Goal: Task Accomplishment & Management: Manage account settings

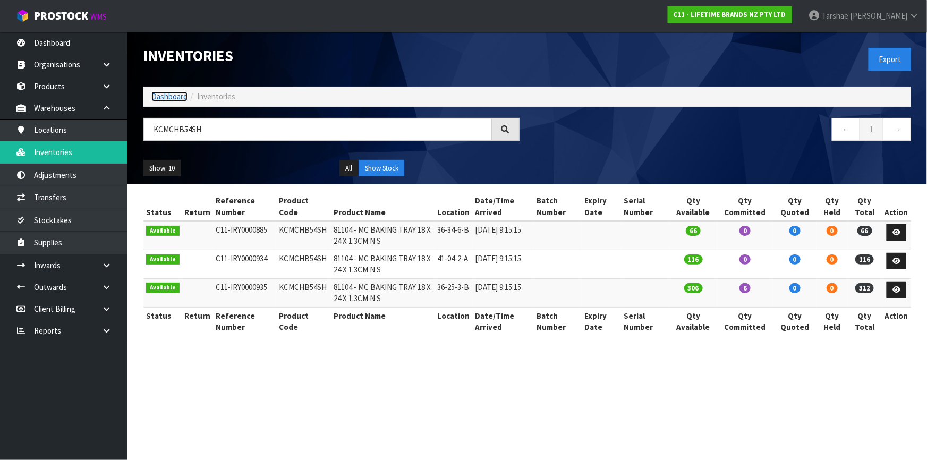
click at [178, 96] on link "Dashboard" at bounding box center [169, 96] width 36 height 10
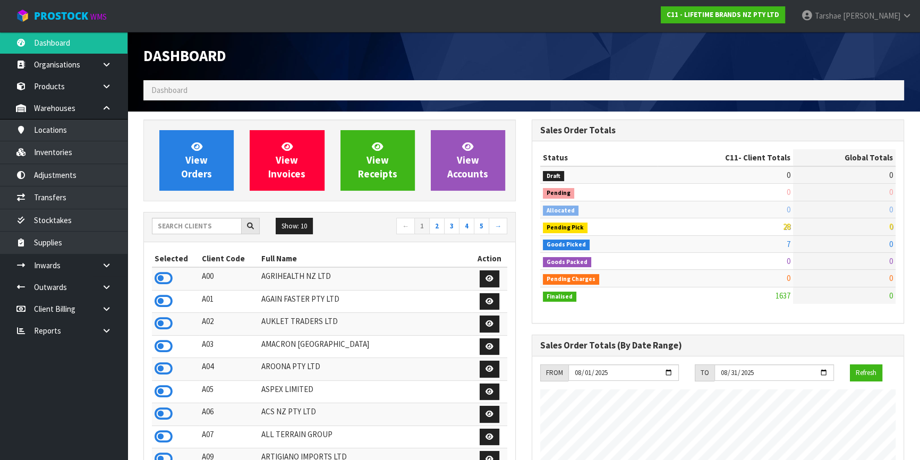
scroll to position [803, 388]
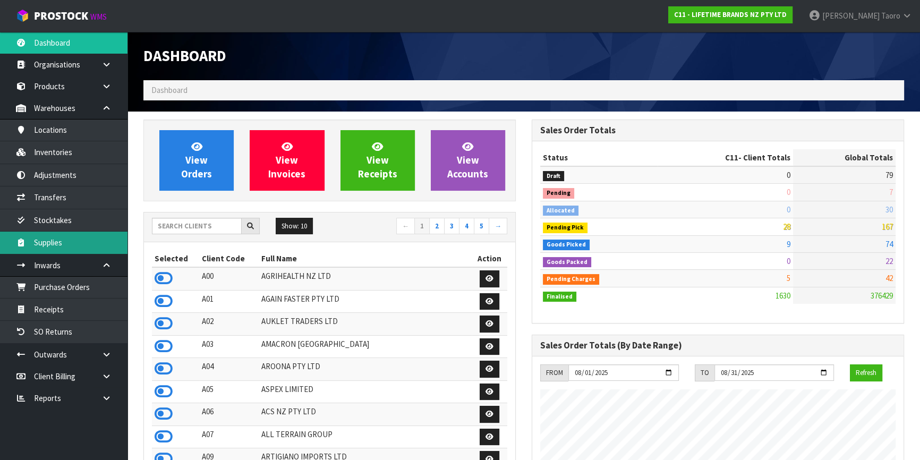
scroll to position [803, 388]
click at [106, 259] on link at bounding box center [110, 265] width 34 height 22
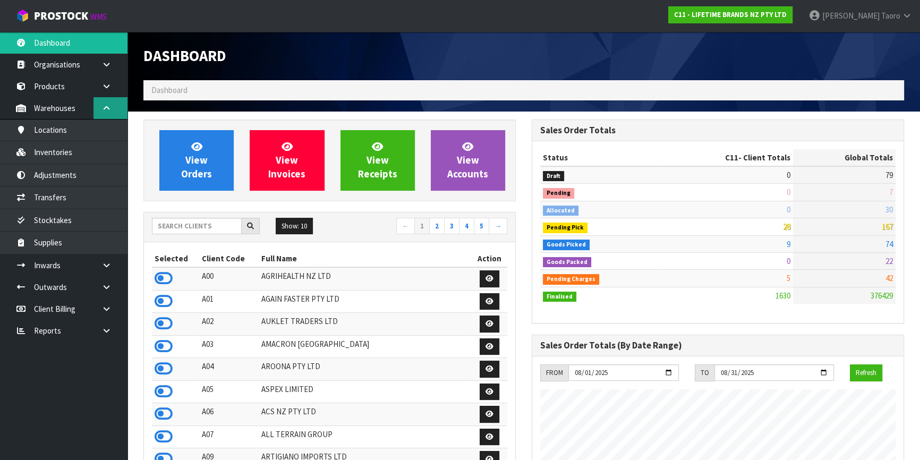
click at [103, 112] on link at bounding box center [110, 108] width 34 height 22
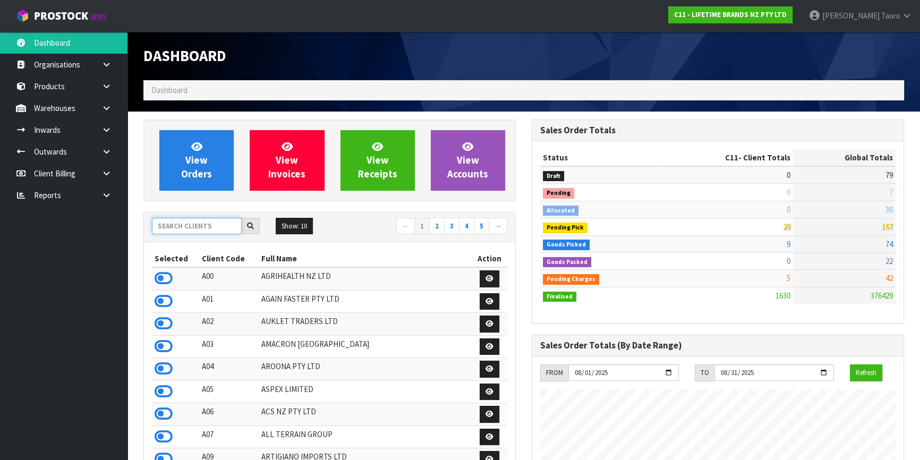
click at [211, 226] on input "text" at bounding box center [197, 226] width 90 height 16
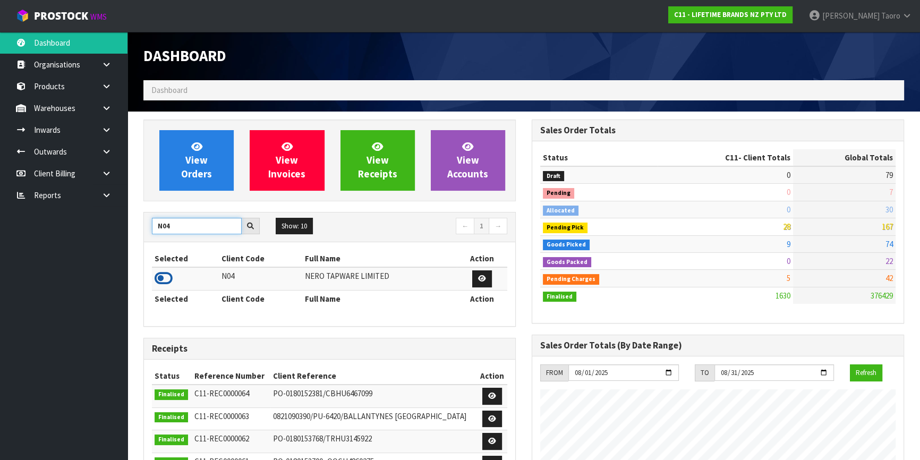
type input "N04"
click at [162, 275] on icon at bounding box center [164, 278] width 18 height 16
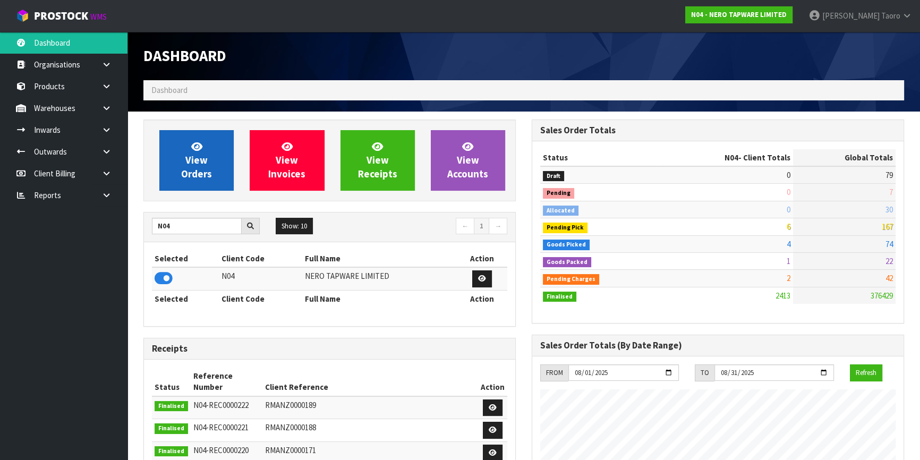
scroll to position [837, 388]
click at [196, 164] on span "View Orders" at bounding box center [196, 160] width 31 height 40
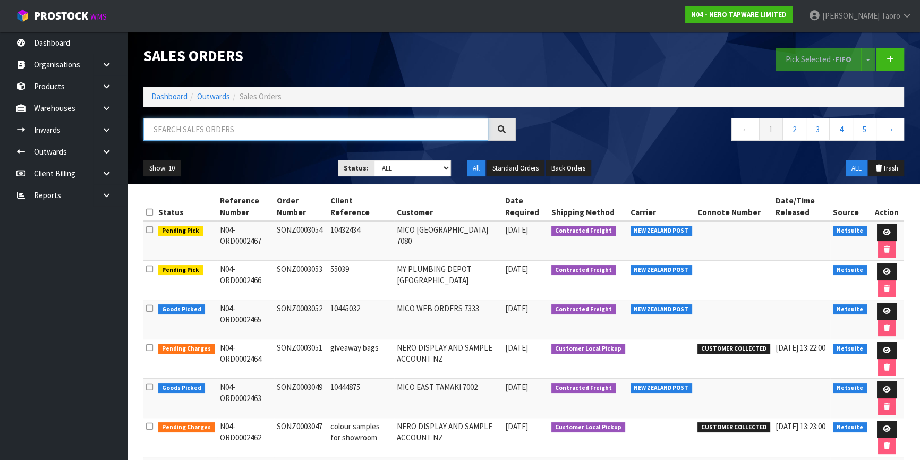
click at [202, 132] on input "text" at bounding box center [315, 129] width 345 height 23
type input "JOB-0406425"
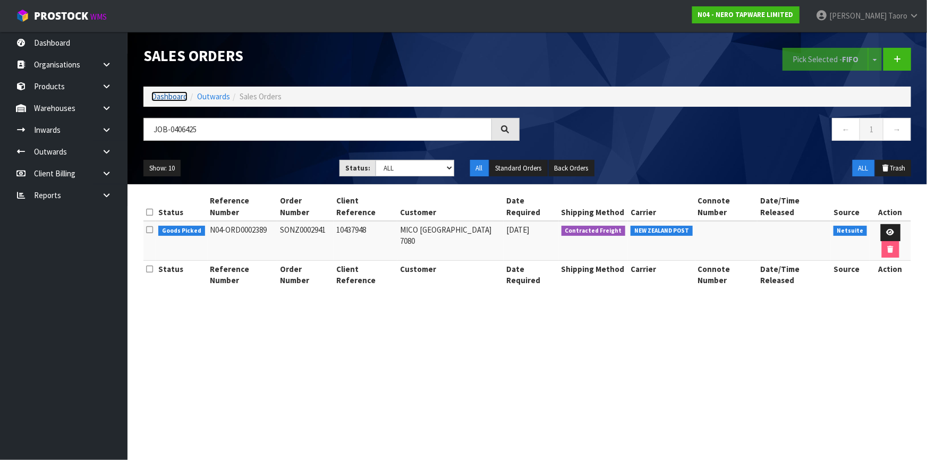
click at [177, 96] on link "Dashboard" at bounding box center [169, 96] width 36 height 10
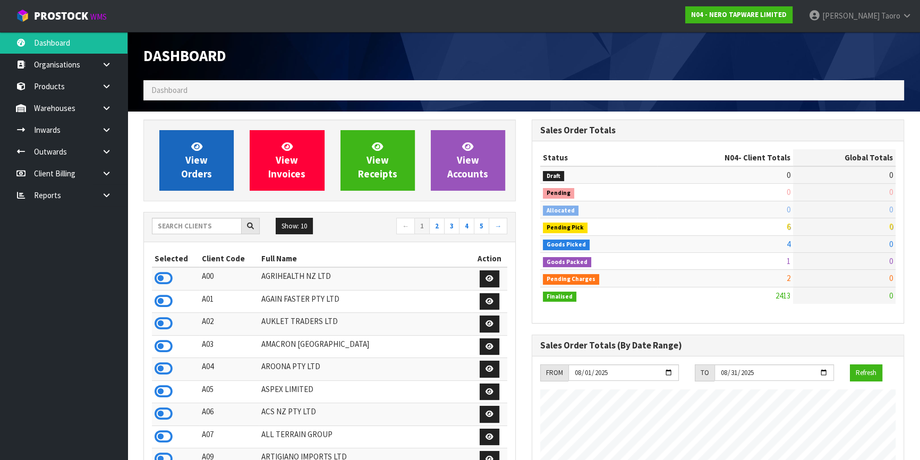
scroll to position [848, 388]
click at [206, 162] on span "View Orders" at bounding box center [196, 160] width 31 height 40
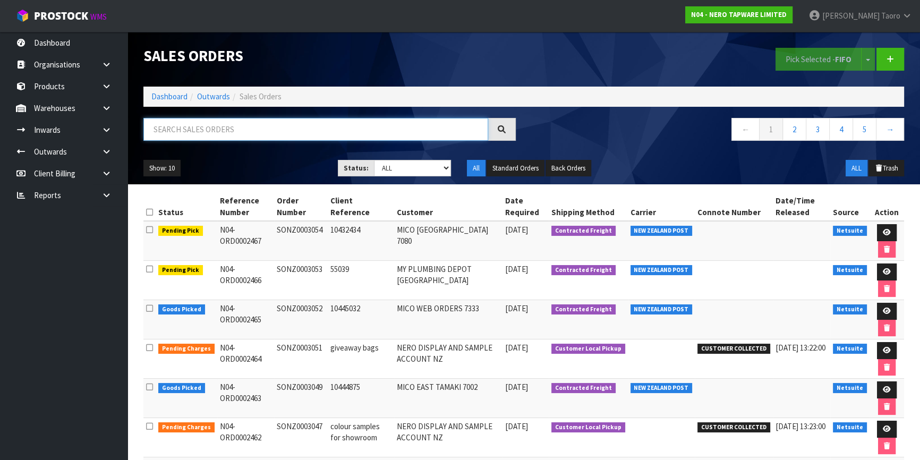
click at [210, 134] on input "text" at bounding box center [315, 129] width 345 height 23
type input "JOB-0406425"
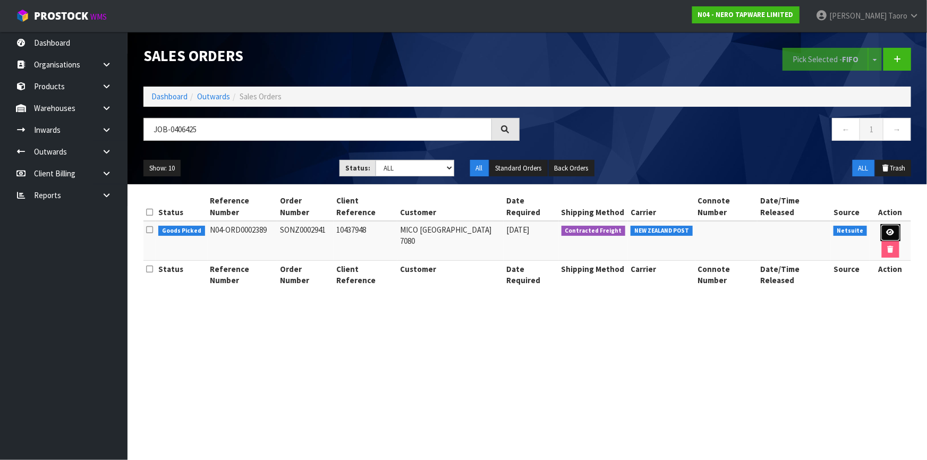
click at [886, 229] on icon at bounding box center [890, 232] width 8 height 7
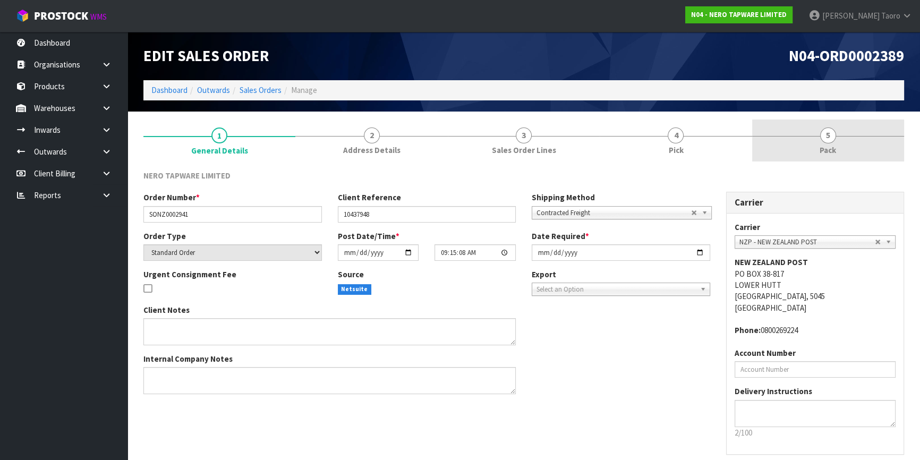
click at [841, 143] on link "5 Pack" at bounding box center [828, 140] width 152 height 42
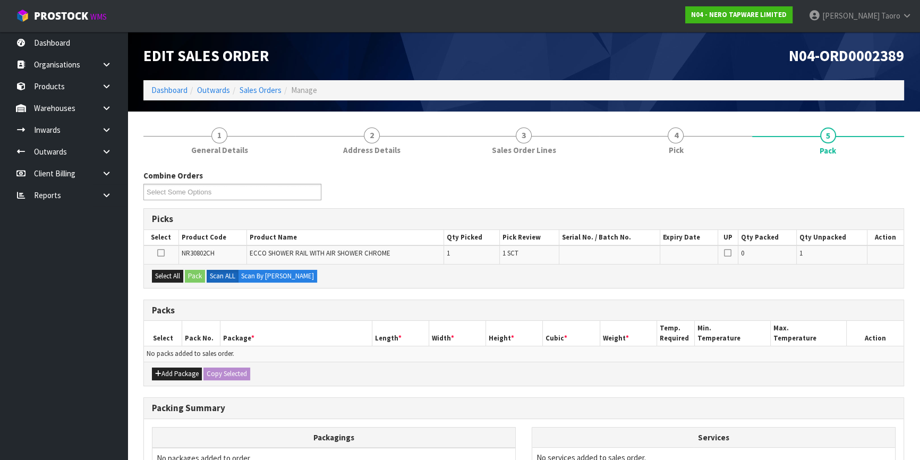
click at [740, 71] on div "N04-ORD0002389" at bounding box center [718, 56] width 388 height 48
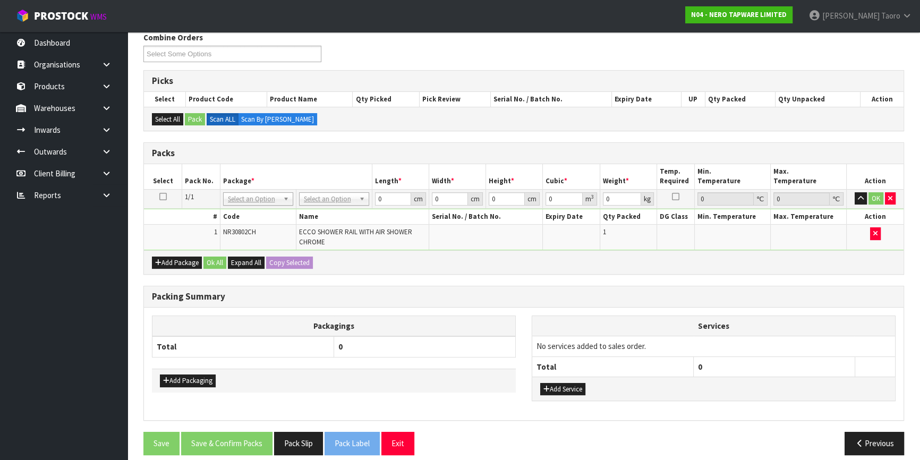
scroll to position [1, 0]
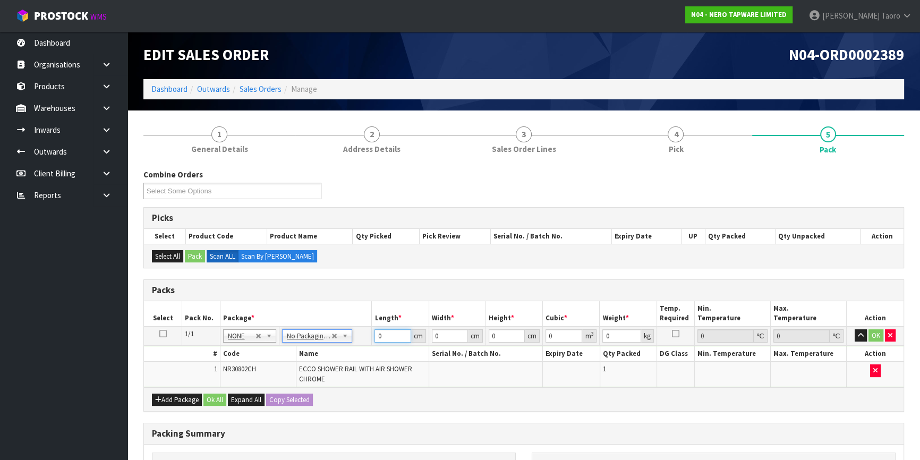
click at [387, 336] on input "0" at bounding box center [392, 335] width 36 height 13
type input "73"
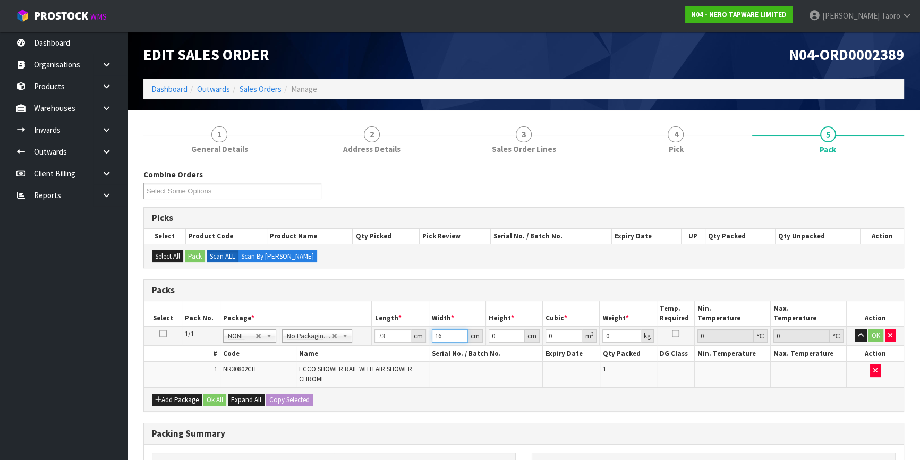
type input "16"
type input "1"
type input "0.001168"
type input "10"
type input "0.01168"
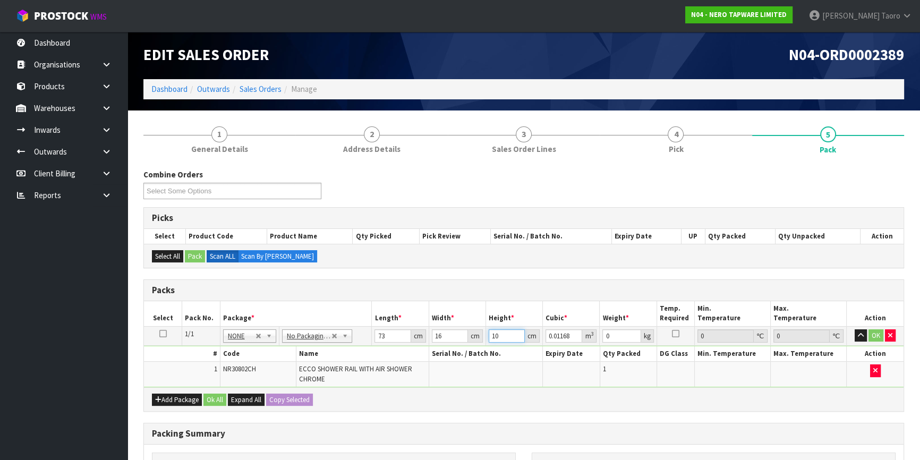
type input "10"
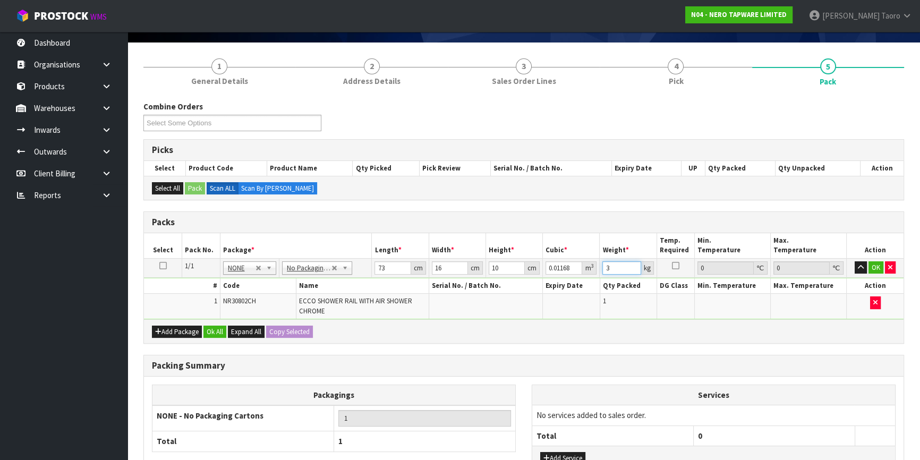
scroll to position [152, 0]
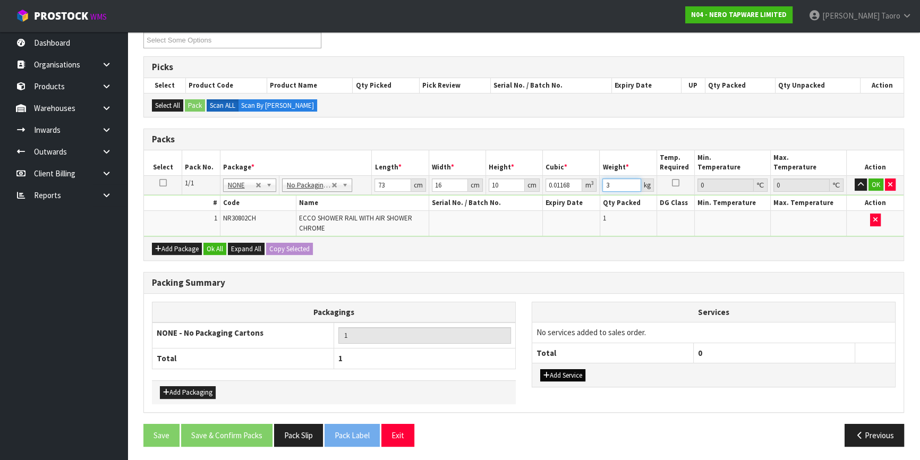
type input "3"
click at [553, 373] on button "Add Service" at bounding box center [562, 375] width 45 height 13
drag, startPoint x: 566, startPoint y: 330, endPoint x: 570, endPoint y: 337, distance: 8.6
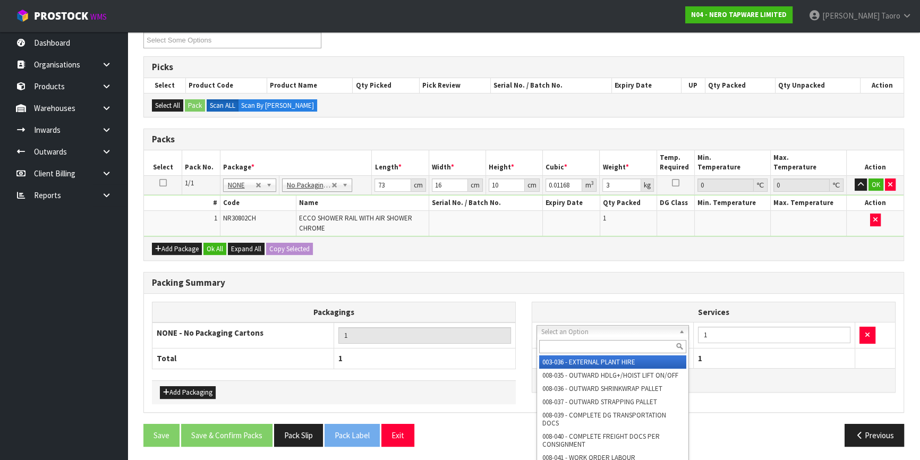
click at [572, 340] on input "text" at bounding box center [612, 346] width 147 height 13
type input "PLAS"
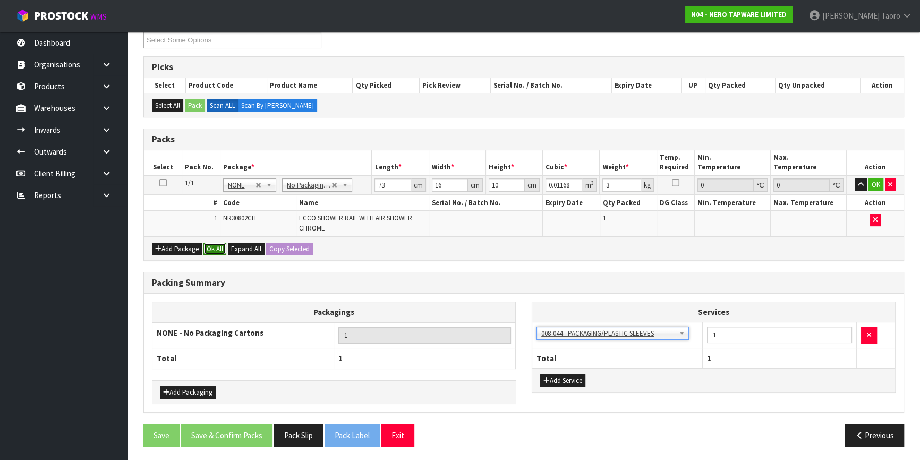
click at [221, 250] on button "Ok All" at bounding box center [214, 249] width 23 height 13
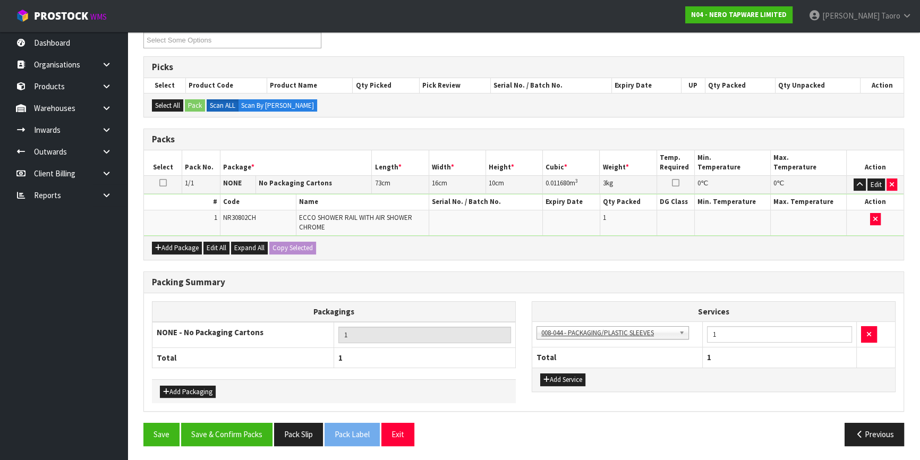
scroll to position [151, 0]
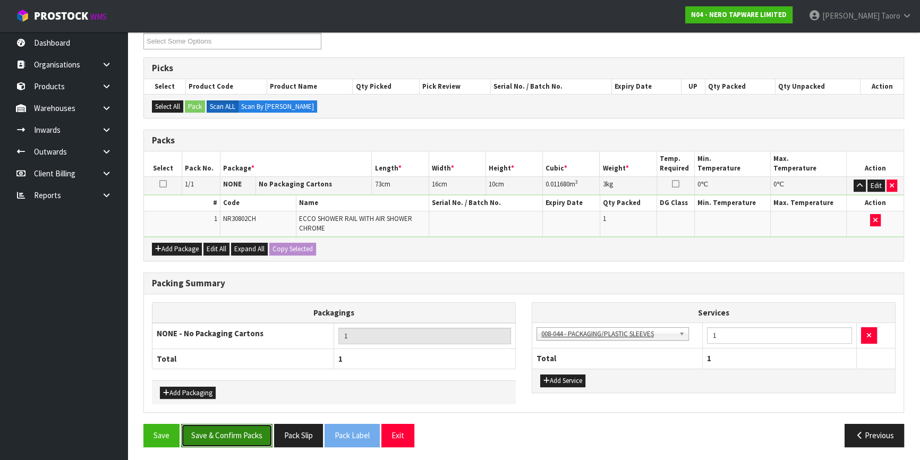
click at [258, 441] on button "Save & Confirm Packs" at bounding box center [226, 435] width 91 height 23
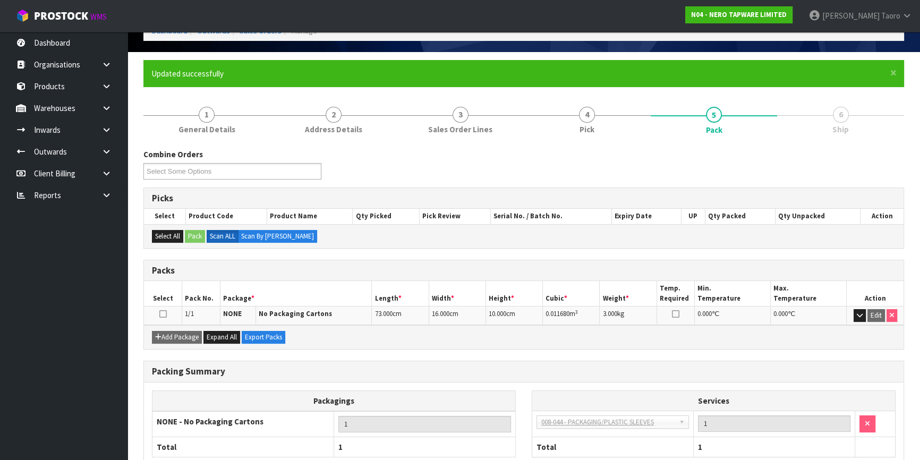
scroll to position [124, 0]
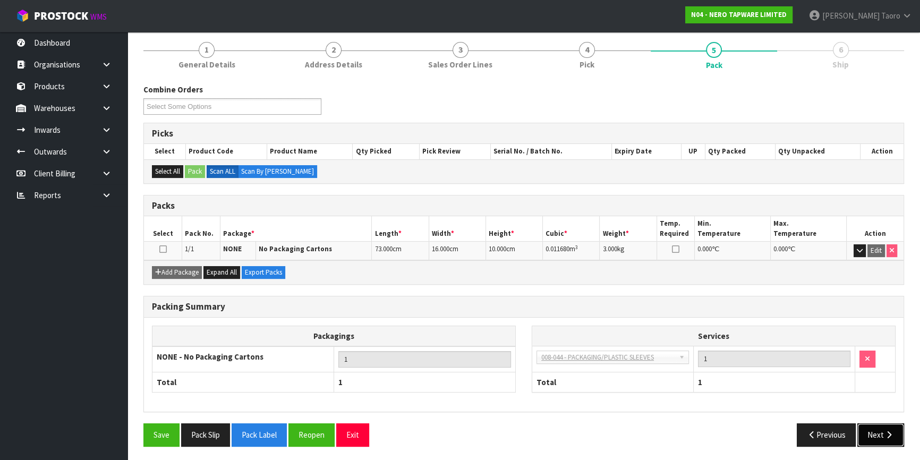
click at [884, 432] on icon "button" at bounding box center [889, 435] width 10 height 8
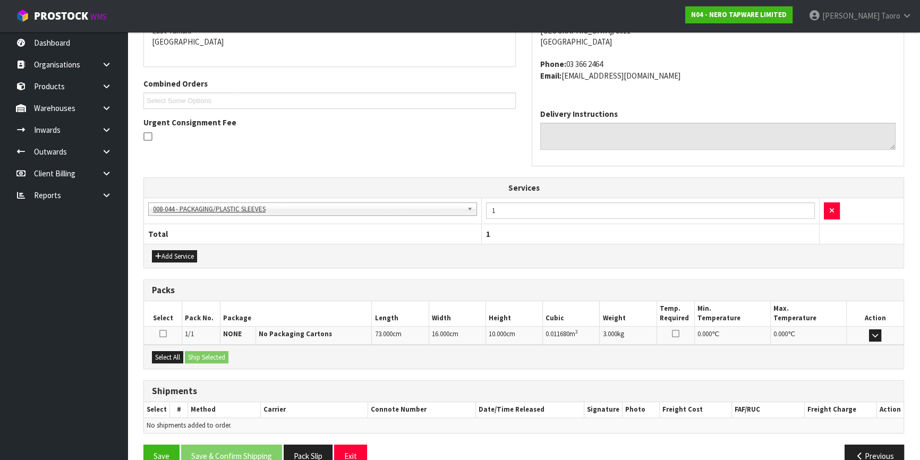
scroll to position [257, 0]
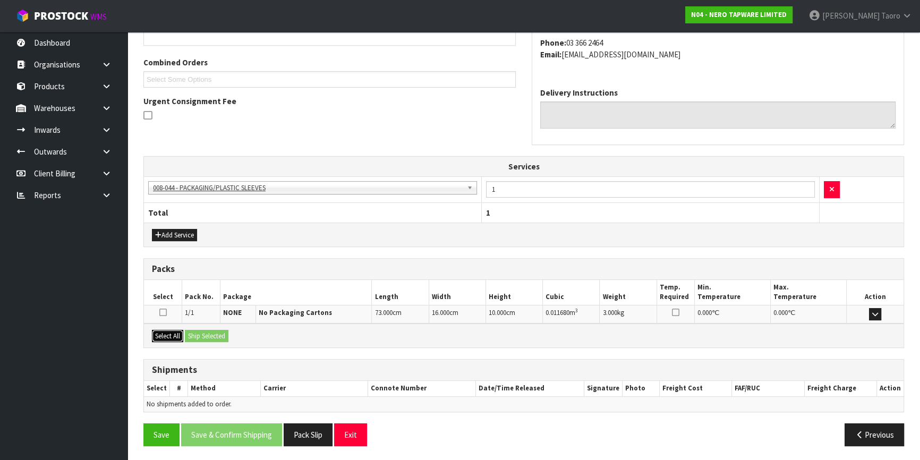
click at [172, 334] on button "Select All" at bounding box center [167, 336] width 31 height 13
click at [191, 336] on button "Ship Selected" at bounding box center [207, 336] width 44 height 13
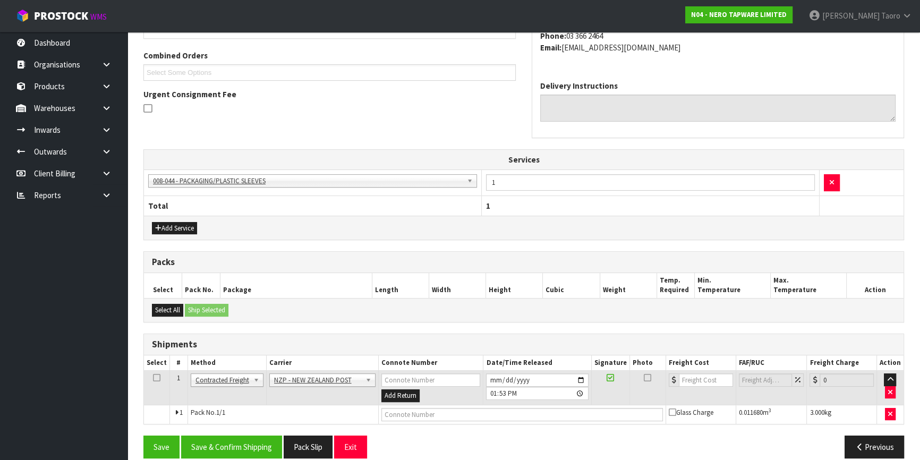
scroll to position [276, 0]
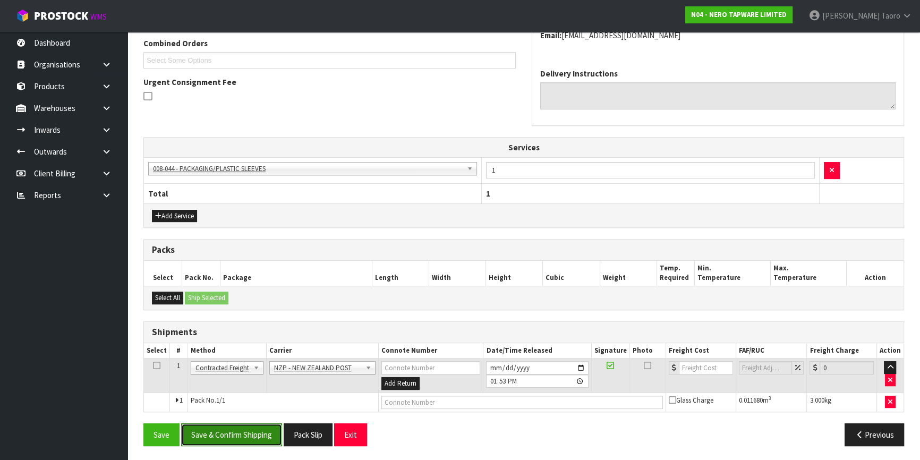
click at [243, 430] on button "Save & Confirm Shipping" at bounding box center [231, 434] width 101 height 23
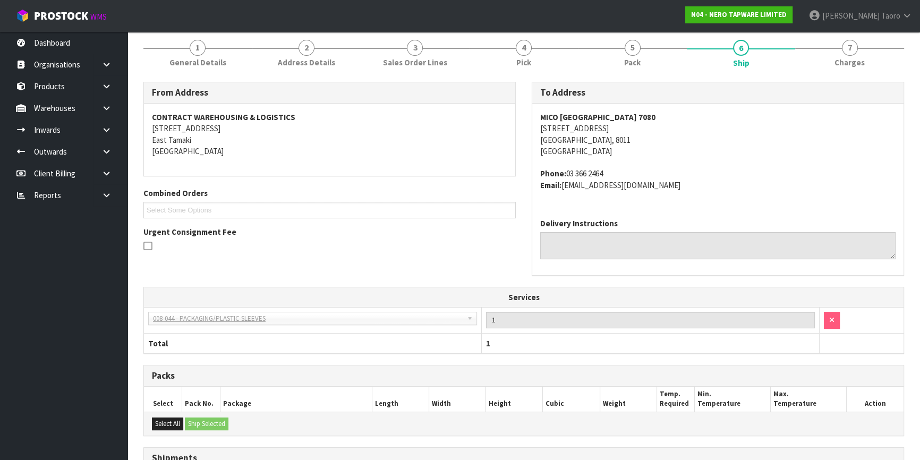
scroll to position [0, 0]
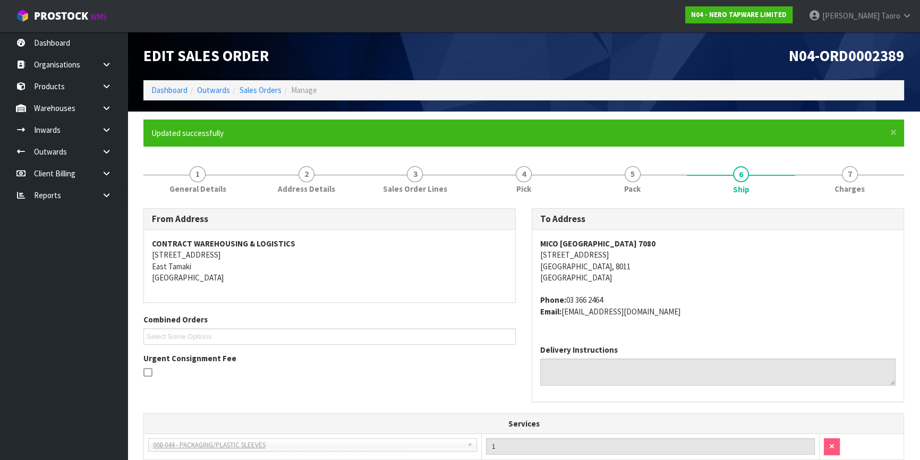
click at [850, 308] on address "Phone: 03 366 2464 Email: ap.mico@fbu.com" at bounding box center [717, 305] width 355 height 23
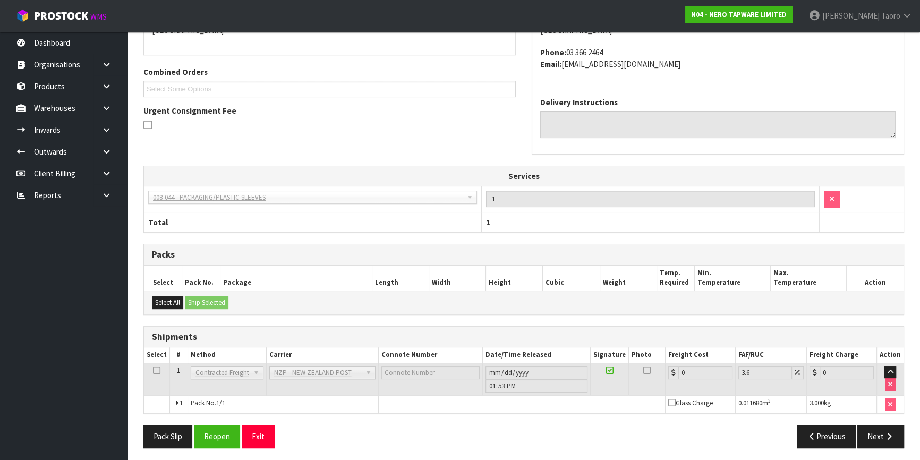
scroll to position [250, 0]
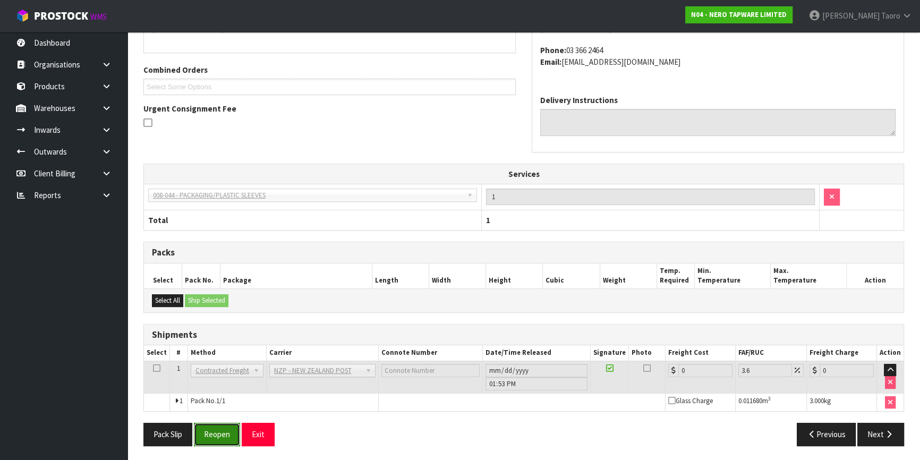
click at [213, 438] on button "Reopen" at bounding box center [217, 434] width 46 height 23
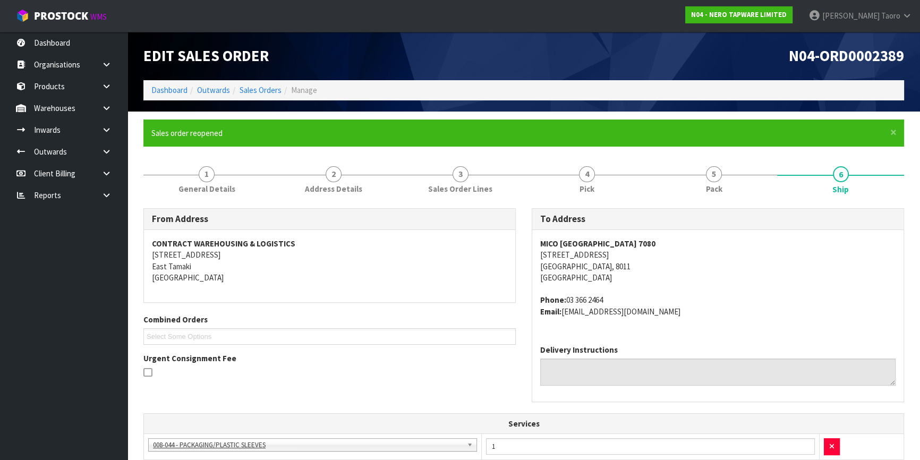
click at [562, 243] on strong "MICO CHRISTCHURCH 7080" at bounding box center [597, 243] width 115 height 10
copy strong "MICO CHRISTCHURCH 7080"
click at [575, 261] on address "MICO CHRISTCHURCH 7080 163 MONTREAL STREET CHRISTCHURCH, 8011 New Zealand" at bounding box center [717, 261] width 355 height 46
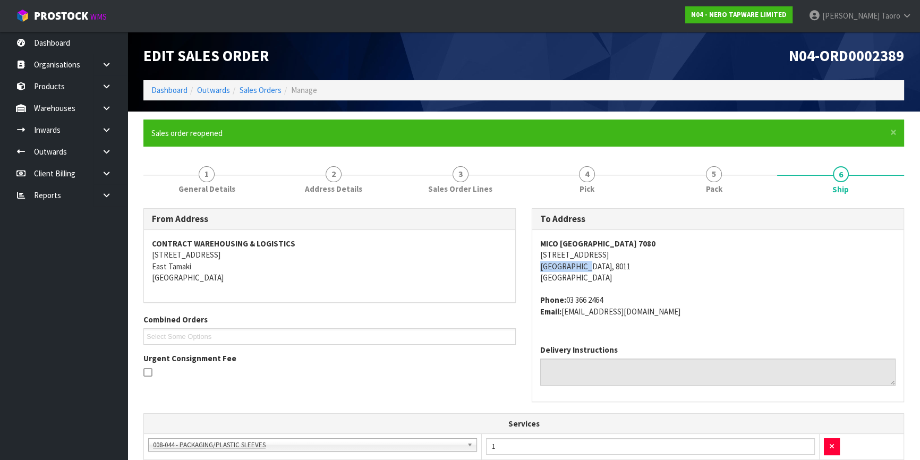
click at [575, 261] on address "MICO CHRISTCHURCH 7080 163 MONTREAL STREET CHRISTCHURCH, 8011 New Zealand" at bounding box center [717, 261] width 355 height 46
click at [575, 253] on address "MICO CHRISTCHURCH 7080 163 MONTREAL STREET CHRISTCHURCH, 8011 New Zealand" at bounding box center [717, 261] width 355 height 46
copy address "163 MONTREAL STREET"
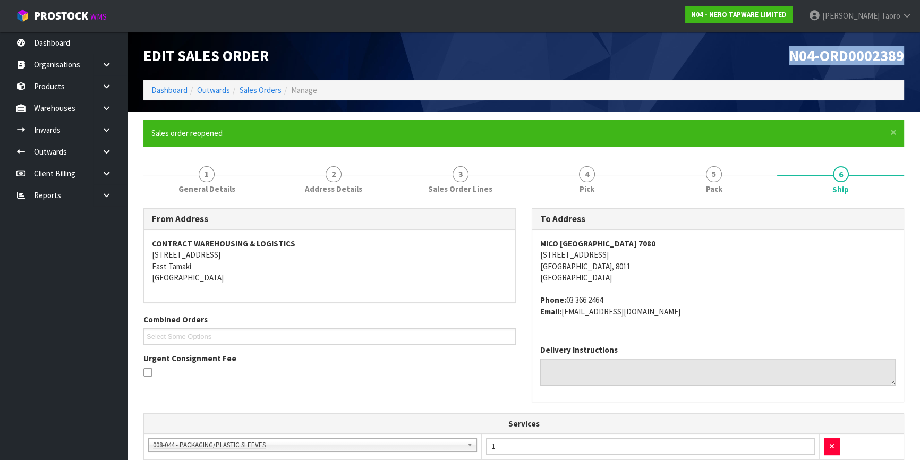
drag, startPoint x: 786, startPoint y: 54, endPoint x: 904, endPoint y: 64, distance: 118.3
click at [904, 64] on div "N04-ORD0002389" at bounding box center [718, 56] width 388 height 48
copy span "N04-ORD0002389"
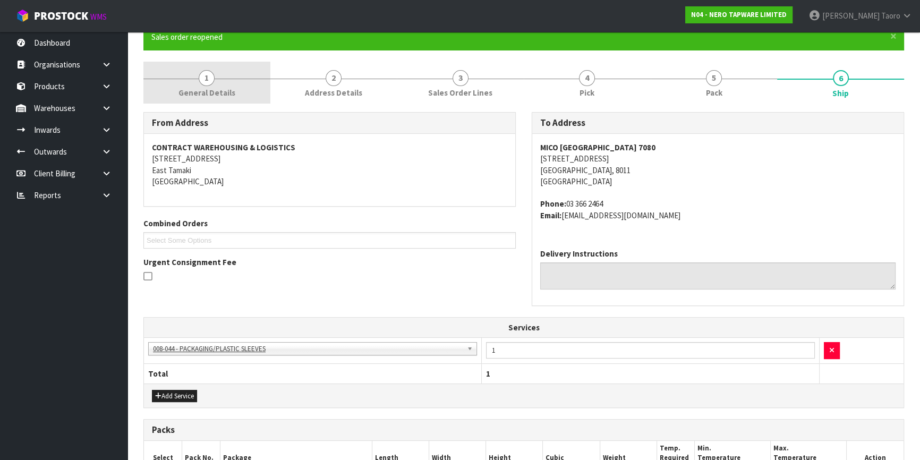
click at [191, 81] on link "1 General Details" at bounding box center [206, 83] width 127 height 42
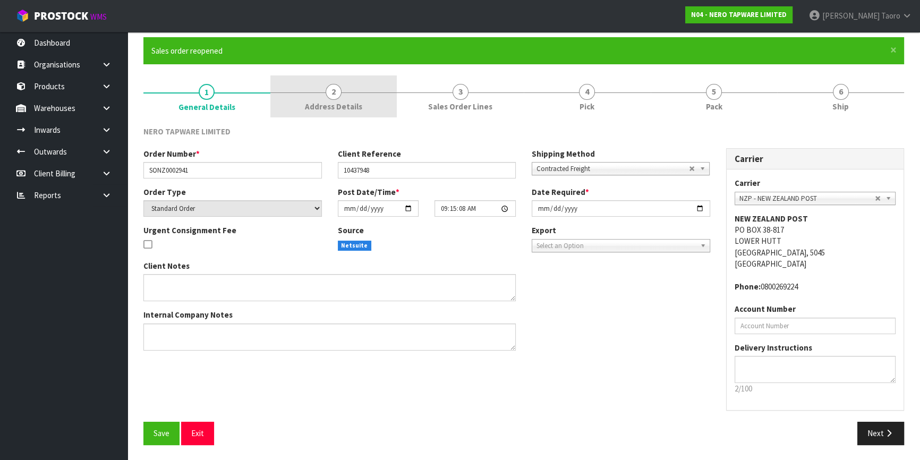
click at [329, 77] on link "2 Address Details" at bounding box center [333, 96] width 127 height 42
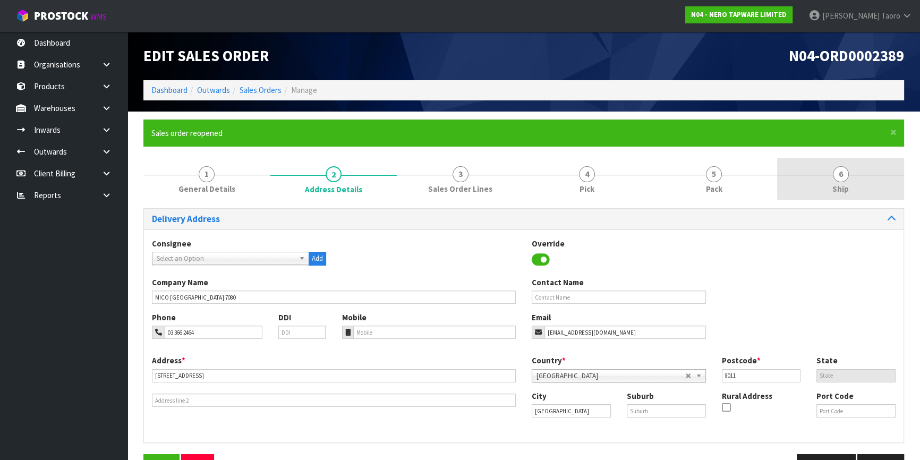
drag, startPoint x: 824, startPoint y: 167, endPoint x: 817, endPoint y: 158, distance: 11.3
click at [824, 167] on link "6 Ship" at bounding box center [840, 179] width 127 height 42
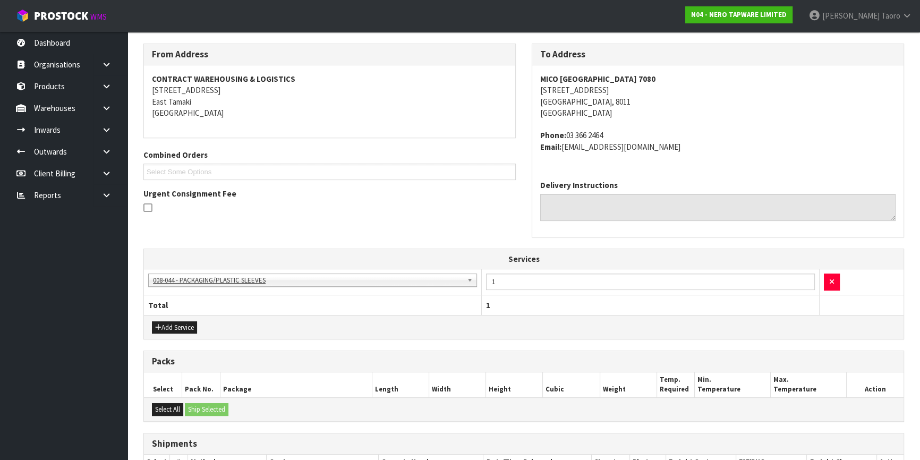
scroll to position [276, 0]
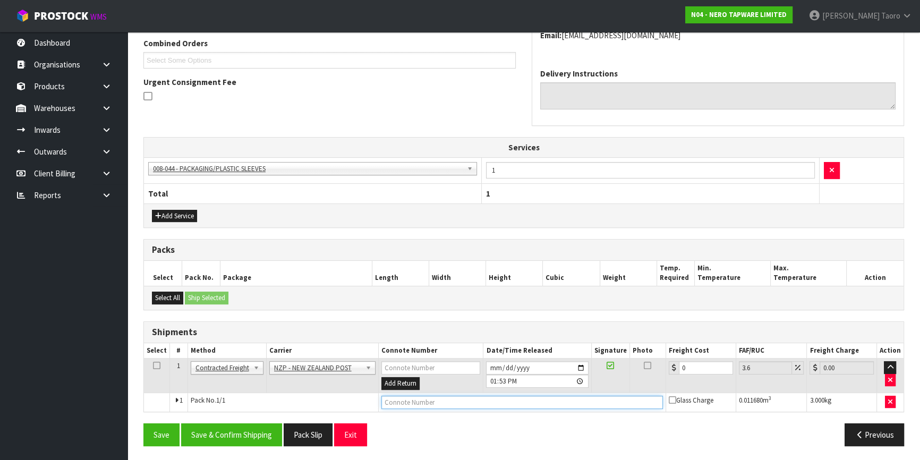
click at [391, 402] on input "text" at bounding box center [521, 402] width 281 height 13
type input "00894210379938850453"
click at [143, 423] on button "Save" at bounding box center [161, 434] width 36 height 23
click at [709, 365] on input "0" at bounding box center [706, 367] width 54 height 13
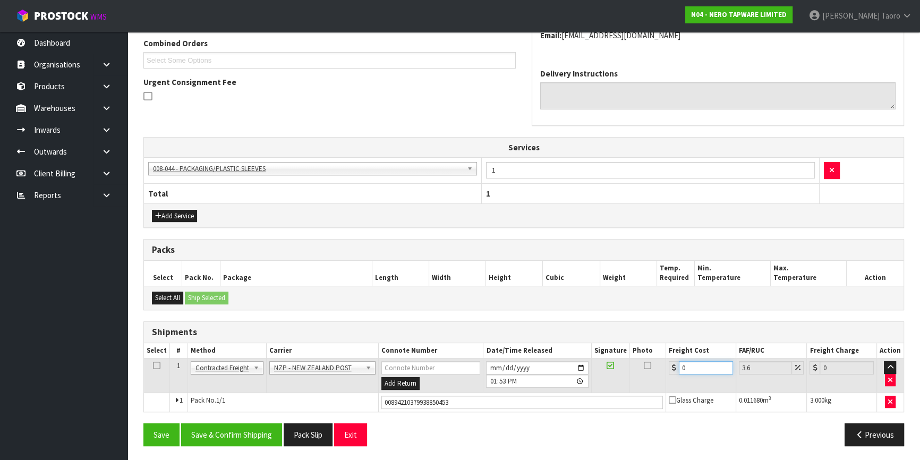
click at [709, 365] on input "0" at bounding box center [706, 367] width 54 height 13
type input "2"
type input "2.07"
type input "27"
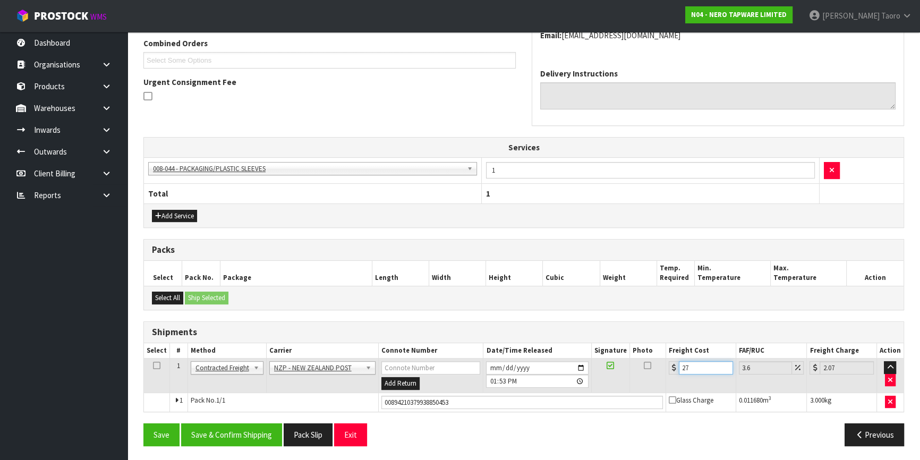
type input "27.97"
type input "27.6"
type input "28.59"
type input "27.66"
type input "28.66"
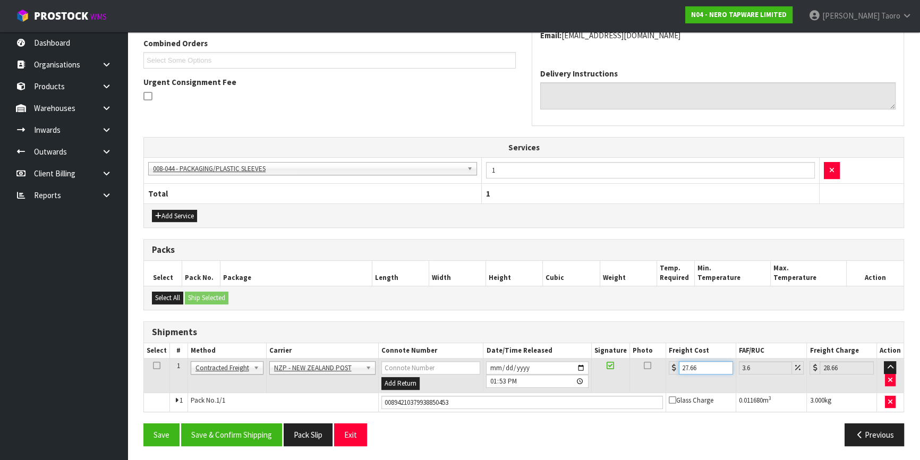
type input "27.6"
type input "28.59"
type input "27.632"
type input "28.63"
type input "27.63"
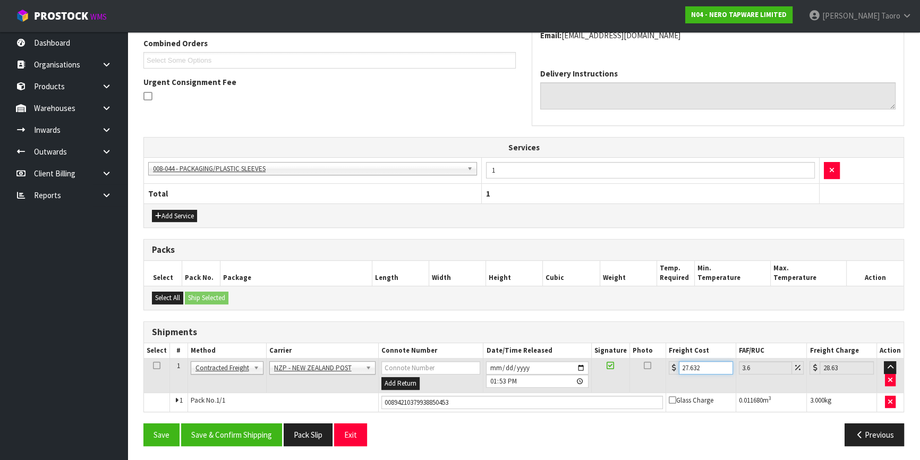
type input "28.62"
type input "27.63"
click at [234, 433] on button "Save & Confirm Shipping" at bounding box center [231, 434] width 101 height 23
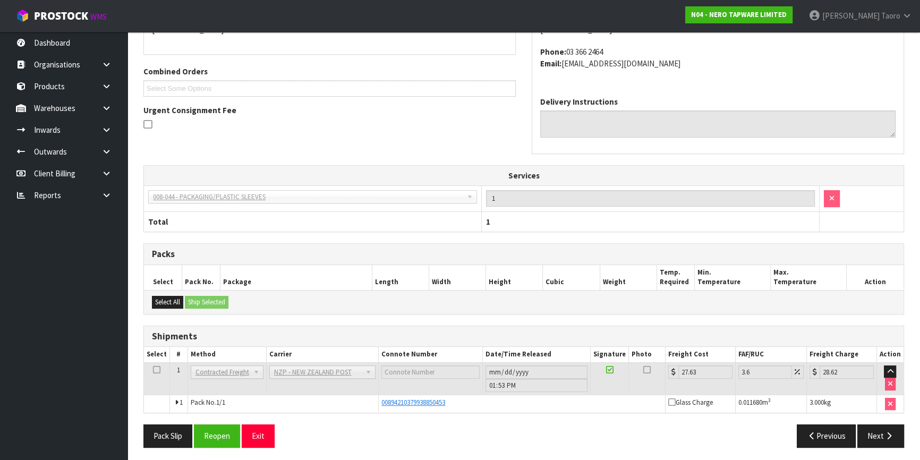
scroll to position [250, 0]
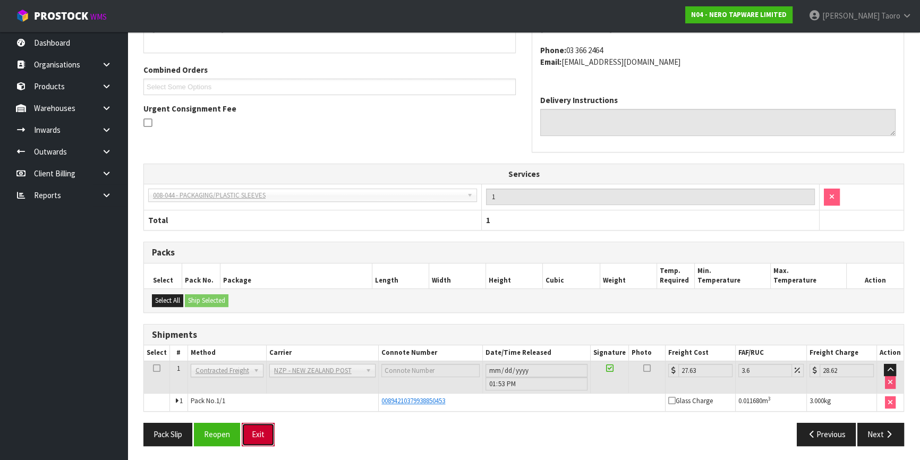
click at [256, 438] on button "Exit" at bounding box center [258, 434] width 33 height 23
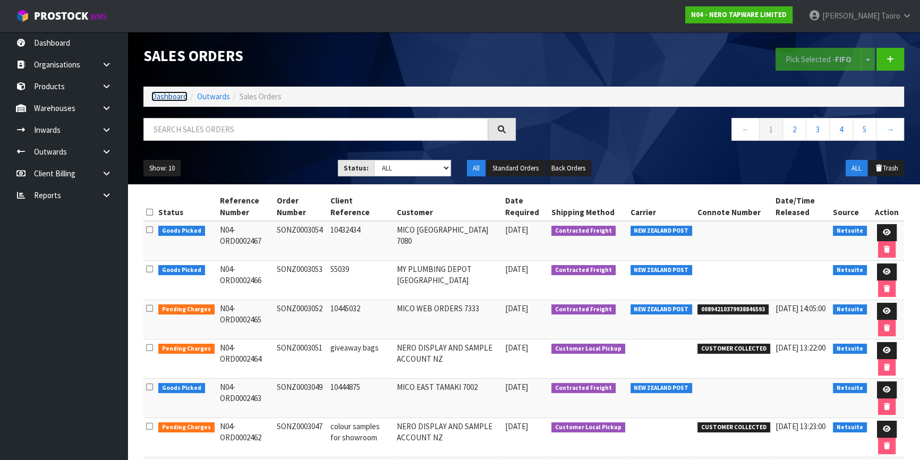
click at [178, 100] on link "Dashboard" at bounding box center [169, 96] width 36 height 10
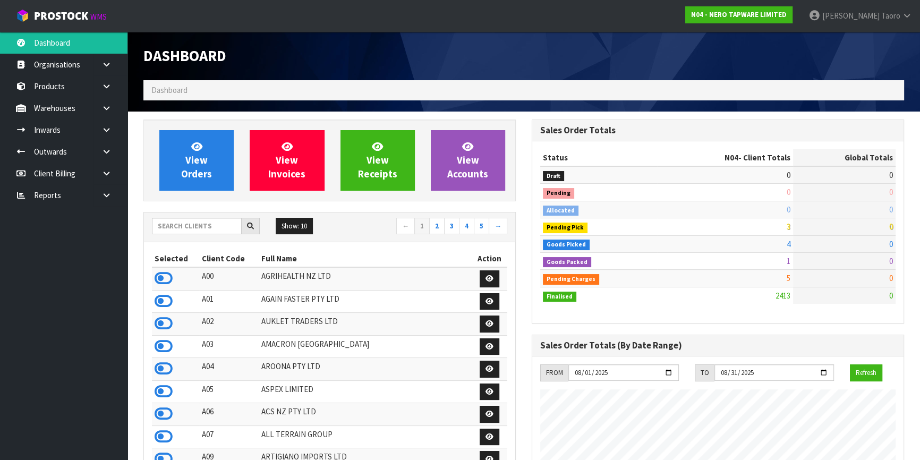
scroll to position [848, 388]
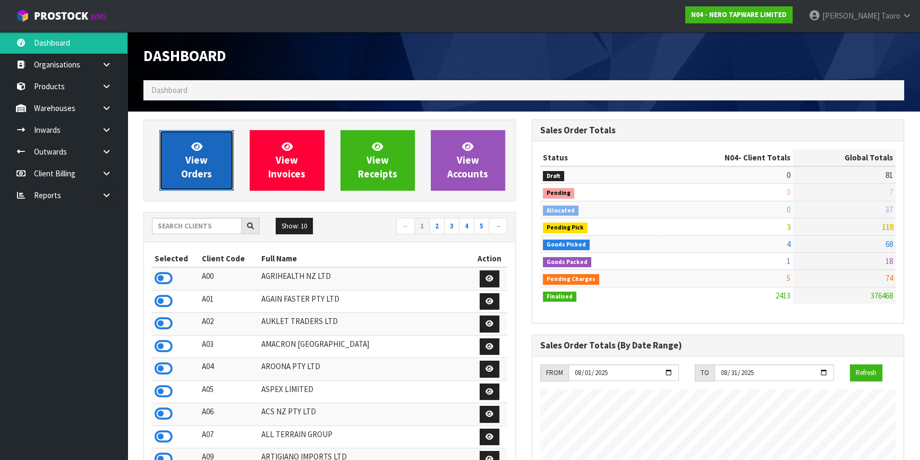
click at [199, 167] on span "View Orders" at bounding box center [196, 160] width 31 height 40
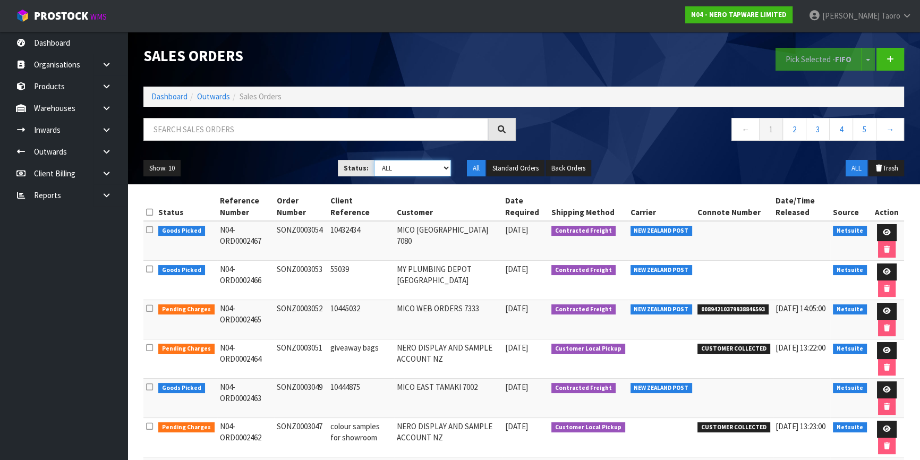
click at [401, 173] on select "Draft Pending Allocated Pending Pick Goods Picked Goods Packed Pending Charges …" at bounding box center [413, 168] width 78 height 16
select select "string:3"
click at [374, 160] on select "Draft Pending Allocated Pending Pick Goods Picked Goods Packed Pending Charges …" at bounding box center [413, 168] width 78 height 16
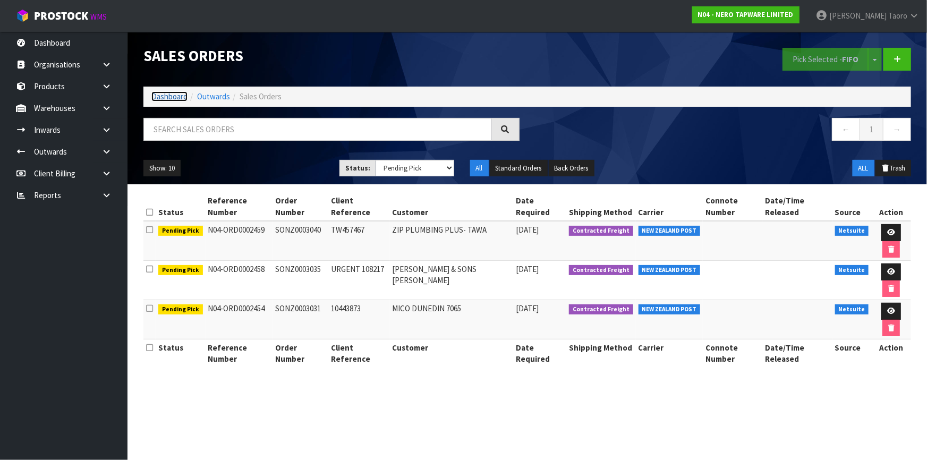
click at [166, 99] on link "Dashboard" at bounding box center [169, 96] width 36 height 10
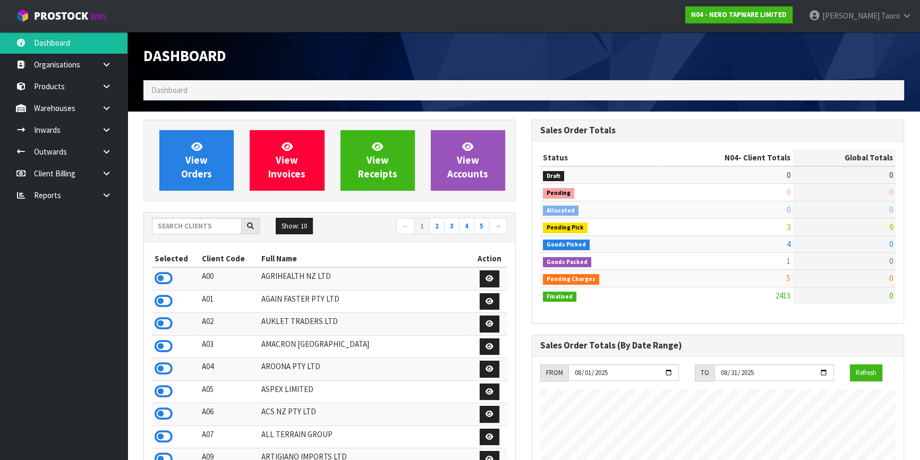
scroll to position [848, 388]
click at [224, 222] on input "text" at bounding box center [197, 226] width 90 height 16
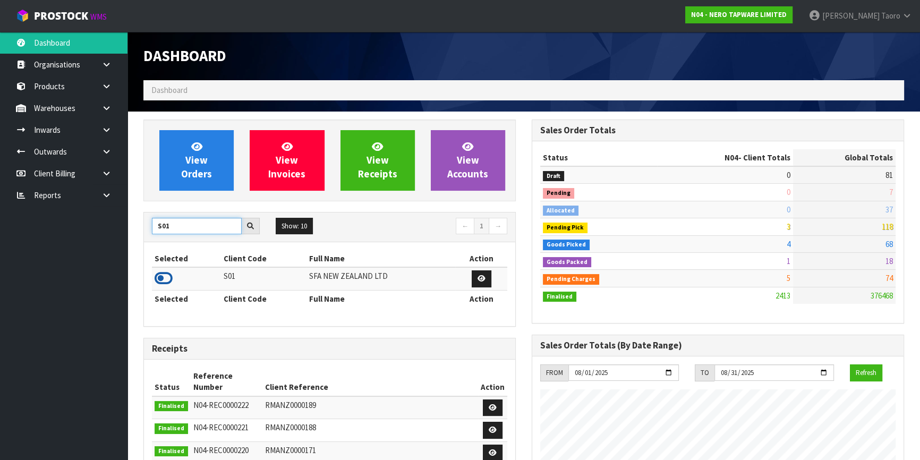
type input "S01"
click at [165, 274] on icon at bounding box center [164, 278] width 18 height 16
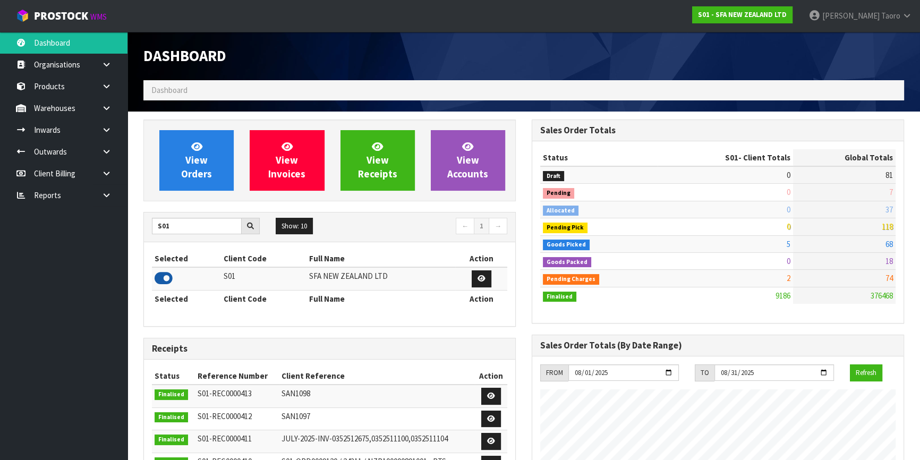
scroll to position [803, 388]
click at [215, 159] on link "View Orders" at bounding box center [196, 160] width 74 height 61
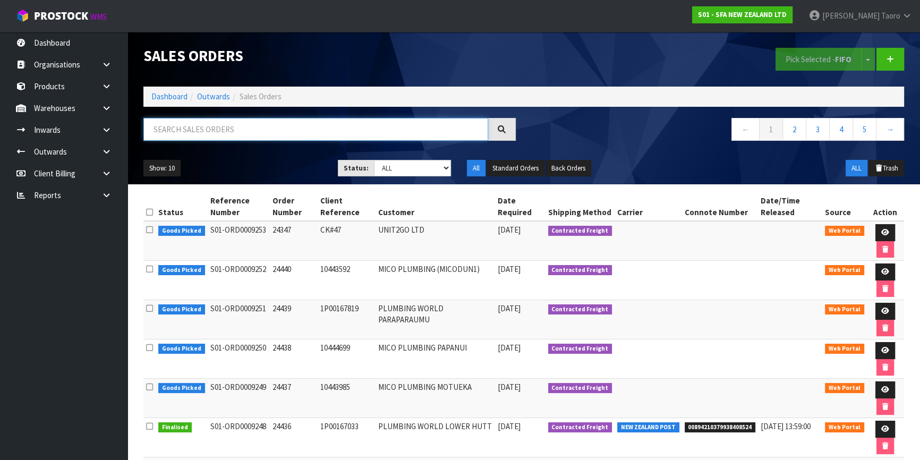
click at [220, 133] on input "text" at bounding box center [315, 129] width 345 height 23
type input "JOB-0407495"
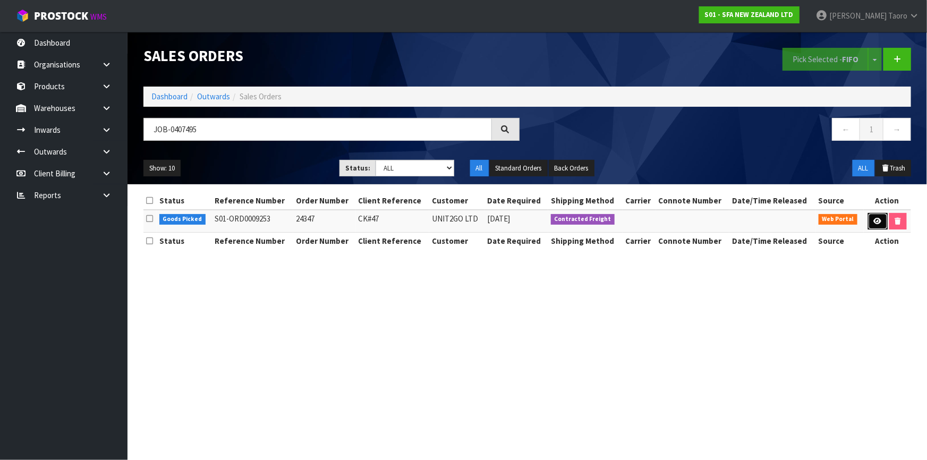
click at [875, 219] on icon at bounding box center [877, 221] width 8 height 7
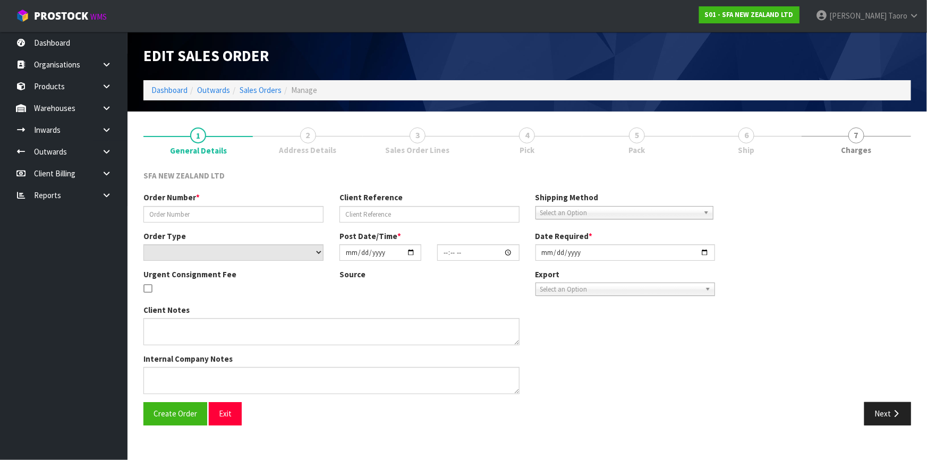
type input "24347"
type input "CK#47"
select select "number:0"
type input "2025-08-13"
type input "10:04:00.000"
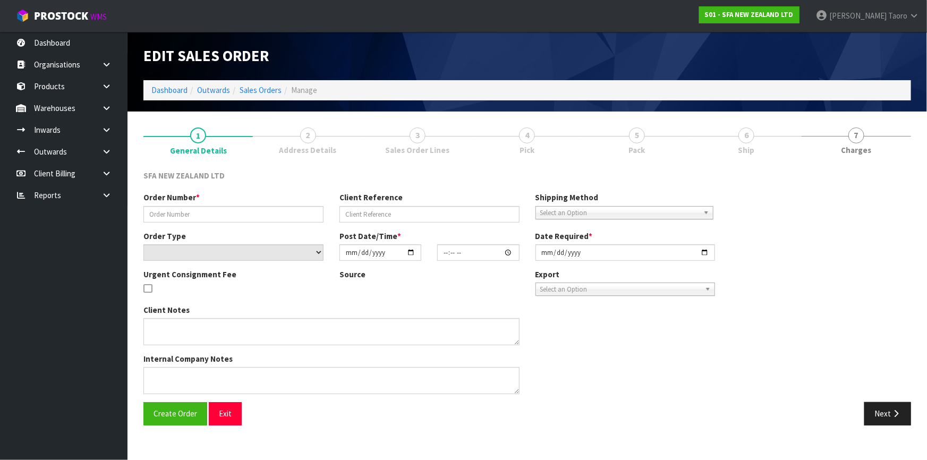
type input "2025-08-13"
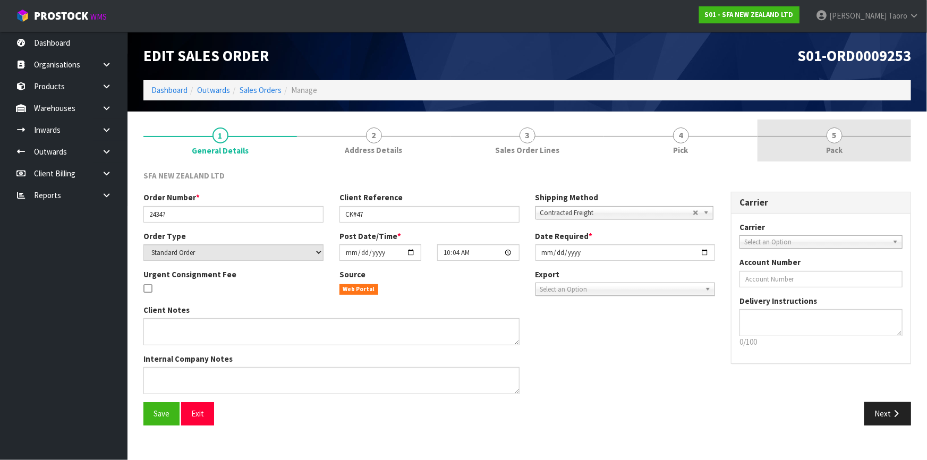
drag, startPoint x: 837, startPoint y: 144, endPoint x: 771, endPoint y: 100, distance: 78.8
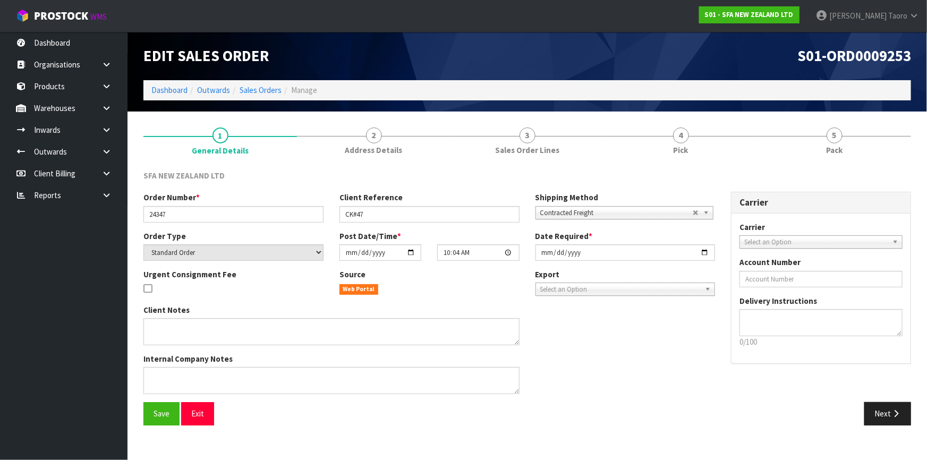
click at [836, 144] on span "Pack" at bounding box center [834, 149] width 16 height 11
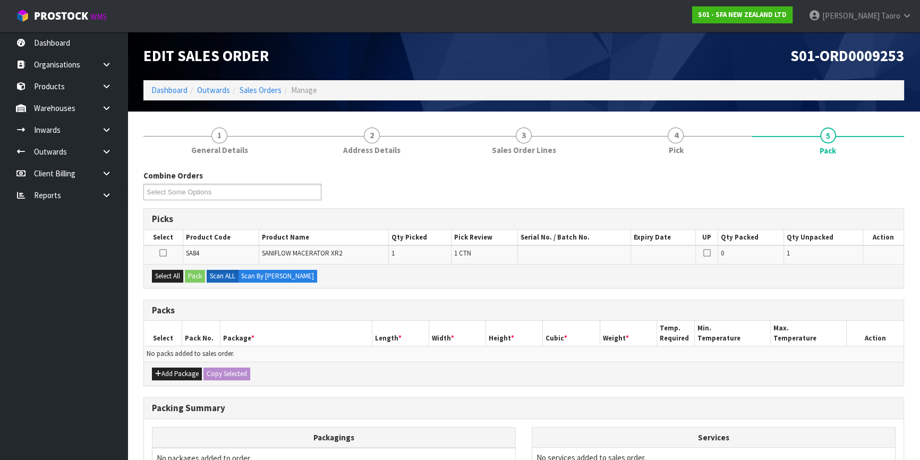
click at [744, 67] on div "S01-ORD0009253" at bounding box center [718, 56] width 388 height 48
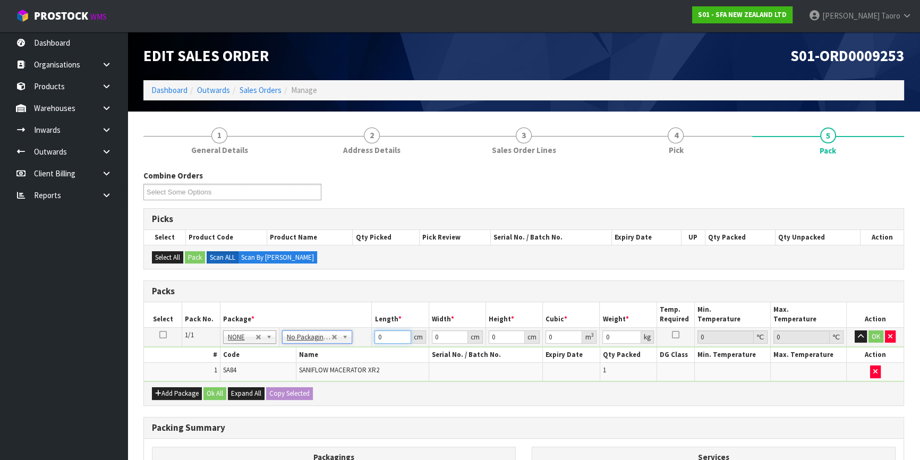
click at [390, 337] on input "0" at bounding box center [392, 336] width 36 height 13
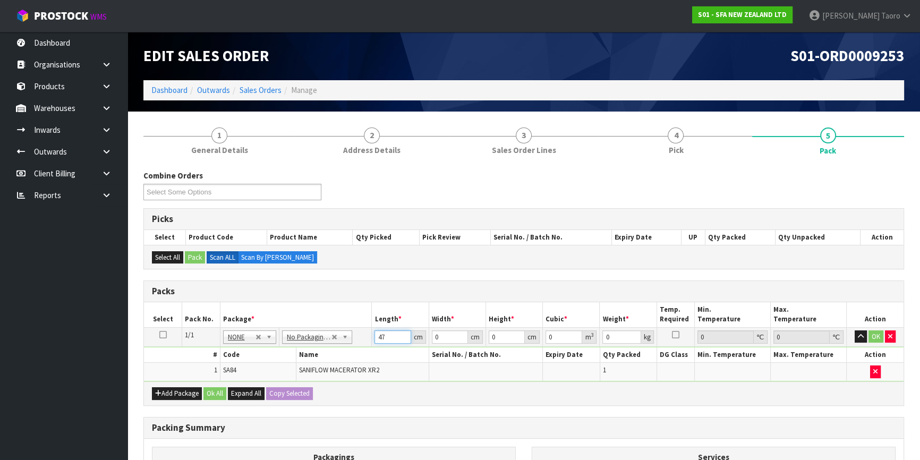
type input "47"
type input "24"
type input "3"
type input "0.003384"
type input "32"
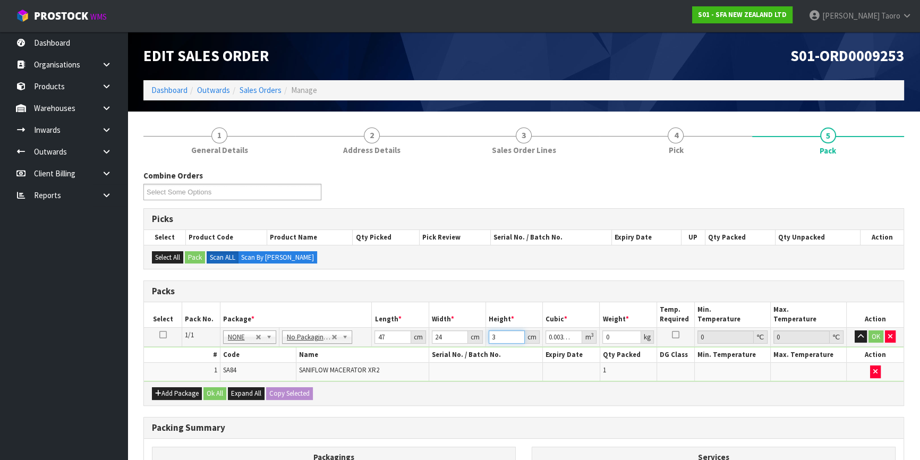
type input "0.036096"
type input "32"
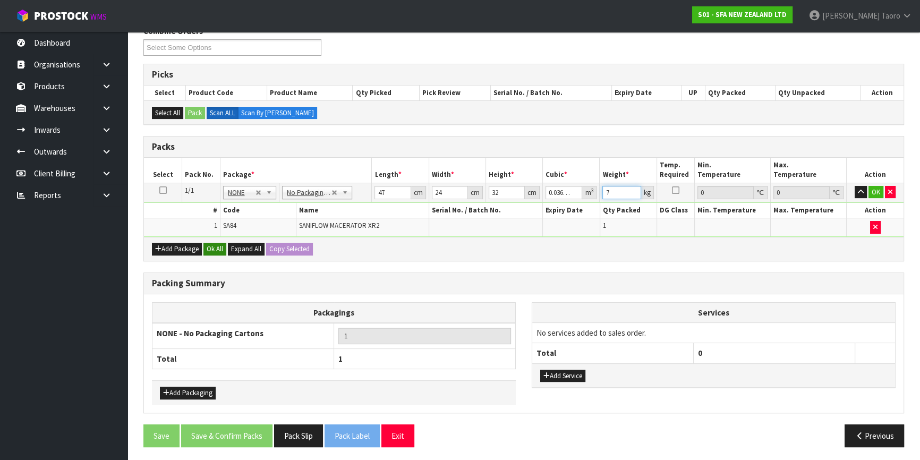
type input "7"
click at [215, 245] on button "Ok All" at bounding box center [214, 249] width 23 height 13
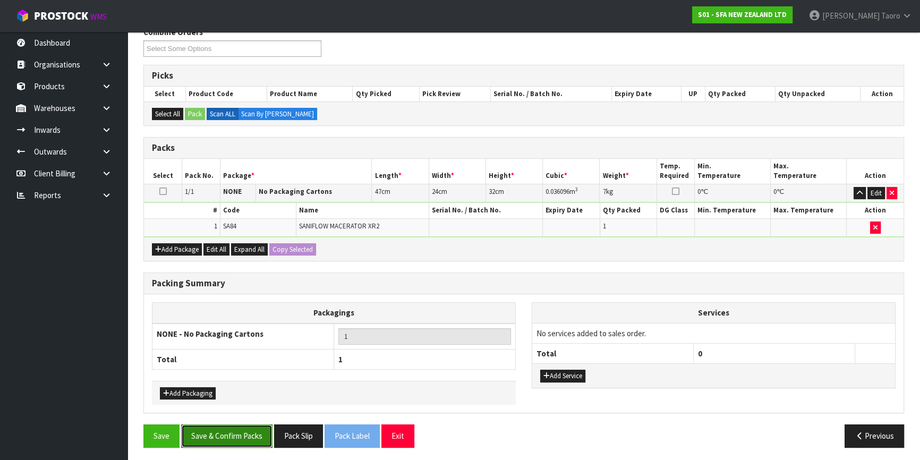
click at [239, 440] on button "Save & Confirm Packs" at bounding box center [226, 435] width 91 height 23
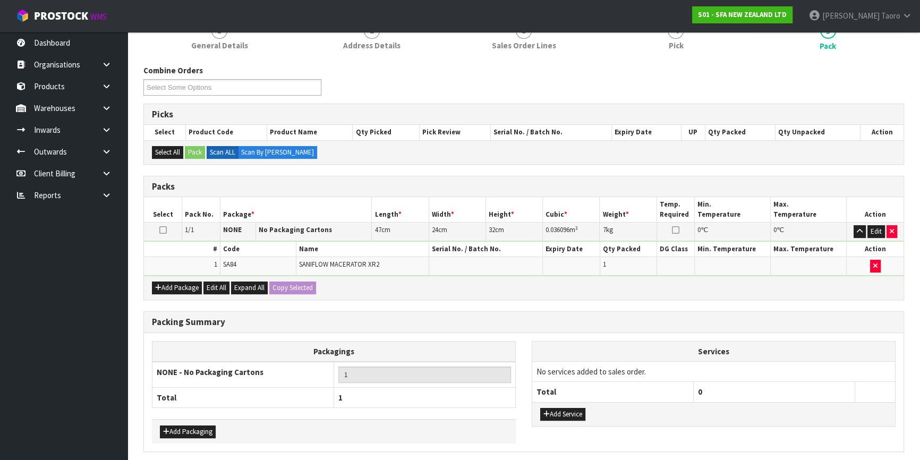
scroll to position [0, 0]
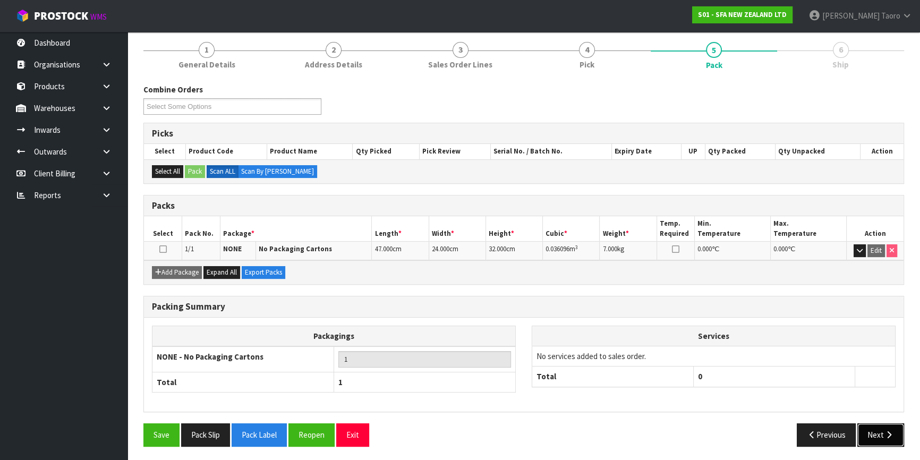
click at [889, 431] on icon "button" at bounding box center [889, 435] width 10 height 8
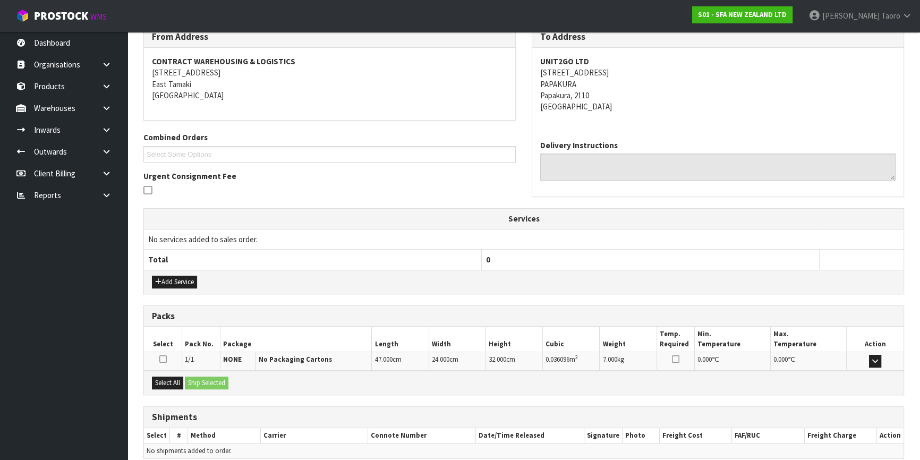
scroll to position [229, 0]
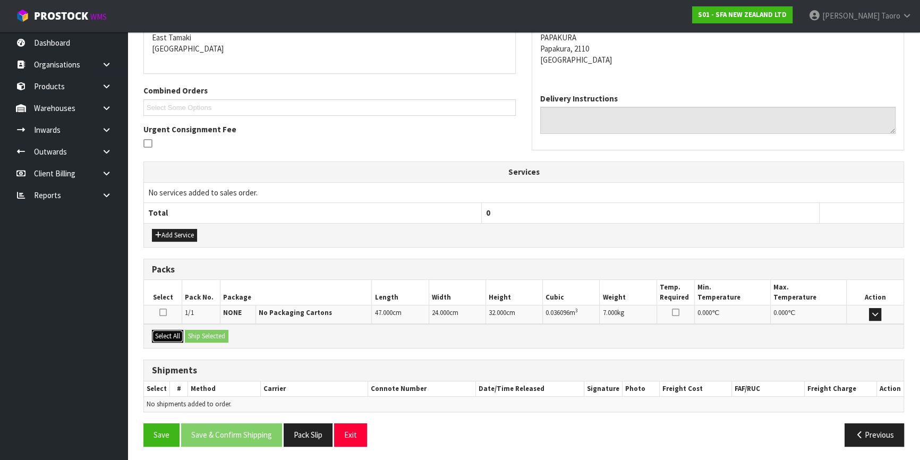
click at [176, 337] on button "Select All" at bounding box center [167, 336] width 31 height 13
click at [190, 337] on button "Ship Selected" at bounding box center [207, 336] width 44 height 13
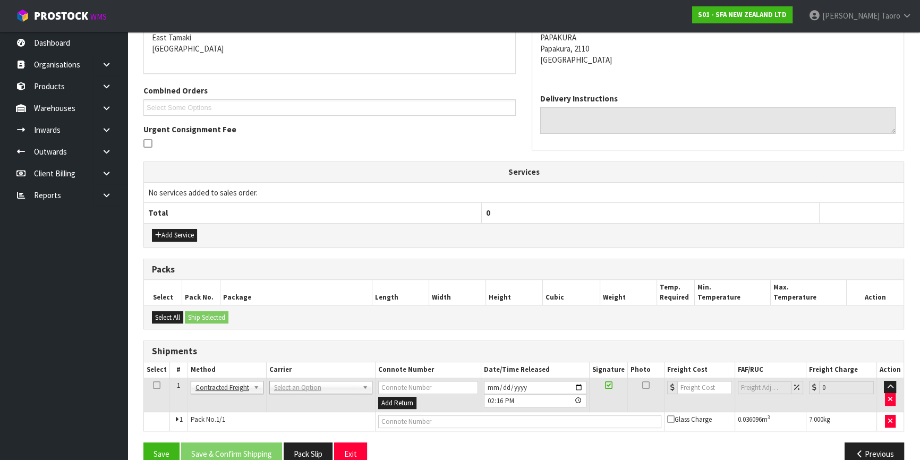
drag, startPoint x: 313, startPoint y: 387, endPoint x: 318, endPoint y: 393, distance: 8.1
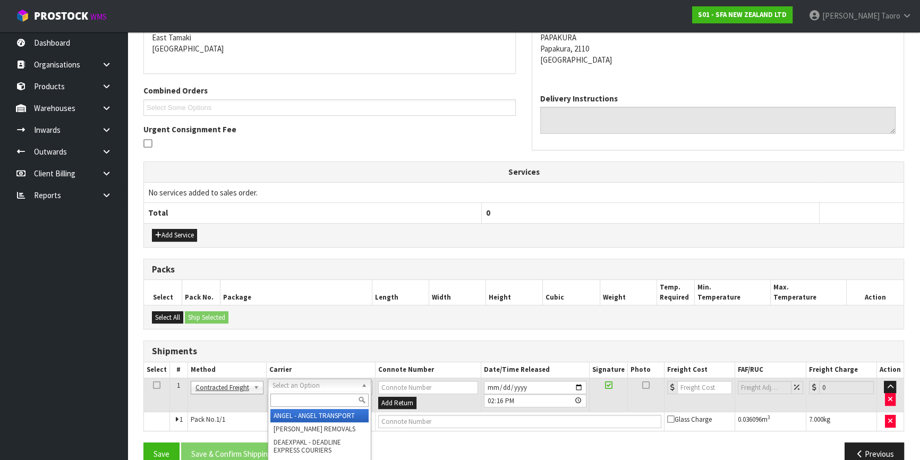
click at [321, 395] on input "text" at bounding box center [319, 399] width 98 height 13
type input "NZP"
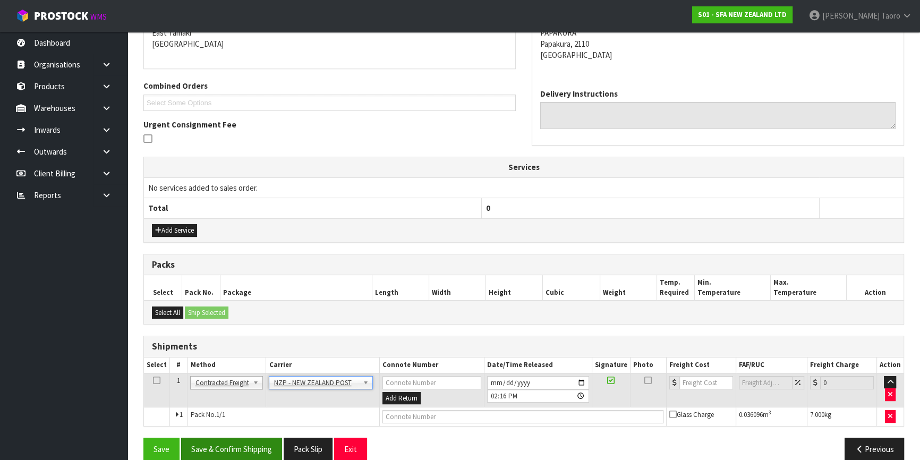
scroll to position [248, 0]
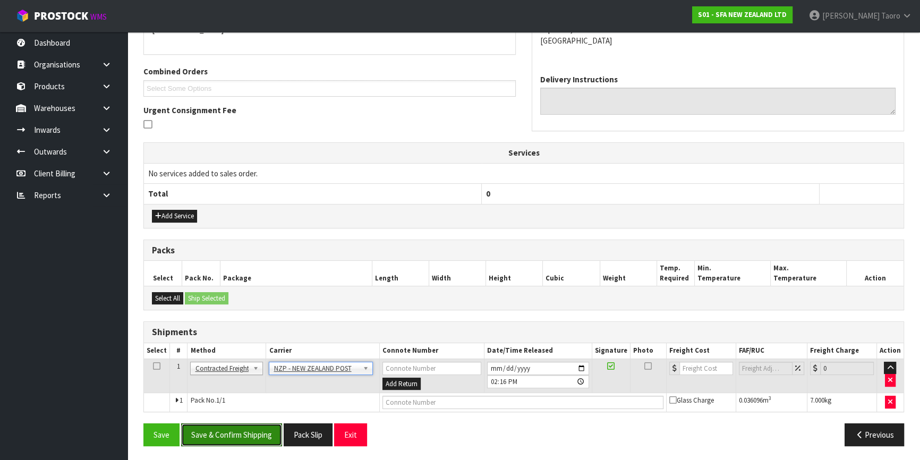
click at [267, 442] on button "Save & Confirm Shipping" at bounding box center [231, 434] width 101 height 23
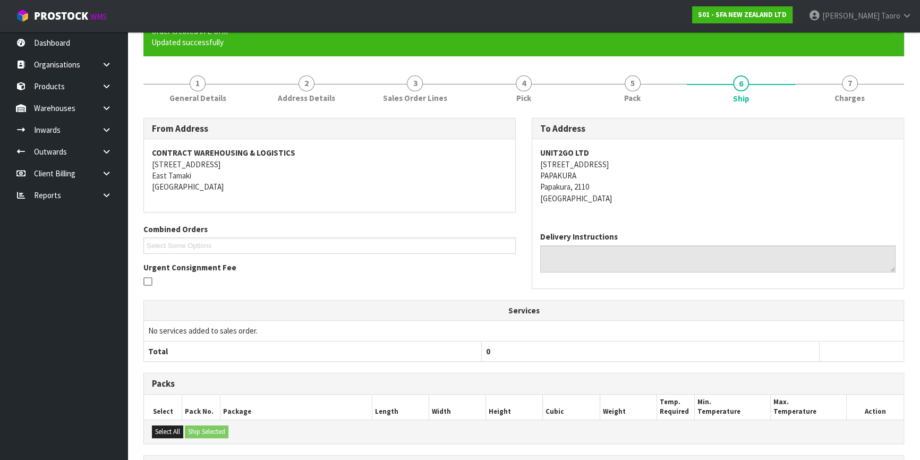
scroll to position [233, 0]
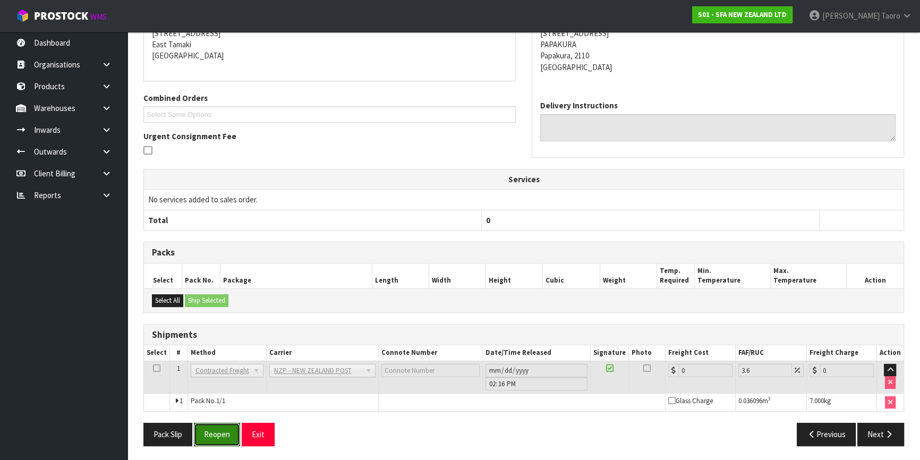
drag, startPoint x: 218, startPoint y: 430, endPoint x: 194, endPoint y: 423, distance: 24.4
click at [218, 430] on button "Reopen" at bounding box center [217, 434] width 46 height 23
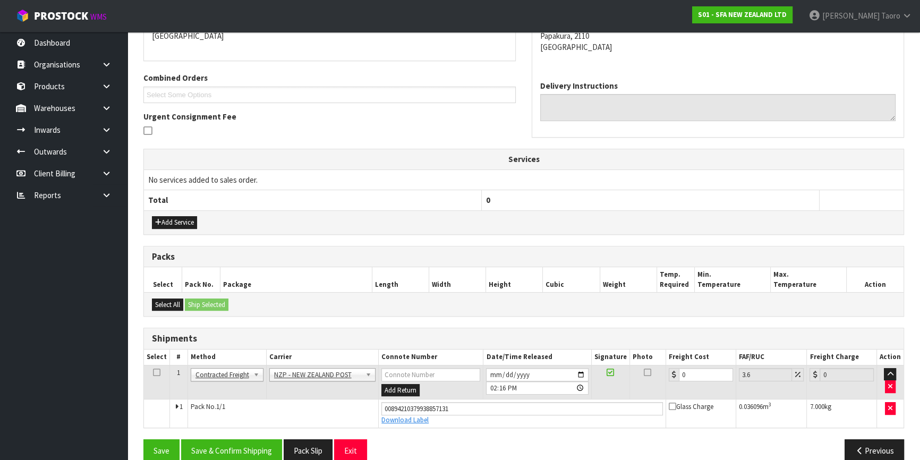
scroll to position [258, 0]
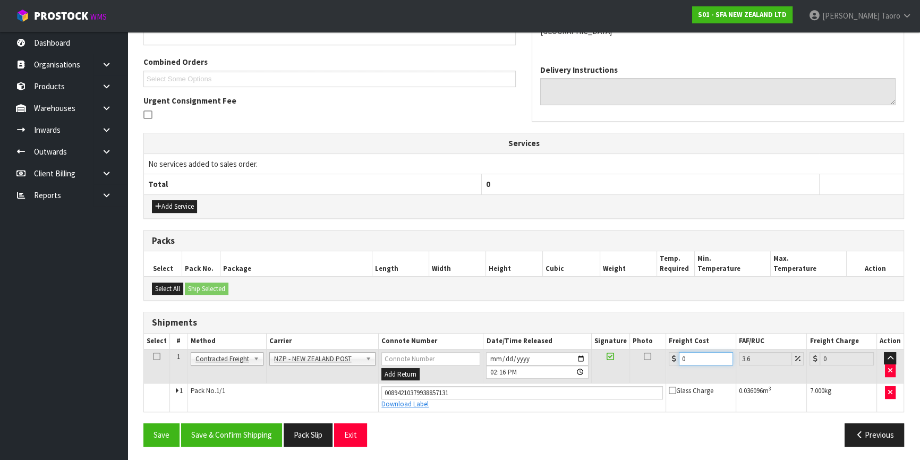
click at [691, 354] on input "0" at bounding box center [706, 358] width 54 height 13
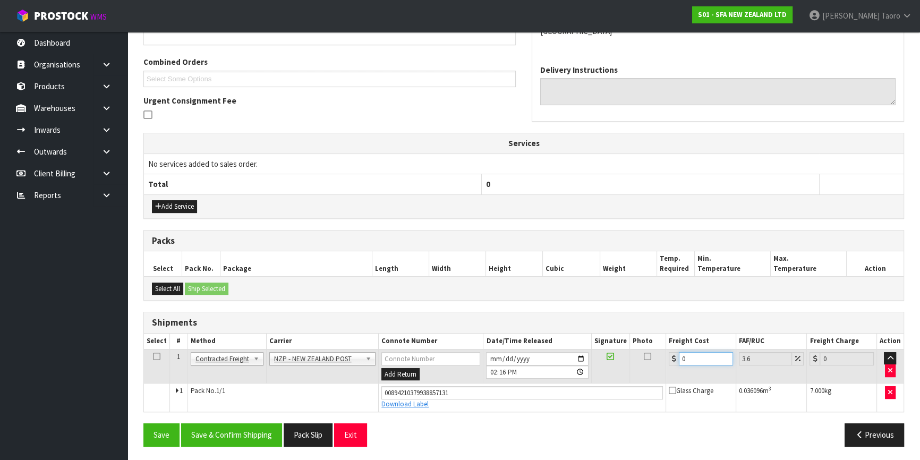
type input "4"
type input "4.14"
type input "4.3"
type input "4.45"
type input "4.33"
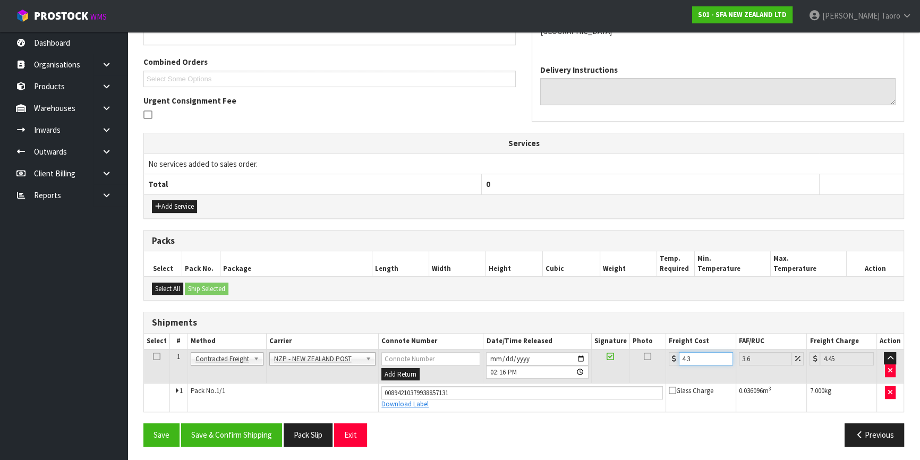
type input "4.49"
type input "4.33"
click at [258, 429] on button "Save & Confirm Shipping" at bounding box center [231, 434] width 101 height 23
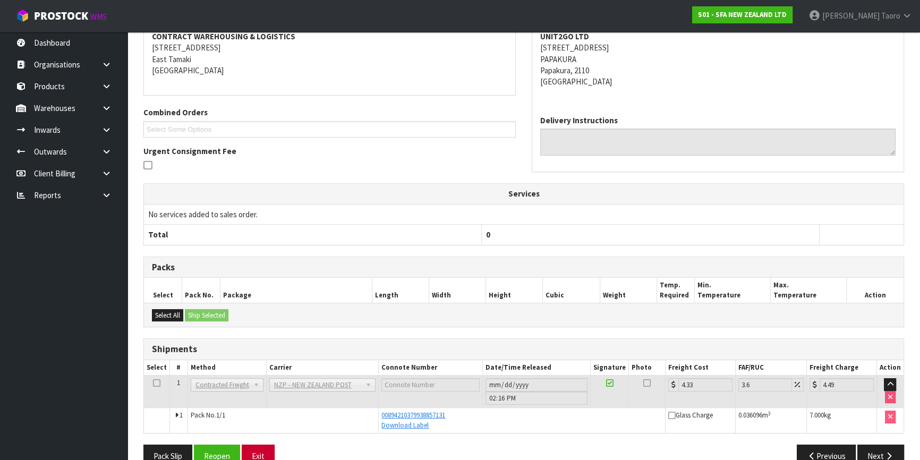
scroll to position [229, 0]
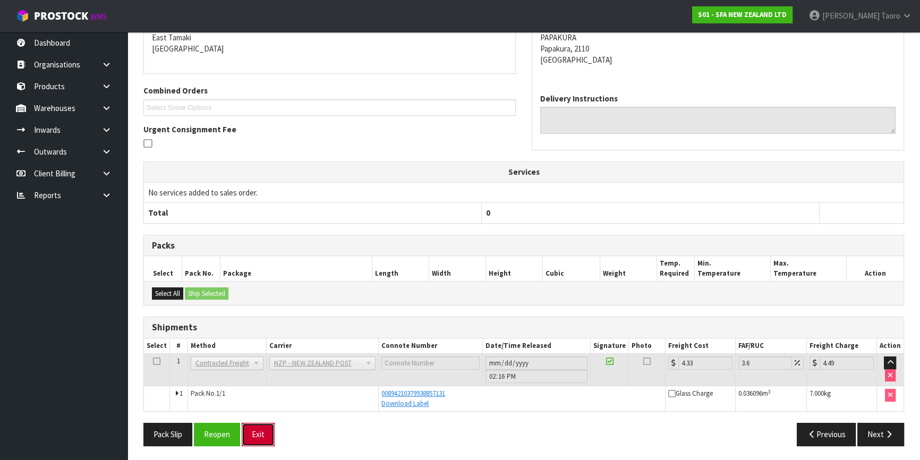
click at [256, 435] on button "Exit" at bounding box center [258, 434] width 33 height 23
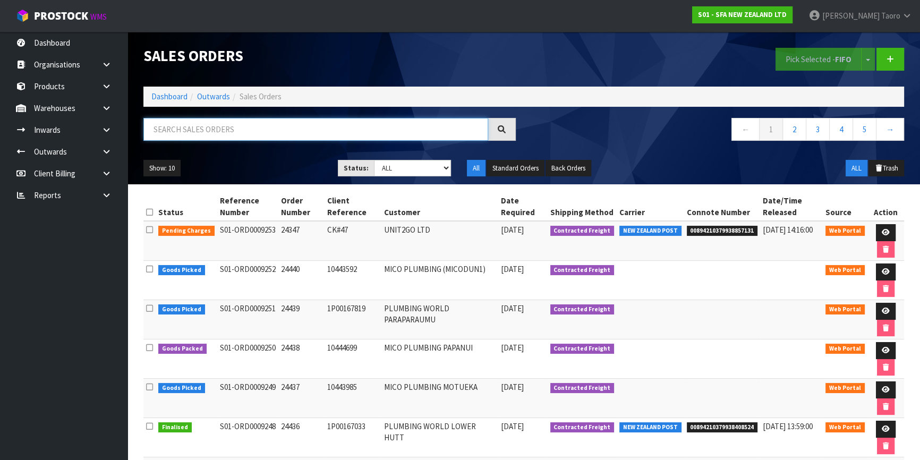
click at [266, 133] on input "text" at bounding box center [315, 129] width 345 height 23
type input "JOB-0407485"
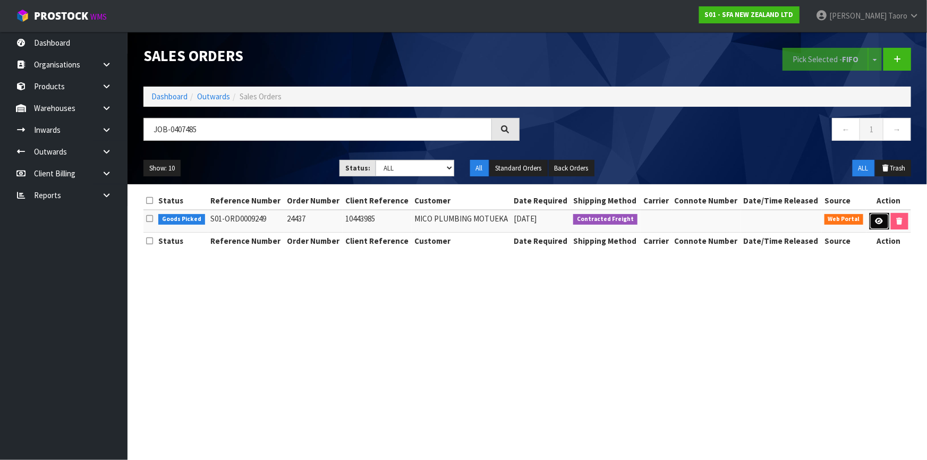
click at [875, 221] on icon at bounding box center [879, 221] width 8 height 7
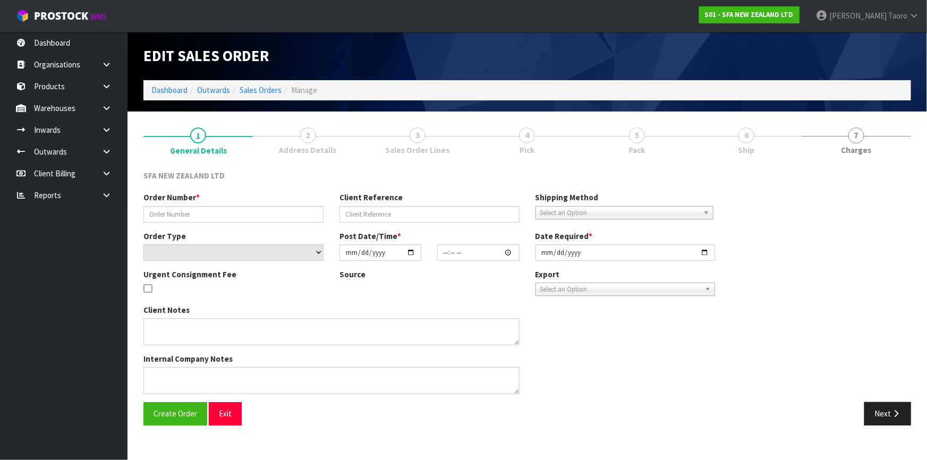
type input "24437"
type input "10443985"
select select "number:0"
type input "2025-08-13"
type input "09:48:00.000"
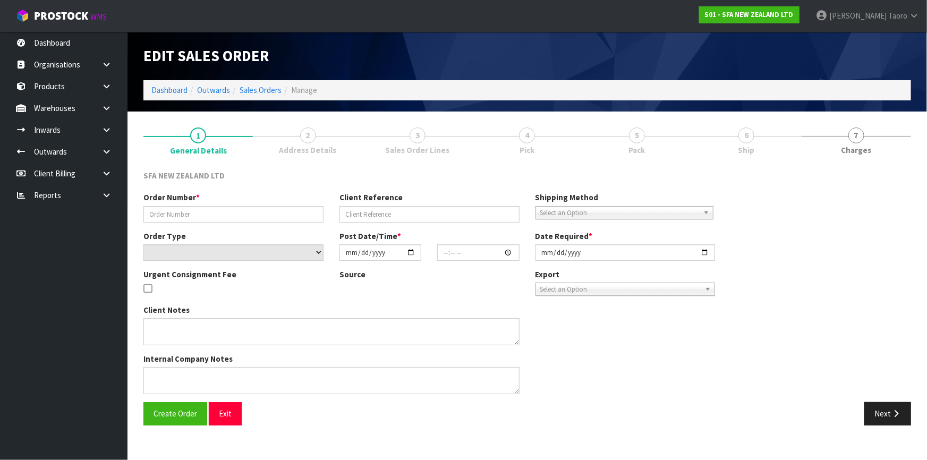
type input "2025-08-13"
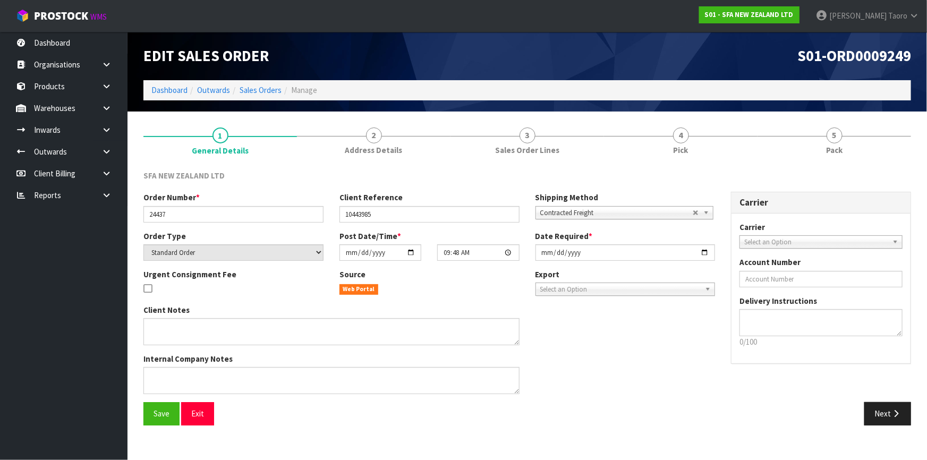
drag, startPoint x: 826, startPoint y: 143, endPoint x: 743, endPoint y: 83, distance: 101.5
click at [822, 136] on link "5 Pack" at bounding box center [833, 140] width 153 height 42
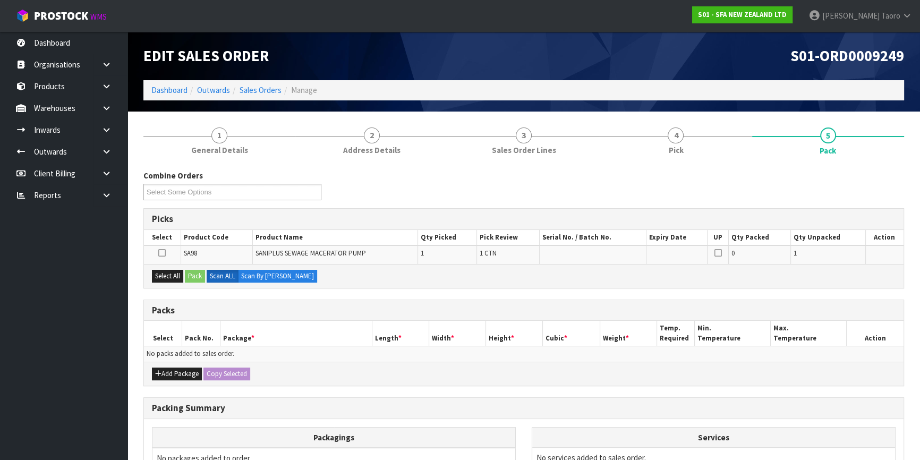
click at [740, 78] on div "S01-ORD0009249" at bounding box center [718, 56] width 388 height 48
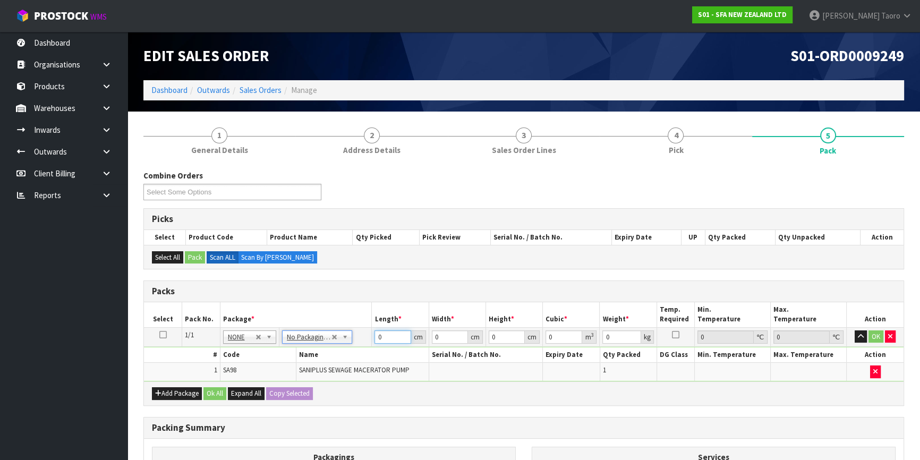
click at [389, 339] on input "0" at bounding box center [392, 336] width 36 height 13
type input "57"
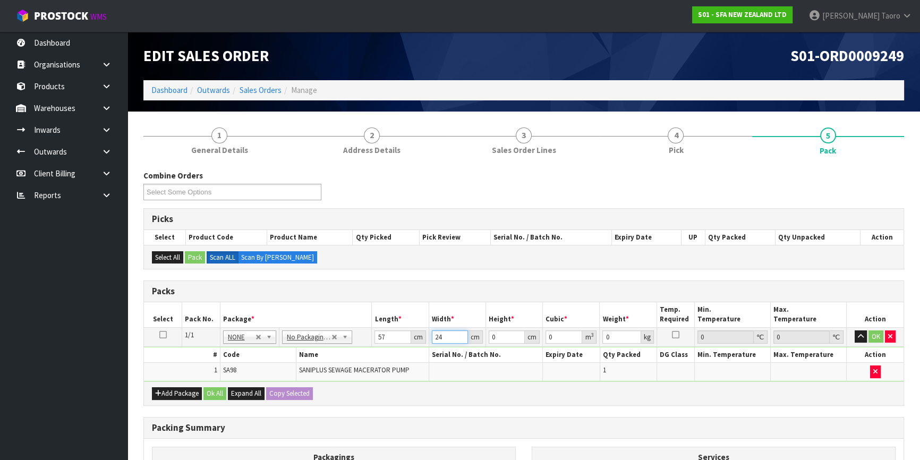
type input "24"
type input "3"
type input "0.004104"
type input "34"
type input "0.046512"
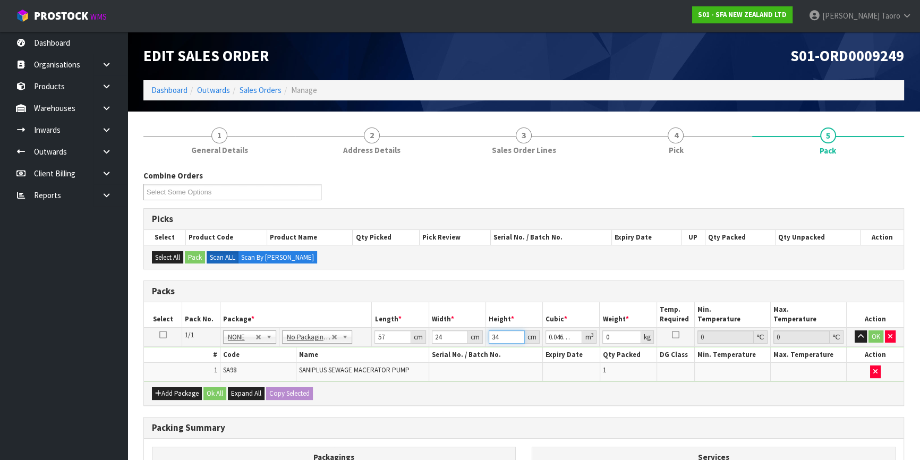
type input "34"
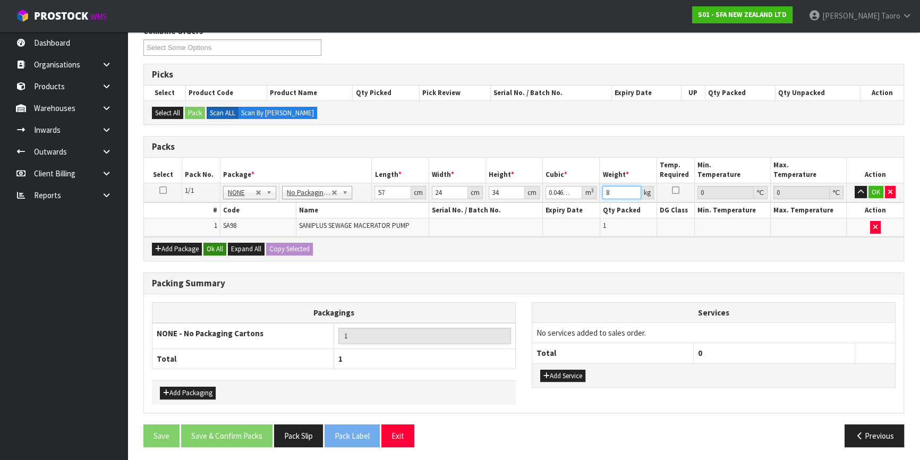
type input "8"
click at [216, 248] on button "Ok All" at bounding box center [214, 249] width 23 height 13
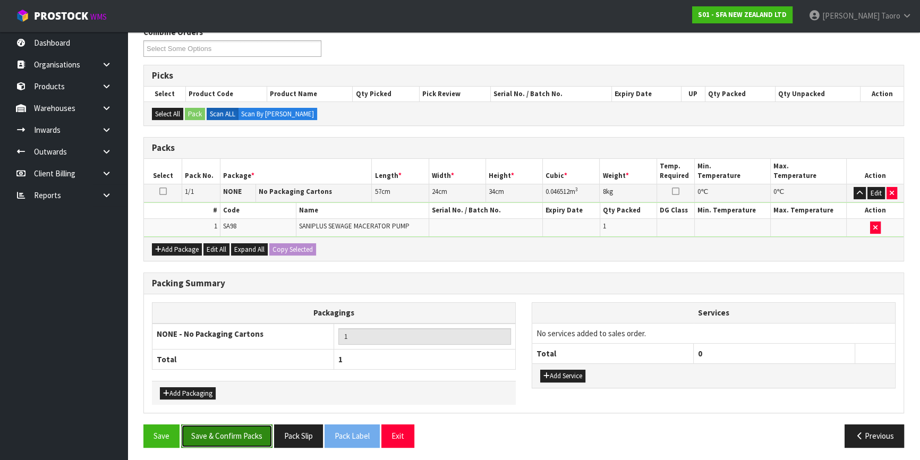
click at [230, 433] on button "Save & Confirm Packs" at bounding box center [226, 435] width 91 height 23
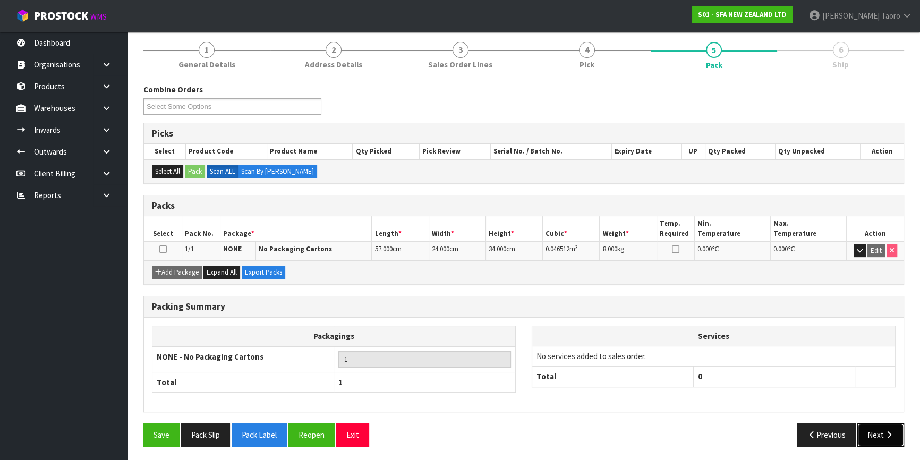
click at [870, 434] on button "Next" at bounding box center [880, 434] width 47 height 23
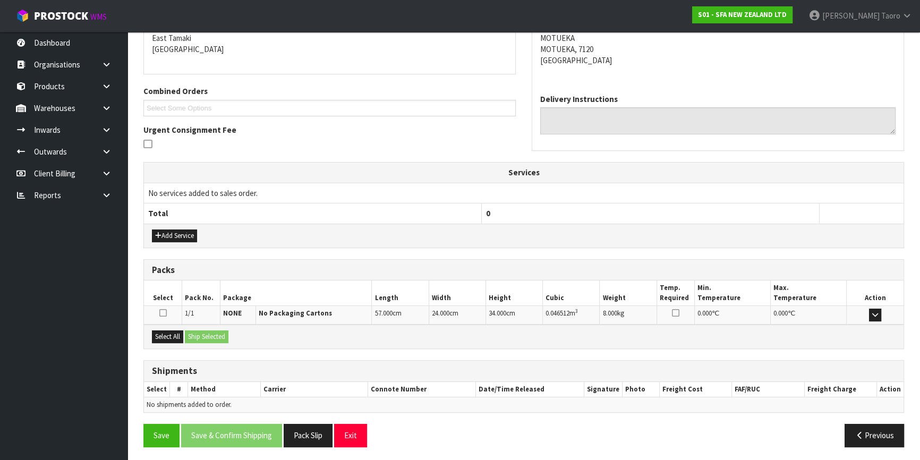
scroll to position [229, 0]
drag, startPoint x: 167, startPoint y: 330, endPoint x: 179, endPoint y: 332, distance: 12.0
click at [169, 333] on button "Select All" at bounding box center [167, 336] width 31 height 13
click at [206, 337] on button "Ship Selected" at bounding box center [207, 336] width 44 height 13
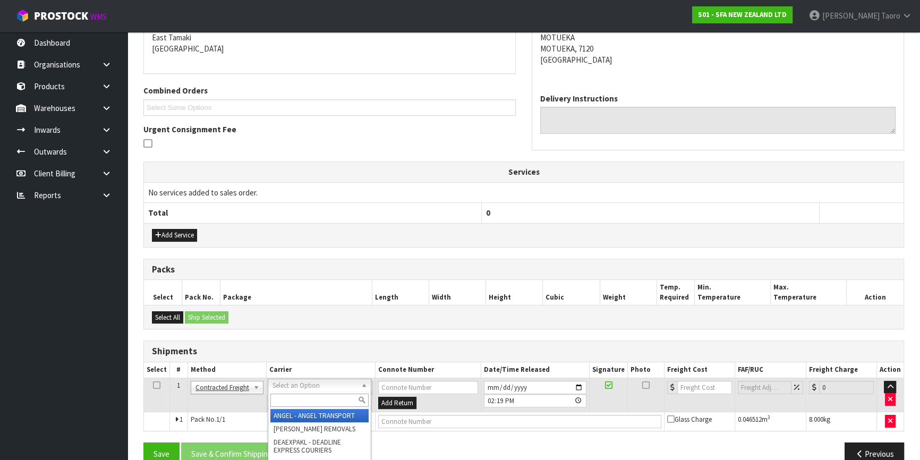
click at [303, 399] on input "text" at bounding box center [319, 399] width 98 height 13
type input "NZP"
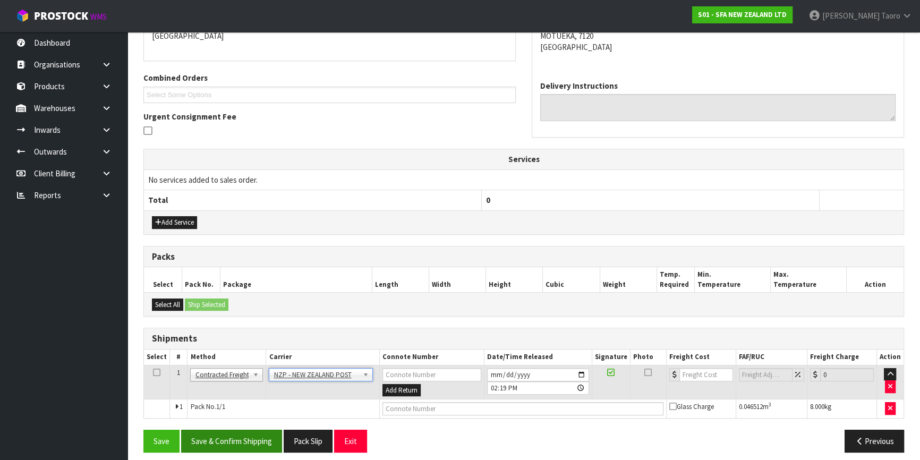
scroll to position [248, 0]
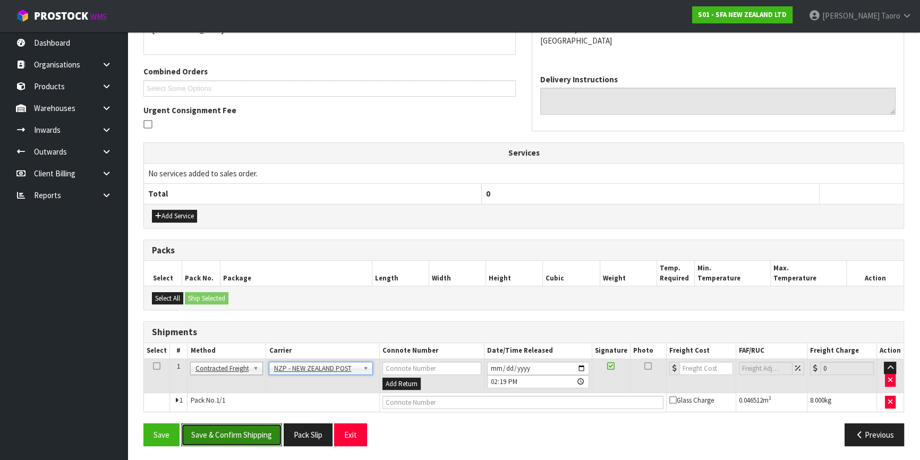
click at [260, 431] on button "Save & Confirm Shipping" at bounding box center [231, 434] width 101 height 23
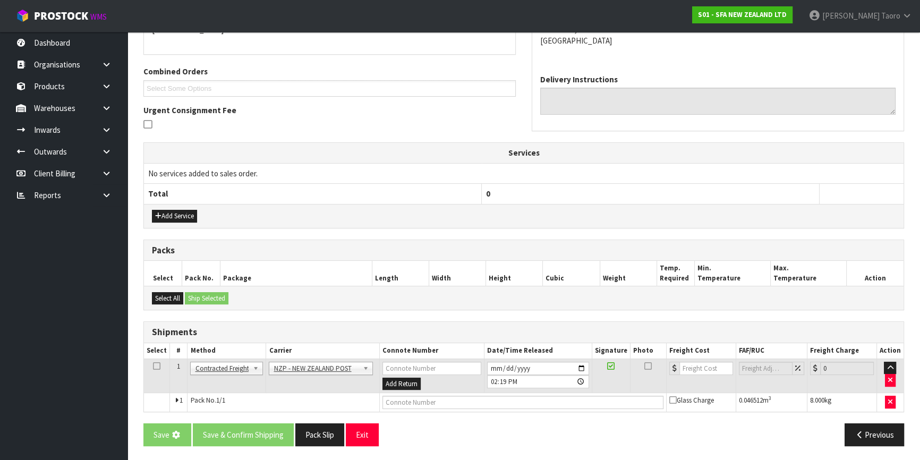
scroll to position [0, 0]
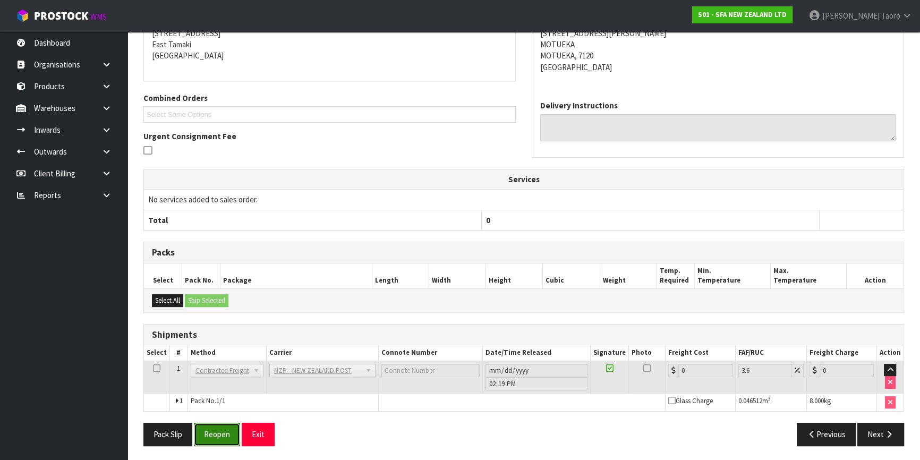
click at [227, 433] on button "Reopen" at bounding box center [217, 434] width 46 height 23
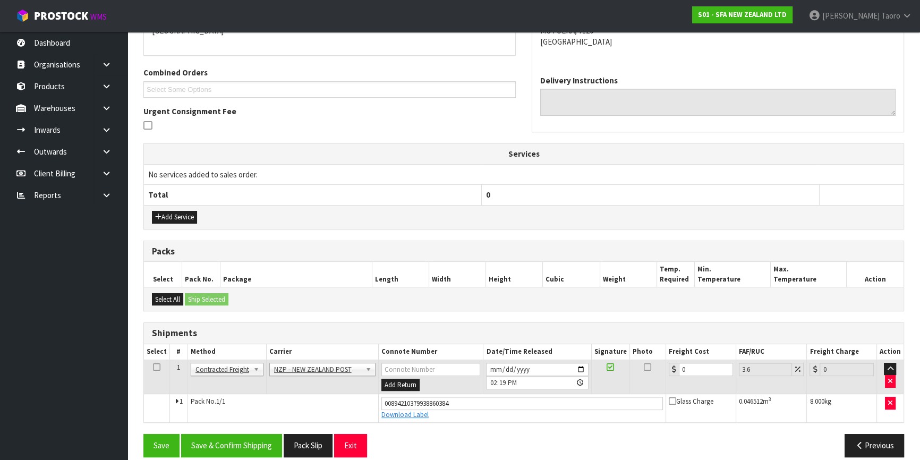
scroll to position [258, 0]
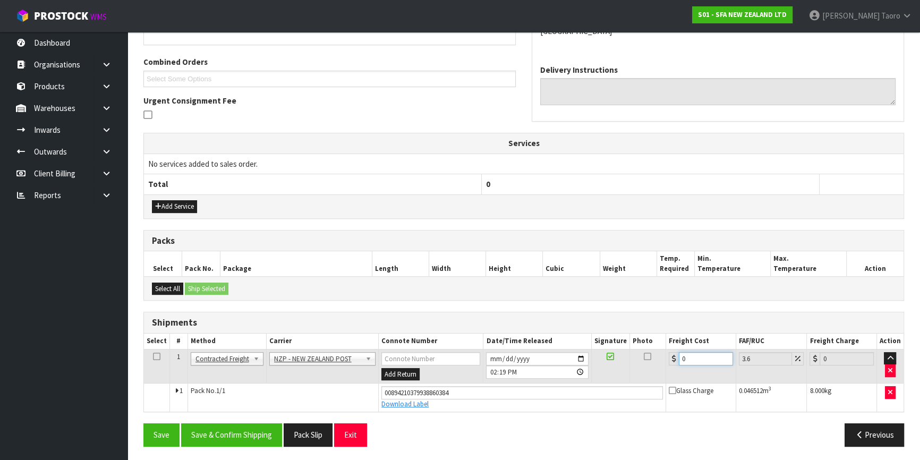
click at [696, 353] on input "0" at bounding box center [706, 358] width 54 height 13
click at [697, 352] on input "0" at bounding box center [706, 358] width 54 height 13
type input "2"
type input "2.07"
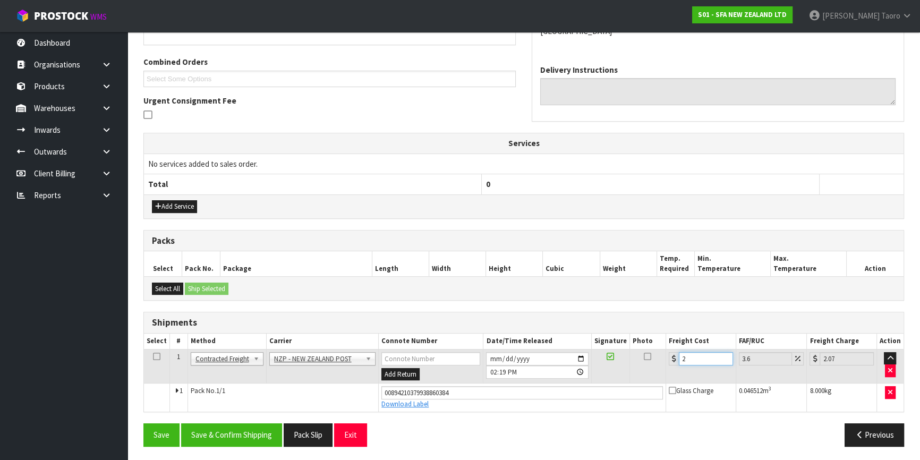
type input "27"
type input "27.97"
type input "27.6"
type input "28.59"
type input "27.63"
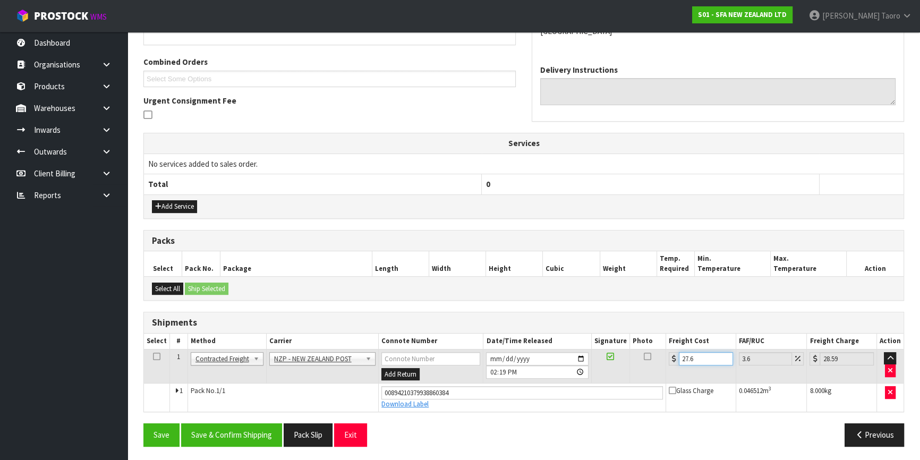
type input "28.62"
type input "27.63"
click at [256, 435] on button "Save & Confirm Shipping" at bounding box center [231, 434] width 101 height 23
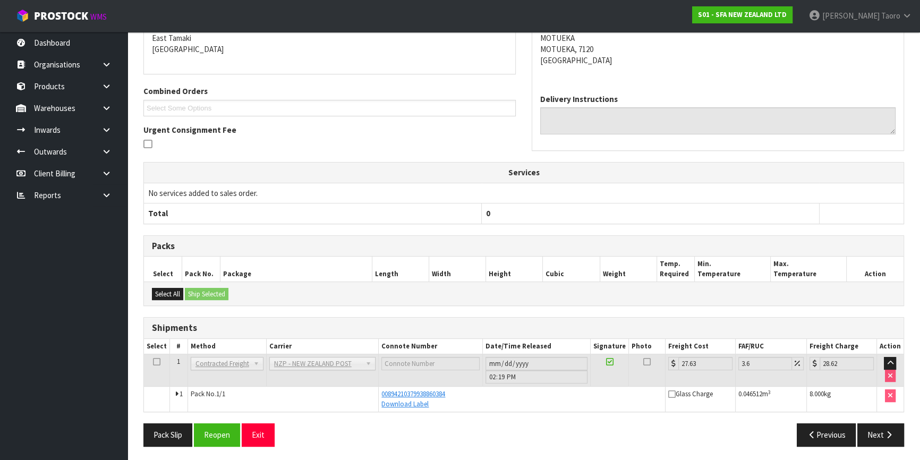
scroll to position [229, 0]
click at [260, 435] on button "Exit" at bounding box center [258, 434] width 33 height 23
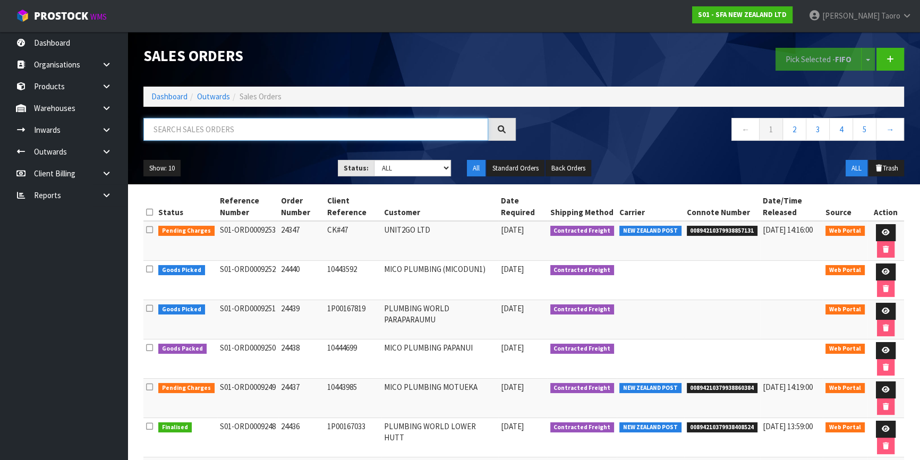
click at [313, 125] on input "text" at bounding box center [315, 129] width 345 height 23
type input "JOB-0407487"
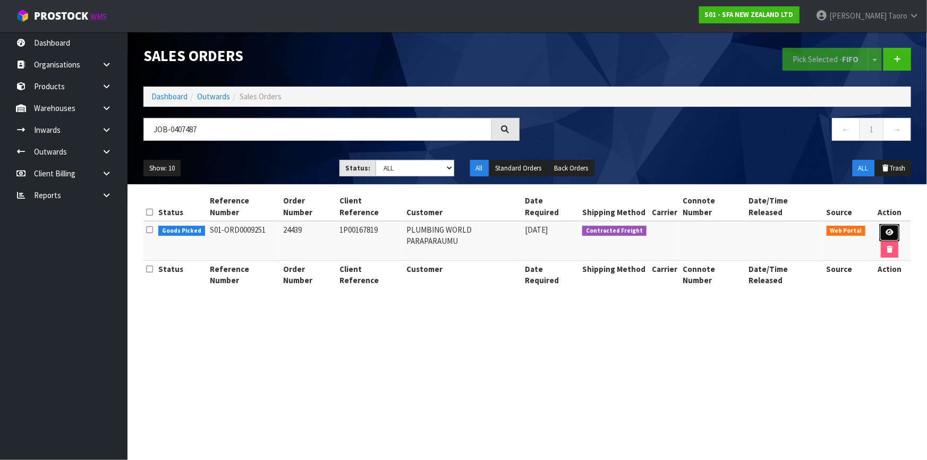
click at [885, 229] on icon at bounding box center [889, 232] width 8 height 7
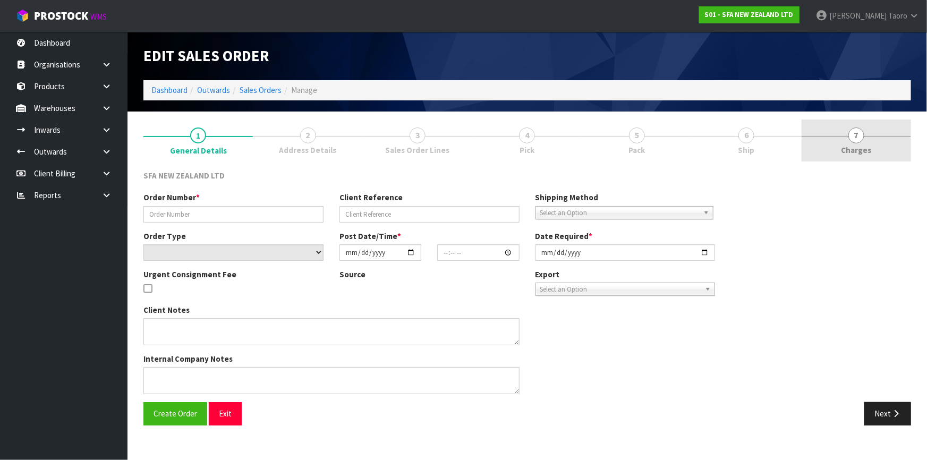
type input "24439"
type input "1P00167819"
select select "number:0"
type input "2025-08-13"
type input "09:50:00.000"
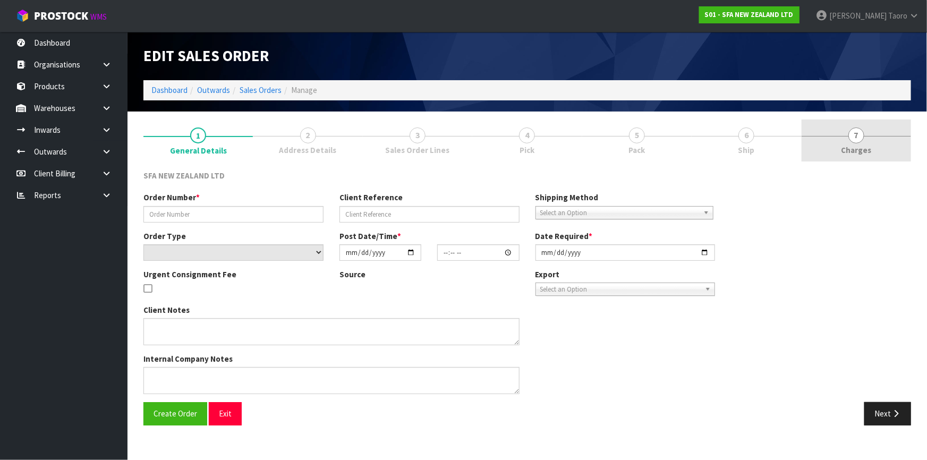
type input "2025-08-13"
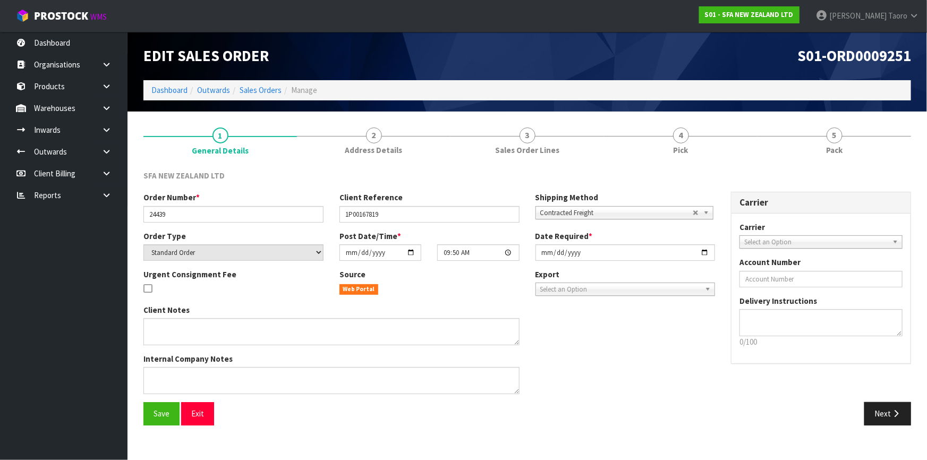
click at [833, 138] on span "5" at bounding box center [834, 135] width 16 height 16
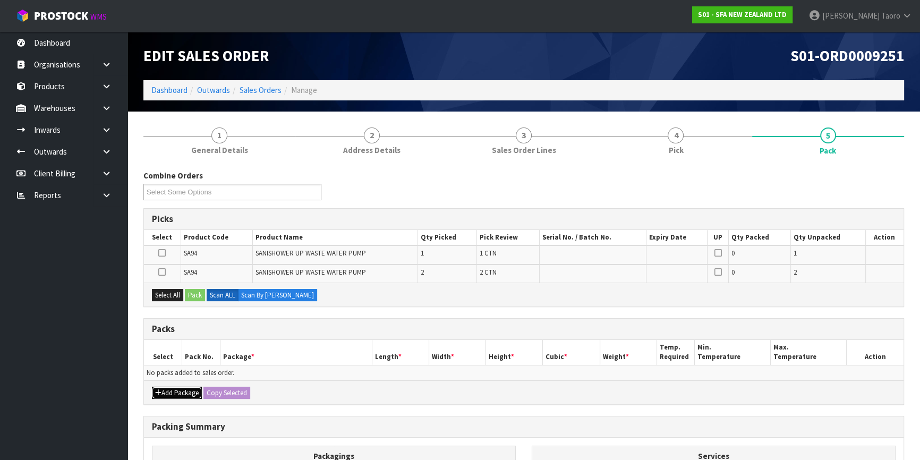
click at [171, 390] on button "Add Package" at bounding box center [177, 393] width 50 height 13
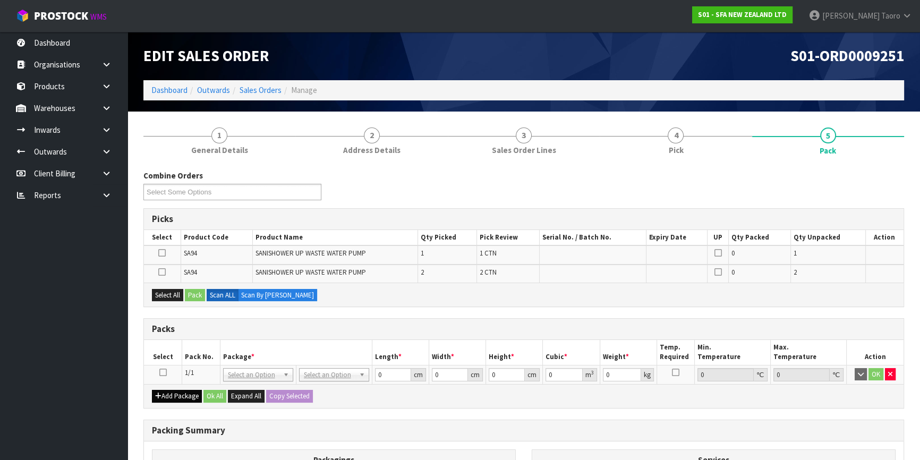
click at [160, 372] on icon at bounding box center [162, 372] width 7 height 1
click at [186, 353] on th "Pack No." at bounding box center [201, 352] width 38 height 25
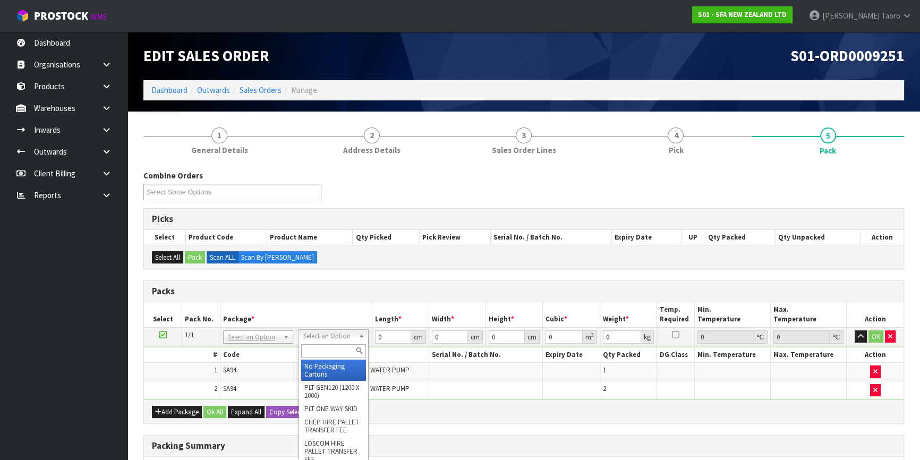
click at [350, 348] on input "text" at bounding box center [333, 350] width 65 height 13
type input "CTN7"
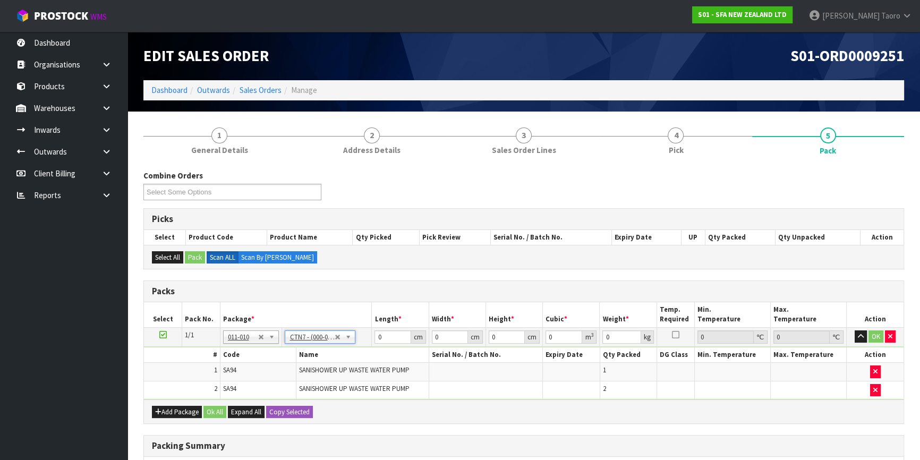
type input "45.5"
type input "35"
type input "0.072459"
type input "14.24"
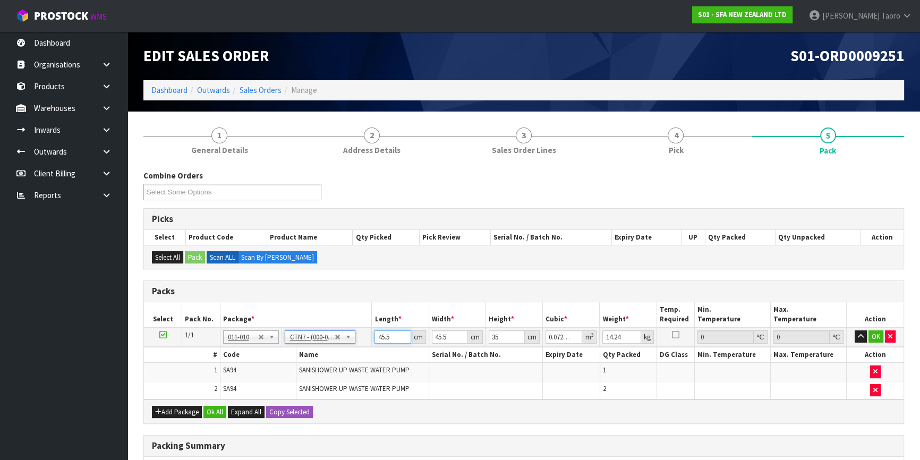
click at [395, 335] on input "45.5" at bounding box center [392, 336] width 36 height 13
type input "4"
type input "0.00637"
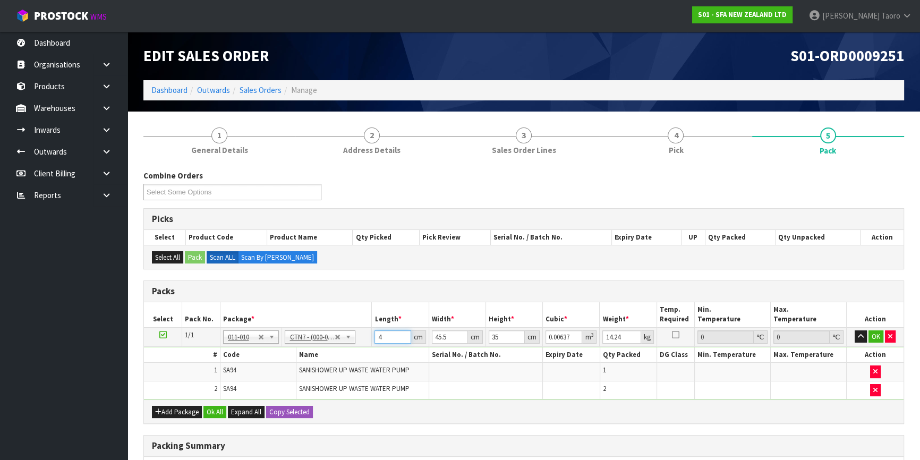
type input "47"
type input "0.074847"
type input "47"
type input "4"
type input "0.00658"
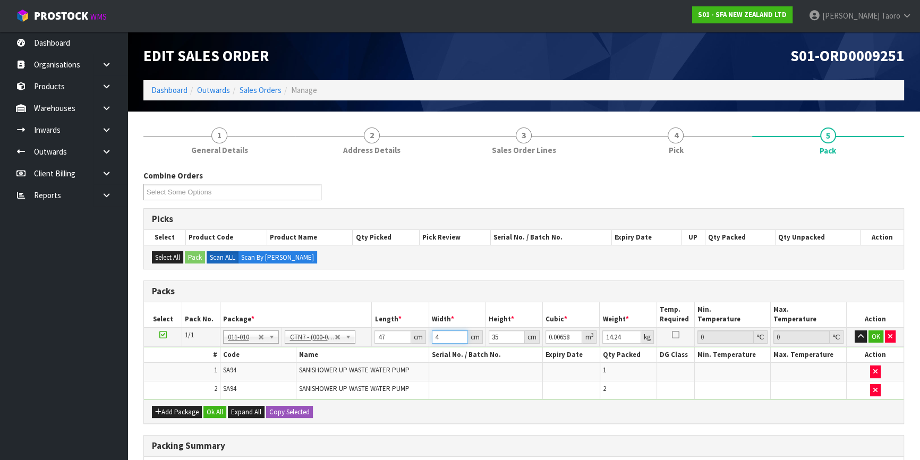
type input "47"
type input "0.077315"
type input "47"
type input "3"
type input "0.006627"
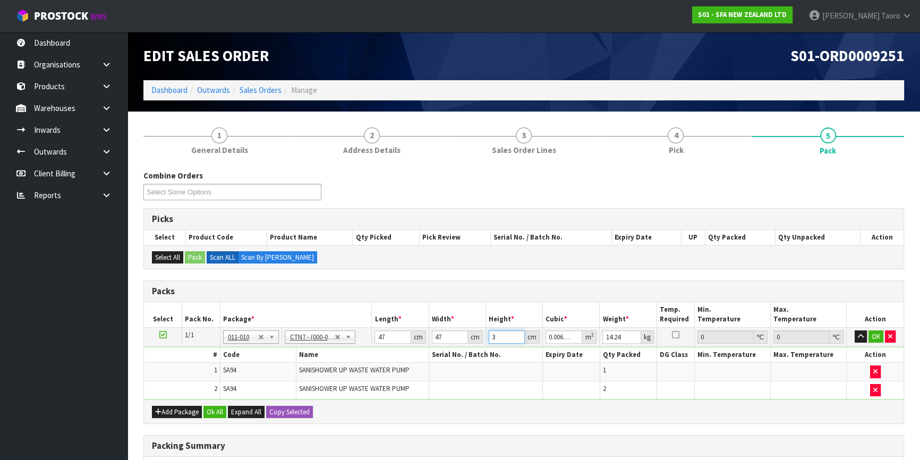
type input "36"
type input "0.079524"
type input "36"
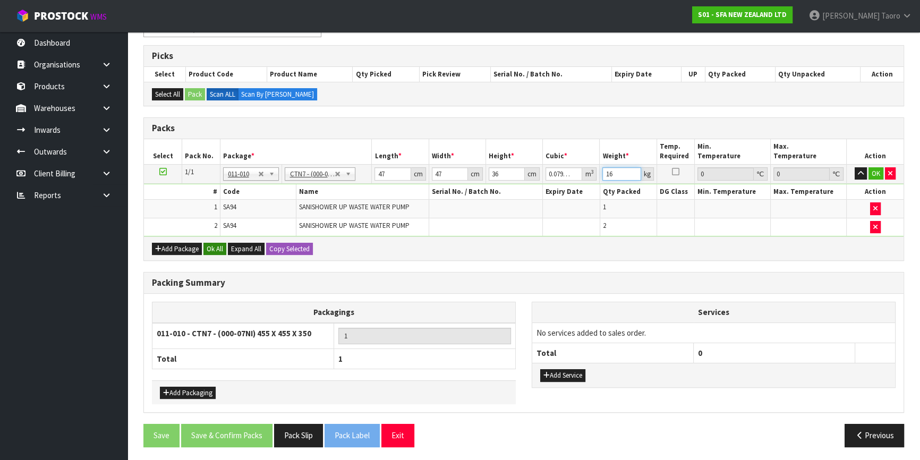
type input "16"
click at [212, 245] on button "Ok All" at bounding box center [214, 249] width 23 height 13
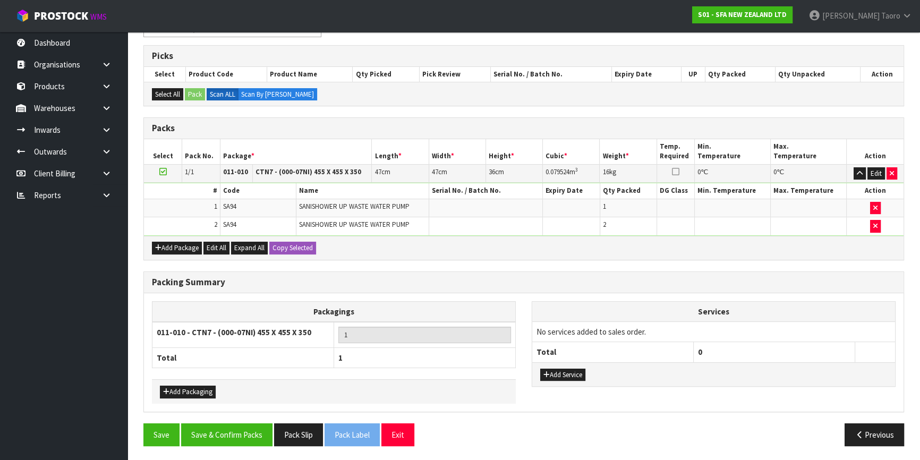
scroll to position [162, 0]
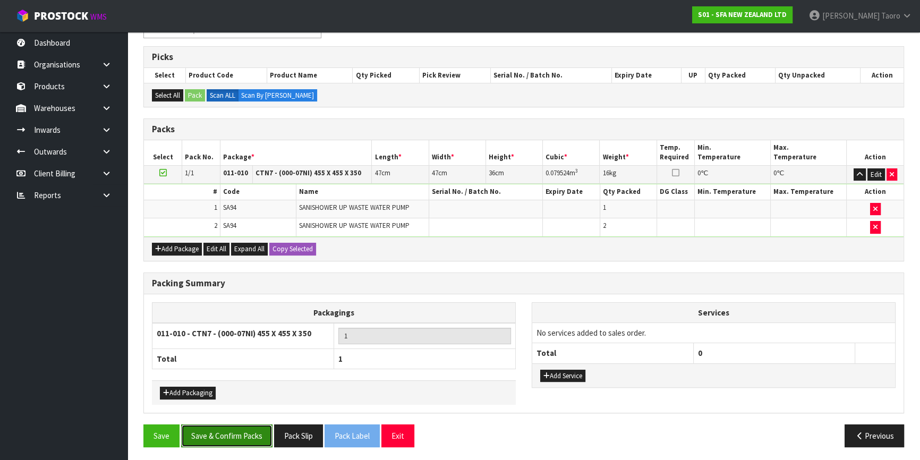
click at [230, 434] on button "Save & Confirm Packs" at bounding box center [226, 435] width 91 height 23
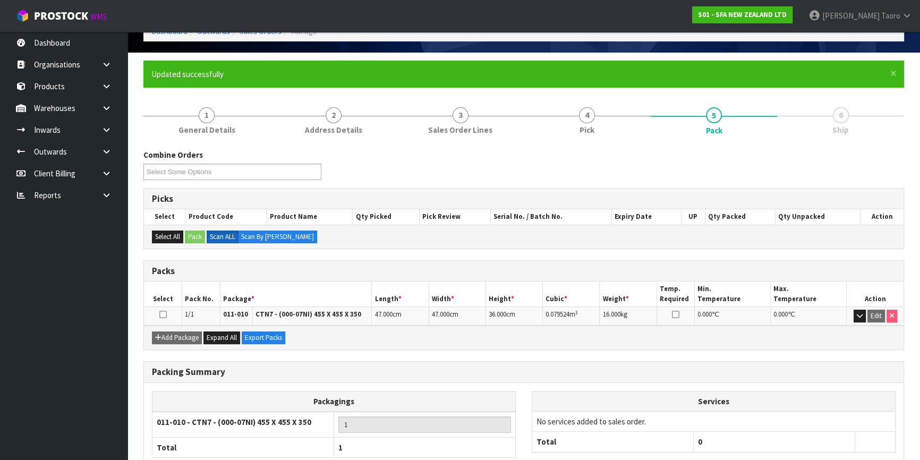
scroll to position [124, 0]
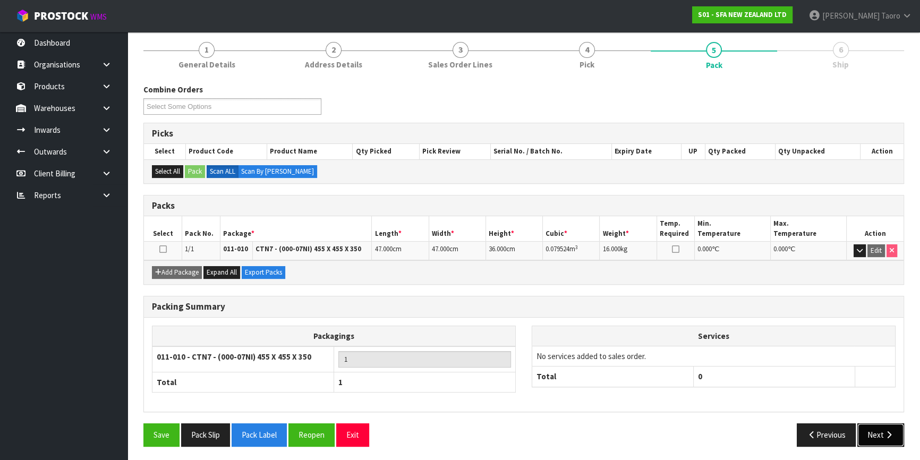
click at [887, 438] on button "Next" at bounding box center [880, 434] width 47 height 23
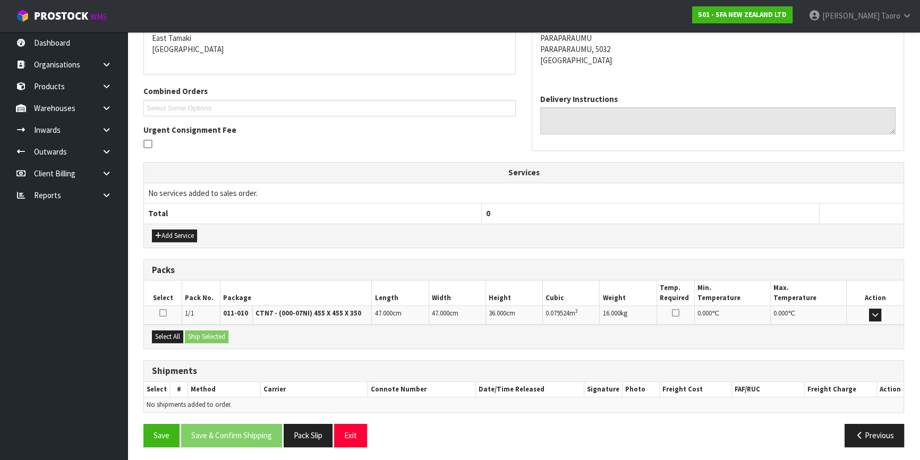
scroll to position [229, 0]
drag, startPoint x: 173, startPoint y: 333, endPoint x: 202, endPoint y: 334, distance: 29.2
click at [176, 333] on button "Select All" at bounding box center [167, 336] width 31 height 13
drag, startPoint x: 204, startPoint y: 333, endPoint x: 272, endPoint y: 366, distance: 75.0
click at [205, 334] on button "Ship Selected" at bounding box center [207, 336] width 44 height 13
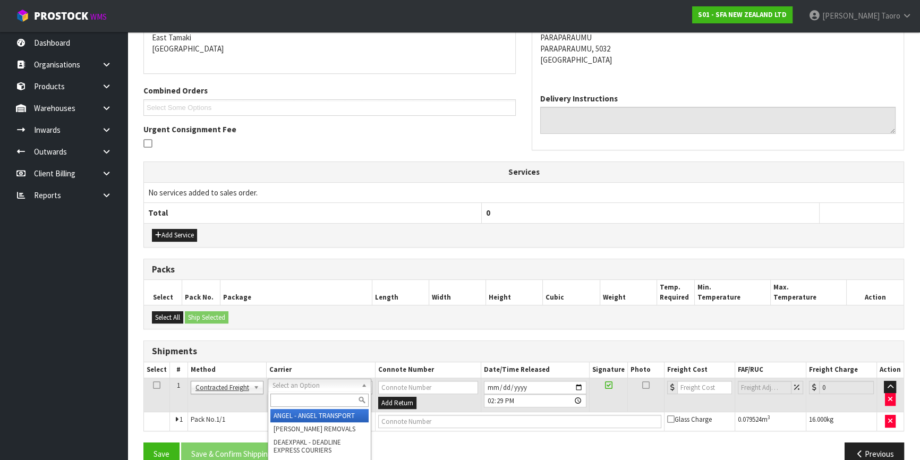
click at [315, 395] on input "text" at bounding box center [319, 399] width 98 height 13
type input "NZP"
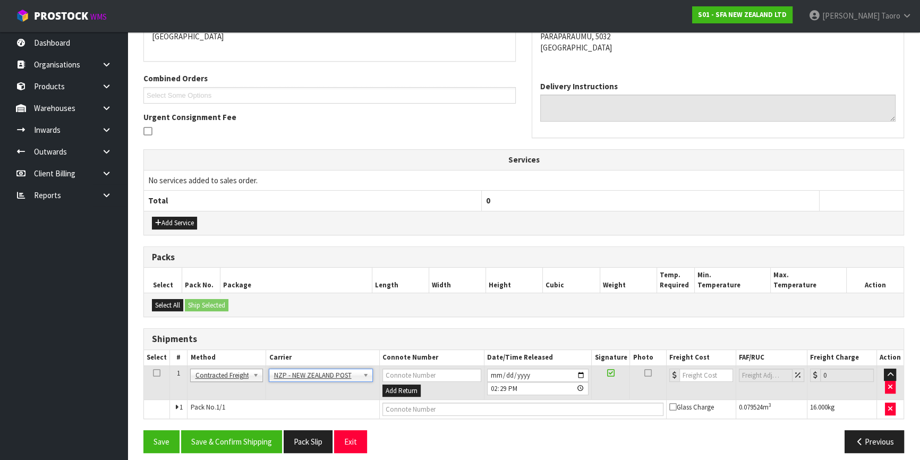
scroll to position [248, 0]
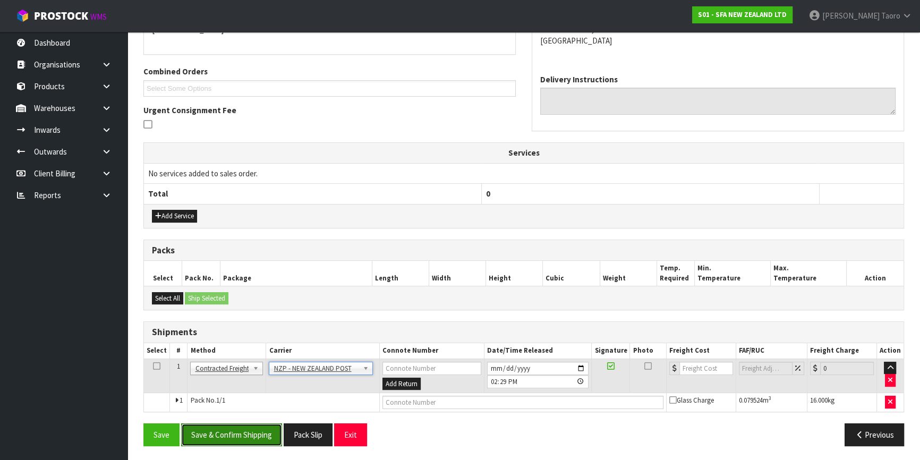
click at [278, 434] on button "Save & Confirm Shipping" at bounding box center [231, 434] width 101 height 23
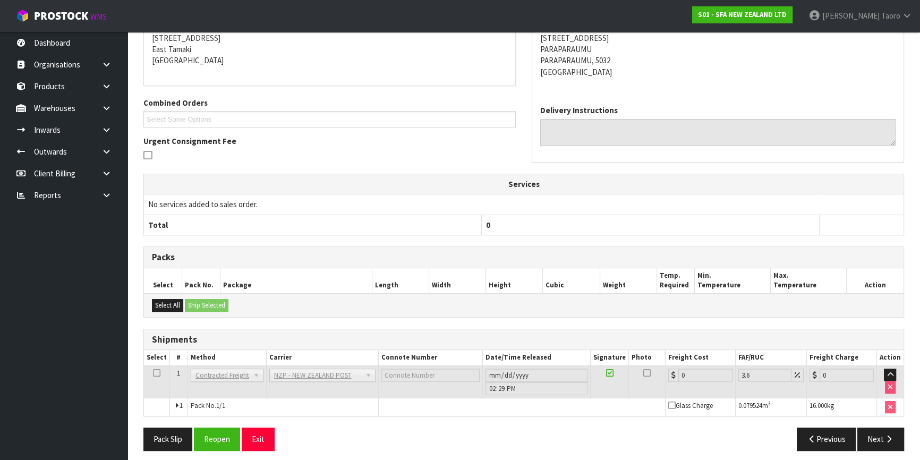
scroll to position [233, 0]
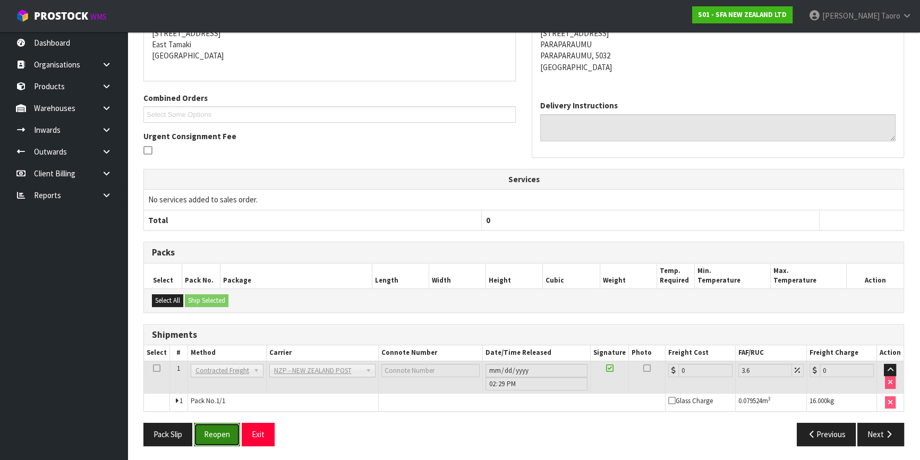
drag, startPoint x: 219, startPoint y: 426, endPoint x: 203, endPoint y: 422, distance: 16.5
click at [219, 426] on button "Reopen" at bounding box center [217, 434] width 46 height 23
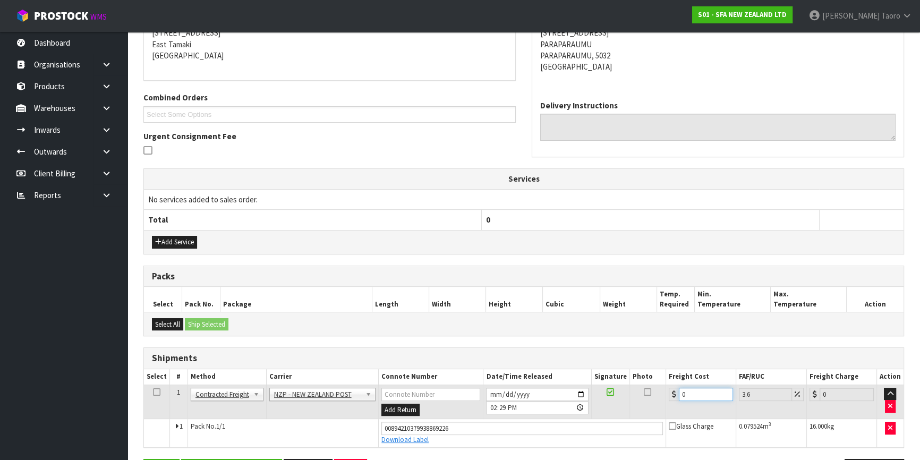
click at [693, 395] on input "0" at bounding box center [706, 394] width 54 height 13
click at [693, 393] on input "0" at bounding box center [706, 394] width 54 height 13
type input "1"
type input "1.04"
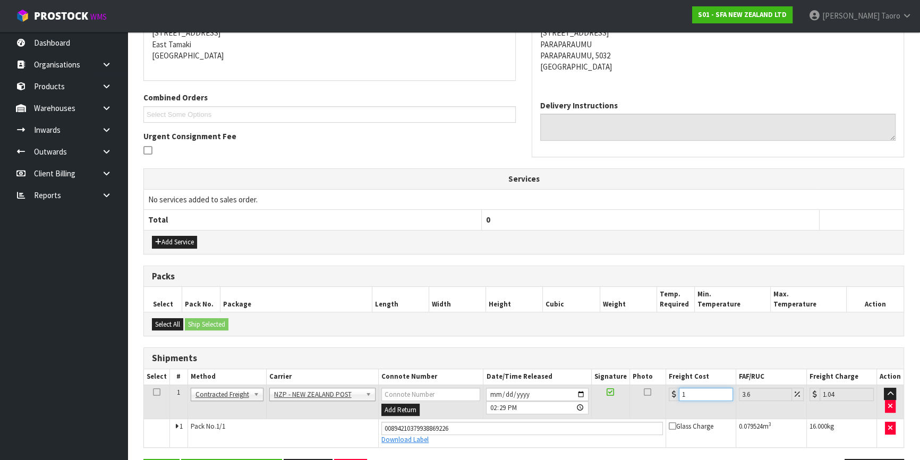
type input "13"
type input "13.47"
type input "13.3"
type input "13.78"
type input "13.33"
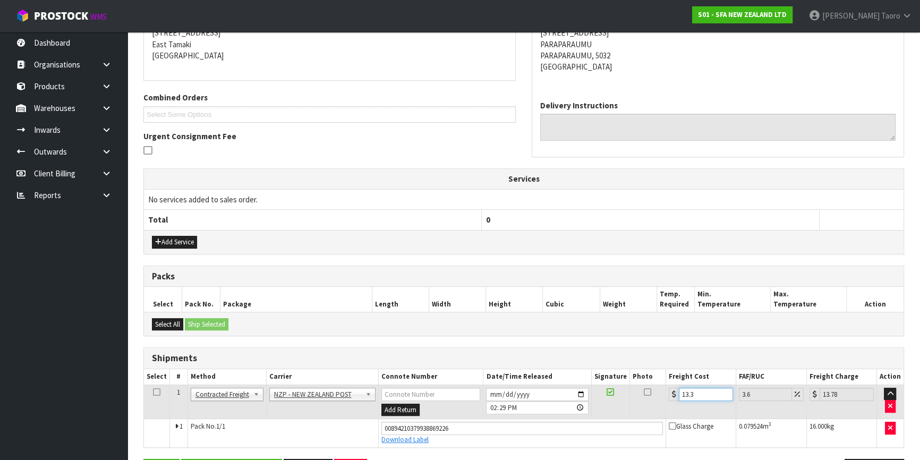
type input "13.81"
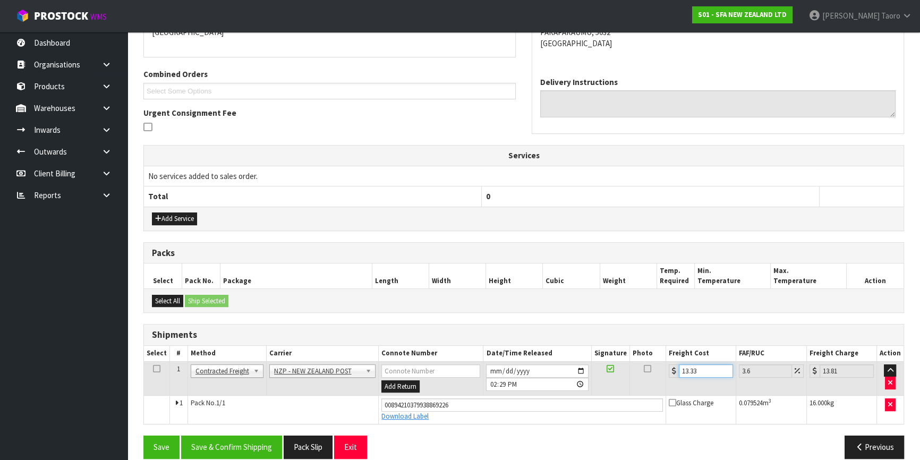
scroll to position [258, 0]
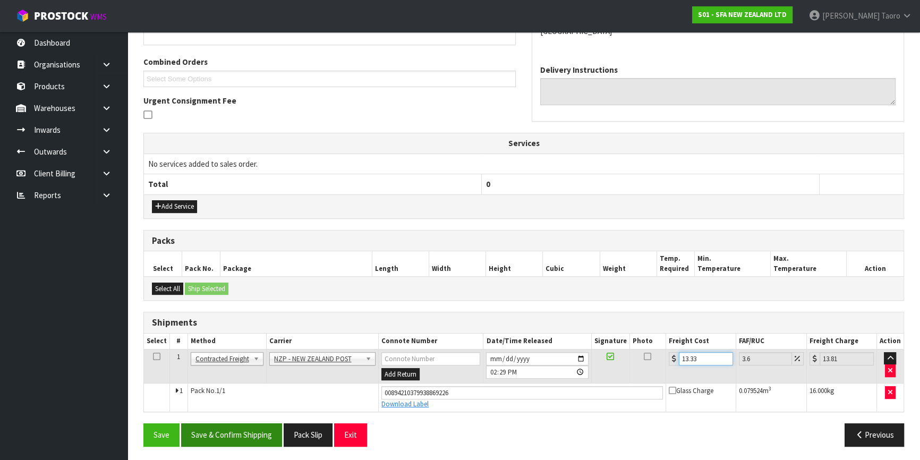
type input "13.33"
click at [259, 434] on button "Save & Confirm Shipping" at bounding box center [231, 434] width 101 height 23
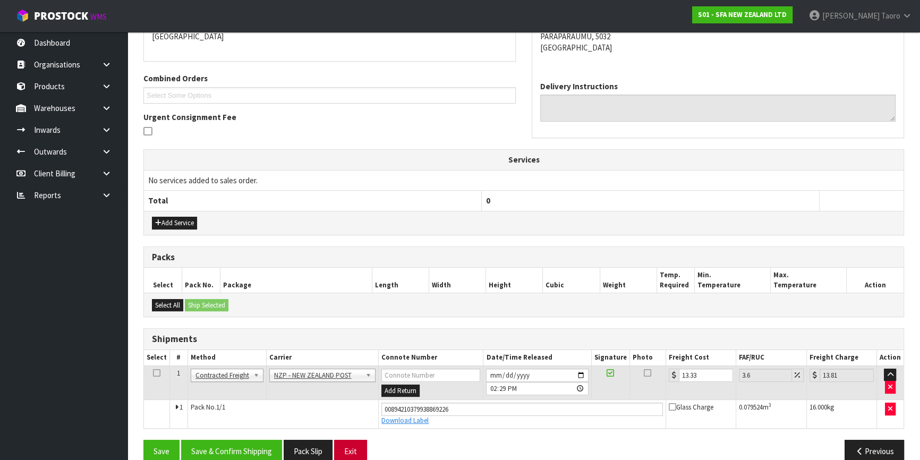
scroll to position [229, 0]
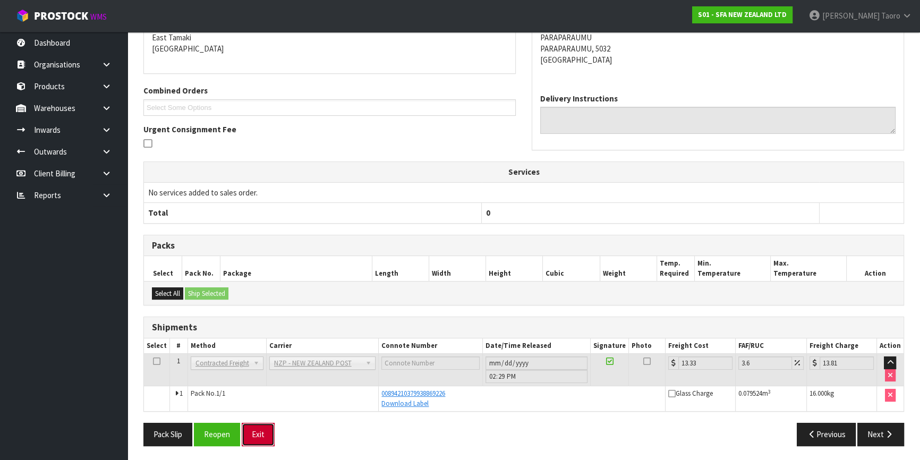
click at [270, 432] on button "Exit" at bounding box center [258, 434] width 33 height 23
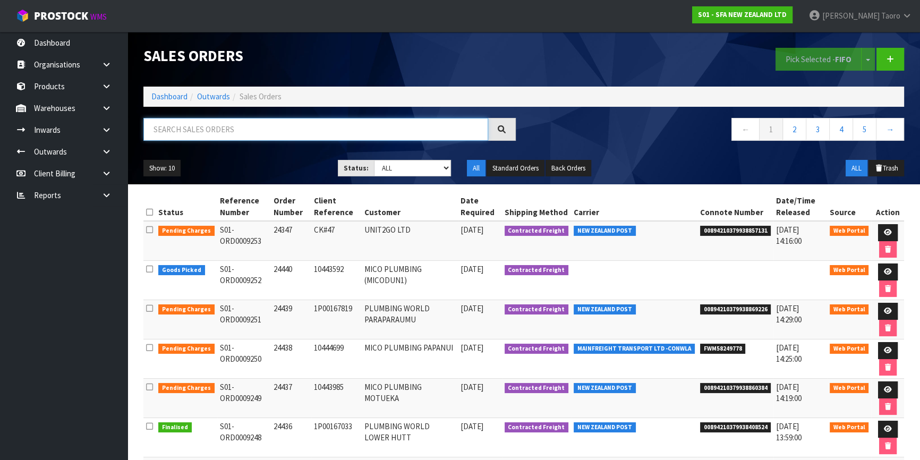
click at [396, 120] on input "text" at bounding box center [315, 129] width 345 height 23
type input "JOB-0407491"
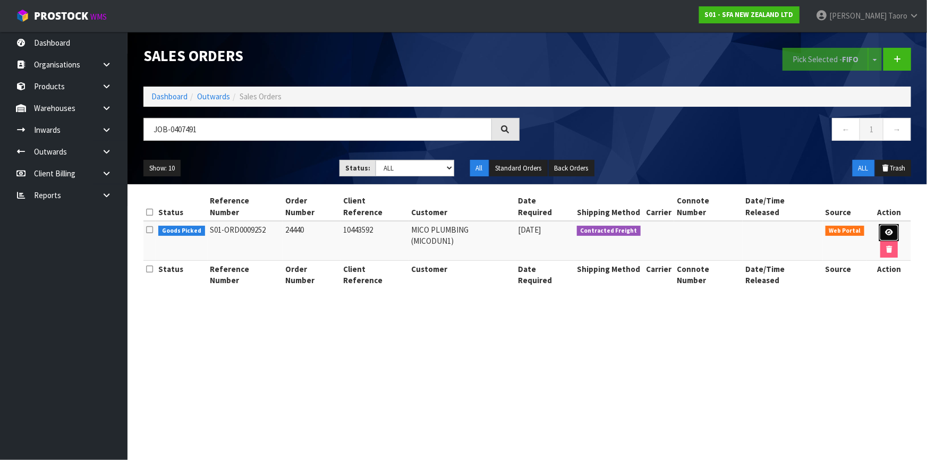
click at [885, 229] on icon at bounding box center [889, 232] width 8 height 7
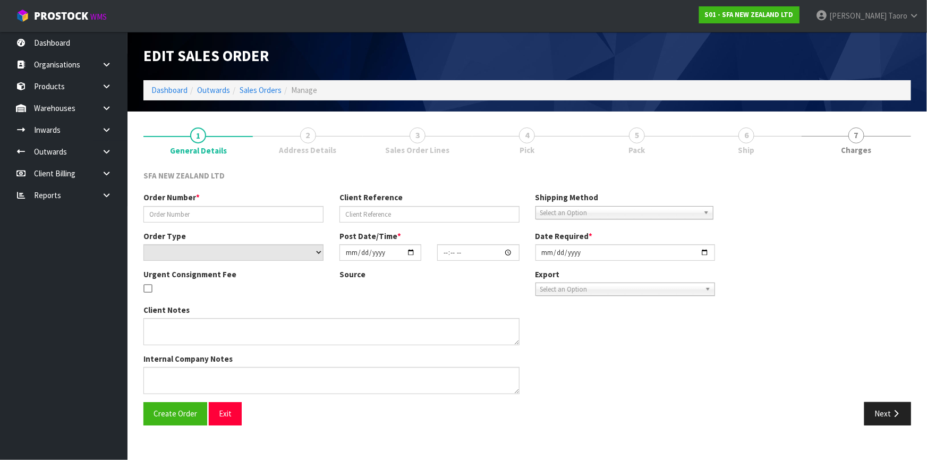
type input "24440"
type input "10443592"
select select "number:0"
type input "2025-08-13"
type input "10:03:00.000"
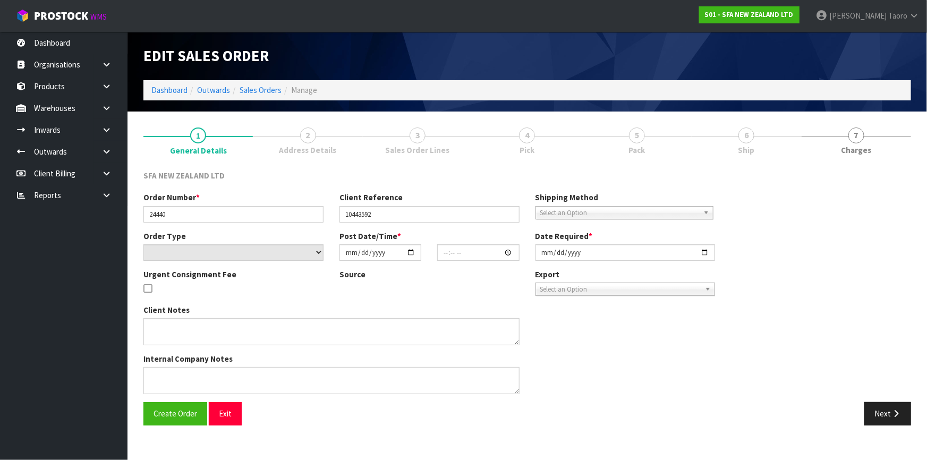
type input "2025-08-13"
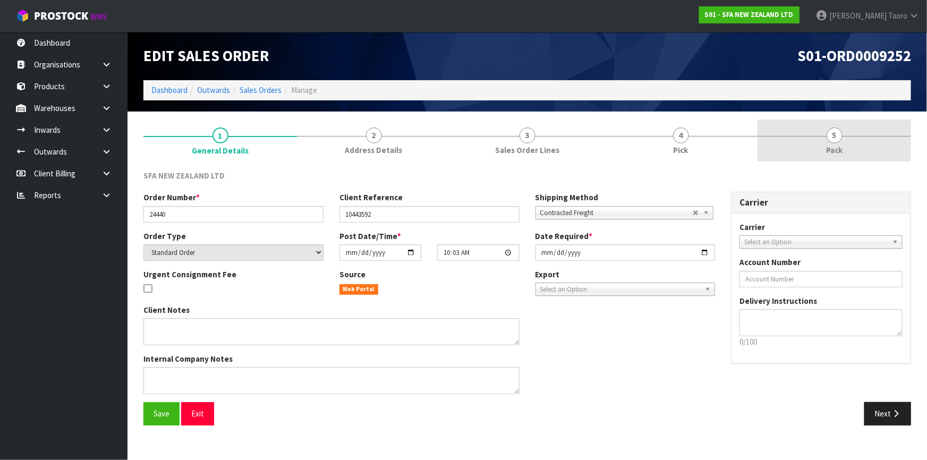
drag, startPoint x: 802, startPoint y: 137, endPoint x: 750, endPoint y: 105, distance: 60.6
click at [802, 135] on link "5 Pack" at bounding box center [833, 140] width 153 height 42
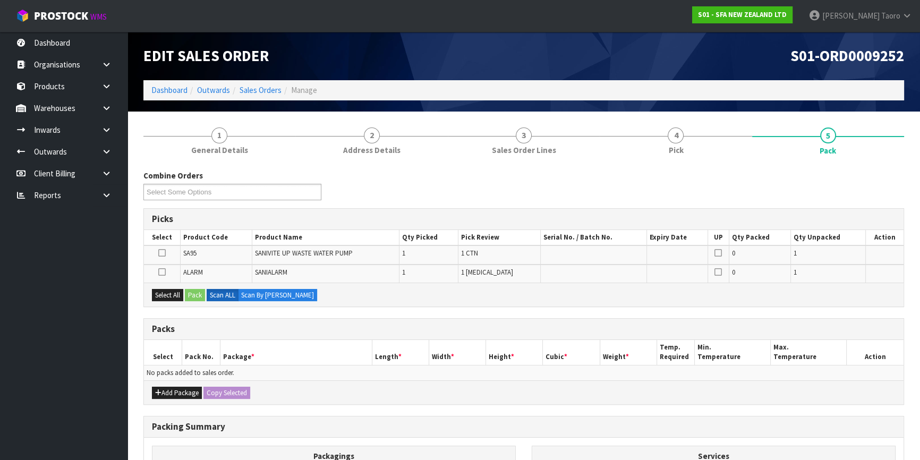
click at [735, 71] on div "S01-ORD0009252" at bounding box center [718, 56] width 388 height 48
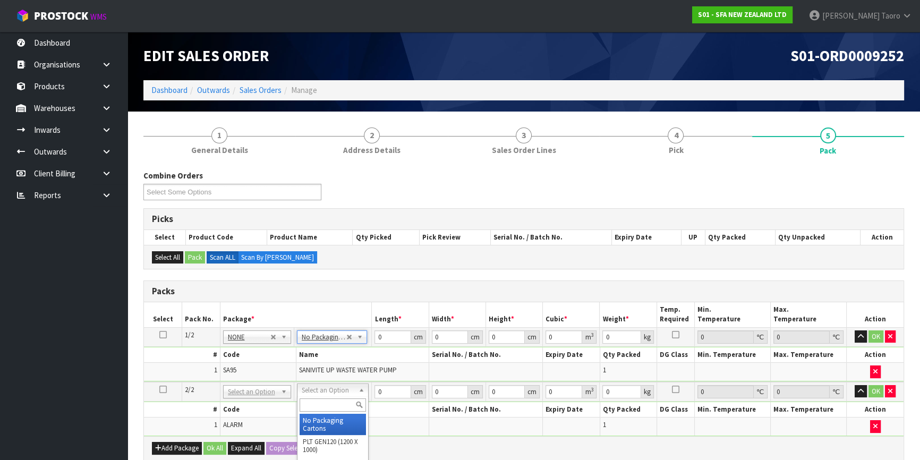
type input "2"
click at [314, 397] on td "No Packaging Cartons PLT GEN120 (1200 X 1000) PLT ONE WAY SKID CHEP HIRE PALLET…" at bounding box center [324, 392] width 93 height 20
click at [321, 404] on input "text" at bounding box center [317, 404] width 66 height 13
type input "00"
type input "1"
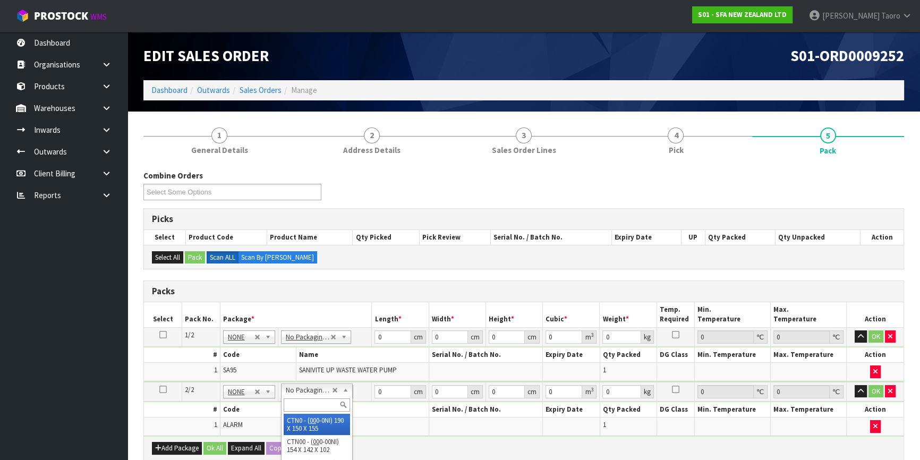
type input "19"
type input "15"
type input "15.5"
type input "0.004417"
type input "0.38"
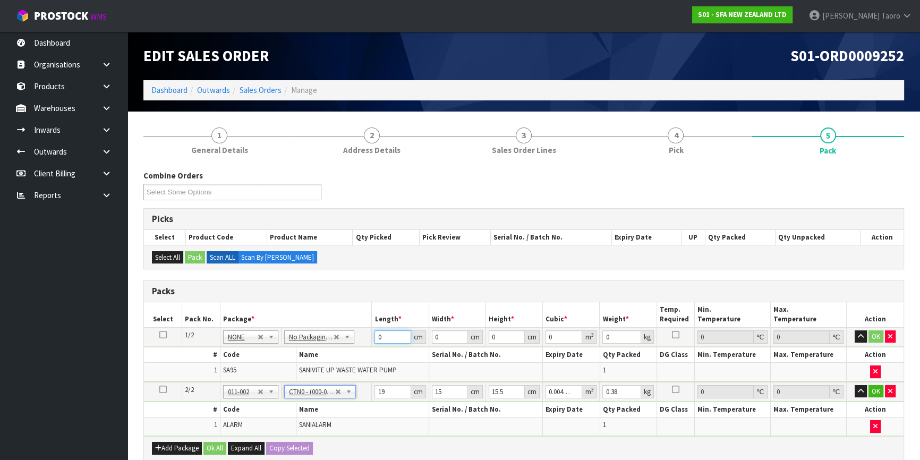
click at [385, 333] on input "0" at bounding box center [392, 336] width 36 height 13
type input "42"
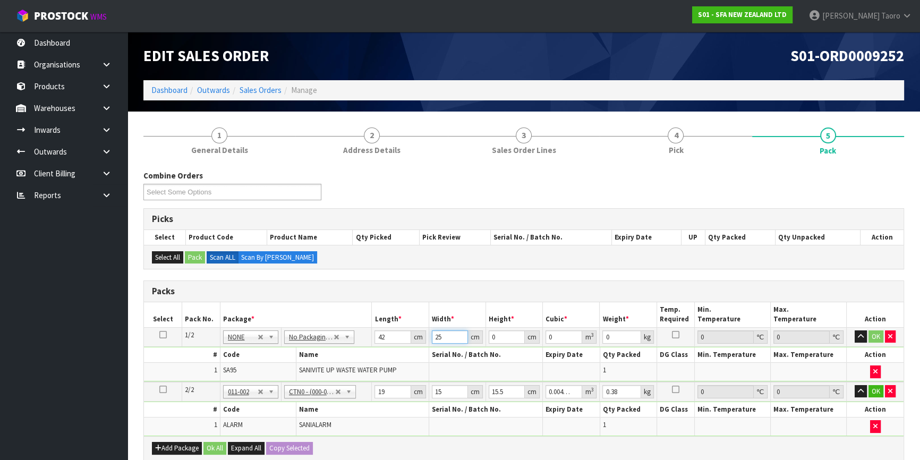
type input "25"
type input "3"
type input "0.00315"
type input "34"
type input "0.0357"
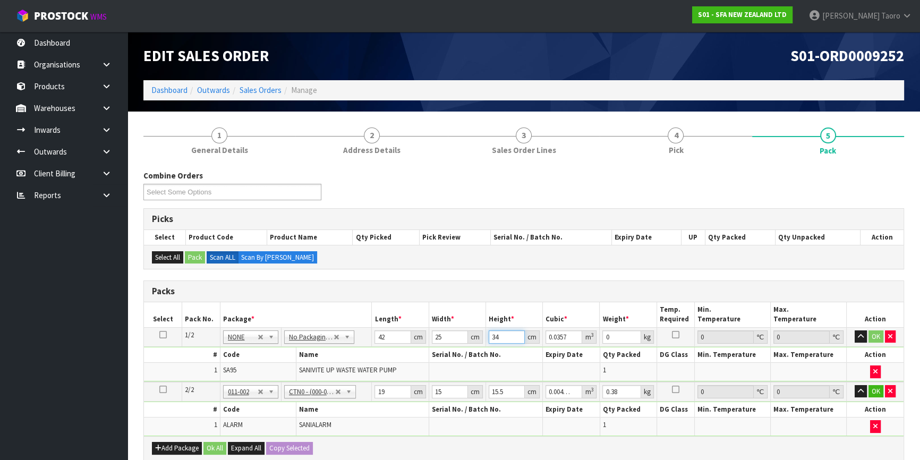
type input "34"
type input "7"
type input "1"
type input "0.000233"
type input "17"
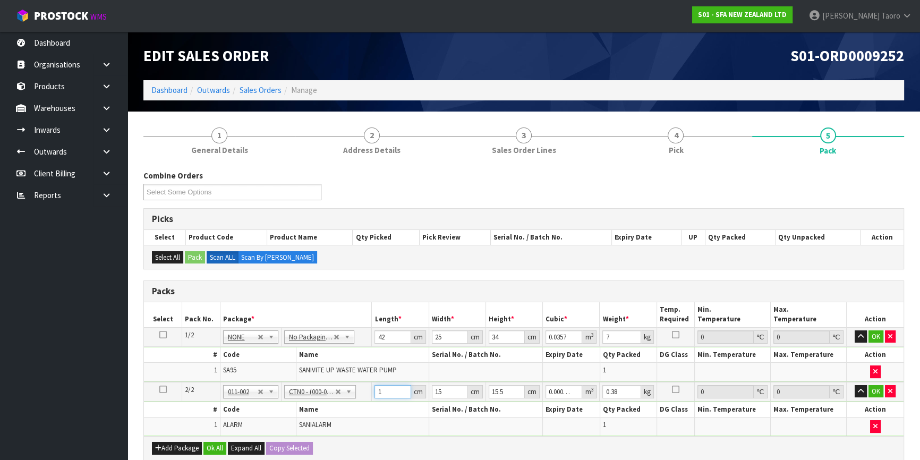
type input "0.003953"
type input "17"
type input "1"
type input "0.000264"
type input "15"
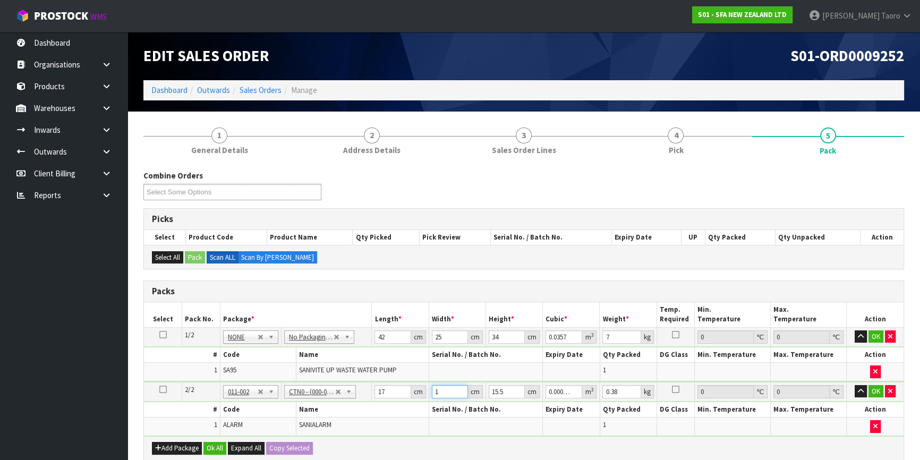
type input "0.003953"
type input "1"
type input "0.000255"
type input "11"
type input "0.002805"
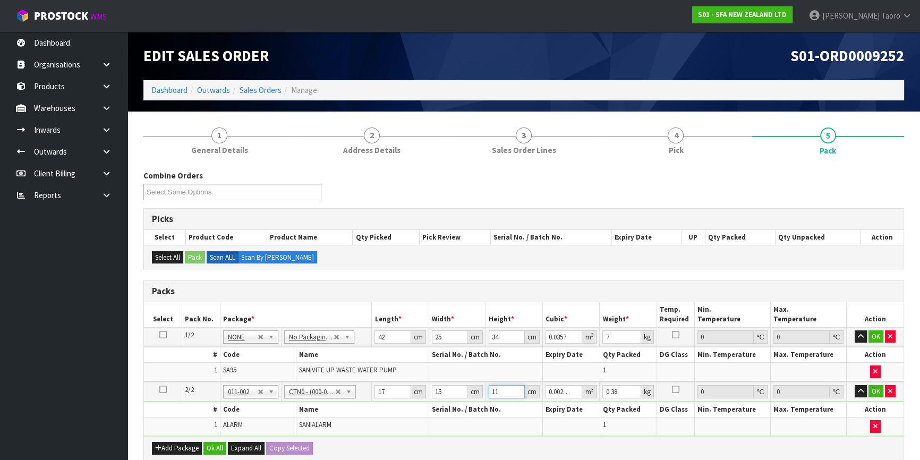
type input "111"
type input "0.028305"
type input "111"
type input "1"
drag, startPoint x: 510, startPoint y: 391, endPoint x: 485, endPoint y: 395, distance: 25.3
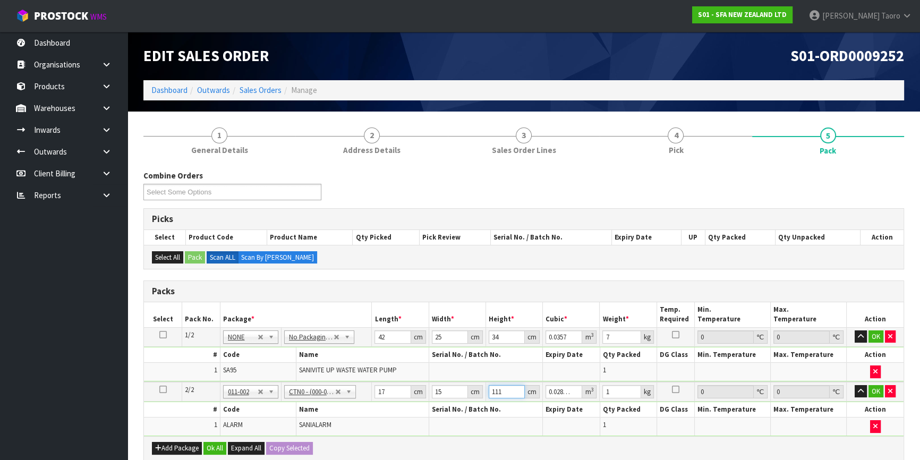
click at [485, 393] on td "111 cm" at bounding box center [513, 392] width 57 height 20
type input "1"
type input "0.000255"
type input "11"
type input "0.002805"
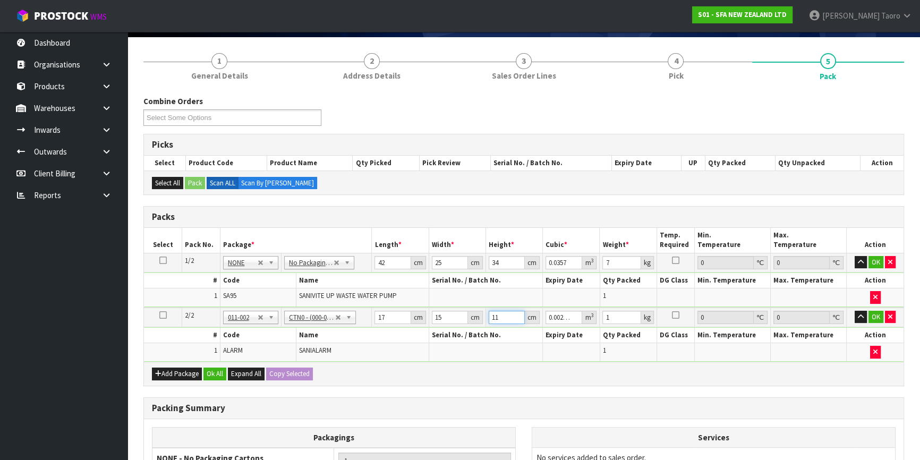
scroll to position [144, 0]
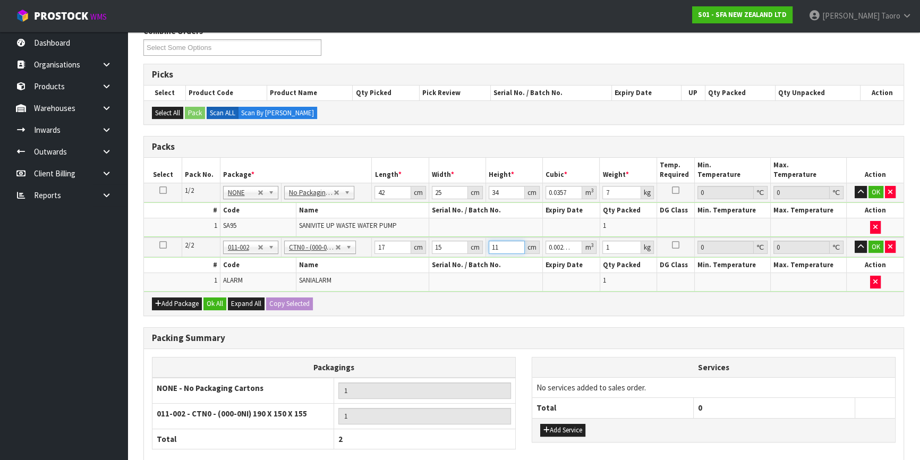
type input "11"
click at [220, 297] on button "Ok All" at bounding box center [214, 303] width 23 height 13
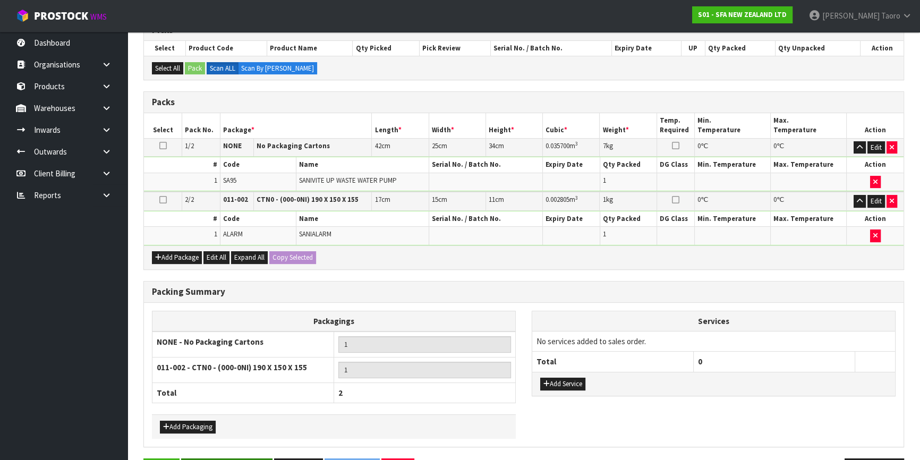
scroll to position [223, 0]
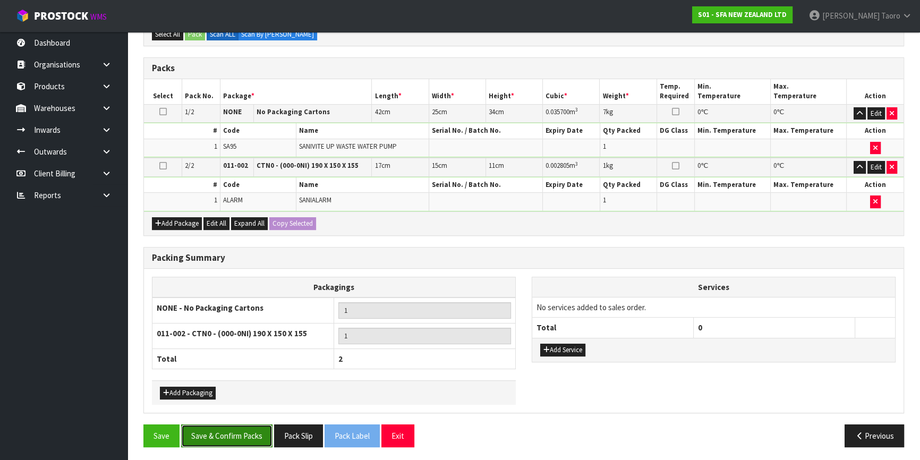
click at [226, 440] on button "Save & Confirm Packs" at bounding box center [226, 435] width 91 height 23
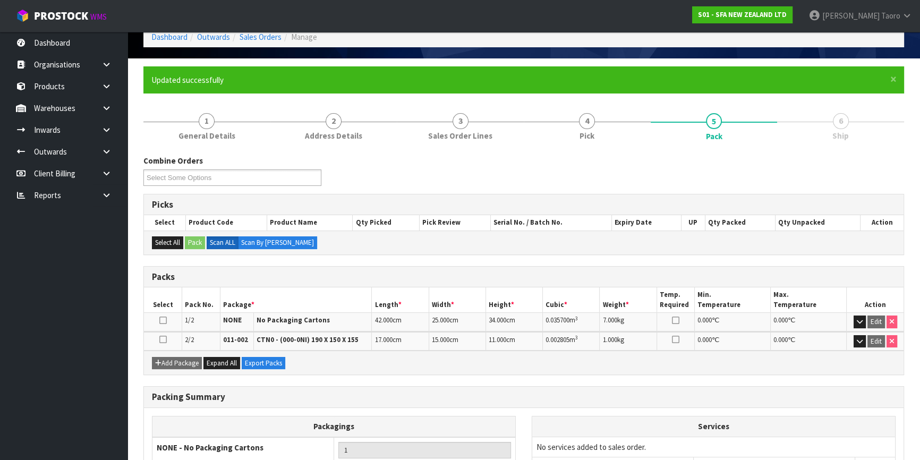
scroll to position [169, 0]
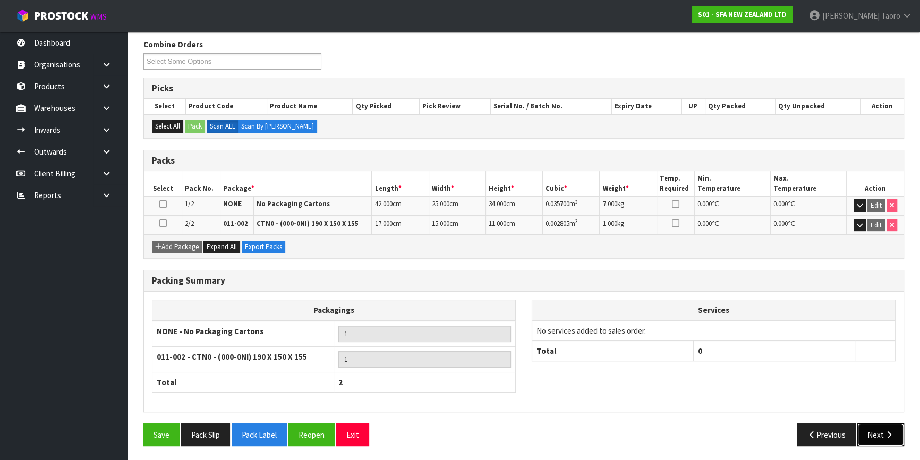
click at [869, 428] on button "Next" at bounding box center [880, 434] width 47 height 23
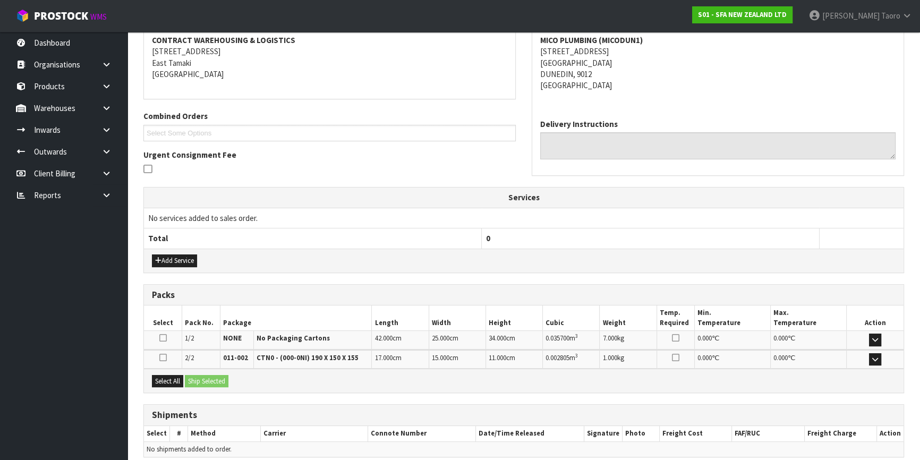
scroll to position [248, 0]
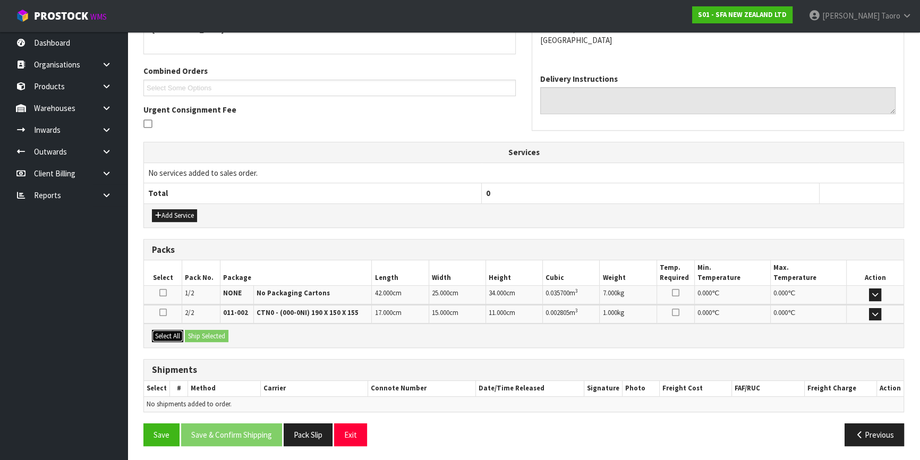
click at [167, 332] on button "Select All" at bounding box center [167, 336] width 31 height 13
click at [191, 331] on button "Ship Selected" at bounding box center [207, 336] width 44 height 13
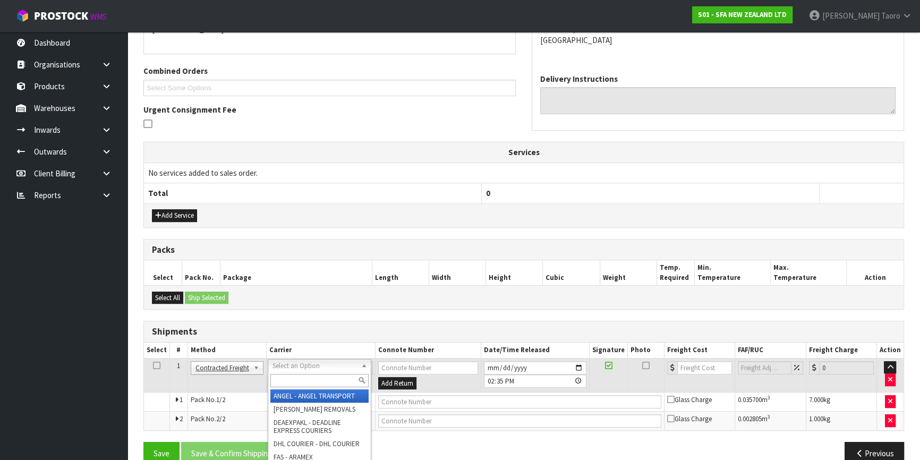
click at [297, 378] on input "text" at bounding box center [319, 380] width 98 height 13
type input "NZP"
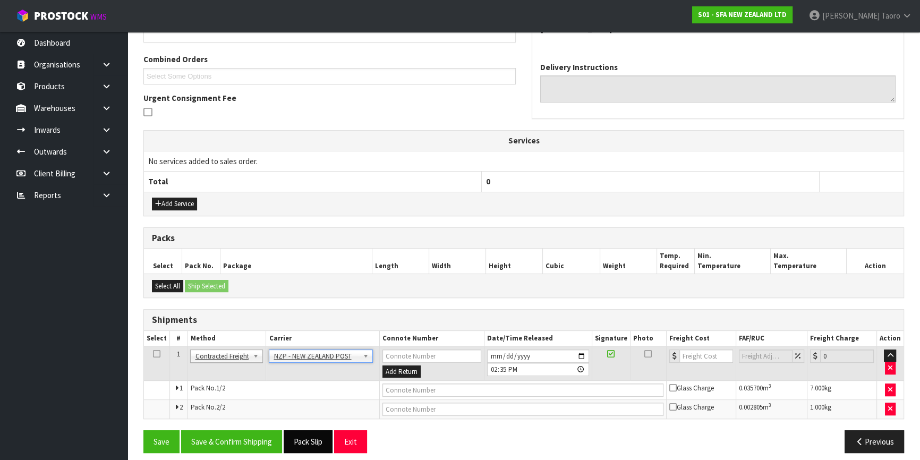
scroll to position [267, 0]
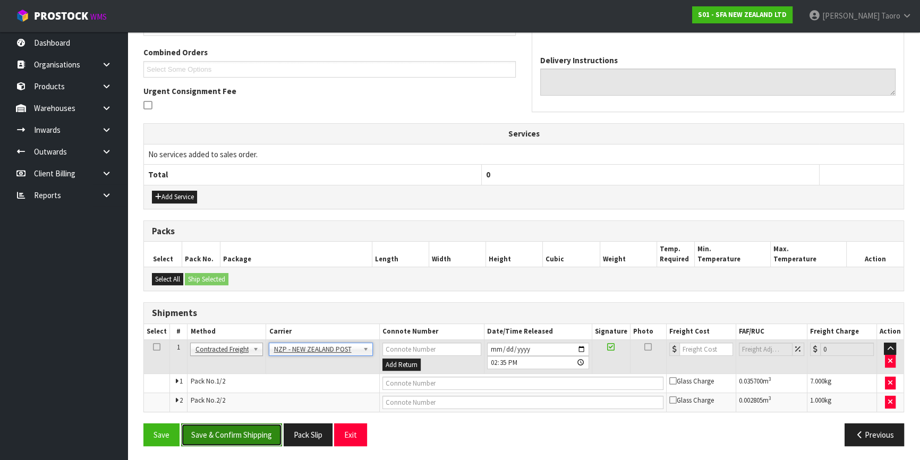
click at [248, 436] on button "Save & Confirm Shipping" at bounding box center [231, 434] width 101 height 23
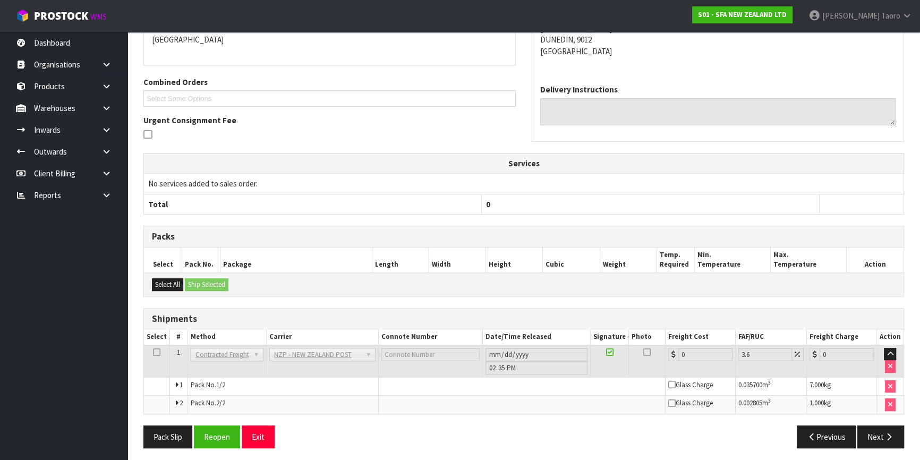
scroll to position [251, 0]
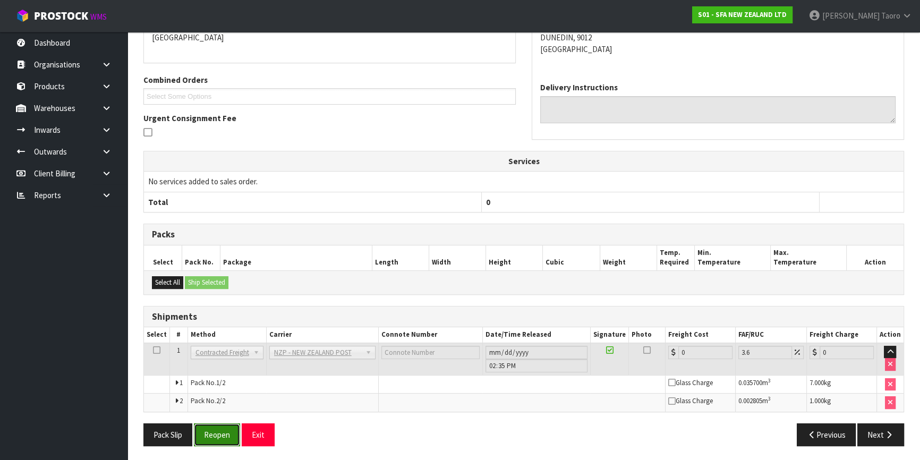
drag, startPoint x: 227, startPoint y: 432, endPoint x: 229, endPoint y: 422, distance: 10.8
click at [227, 432] on button "Reopen" at bounding box center [217, 434] width 46 height 23
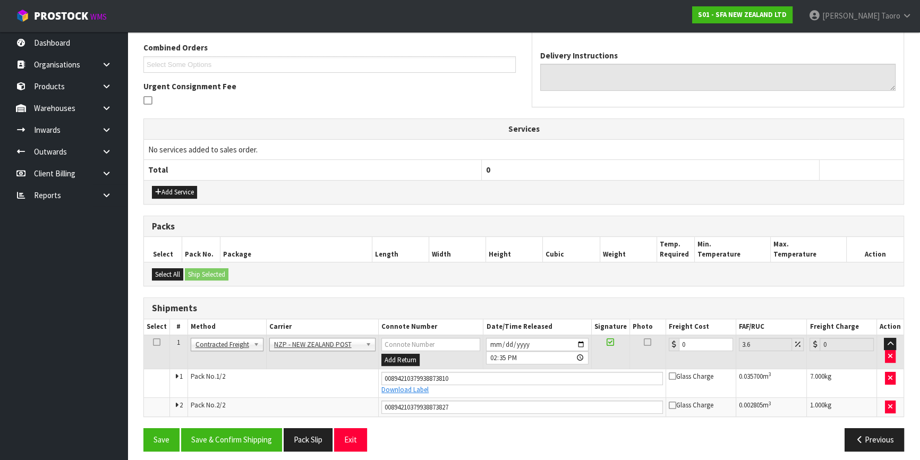
scroll to position [277, 0]
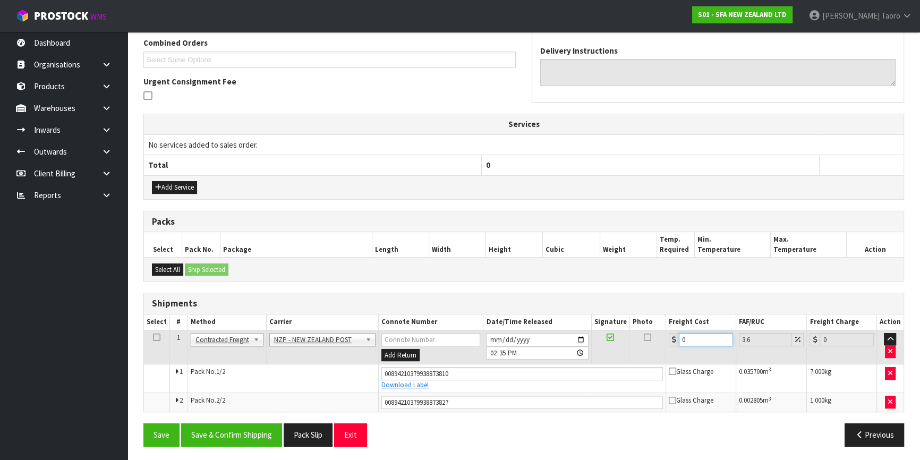
click at [689, 341] on input "0" at bounding box center [706, 339] width 54 height 13
type input "5"
type input "5.18"
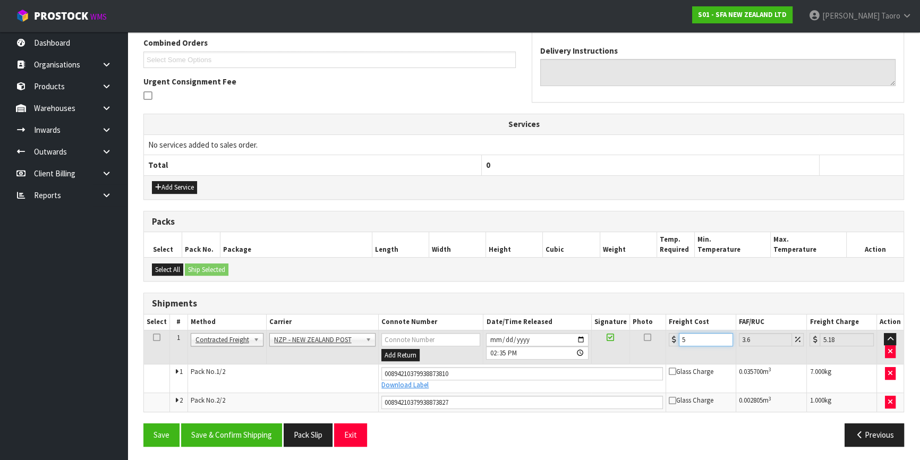
type input "55"
type input "56.98"
type input "55.2"
type input "57.19"
type input "55.26"
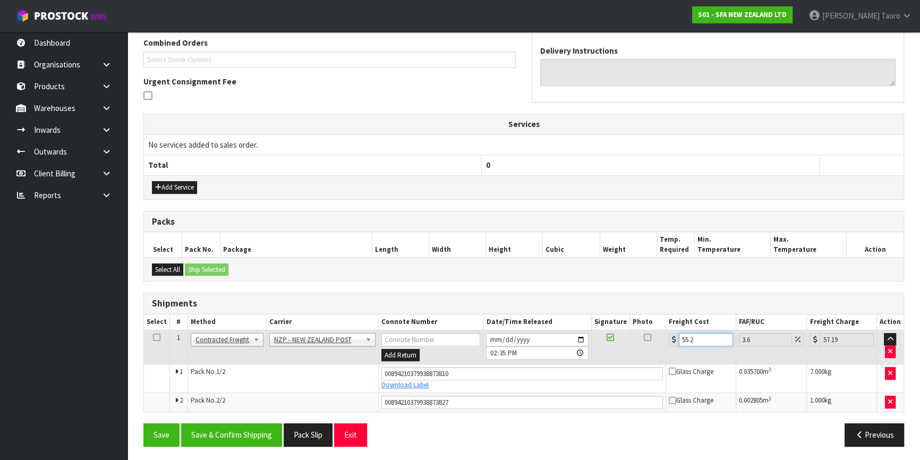
type input "57.25"
type input "55.26"
click at [252, 432] on button "Save & Confirm Shipping" at bounding box center [231, 434] width 101 height 23
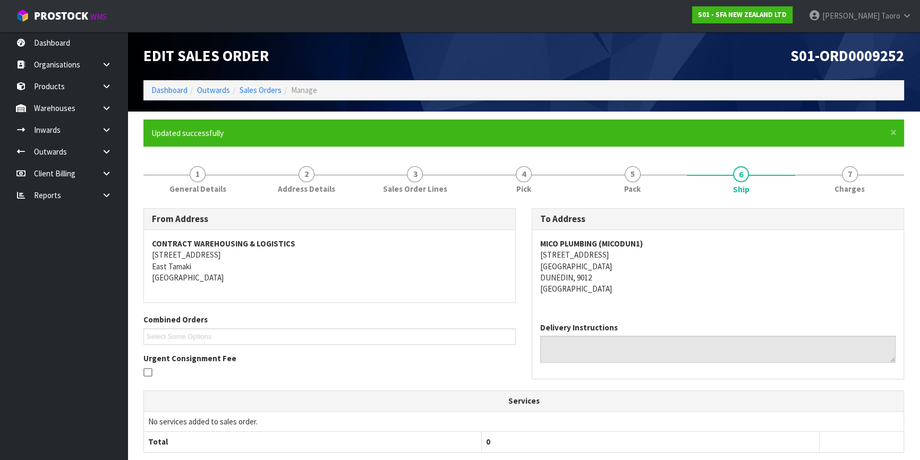
scroll to position [247, 0]
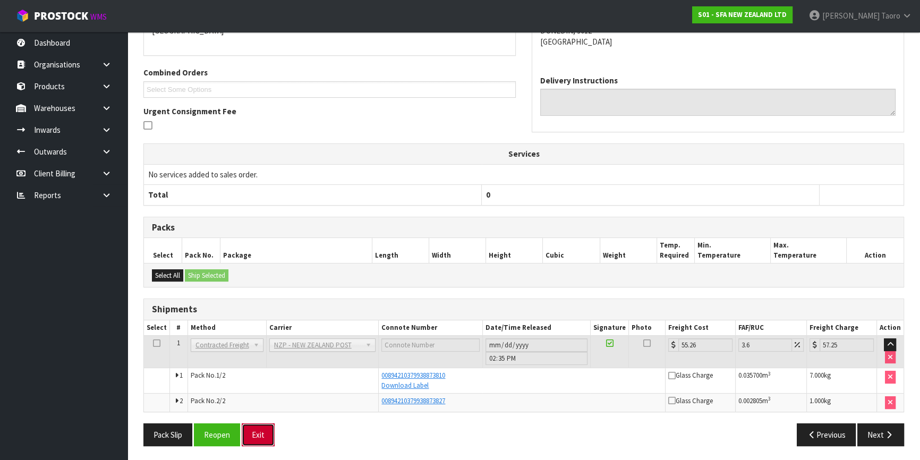
click at [260, 439] on button "Exit" at bounding box center [258, 434] width 33 height 23
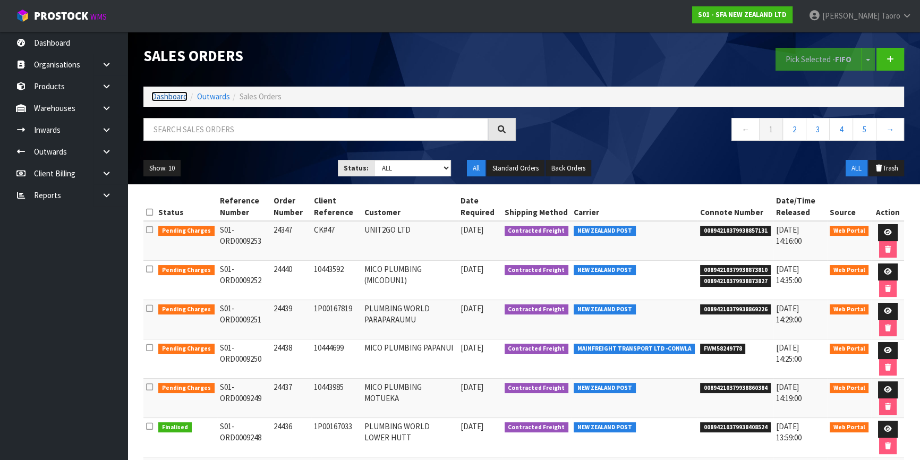
click at [175, 100] on link "Dashboard" at bounding box center [169, 96] width 36 height 10
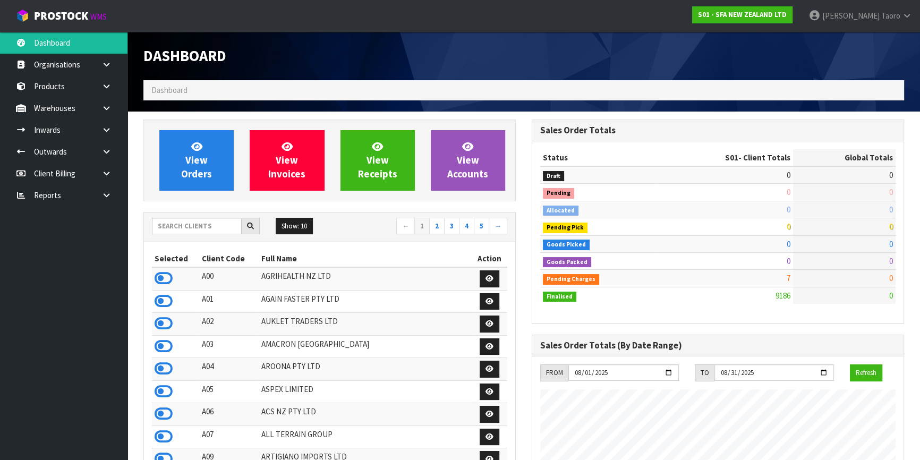
scroll to position [803, 388]
click at [184, 224] on input "text" at bounding box center [197, 226] width 90 height 16
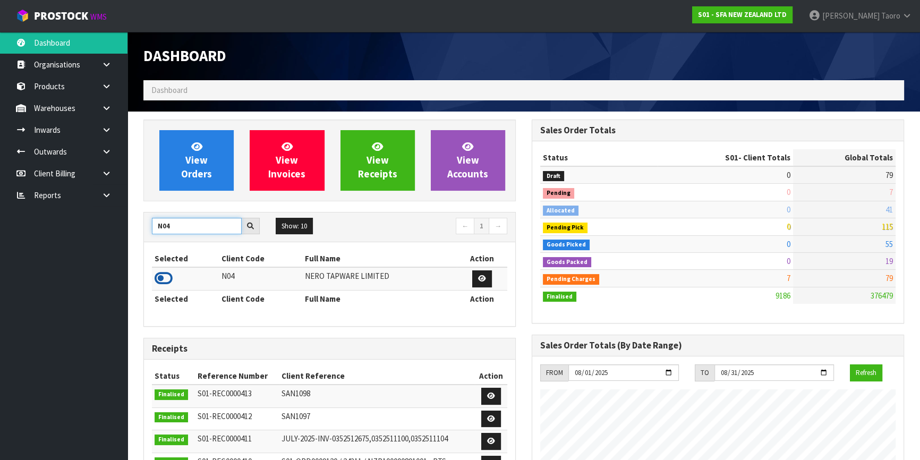
type input "N04"
click at [166, 276] on icon at bounding box center [164, 278] width 18 height 16
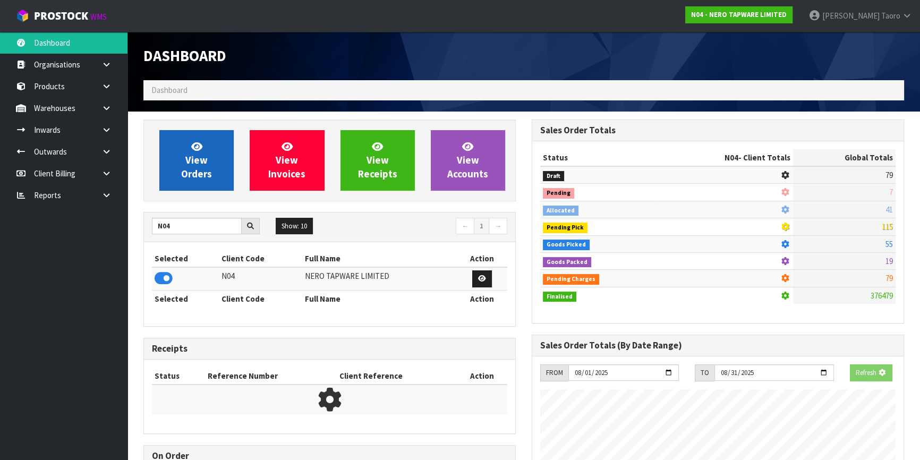
scroll to position [860, 388]
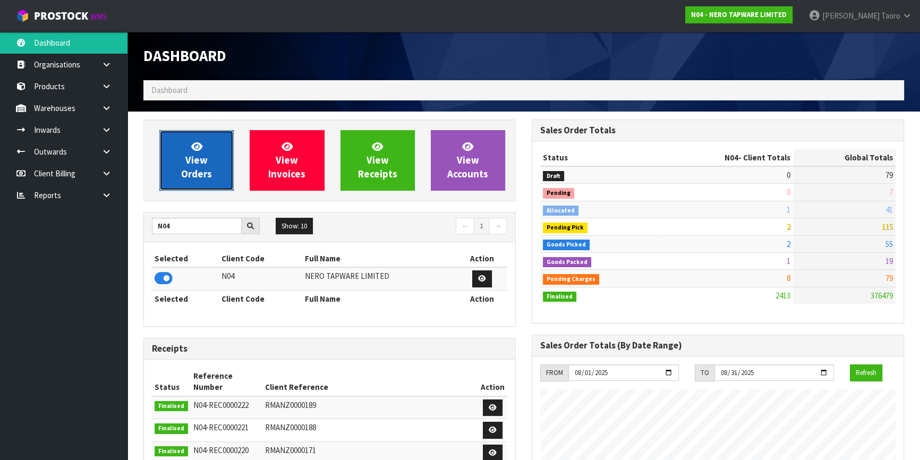
click at [187, 172] on span "View Orders" at bounding box center [196, 160] width 31 height 40
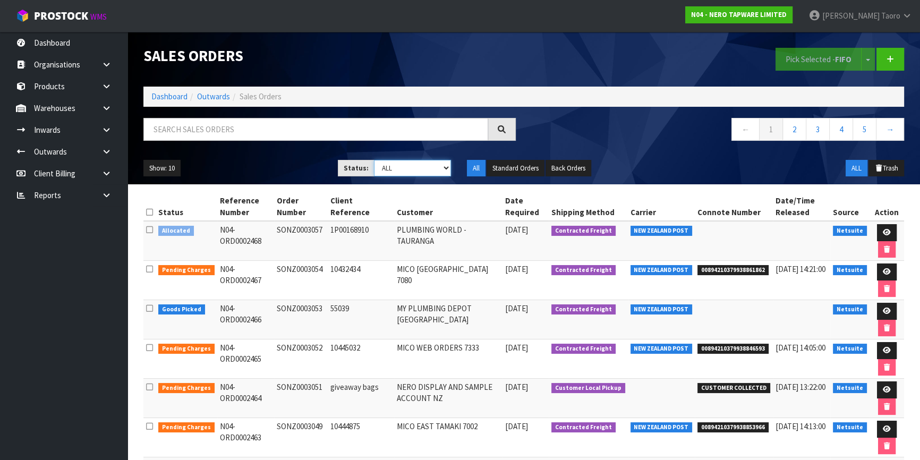
drag, startPoint x: 419, startPoint y: 172, endPoint x: 414, endPoint y: 175, distance: 5.7
click at [419, 172] on select "Draft Pending Allocated Pending Pick Goods Picked Goods Packed Pending Charges …" at bounding box center [413, 168] width 78 height 16
select select "string:3"
click at [374, 160] on select "Draft Pending Allocated Pending Pick Goods Picked Goods Packed Pending Charges …" at bounding box center [413, 168] width 78 height 16
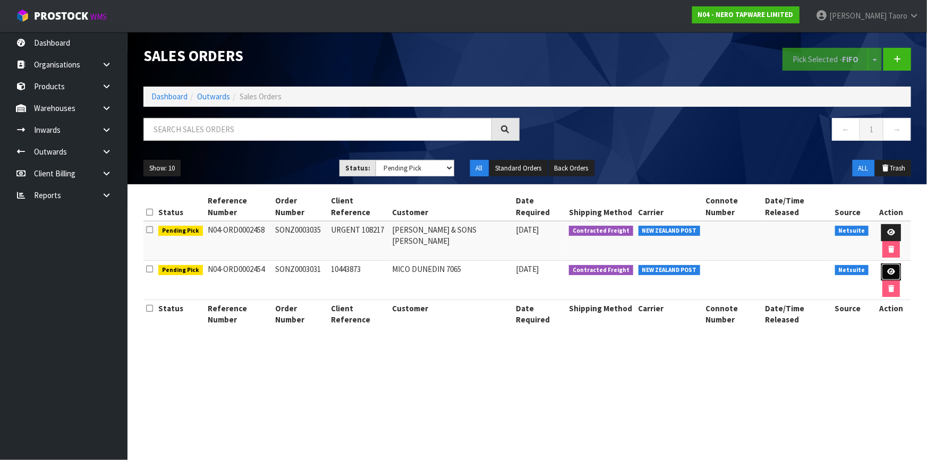
click at [881, 263] on link at bounding box center [891, 271] width 20 height 17
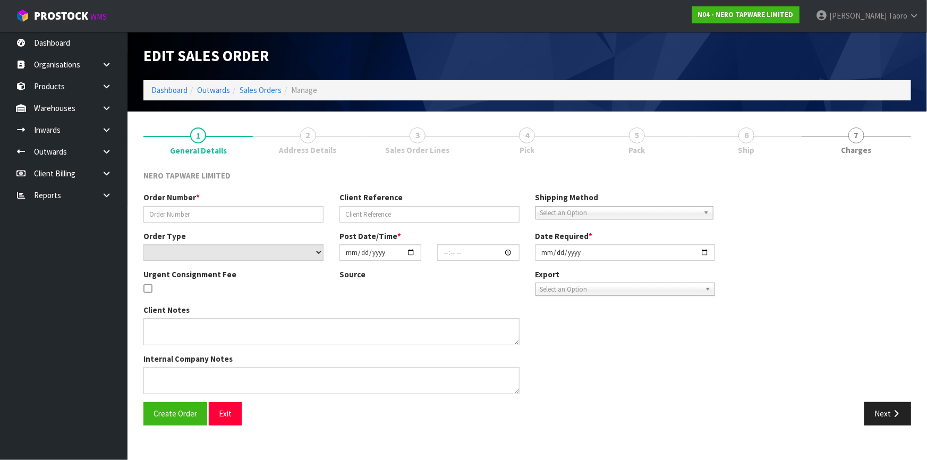
type input "SONZ0003031"
type input "10443873"
select select "number:0"
type input "2025-08-12"
type input "14:00:07.000"
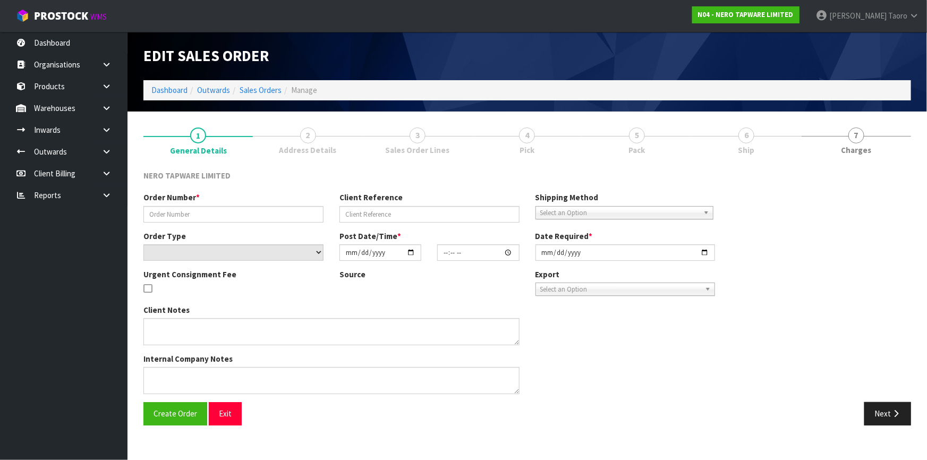
type input "2025-08-13"
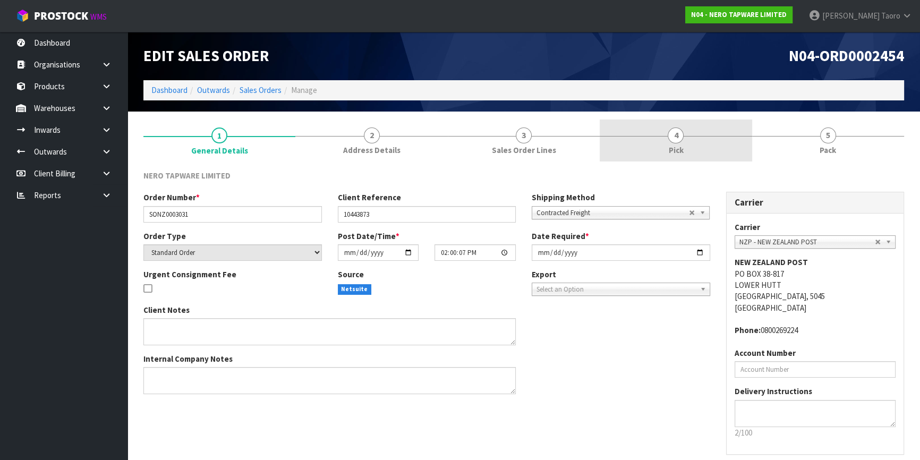
click at [636, 144] on link "4 Pick" at bounding box center [675, 140] width 152 height 42
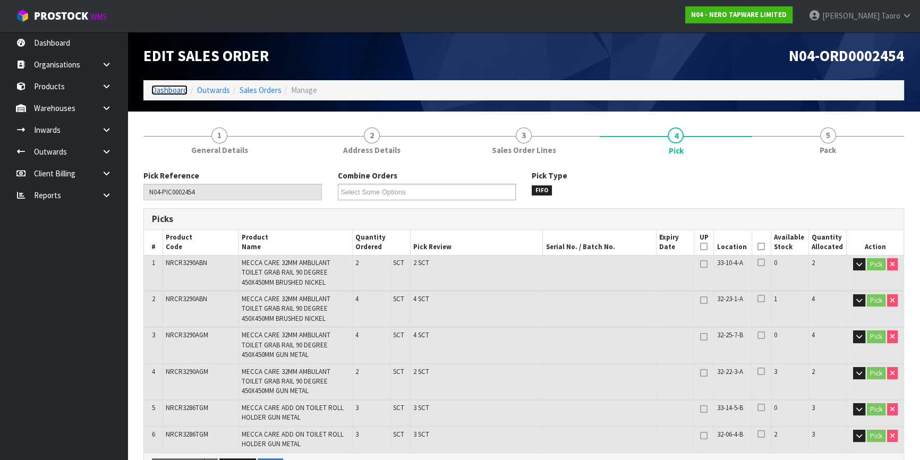
click at [174, 93] on link "Dashboard" at bounding box center [169, 90] width 36 height 10
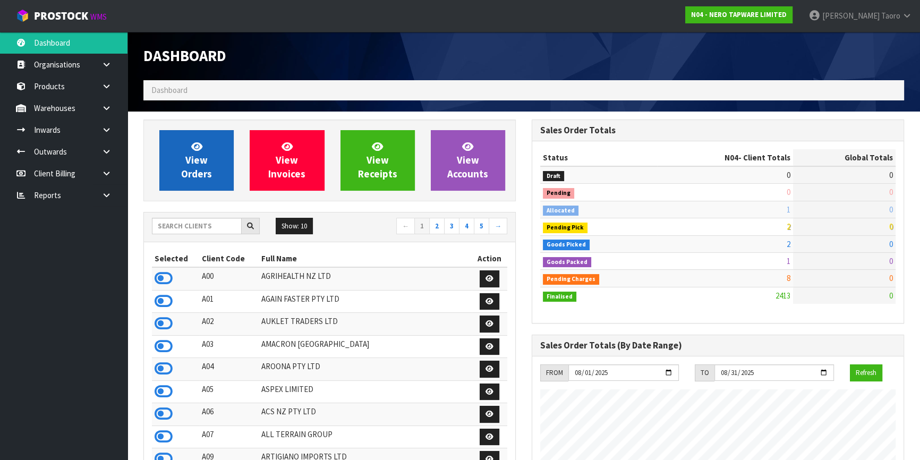
scroll to position [848, 388]
click at [207, 168] on span "View Orders" at bounding box center [196, 160] width 31 height 40
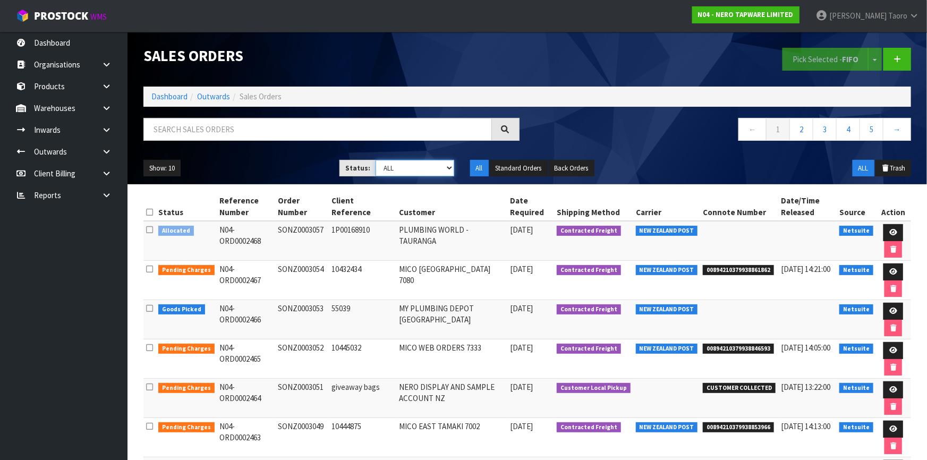
click at [398, 172] on select "Draft Pending Allocated Pending Pick Goods Picked Goods Packed Pending Charges …" at bounding box center [414, 168] width 79 height 16
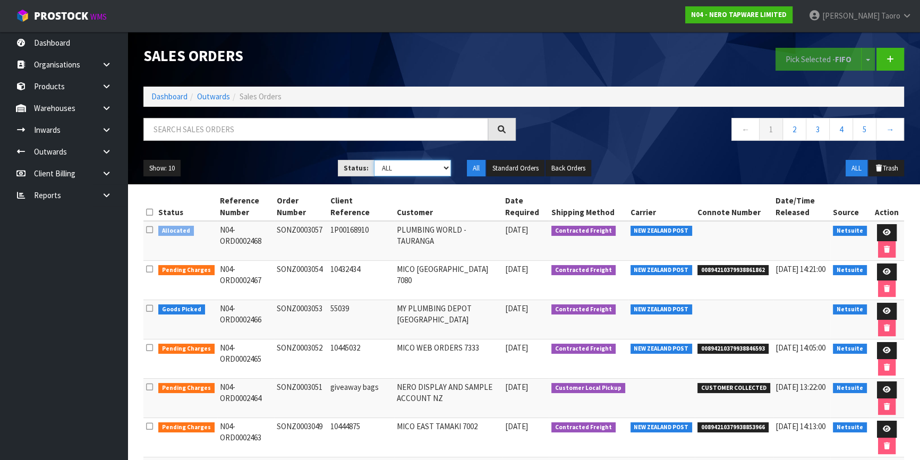
select select "string:3"
click at [374, 160] on select "Draft Pending Allocated Pending Pick Goods Picked Goods Packed Pending Charges …" at bounding box center [413, 168] width 78 height 16
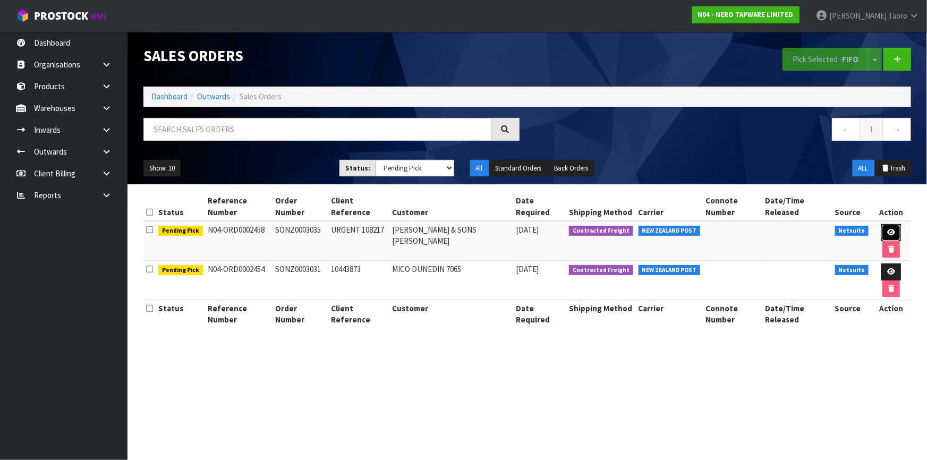
click at [887, 229] on icon at bounding box center [891, 232] width 8 height 7
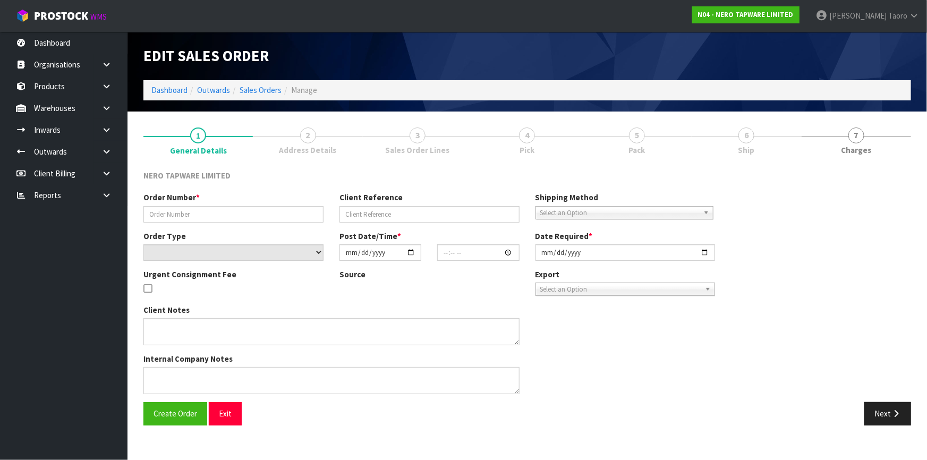
type input "SONZ0003035"
type input "URGENT 108217"
select select "number:0"
type input "2025-08-13"
type input "08:15:09.000"
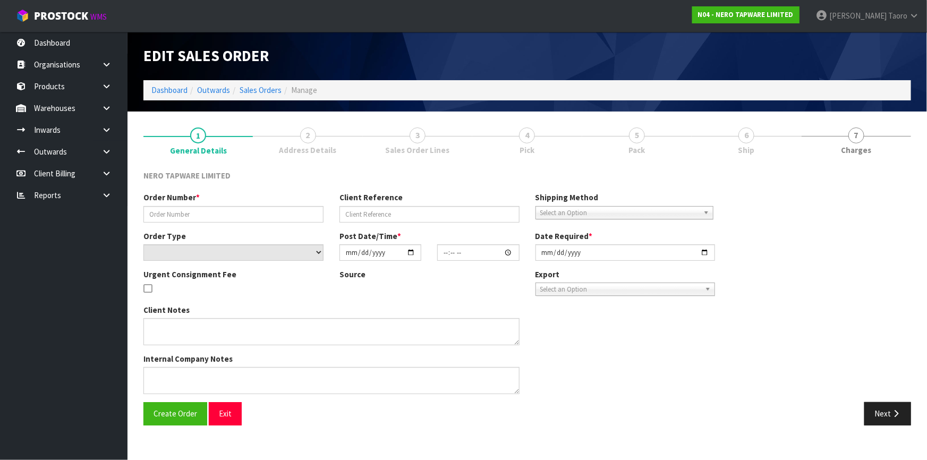
type input "2025-08-13"
type textarea "urgent pls dispatch today"
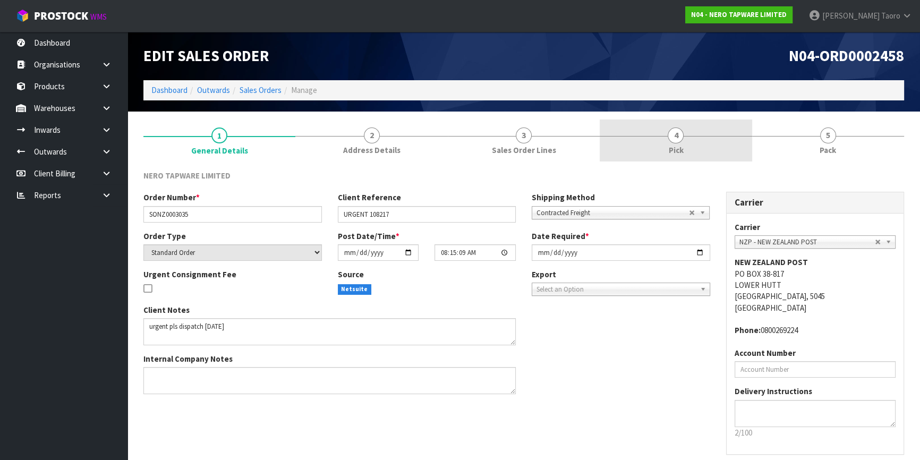
click at [663, 143] on link "4 Pick" at bounding box center [675, 140] width 152 height 42
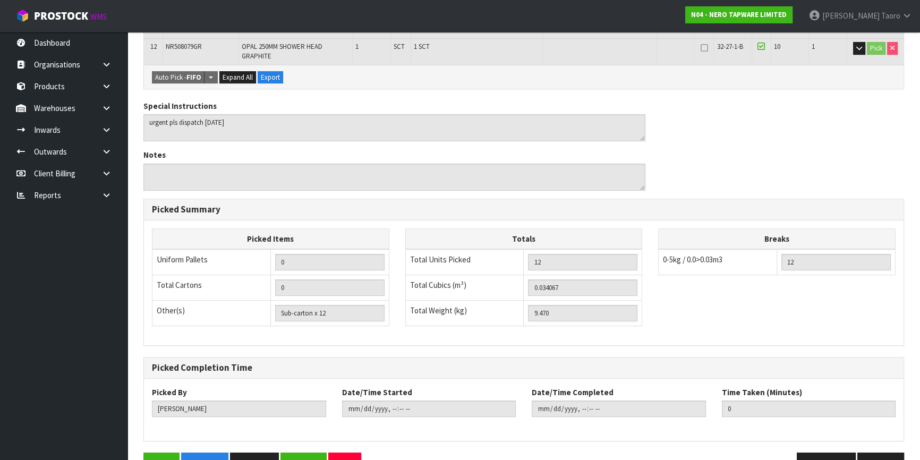
scroll to position [554, 0]
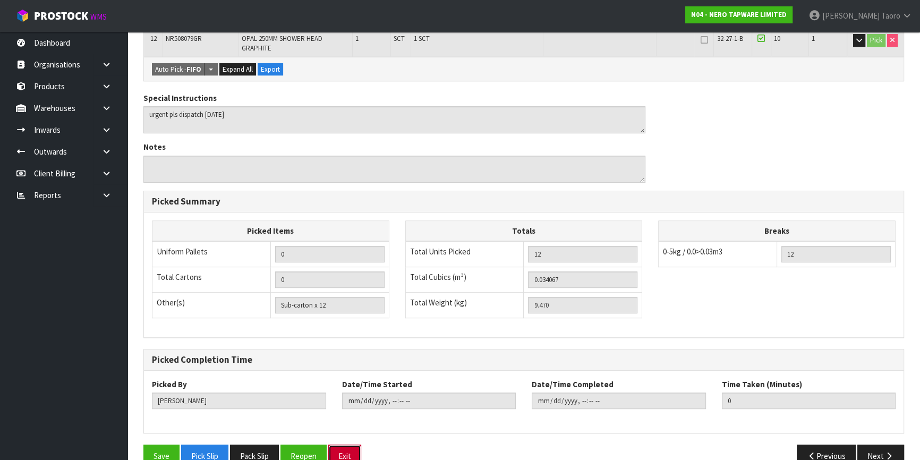
click at [348, 444] on button "Exit" at bounding box center [344, 455] width 33 height 23
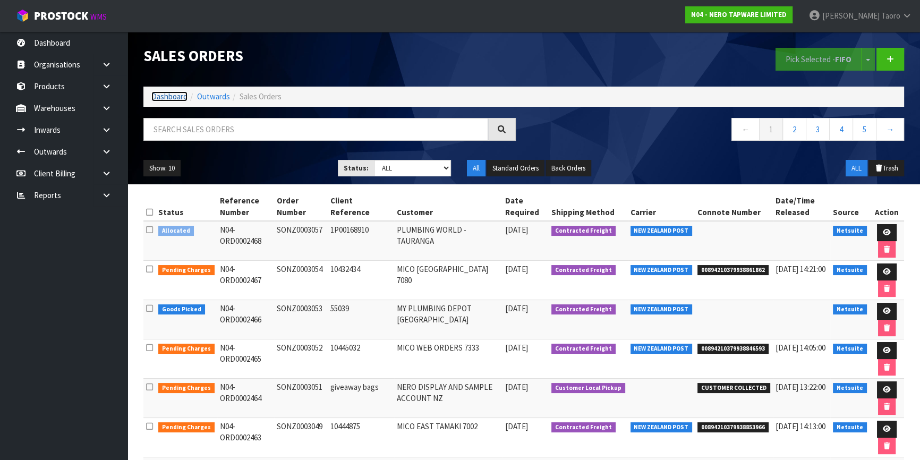
click at [168, 98] on link "Dashboard" at bounding box center [169, 96] width 36 height 10
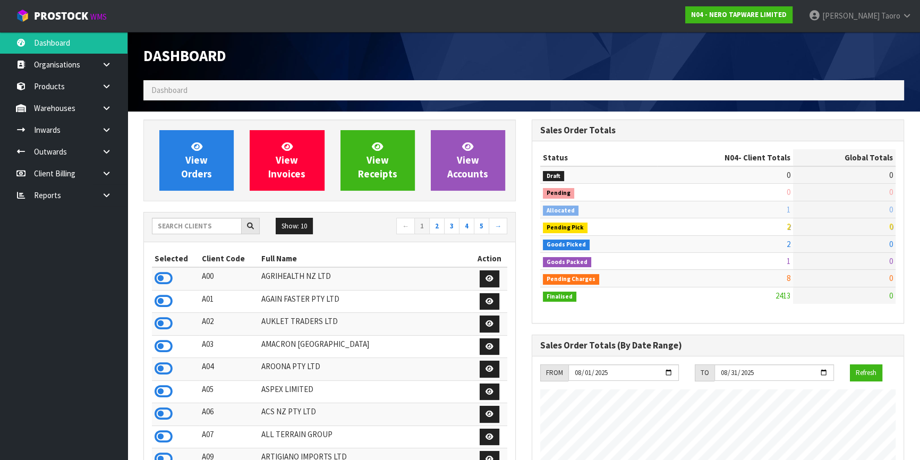
scroll to position [860, 388]
click at [181, 226] on input "text" at bounding box center [197, 226] width 90 height 16
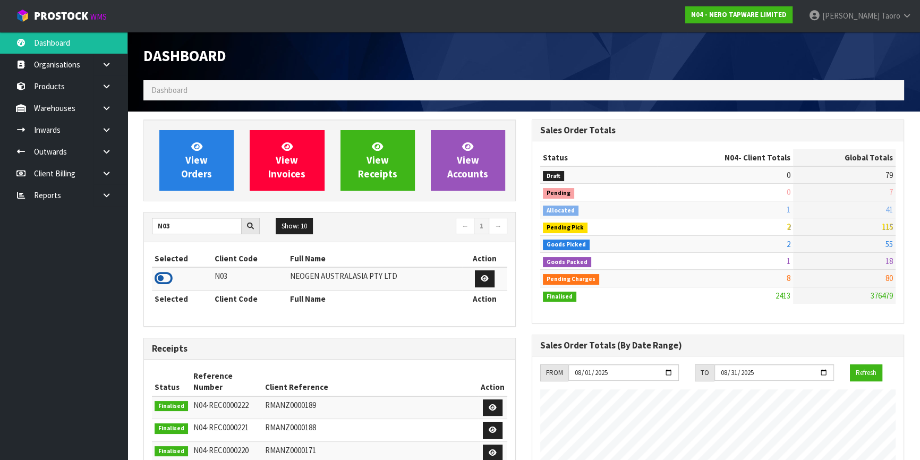
click at [165, 281] on icon at bounding box center [164, 278] width 18 height 16
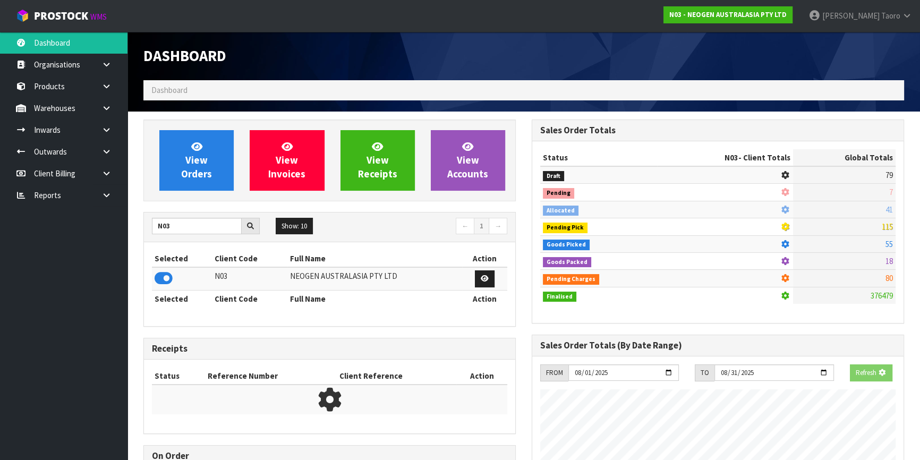
scroll to position [803, 388]
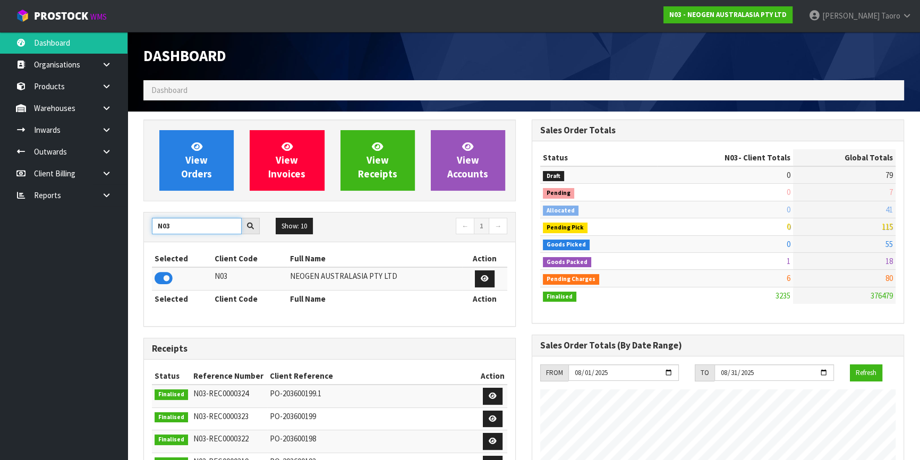
click at [193, 227] on input "N03" at bounding box center [197, 226] width 90 height 16
type input "A00"
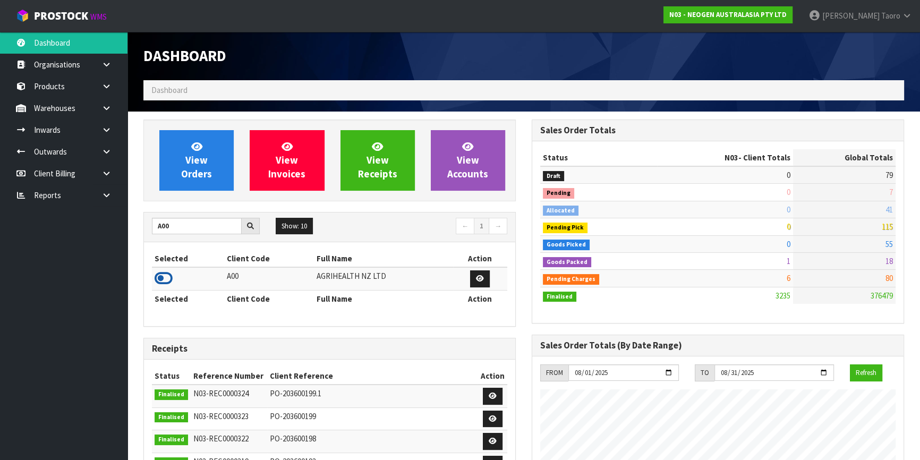
click at [167, 276] on icon at bounding box center [164, 278] width 18 height 16
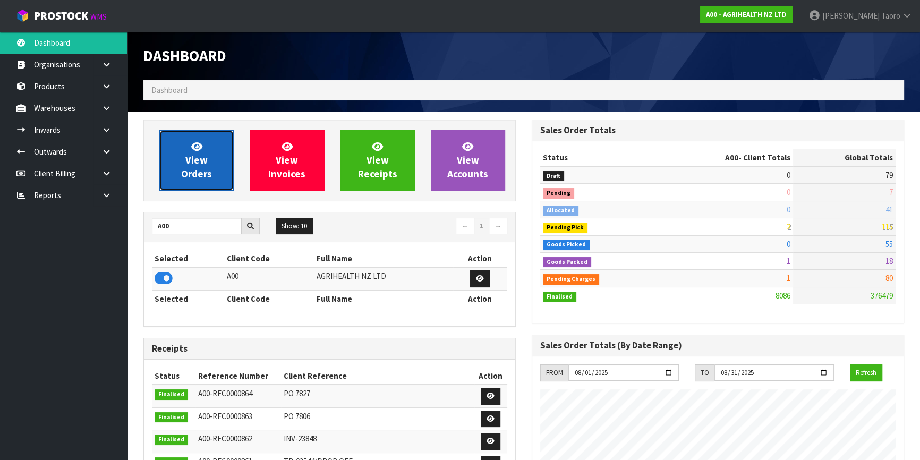
click at [196, 174] on span "View Orders" at bounding box center [196, 160] width 31 height 40
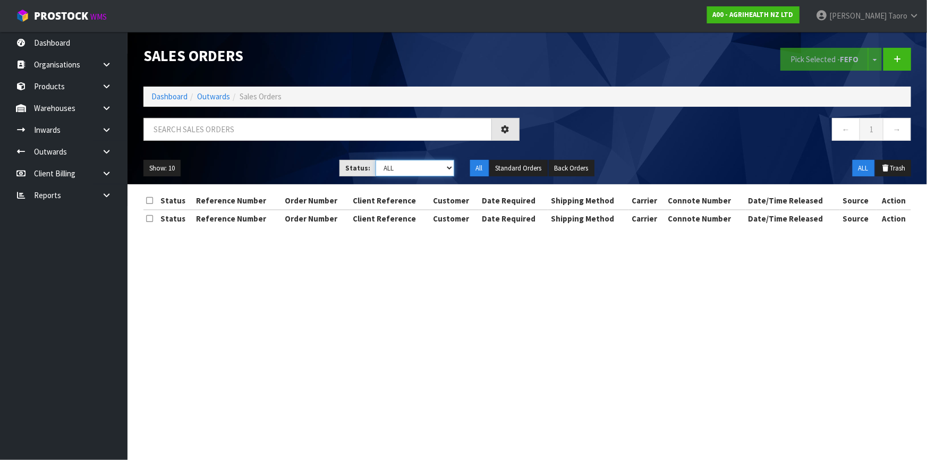
click at [388, 170] on select "Draft Pending Allocated Pending Pick Goods Picked Goods Packed Pending Charges …" at bounding box center [414, 168] width 79 height 16
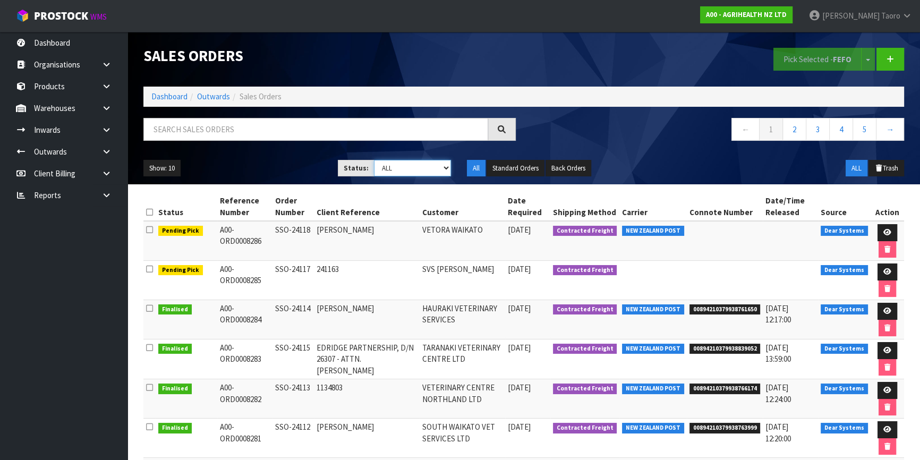
select select "string:3"
click at [374, 160] on select "Draft Pending Allocated Pending Pick Goods Picked Goods Packed Pending Charges …" at bounding box center [413, 168] width 78 height 16
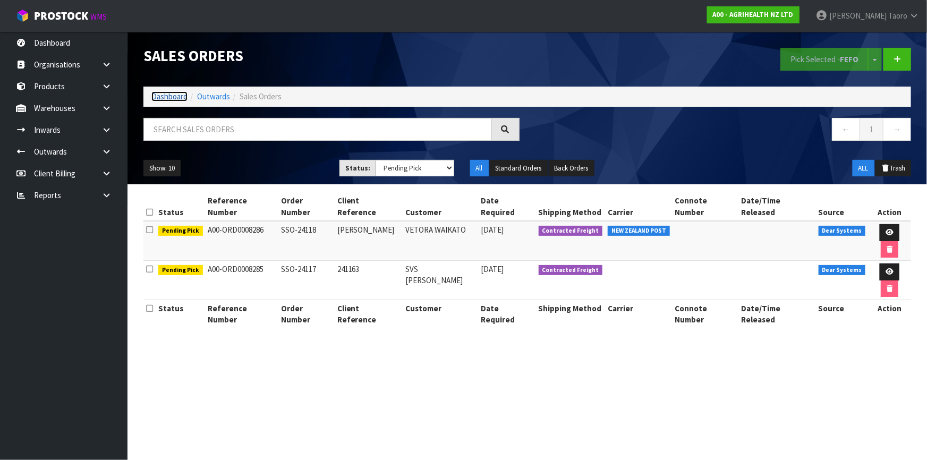
click at [170, 98] on link "Dashboard" at bounding box center [169, 96] width 36 height 10
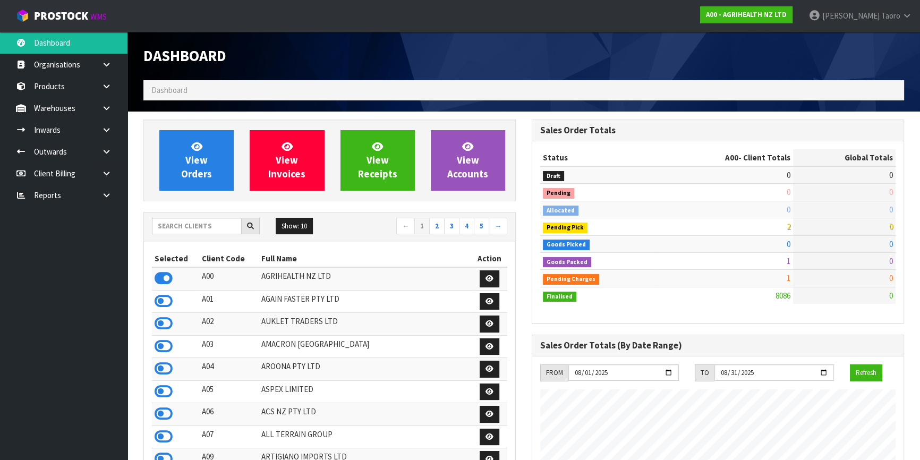
scroll to position [803, 388]
click at [212, 222] on input "text" at bounding box center [197, 226] width 90 height 16
type input "+"
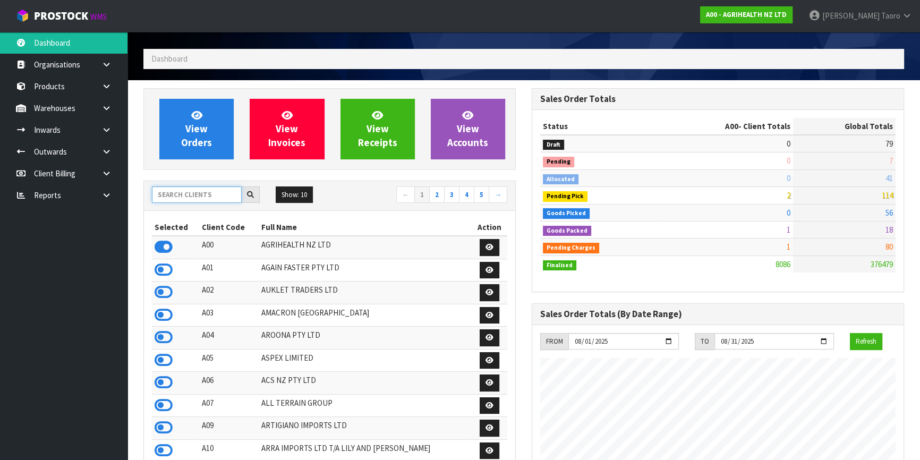
scroll to position [48, 0]
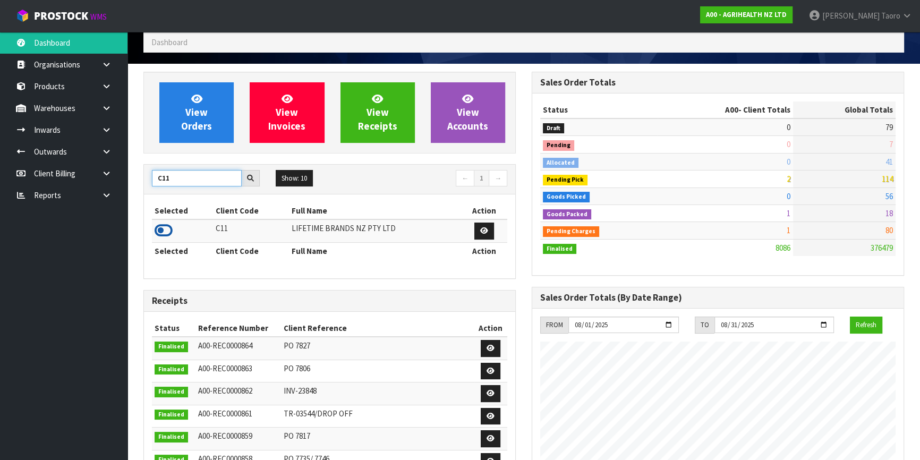
type input "C11"
click at [166, 230] on icon at bounding box center [164, 230] width 18 height 16
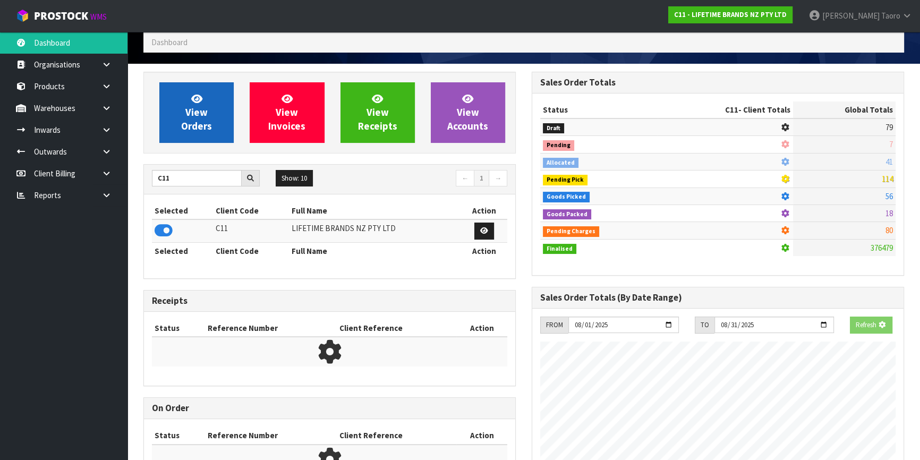
scroll to position [803, 388]
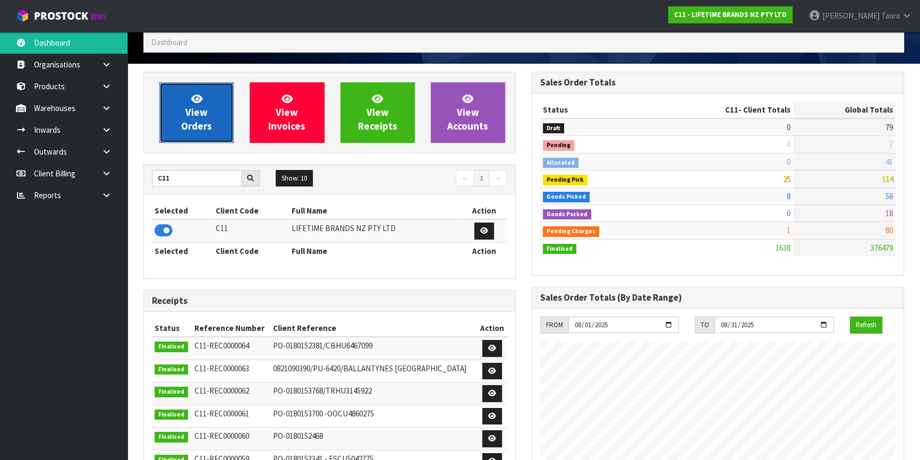
click at [192, 109] on span "View Orders" at bounding box center [196, 112] width 31 height 40
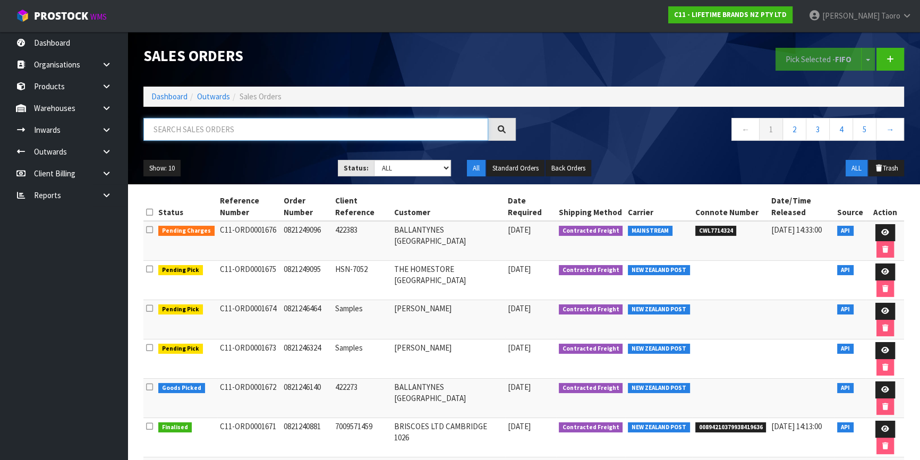
click at [190, 130] on input "text" at bounding box center [315, 129] width 345 height 23
type input "JOB-0407213"
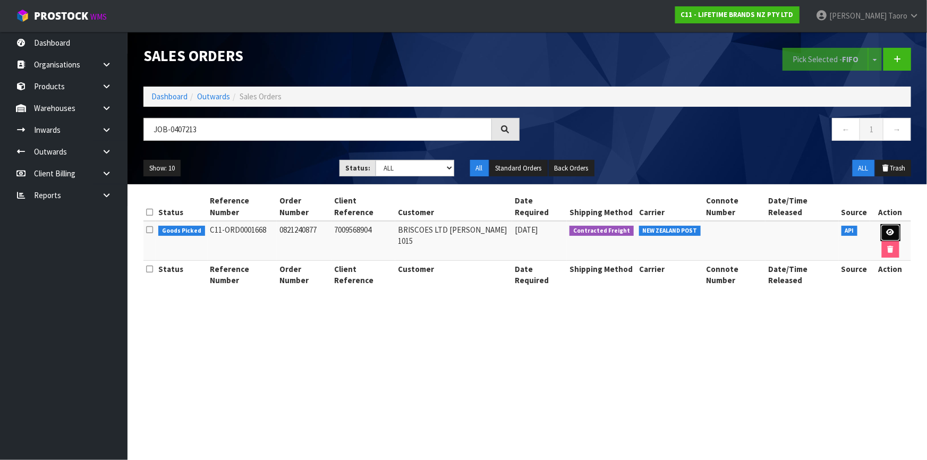
click at [880, 224] on link at bounding box center [890, 232] width 20 height 17
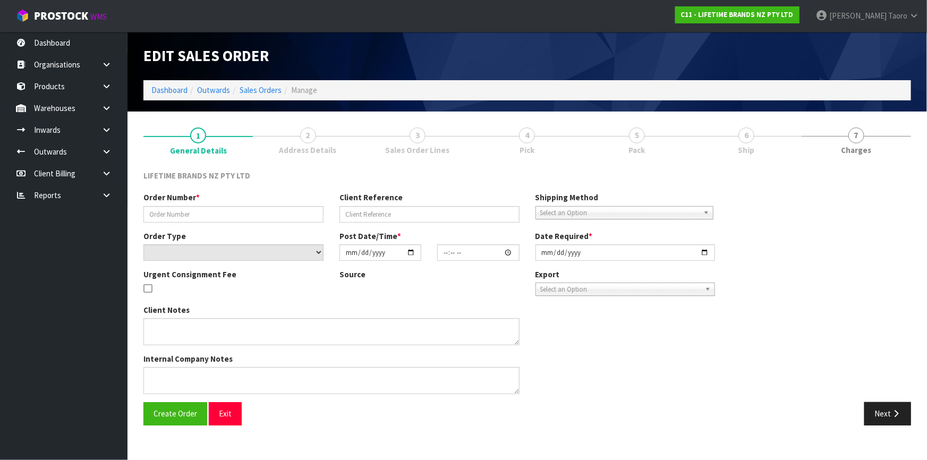
type input "0821240877"
type input "7009568904"
select select "number:0"
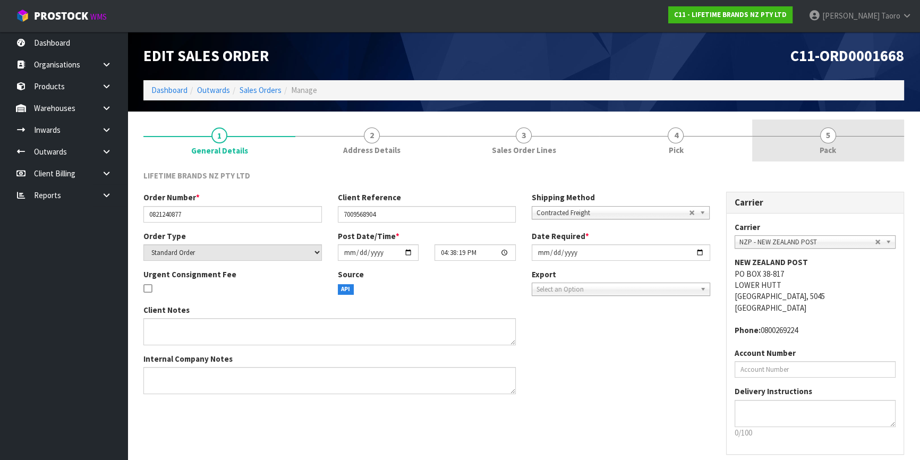
click at [841, 138] on link "5 Pack" at bounding box center [828, 140] width 152 height 42
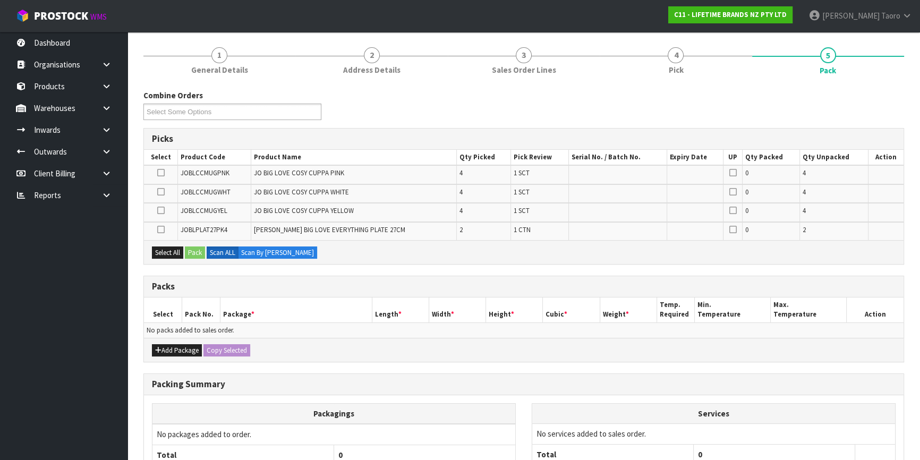
scroll to position [176, 0]
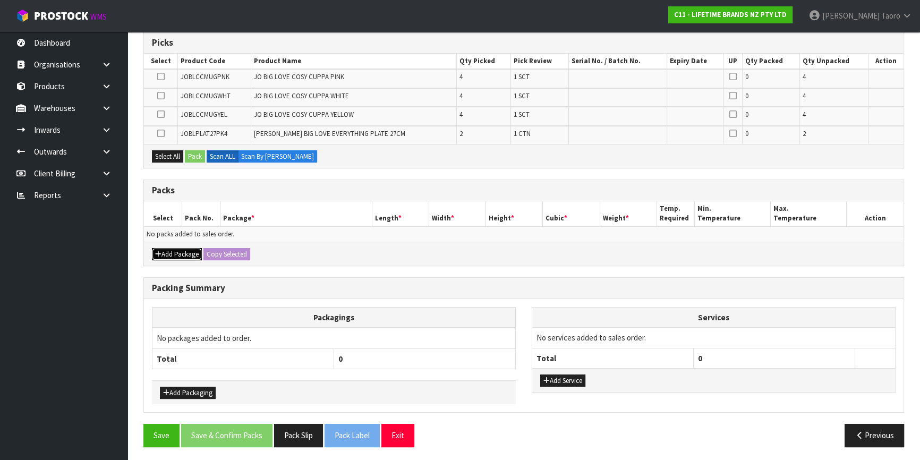
click at [174, 254] on button "Add Package" at bounding box center [177, 254] width 50 height 13
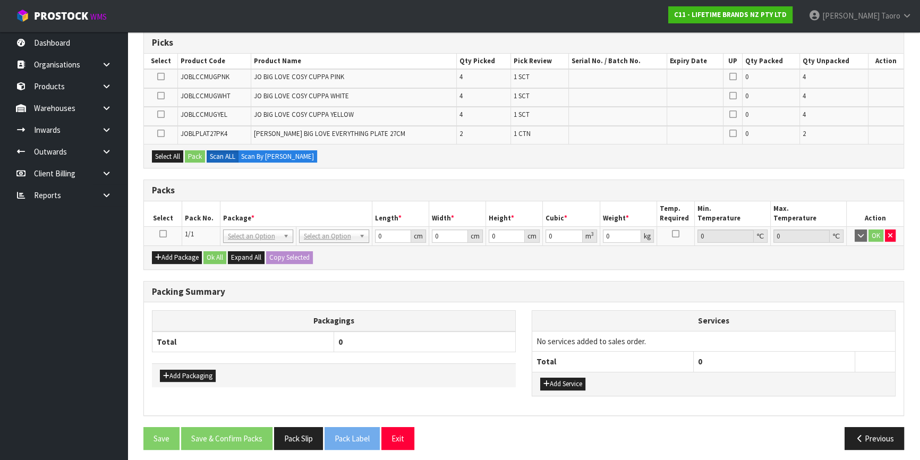
click at [159, 234] on icon at bounding box center [162, 234] width 7 height 1
click at [188, 222] on th "Pack No." at bounding box center [201, 213] width 38 height 25
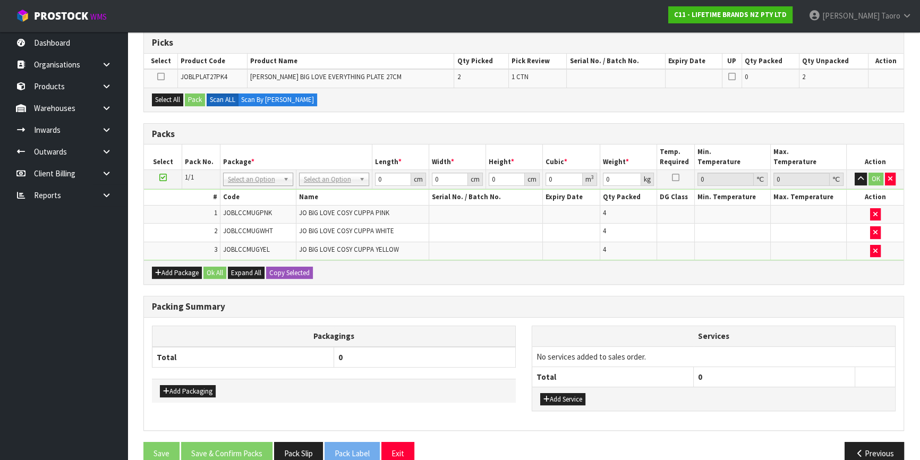
click at [164, 178] on icon at bounding box center [162, 177] width 7 height 1
drag, startPoint x: 166, startPoint y: 200, endPoint x: 160, endPoint y: 193, distance: 9.0
click at [166, 200] on th "#" at bounding box center [182, 197] width 76 height 15
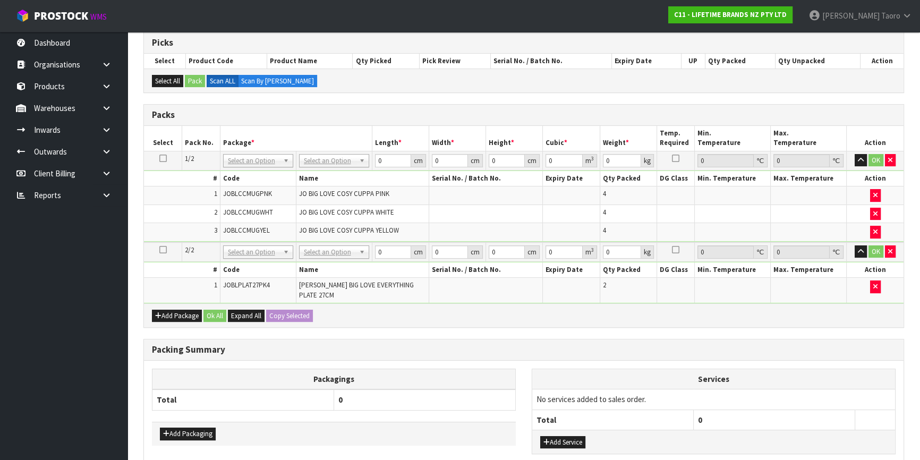
drag, startPoint x: 318, startPoint y: 159, endPoint x: 330, endPoint y: 182, distance: 26.1
click at [333, 176] on input "text" at bounding box center [333, 174] width 65 height 13
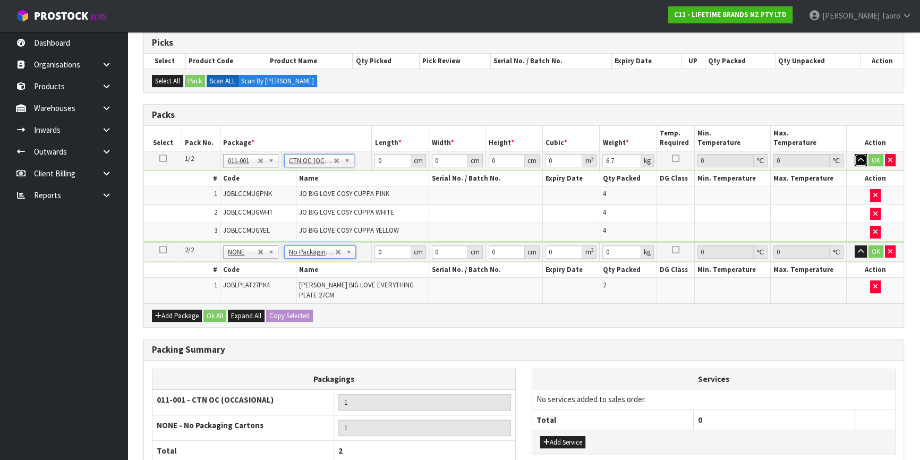
click at [861, 160] on icon "button" at bounding box center [861, 160] width 6 height 7
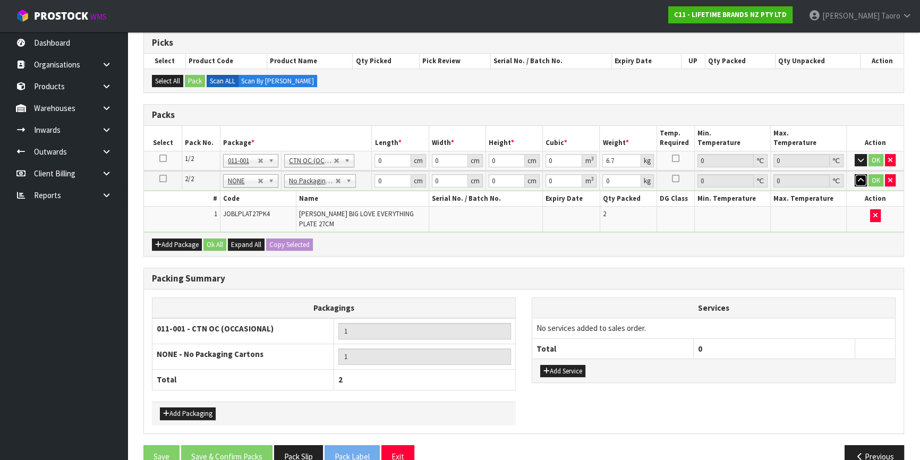
click at [860, 181] on icon "button" at bounding box center [861, 180] width 6 height 7
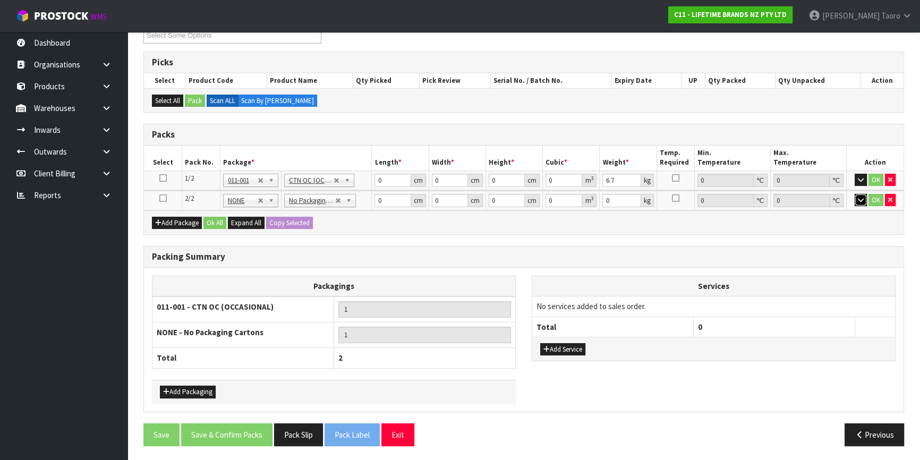
scroll to position [156, 0]
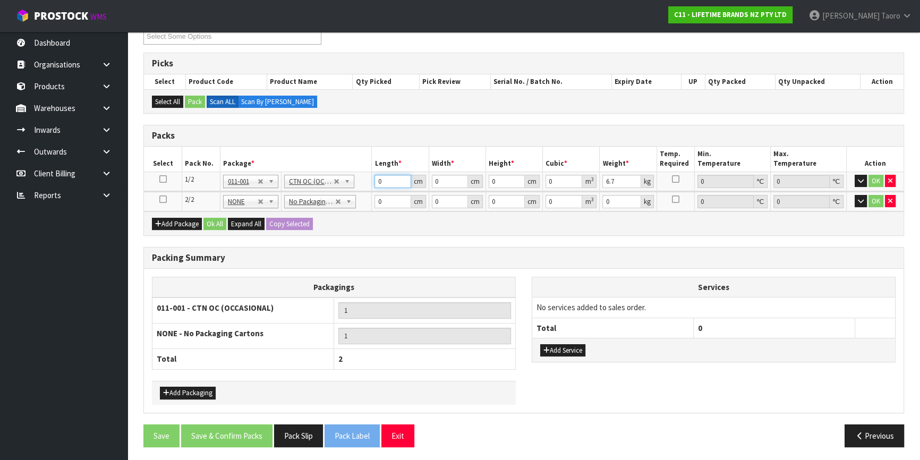
click at [398, 179] on input "0" at bounding box center [392, 181] width 36 height 13
click at [578, 349] on button "Add Service" at bounding box center [562, 350] width 45 height 13
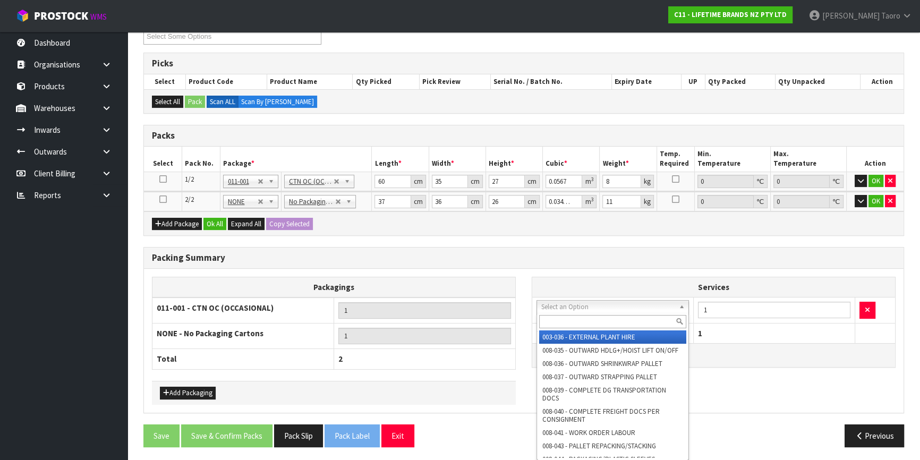
click at [595, 315] on input "text" at bounding box center [612, 321] width 147 height 13
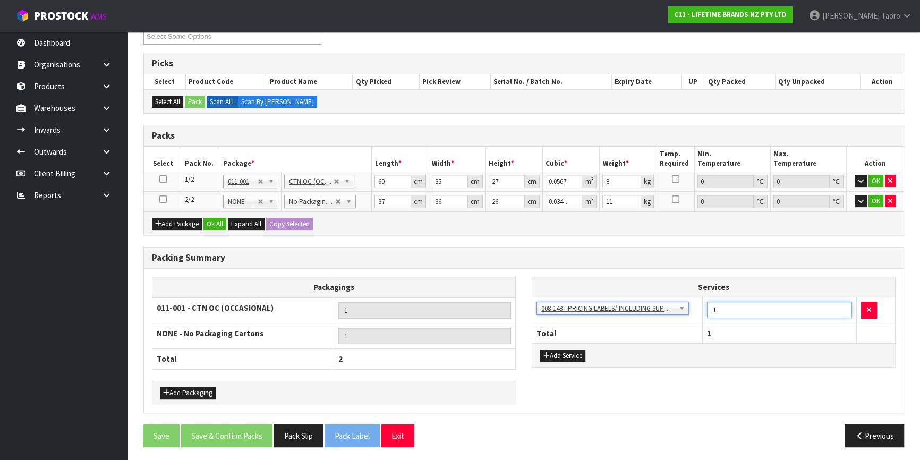
click at [762, 308] on input "1" at bounding box center [779, 310] width 145 height 16
drag, startPoint x: 209, startPoint y: 216, endPoint x: 238, endPoint y: 314, distance: 102.6
click at [210, 218] on button "Ok All" at bounding box center [214, 224] width 23 height 13
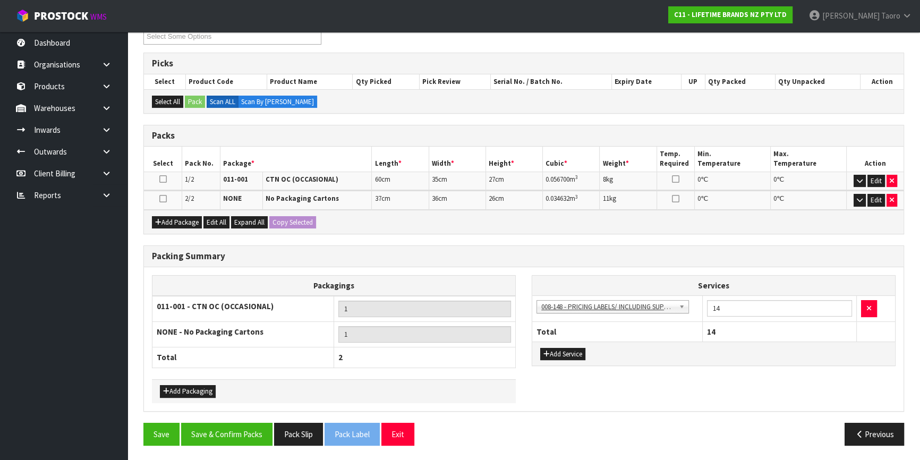
scroll to position [154, 0]
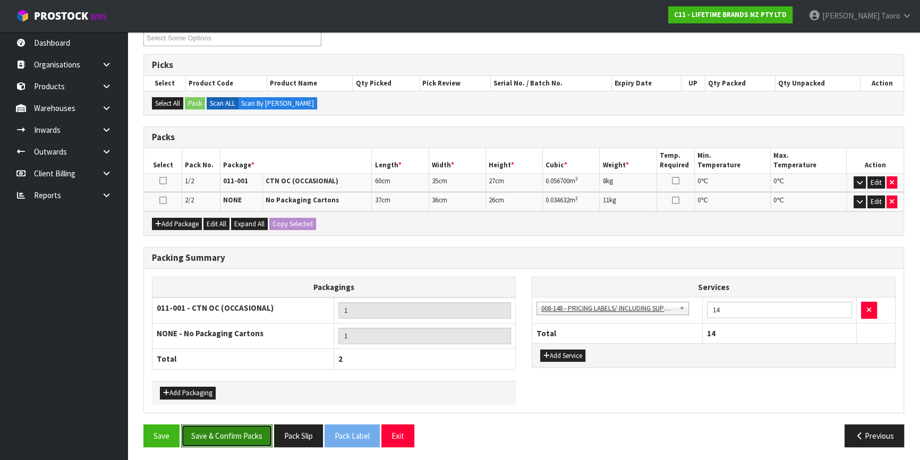
click at [246, 435] on button "Save & Confirm Packs" at bounding box center [226, 435] width 91 height 23
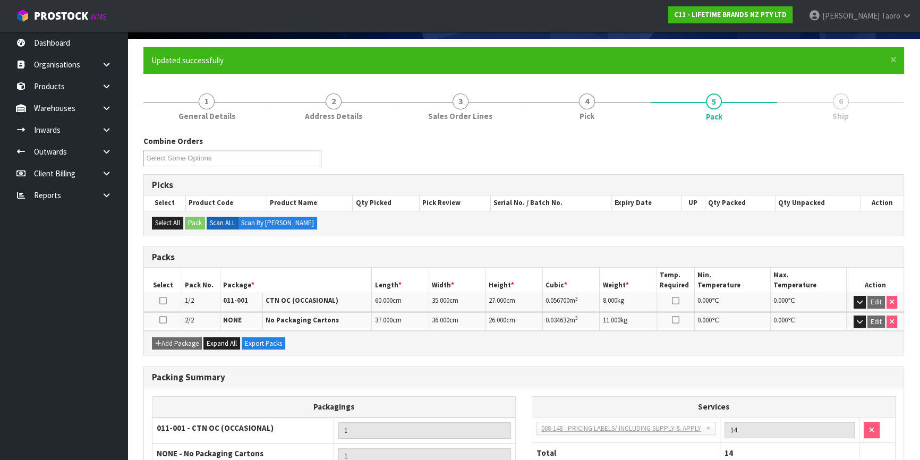
scroll to position [169, 0]
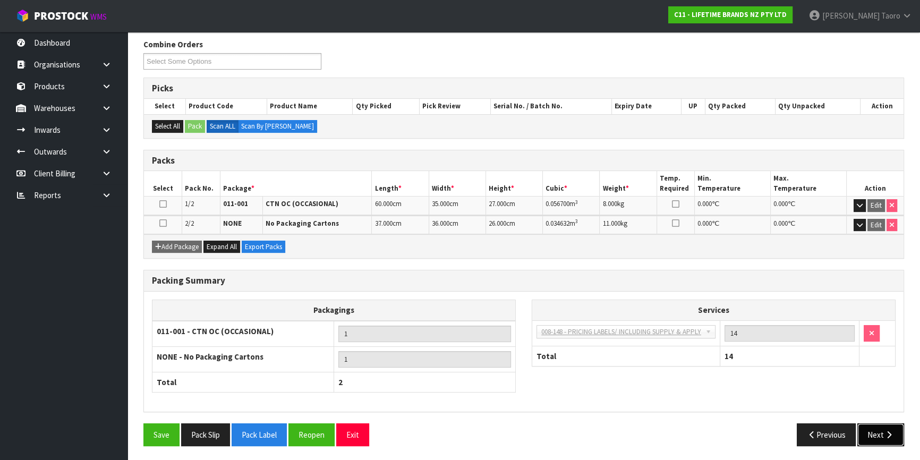
click at [877, 433] on button "Next" at bounding box center [880, 434] width 47 height 23
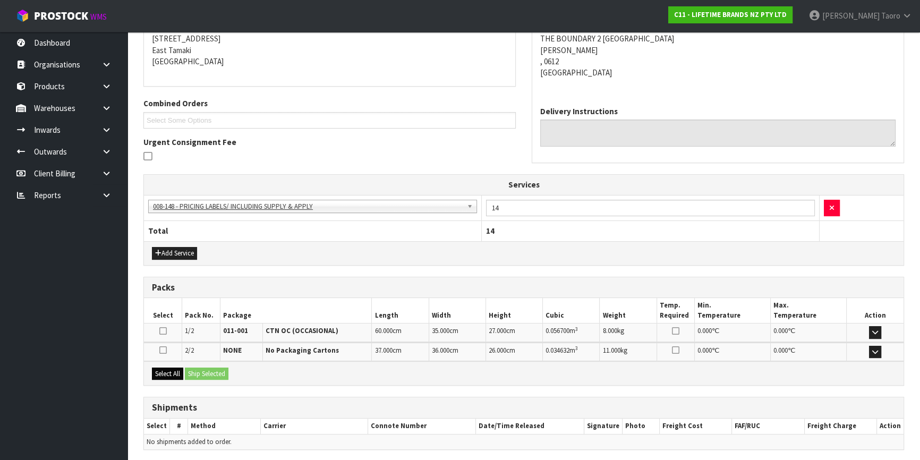
scroll to position [254, 0]
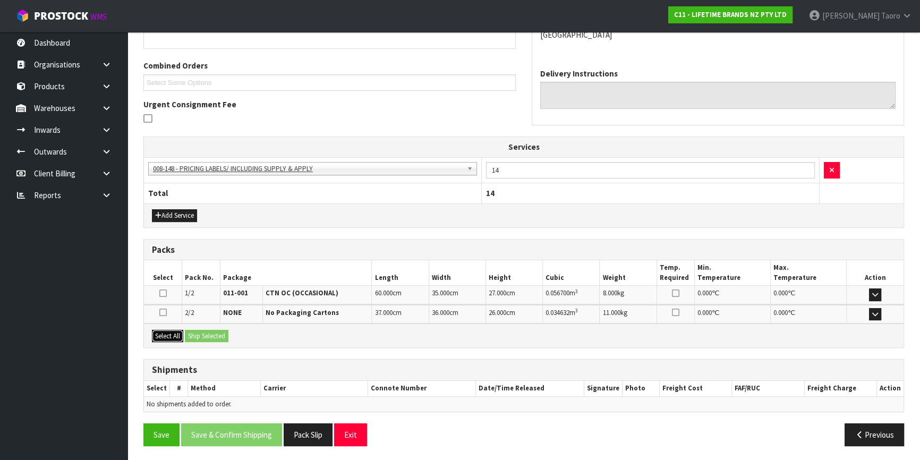
drag, startPoint x: 166, startPoint y: 333, endPoint x: 175, endPoint y: 333, distance: 9.0
click at [170, 333] on button "Select All" at bounding box center [167, 336] width 31 height 13
drag, startPoint x: 191, startPoint y: 333, endPoint x: 212, endPoint y: 339, distance: 22.5
click at [191, 333] on button "Ship Selected" at bounding box center [207, 336] width 44 height 13
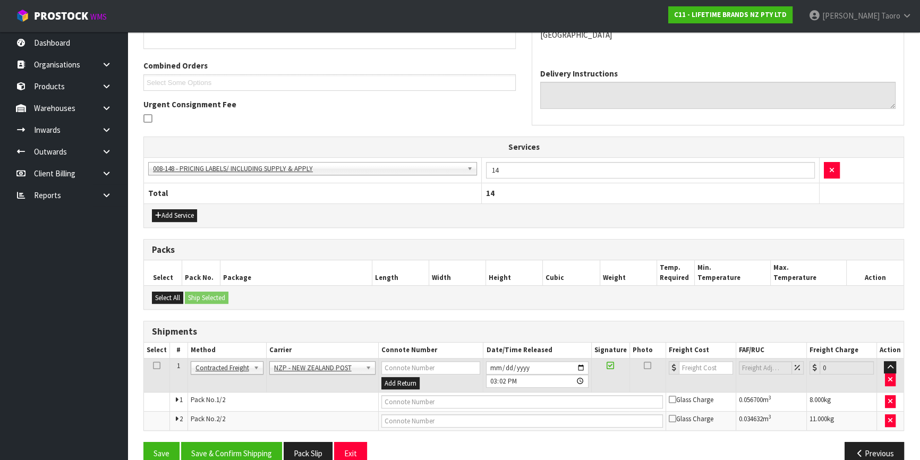
drag, startPoint x: 247, startPoint y: 429, endPoint x: 249, endPoint y: 435, distance: 6.7
click at [249, 434] on div "From Address CONTRACT WAREHOUSING & LOGISTICS 17 Allens Road East Tamaki Auckla…" at bounding box center [523, 213] width 760 height 518
click at [248, 444] on button "Save & Confirm Shipping" at bounding box center [231, 453] width 101 height 23
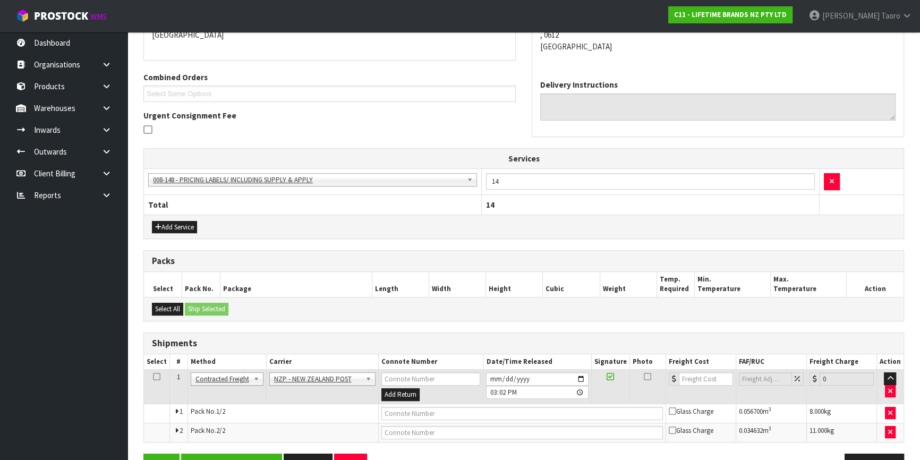
scroll to position [0, 0]
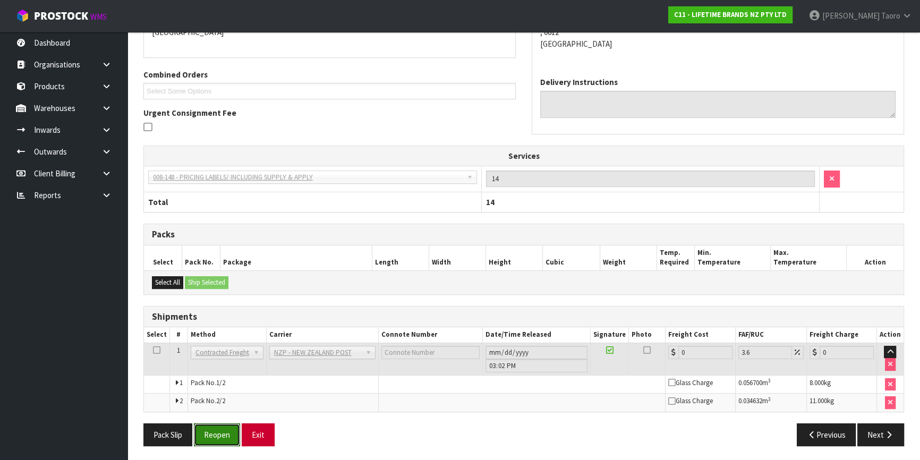
drag, startPoint x: 223, startPoint y: 435, endPoint x: 265, endPoint y: 434, distance: 42.0
click at [224, 435] on button "Reopen" at bounding box center [217, 434] width 46 height 23
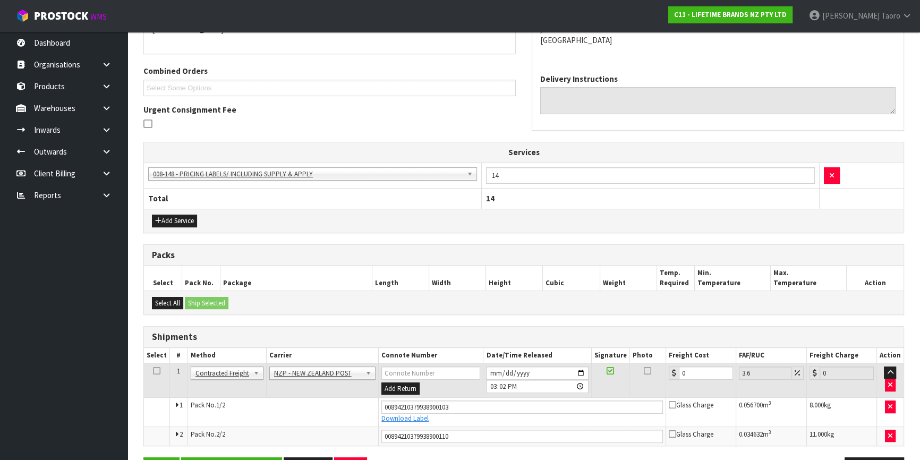
scroll to position [282, 0]
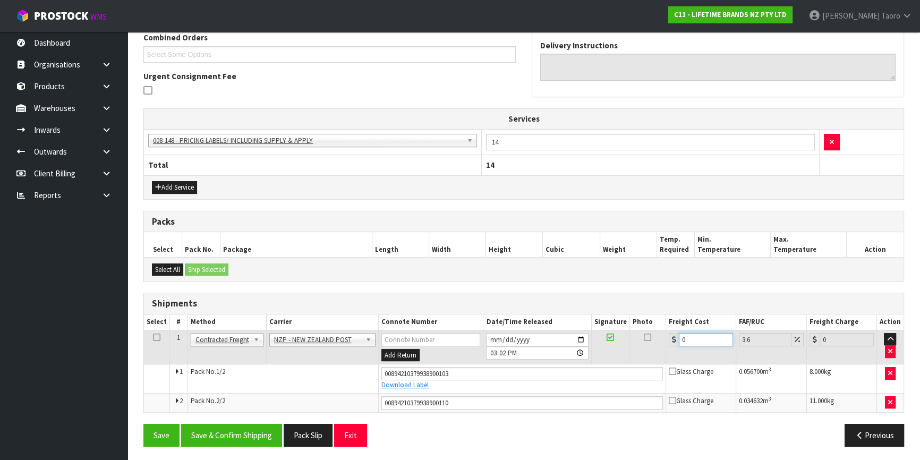
click at [701, 338] on input "0" at bounding box center [706, 339] width 54 height 13
click at [235, 433] on button "Save & Confirm Shipping" at bounding box center [231, 435] width 101 height 23
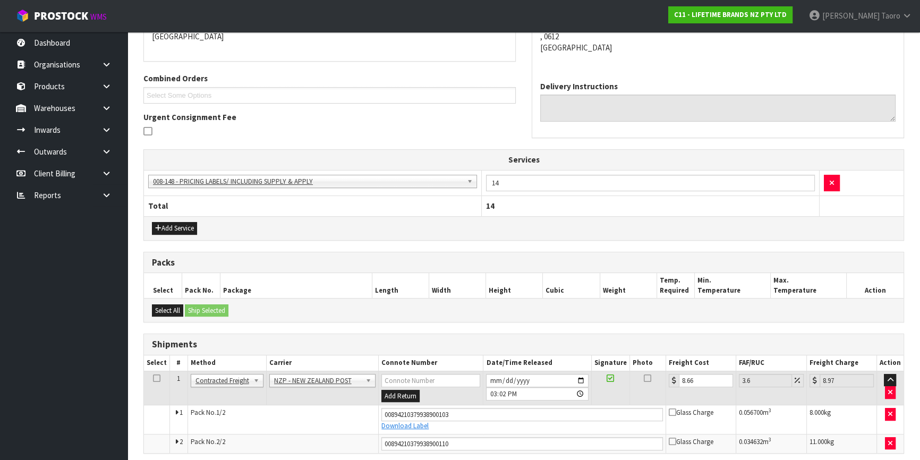
scroll to position [252, 0]
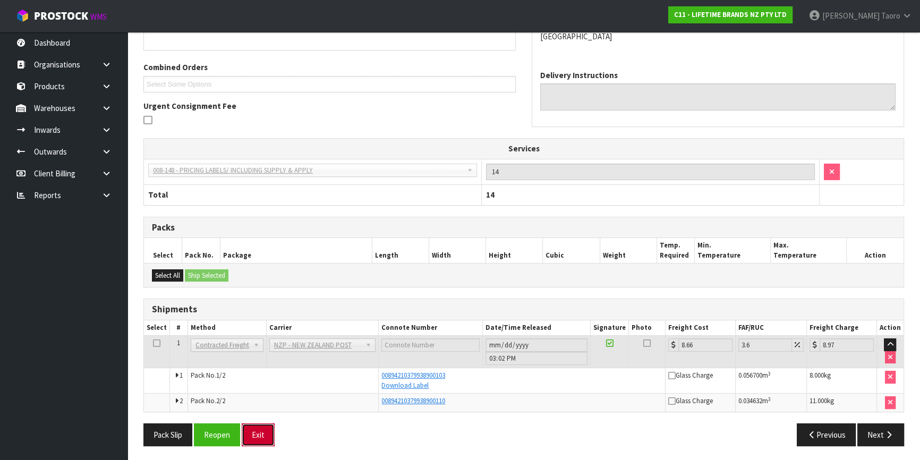
click at [258, 433] on button "Exit" at bounding box center [258, 434] width 33 height 23
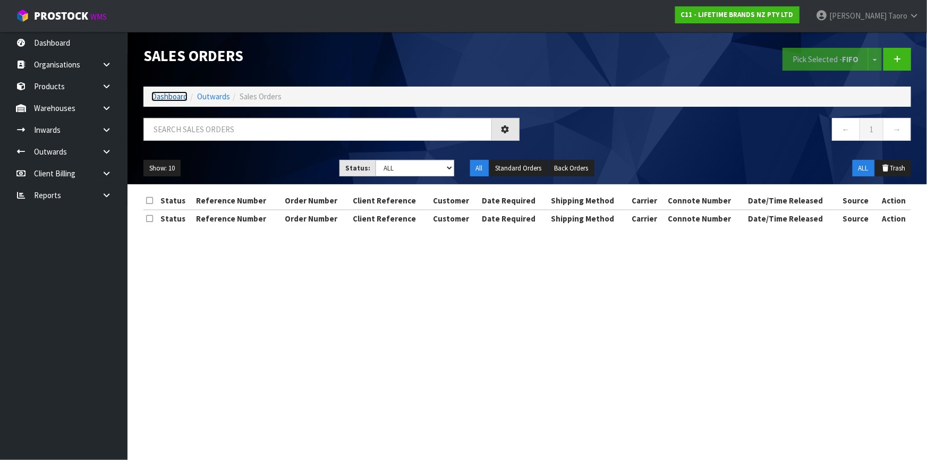
click at [174, 91] on link "Dashboard" at bounding box center [169, 96] width 36 height 10
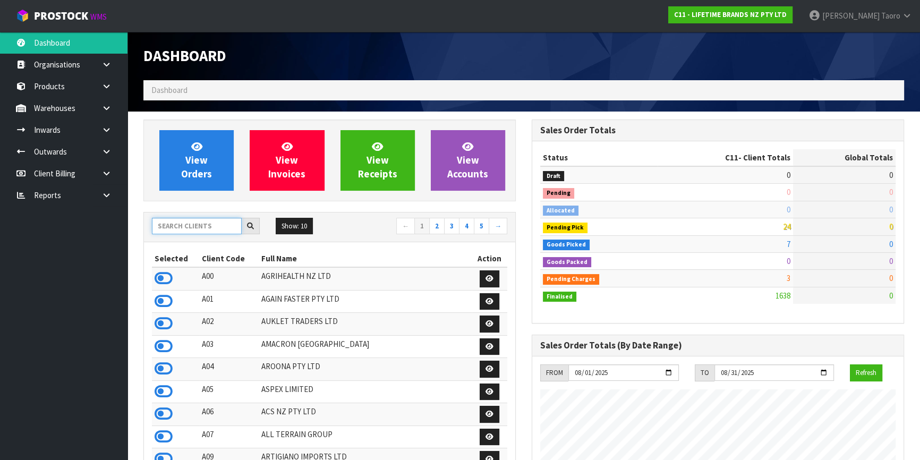
click at [187, 220] on input "text" at bounding box center [197, 226] width 90 height 16
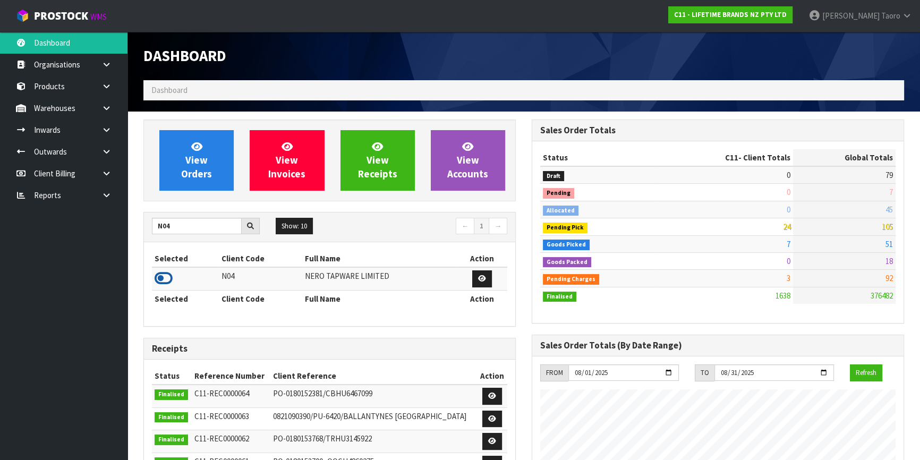
click at [165, 279] on icon at bounding box center [164, 278] width 18 height 16
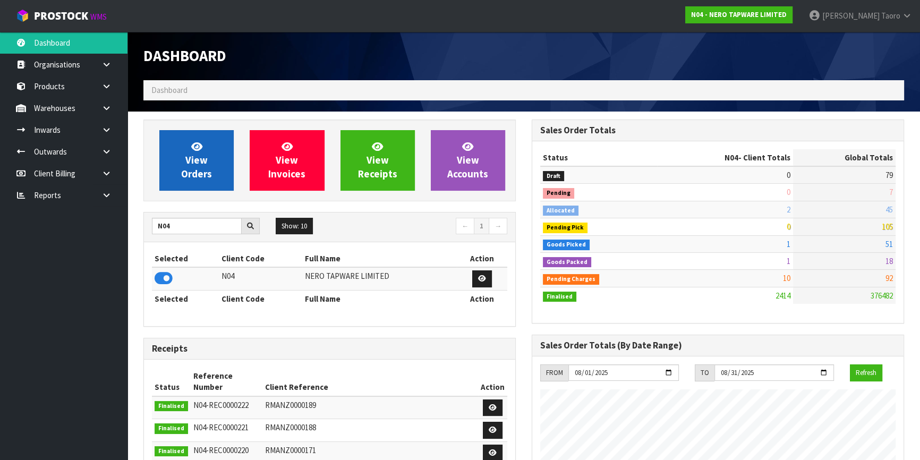
scroll to position [860, 388]
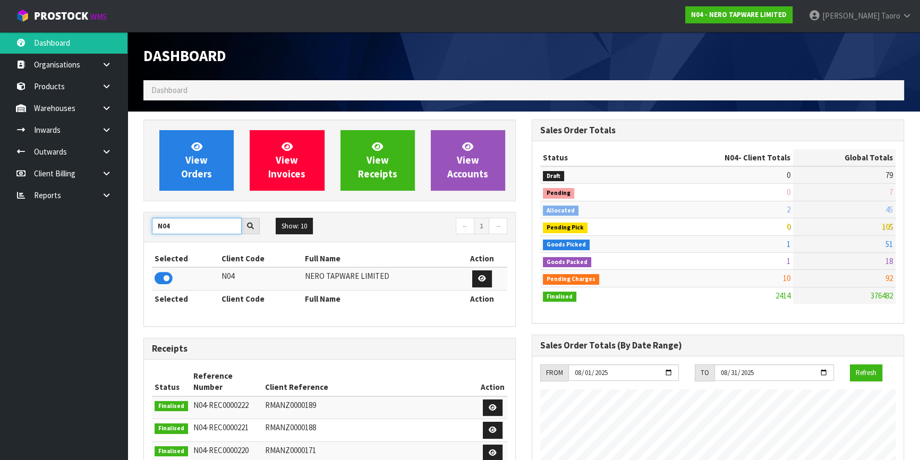
click at [205, 220] on input "N04" at bounding box center [197, 226] width 90 height 16
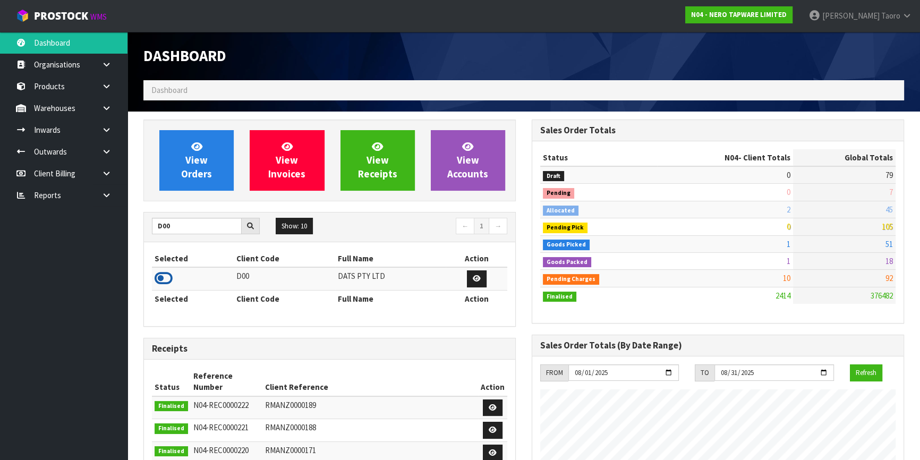
click at [168, 279] on icon at bounding box center [164, 278] width 18 height 16
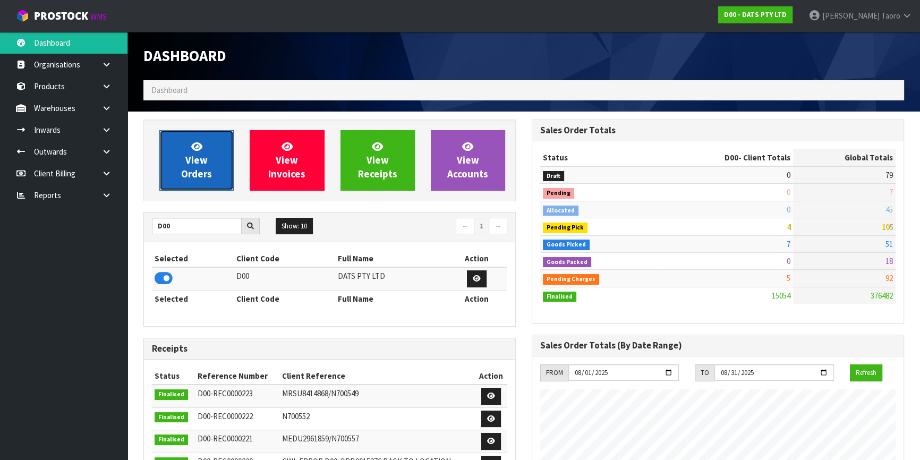
click at [197, 182] on link "View Orders" at bounding box center [196, 160] width 74 height 61
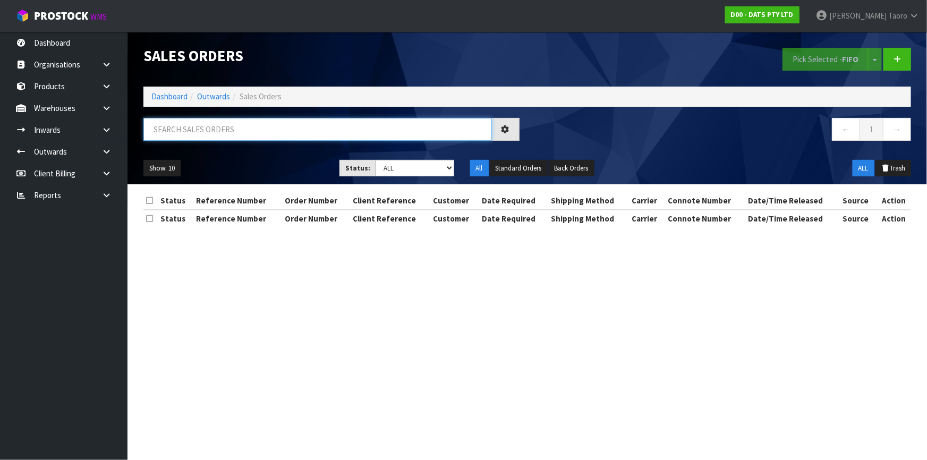
click at [212, 133] on input "text" at bounding box center [317, 129] width 348 height 23
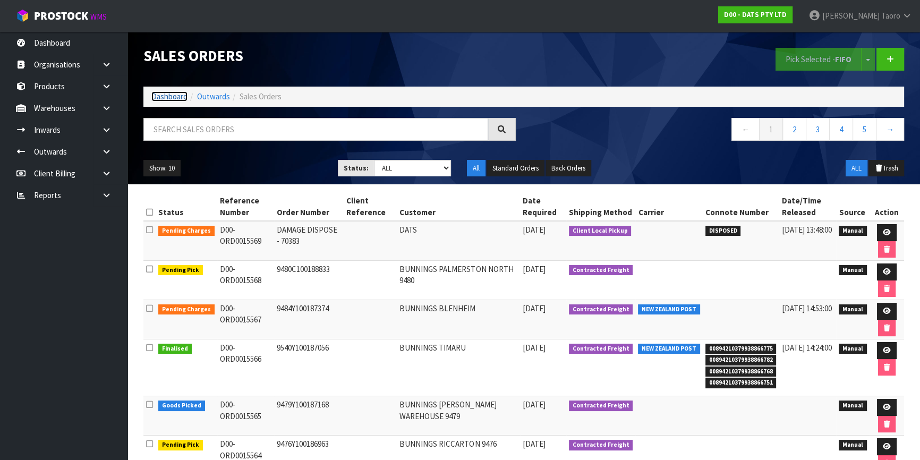
click at [166, 91] on link "Dashboard" at bounding box center [169, 96] width 36 height 10
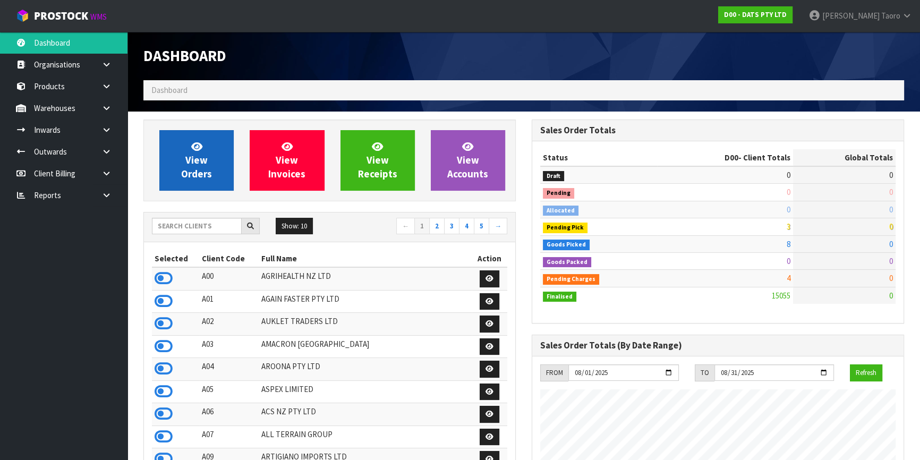
scroll to position [803, 388]
click at [181, 159] on link "View Orders" at bounding box center [196, 160] width 74 height 61
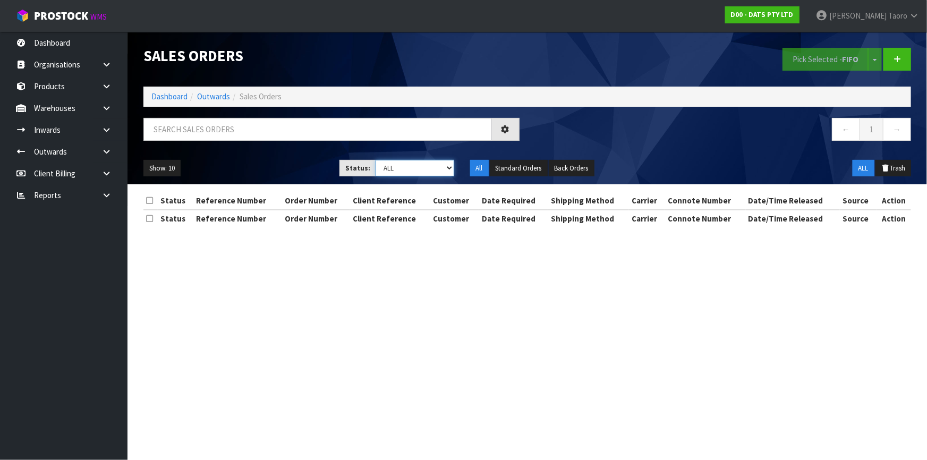
click at [393, 169] on select "Draft Pending Allocated Pending Pick Goods Picked Goods Packed Pending Charges …" at bounding box center [414, 168] width 79 height 16
click at [375, 160] on select "Draft Pending Allocated Pending Pick Goods Picked Goods Packed Pending Charges …" at bounding box center [414, 168] width 79 height 16
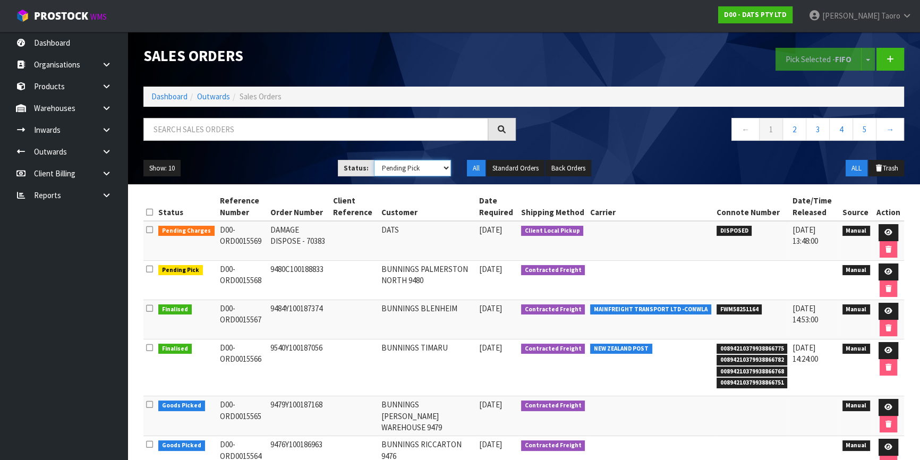
drag, startPoint x: 409, startPoint y: 168, endPoint x: 409, endPoint y: 175, distance: 6.9
click at [409, 168] on select "Draft Pending Allocated Pending Pick Goods Picked Goods Packed Pending Charges …" at bounding box center [413, 168] width 78 height 16
click at [374, 160] on select "Draft Pending Allocated Pending Pick Goods Picked Goods Packed Pending Charges …" at bounding box center [413, 168] width 78 height 16
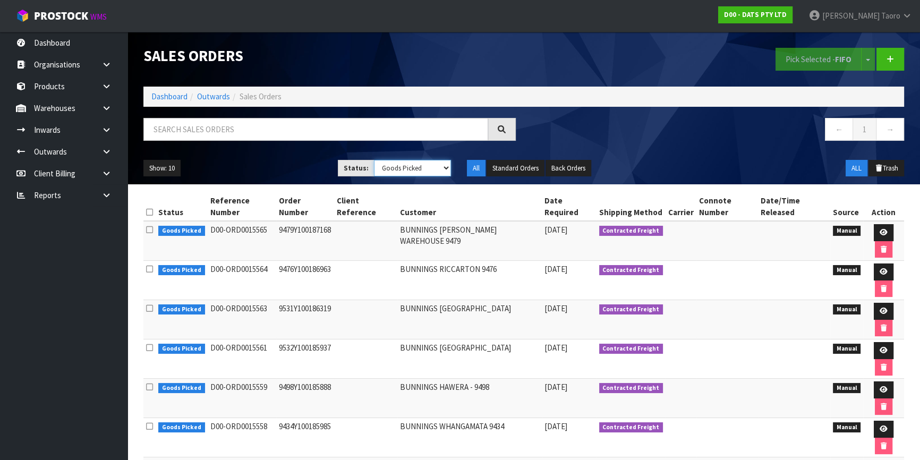
click at [408, 166] on select "Draft Pending Allocated Pending Pick Goods Picked Goods Packed Pending Charges …" at bounding box center [413, 168] width 78 height 16
click at [374, 160] on select "Draft Pending Allocated Pending Pick Goods Picked Goods Packed Pending Charges …" at bounding box center [413, 168] width 78 height 16
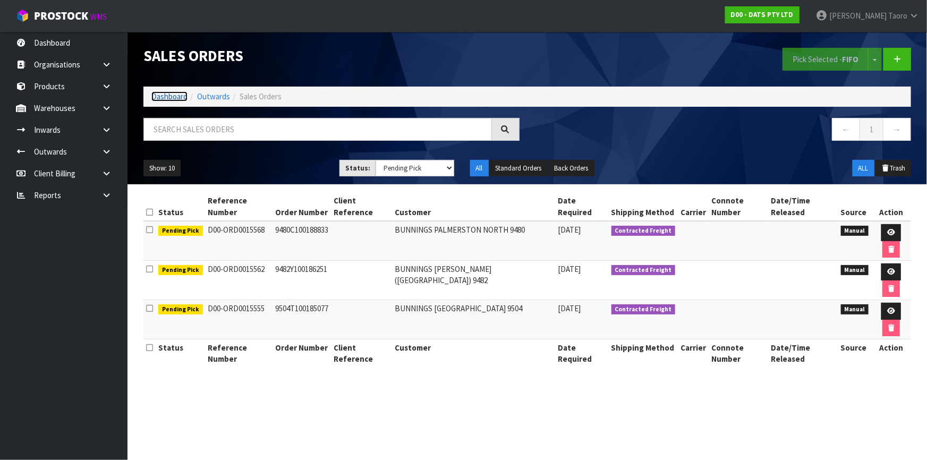
click at [171, 91] on link "Dashboard" at bounding box center [169, 96] width 36 height 10
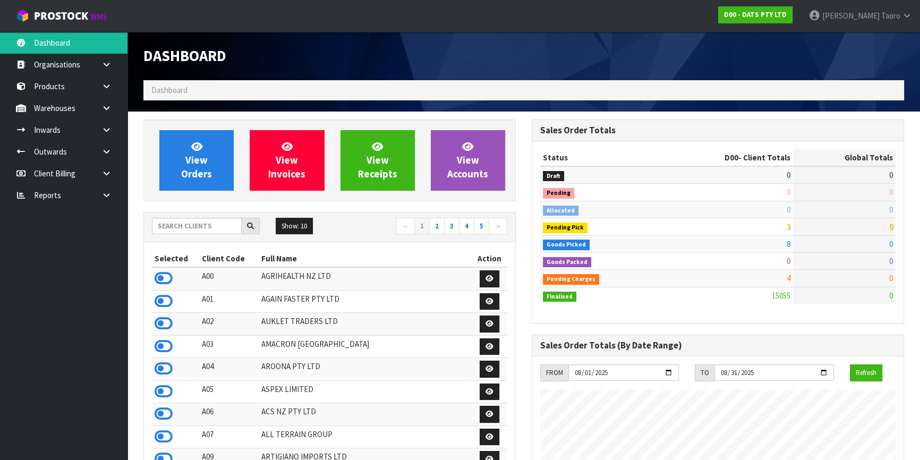
scroll to position [803, 388]
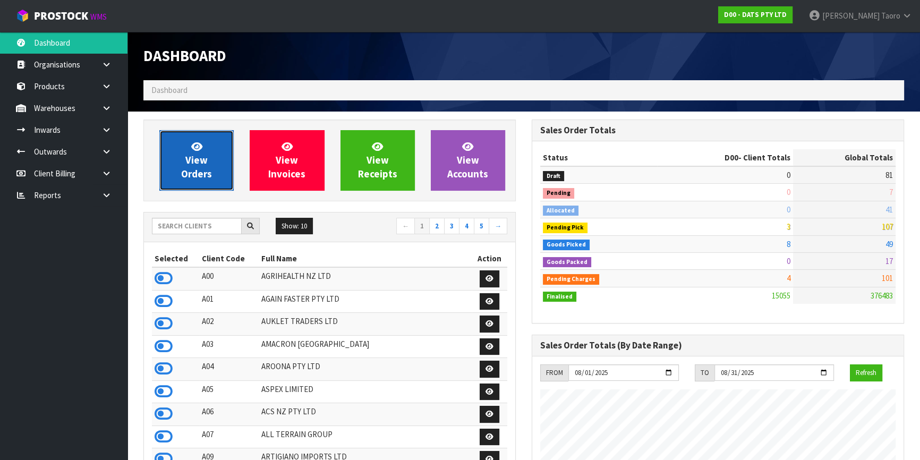
click at [202, 168] on span "View Orders" at bounding box center [196, 160] width 31 height 40
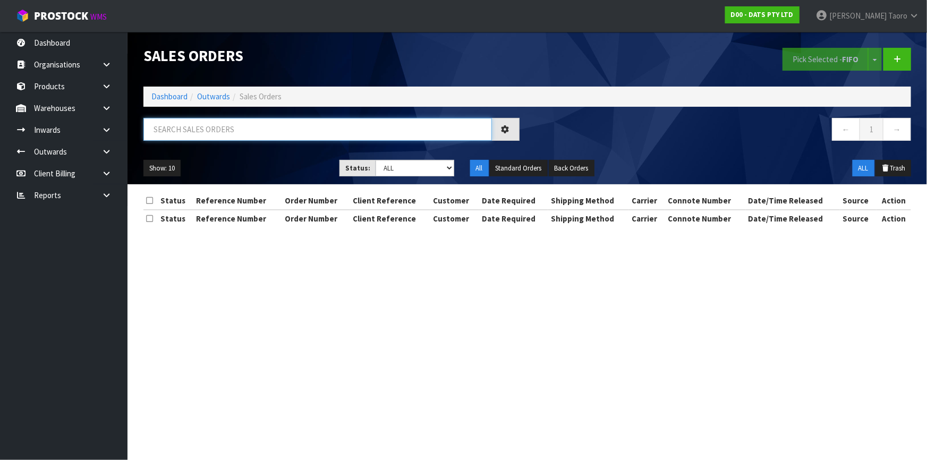
click at [215, 124] on input "text" at bounding box center [317, 129] width 348 height 23
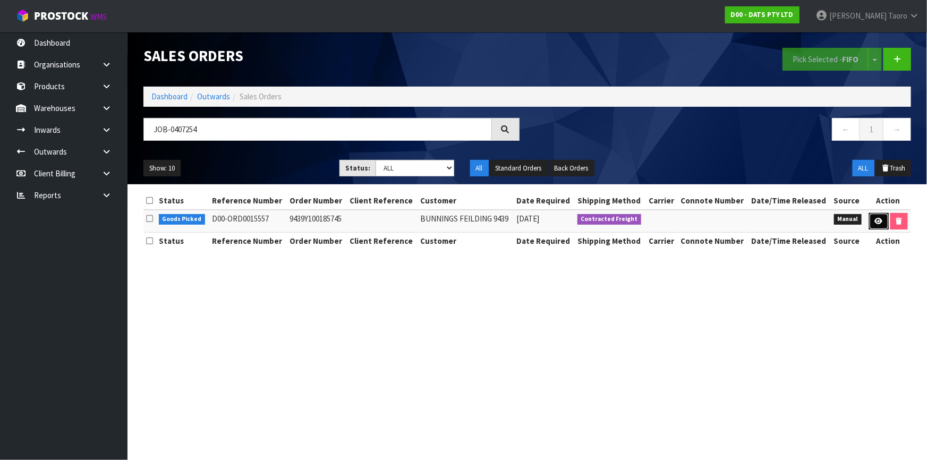
click at [880, 220] on icon at bounding box center [878, 221] width 8 height 7
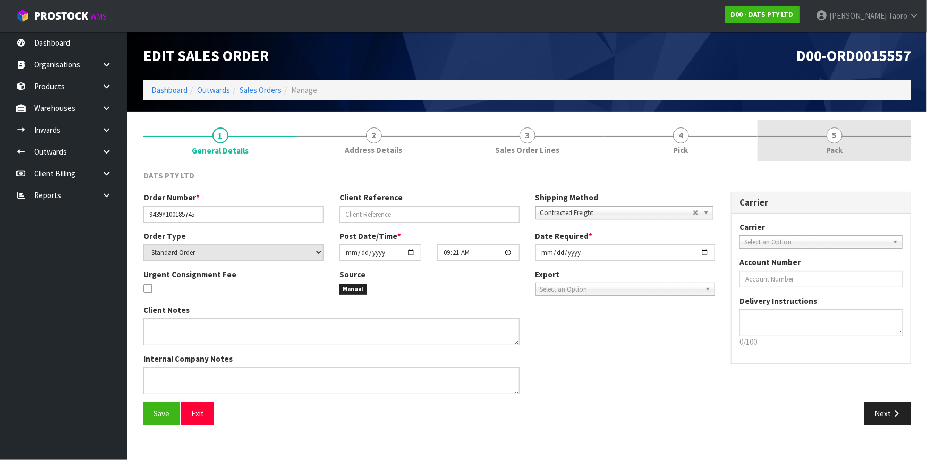
click at [824, 132] on link "5 Pack" at bounding box center [833, 140] width 153 height 42
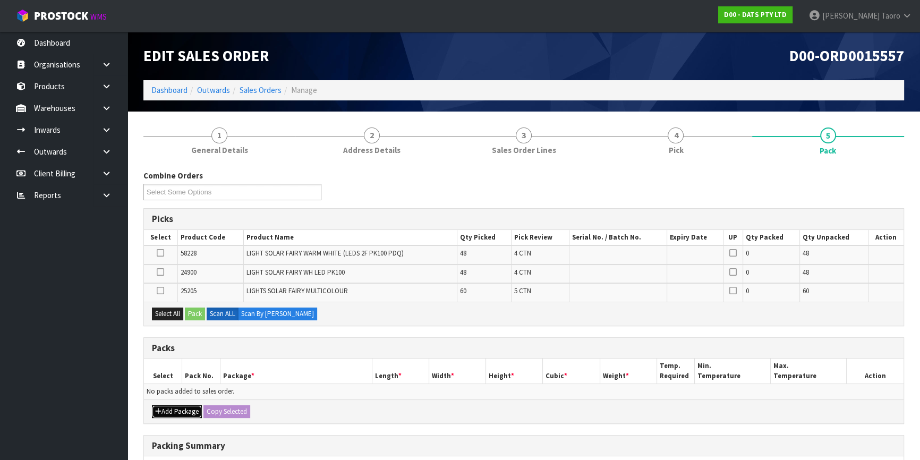
click at [180, 408] on button "Add Package" at bounding box center [177, 411] width 50 height 13
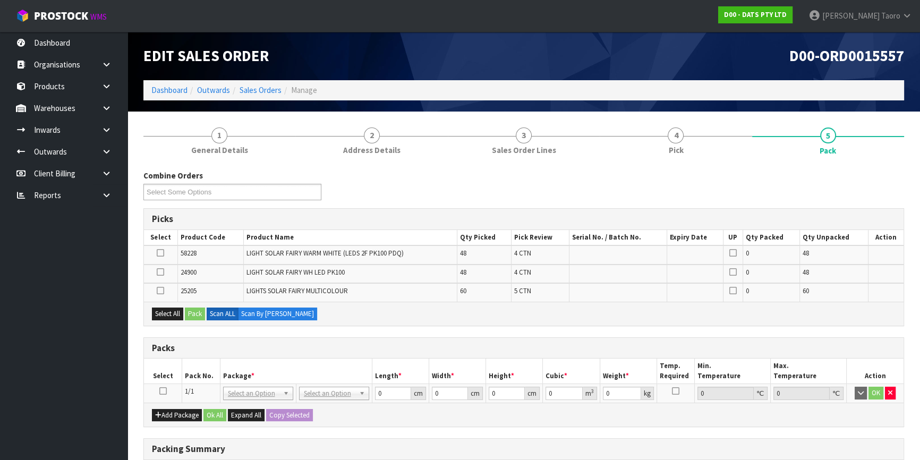
click at [165, 391] on icon at bounding box center [162, 391] width 7 height 1
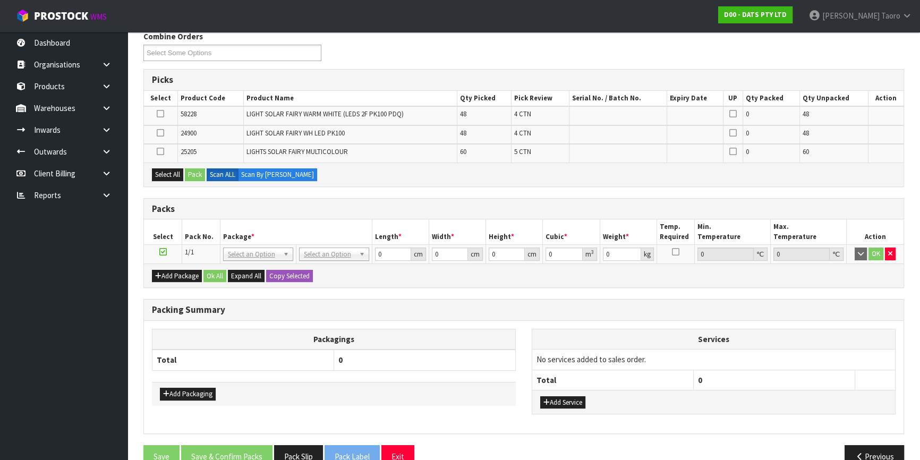
scroll to position [160, 0]
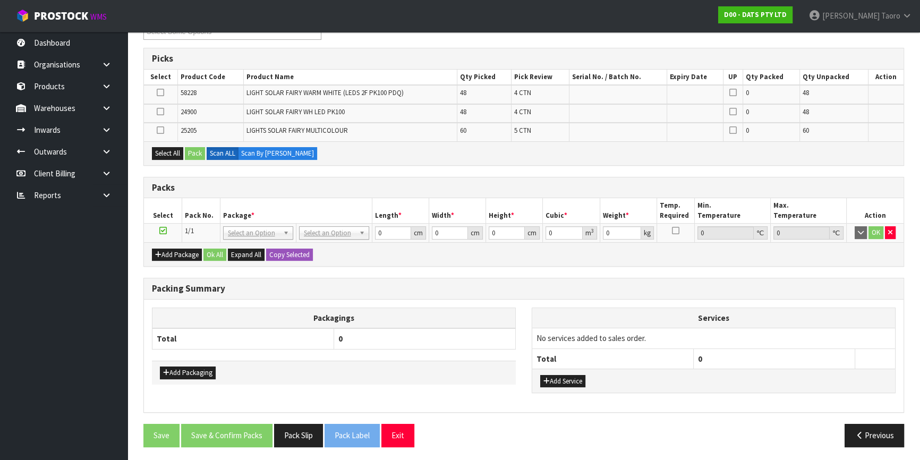
click at [270, 293] on div "Packing Summary" at bounding box center [523, 288] width 759 height 21
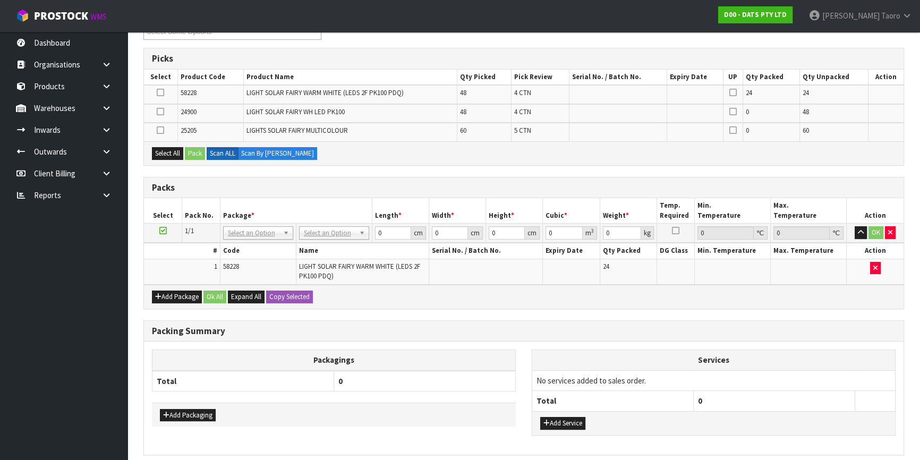
drag, startPoint x: 164, startPoint y: 228, endPoint x: 170, endPoint y: 244, distance: 17.5
click at [164, 230] on icon at bounding box center [162, 230] width 7 height 1
click at [174, 259] on td "1" at bounding box center [182, 271] width 76 height 25
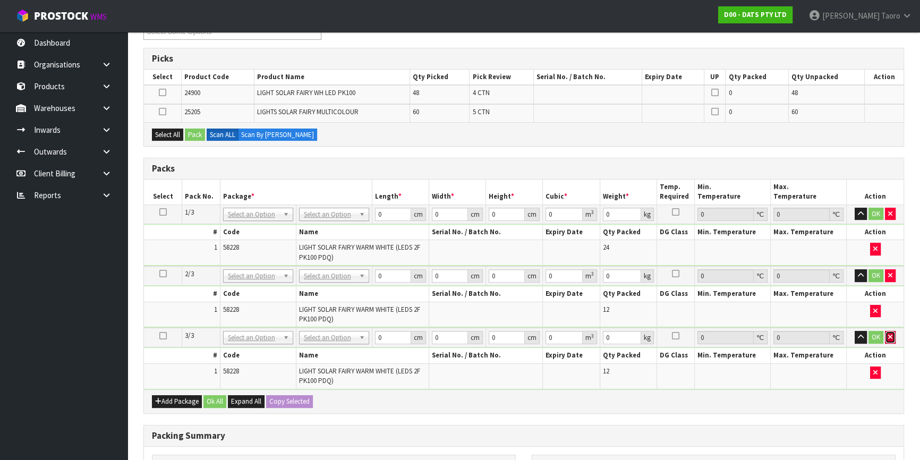
click at [889, 334] on icon "button" at bounding box center [890, 336] width 4 height 7
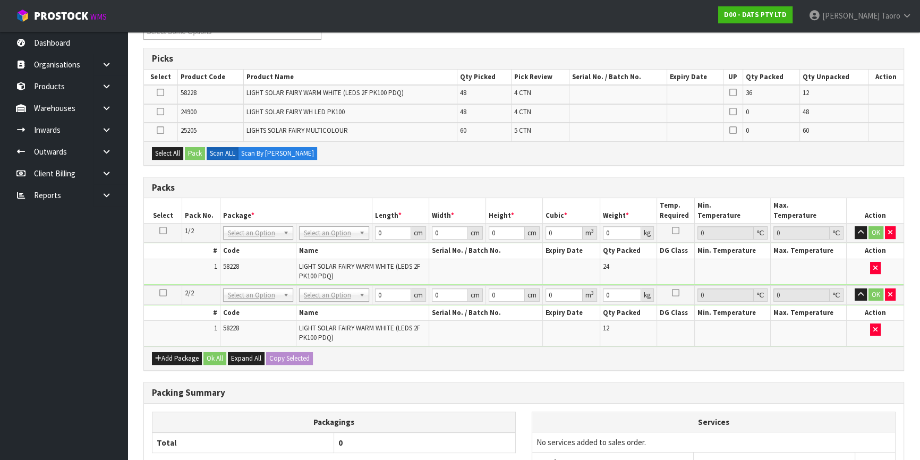
click at [161, 293] on icon at bounding box center [162, 293] width 7 height 1
click at [169, 266] on td "1" at bounding box center [182, 271] width 76 height 25
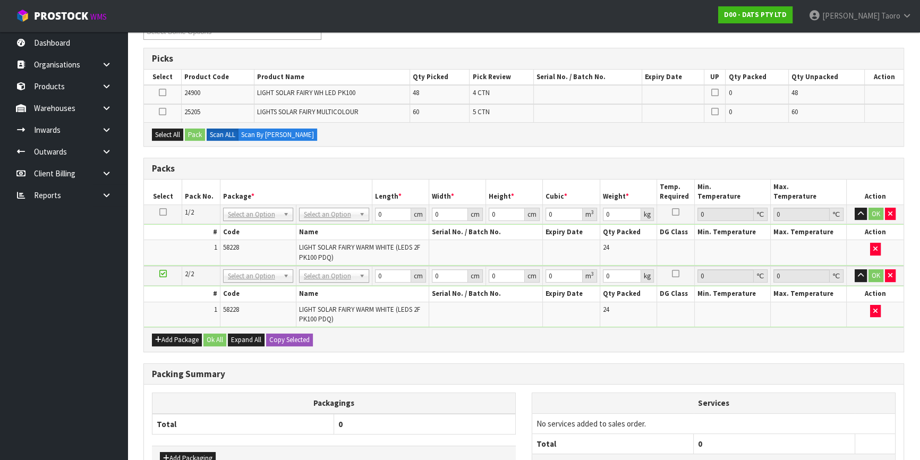
click at [163, 273] on icon at bounding box center [162, 273] width 7 height 1
click at [175, 253] on td "1" at bounding box center [182, 252] width 76 height 25
click at [164, 335] on button "Add Package" at bounding box center [177, 339] width 50 height 13
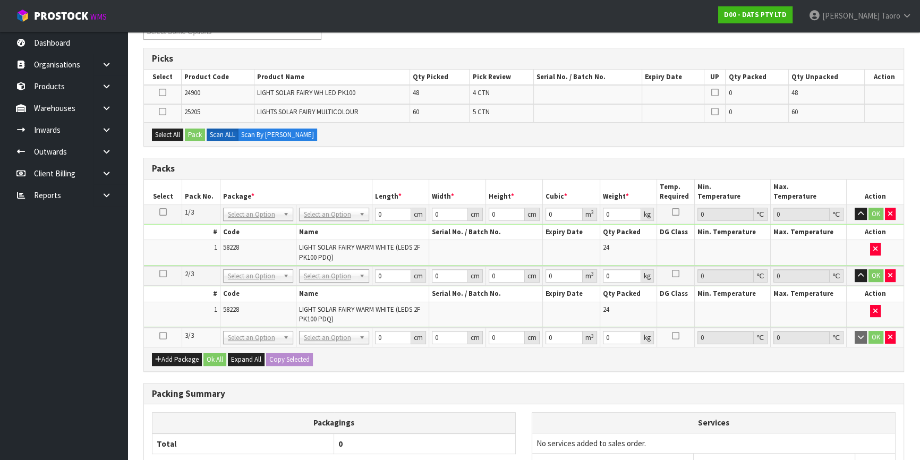
click at [163, 336] on icon at bounding box center [162, 336] width 7 height 1
click at [186, 311] on td "1" at bounding box center [182, 314] width 76 height 25
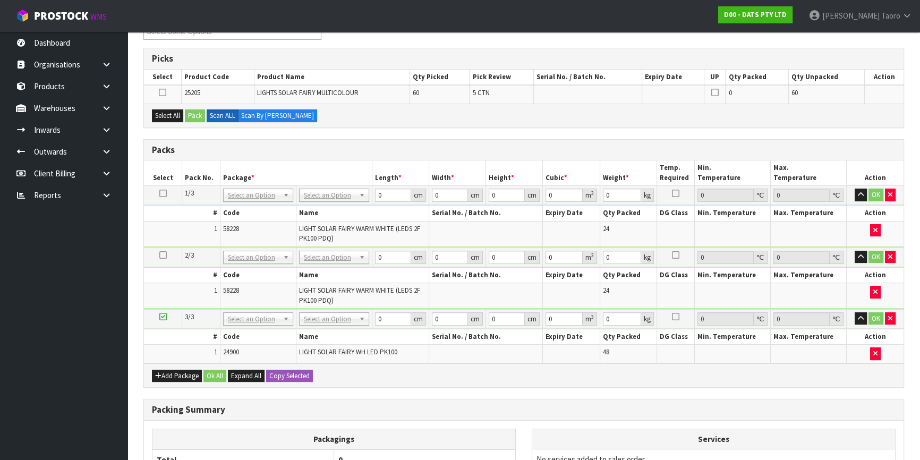
click at [161, 316] on icon at bounding box center [162, 316] width 7 height 1
click at [175, 379] on div "Add Package Ok All Expand All Copy Selected" at bounding box center [523, 375] width 759 height 24
click at [166, 372] on button "Add Package" at bounding box center [177, 376] width 50 height 13
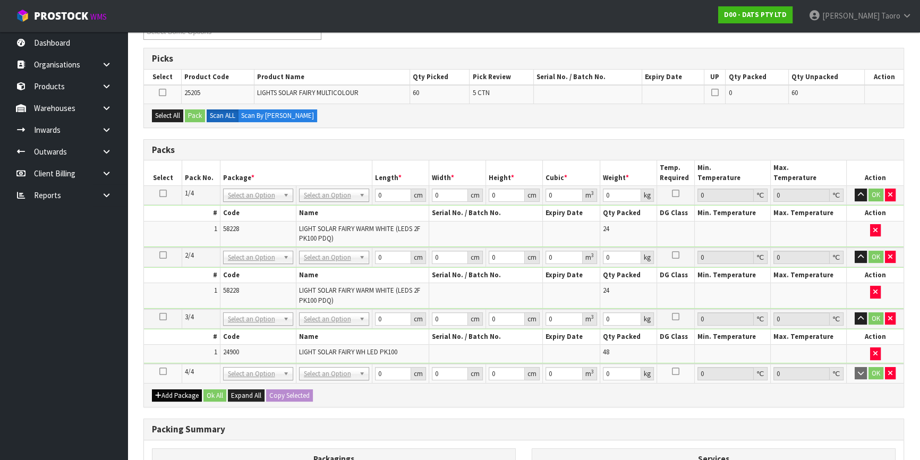
click at [165, 372] on icon at bounding box center [162, 371] width 7 height 1
click at [170, 359] on td "1" at bounding box center [182, 354] width 76 height 18
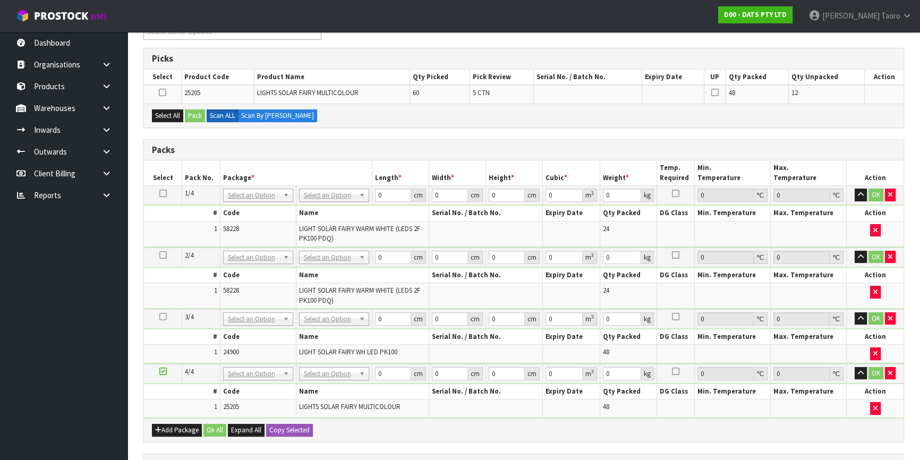
click at [163, 371] on icon at bounding box center [162, 371] width 7 height 1
click at [182, 350] on td "1" at bounding box center [182, 354] width 76 height 18
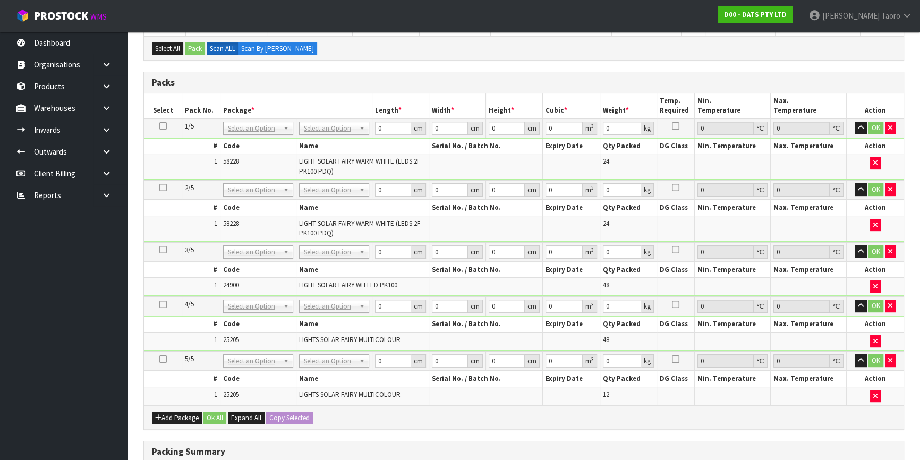
scroll to position [112, 0]
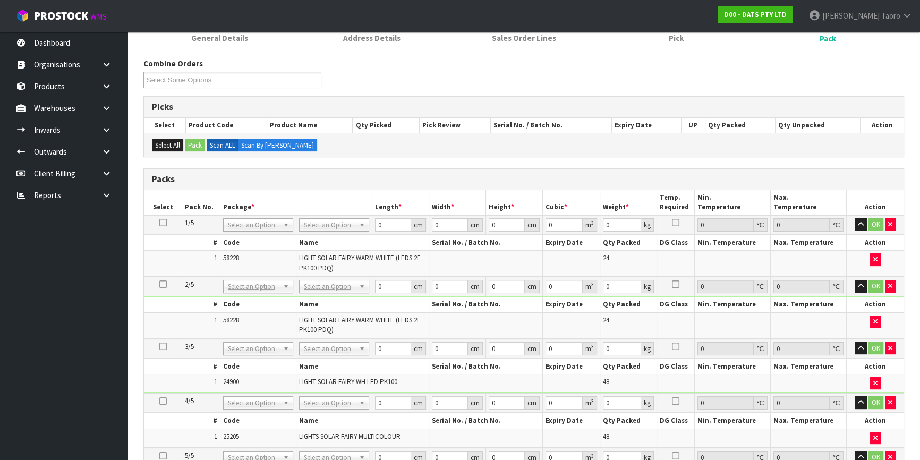
click at [853, 219] on td "OK" at bounding box center [874, 224] width 57 height 19
click at [860, 224] on icon "button" at bounding box center [861, 224] width 6 height 7
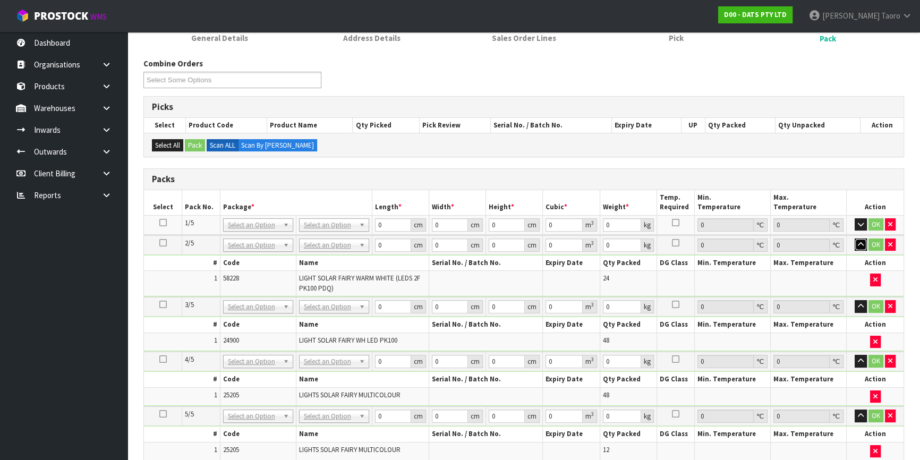
click at [863, 245] on icon "button" at bounding box center [861, 244] width 6 height 7
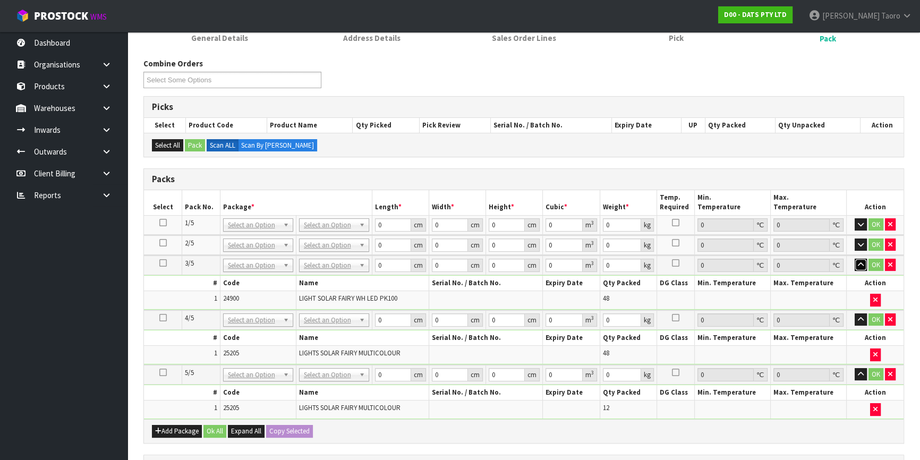
click at [859, 264] on icon "button" at bounding box center [861, 264] width 6 height 7
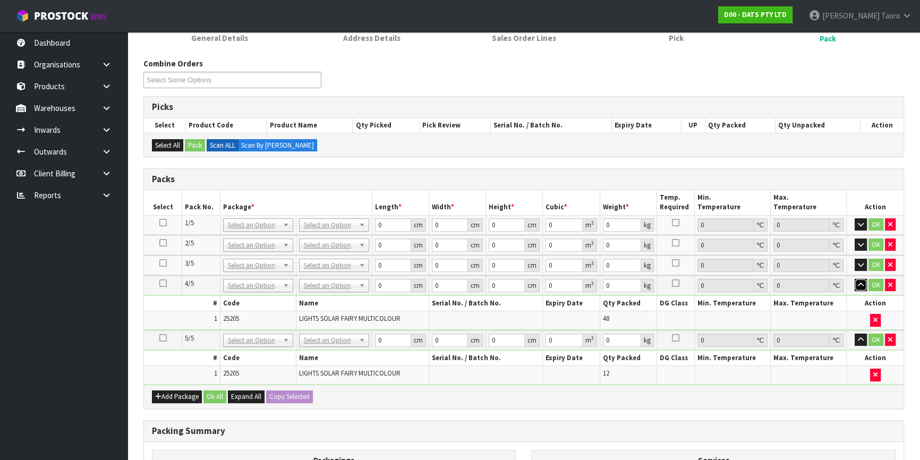
click at [858, 284] on icon "button" at bounding box center [861, 284] width 6 height 7
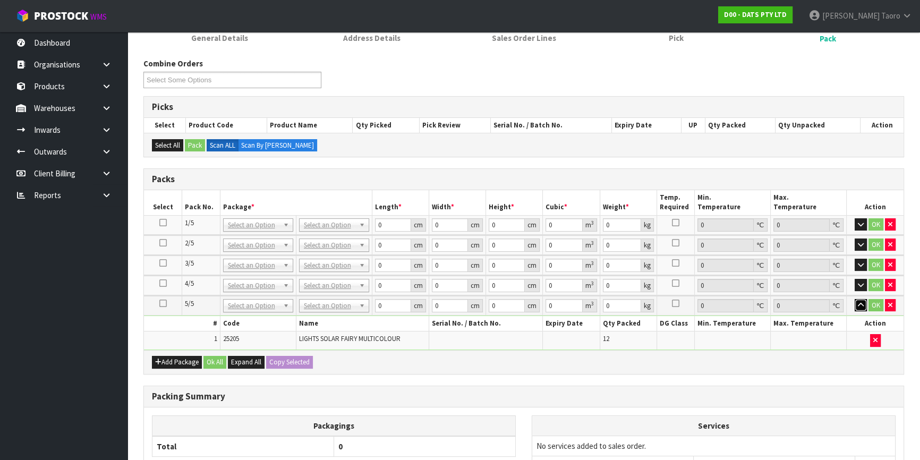
click at [861, 302] on icon "button" at bounding box center [861, 305] width 6 height 7
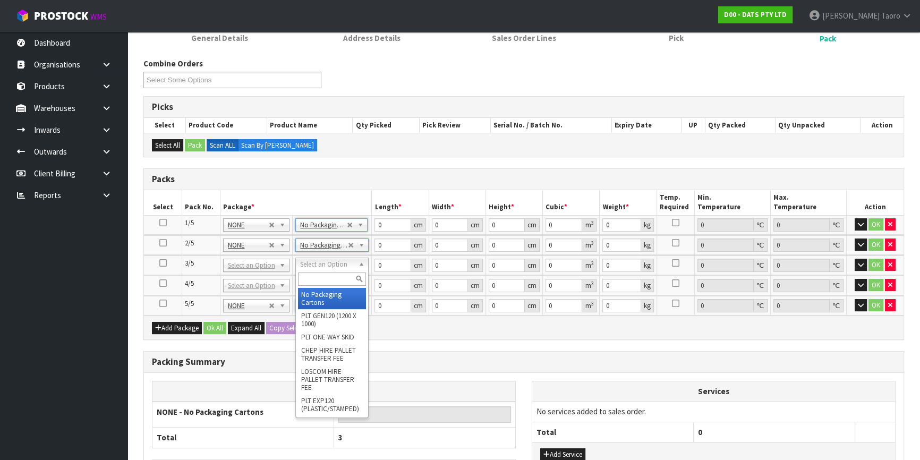
click at [339, 277] on input "text" at bounding box center [332, 278] width 68 height 13
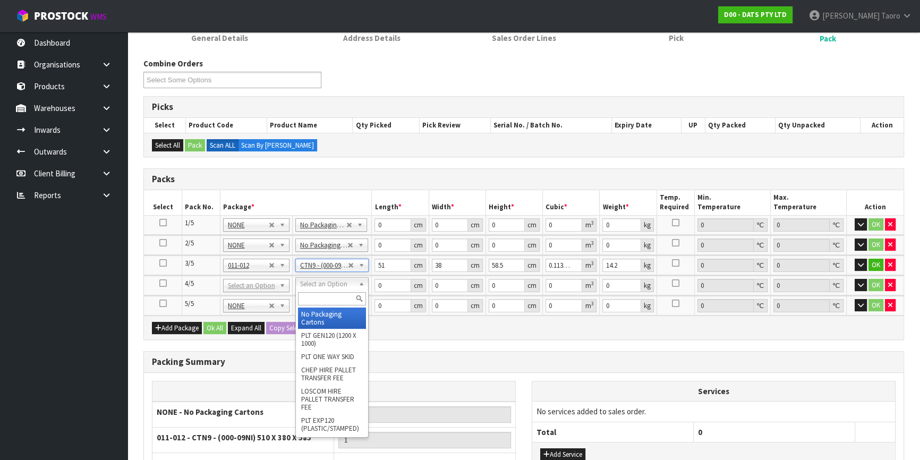
click at [339, 293] on input "text" at bounding box center [332, 298] width 68 height 13
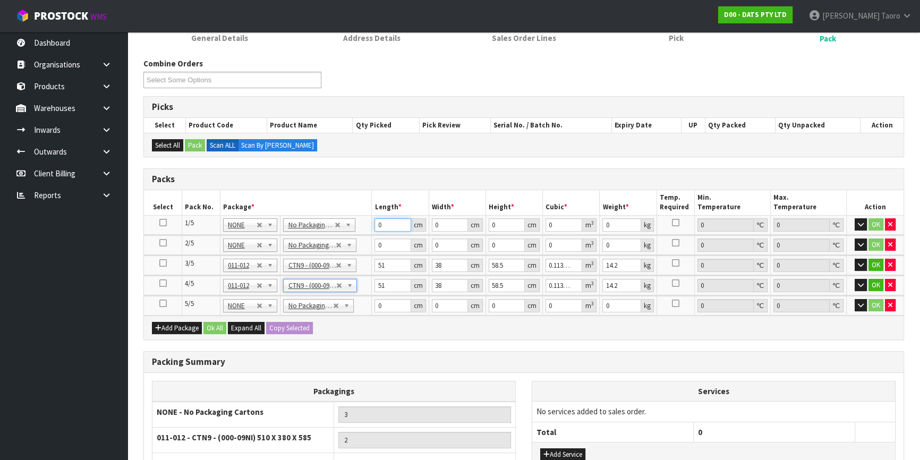
click at [389, 223] on input "0" at bounding box center [392, 224] width 36 height 13
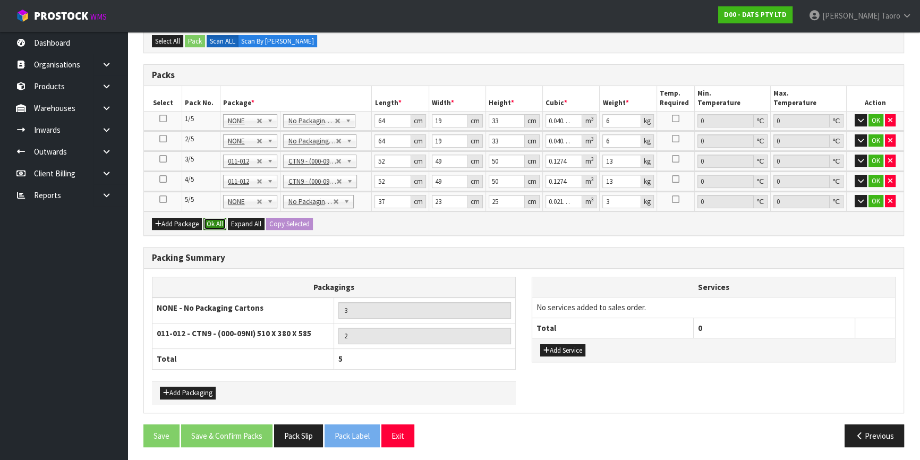
click at [212, 218] on button "Ok All" at bounding box center [214, 224] width 23 height 13
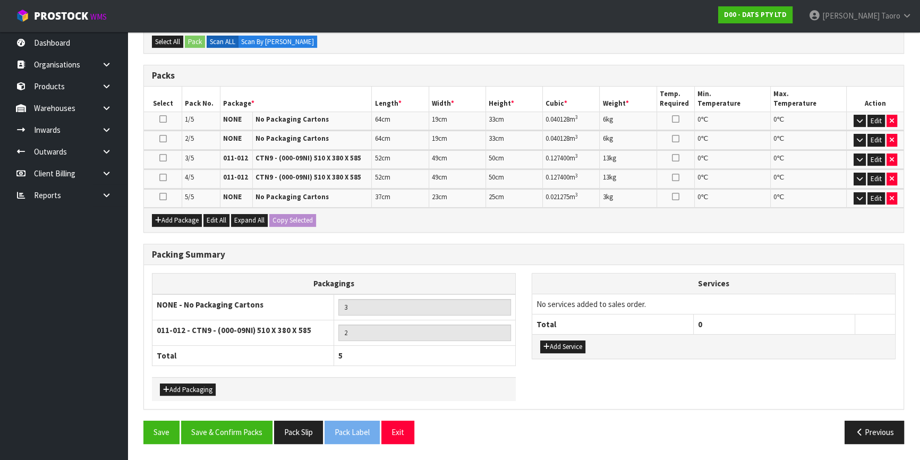
scroll to position [212, 0]
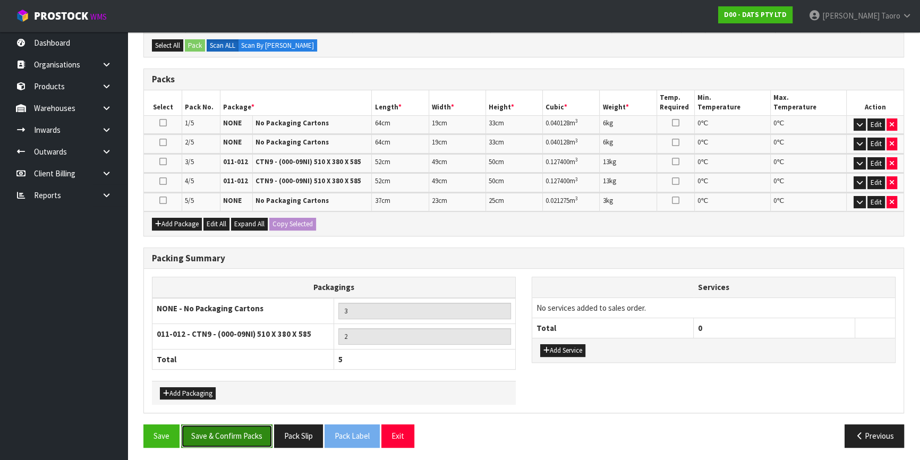
click at [229, 434] on button "Save & Confirm Packs" at bounding box center [226, 435] width 91 height 23
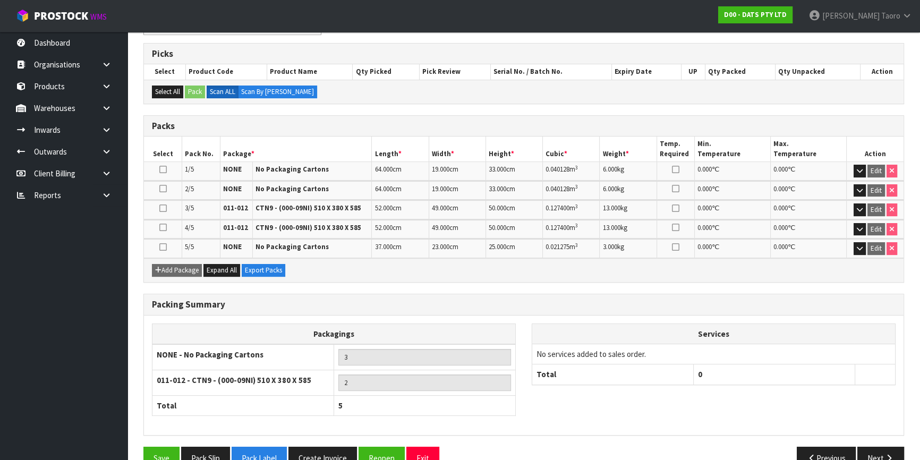
scroll to position [227, 0]
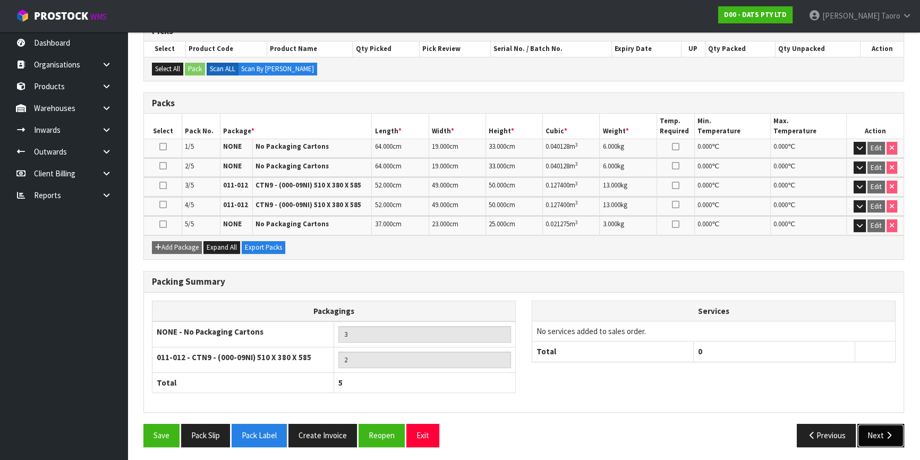
click at [877, 434] on button "Next" at bounding box center [880, 435] width 47 height 23
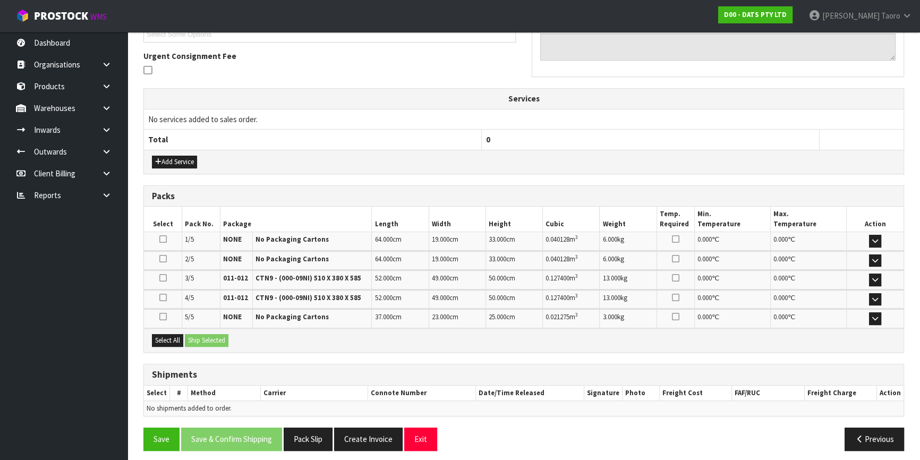
scroll to position [306, 0]
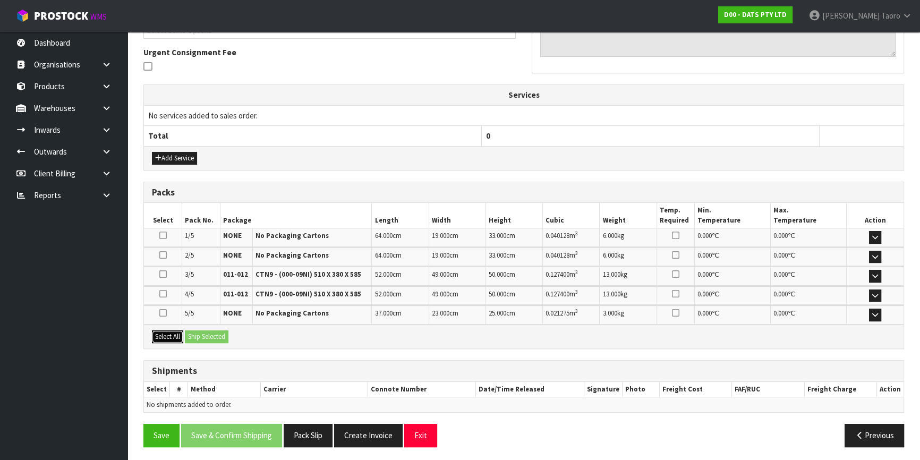
click at [174, 337] on button "Select All" at bounding box center [167, 336] width 31 height 13
click at [196, 339] on button "Ship Selected" at bounding box center [207, 336] width 44 height 13
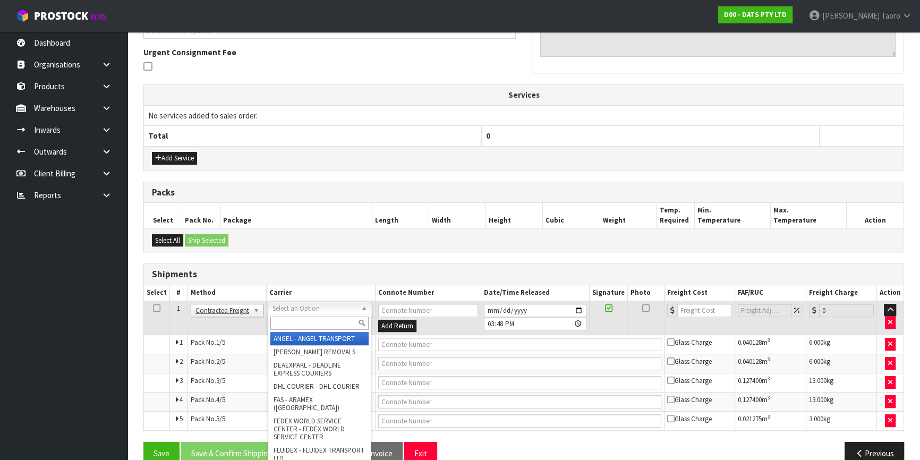
click at [321, 320] on input "text" at bounding box center [319, 322] width 98 height 13
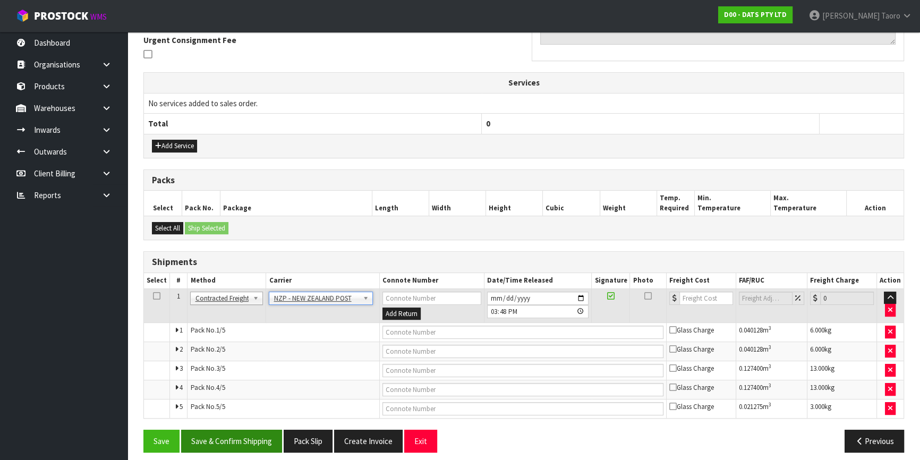
scroll to position [324, 0]
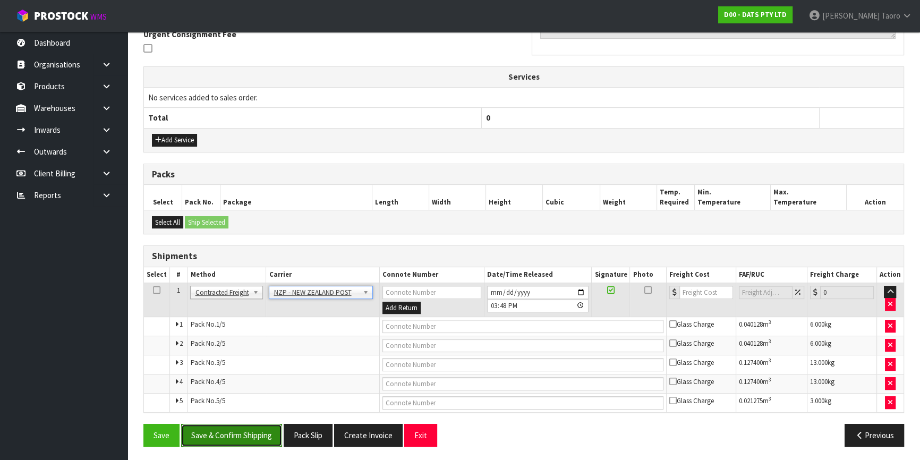
click at [270, 426] on button "Save & Confirm Shipping" at bounding box center [231, 435] width 101 height 23
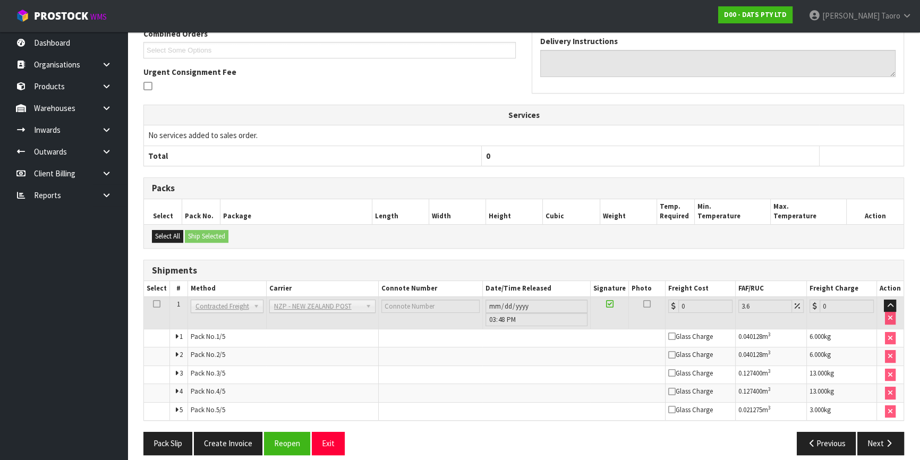
scroll to position [306, 0]
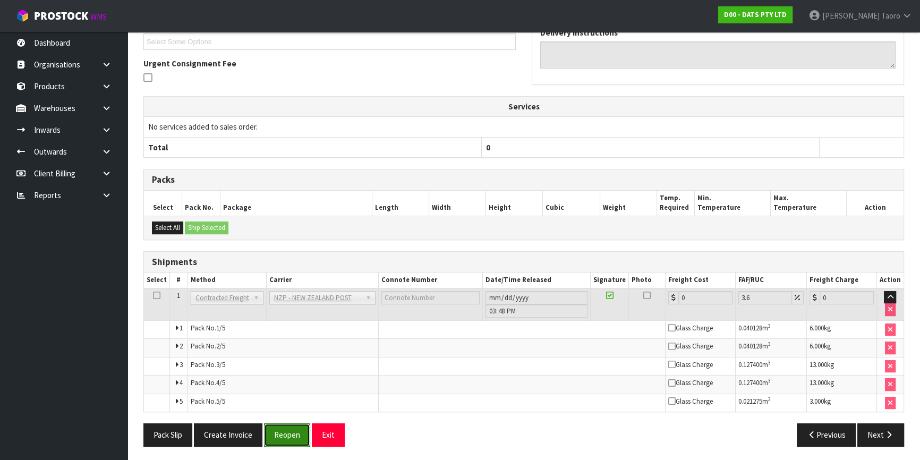
drag, startPoint x: 298, startPoint y: 426, endPoint x: 305, endPoint y: 424, distance: 6.9
click at [298, 426] on button "Reopen" at bounding box center [287, 434] width 46 height 23
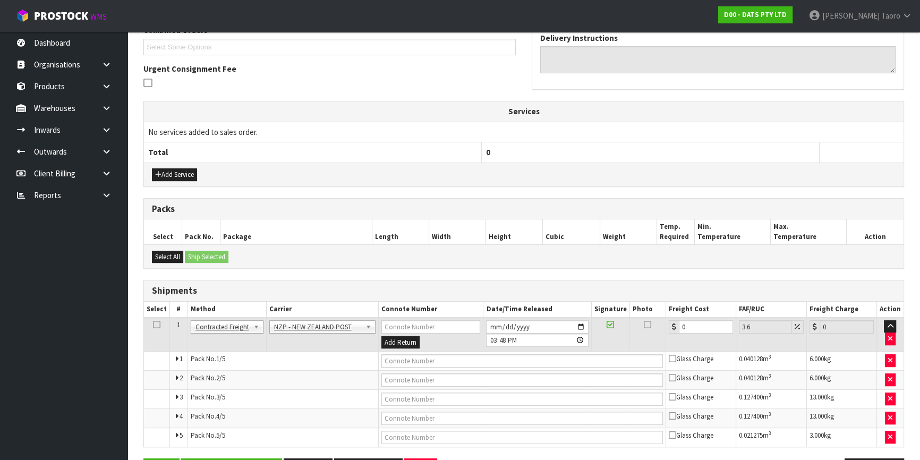
scroll to position [294, 0]
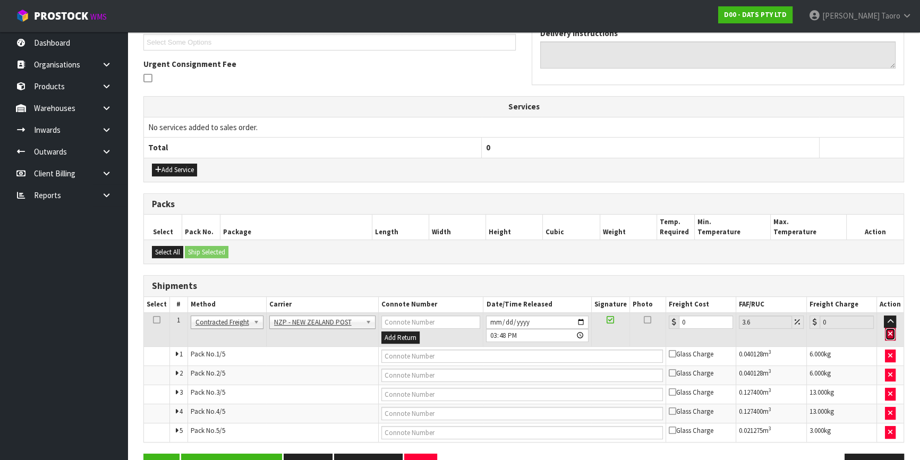
click at [894, 335] on button "button" at bounding box center [890, 334] width 11 height 13
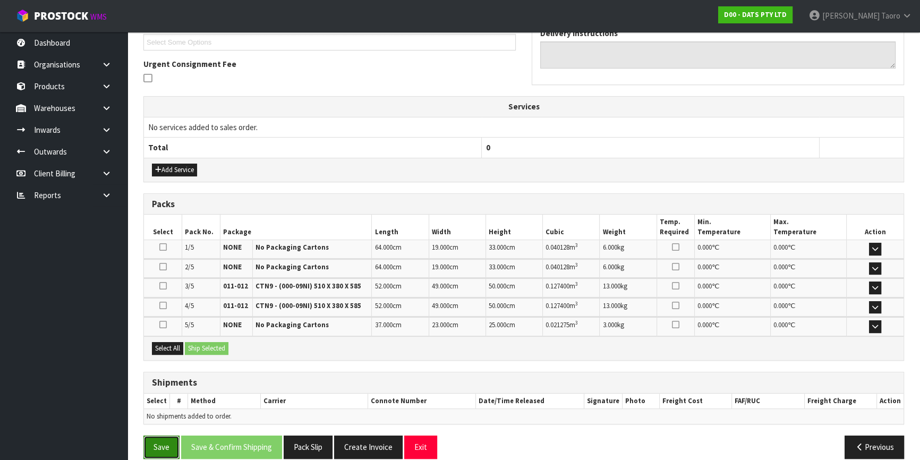
click at [165, 441] on button "Save" at bounding box center [161, 446] width 36 height 23
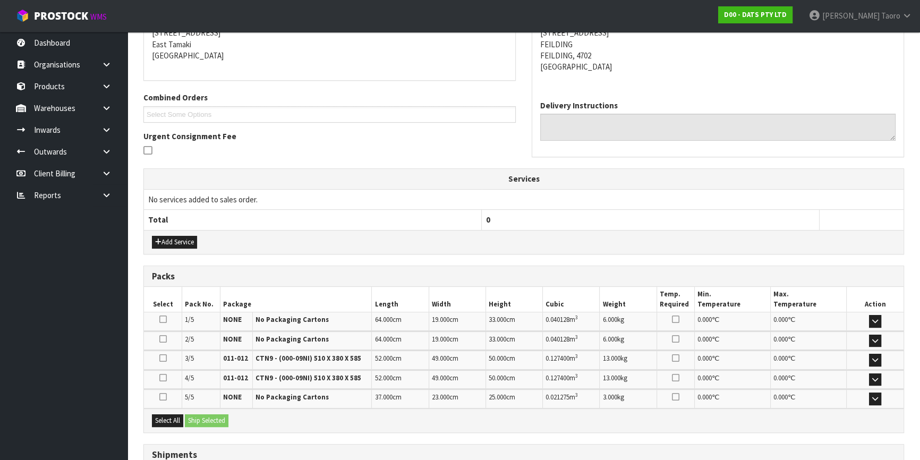
scroll to position [306, 0]
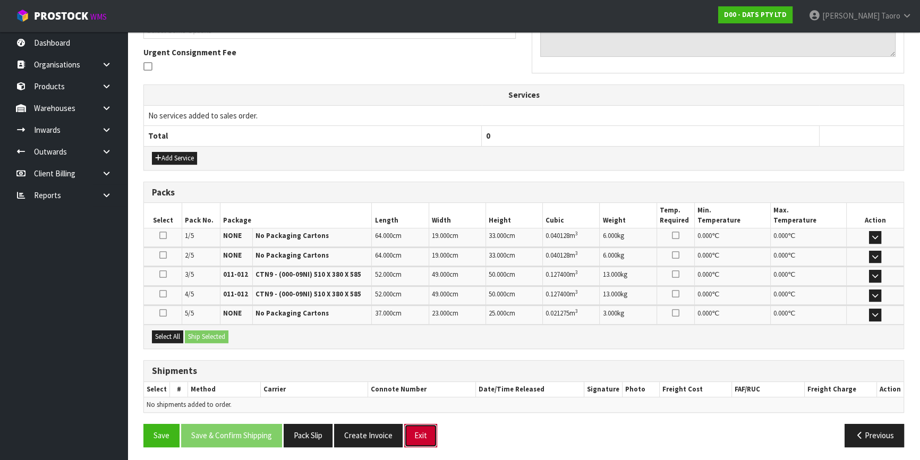
click at [418, 432] on button "Exit" at bounding box center [420, 435] width 33 height 23
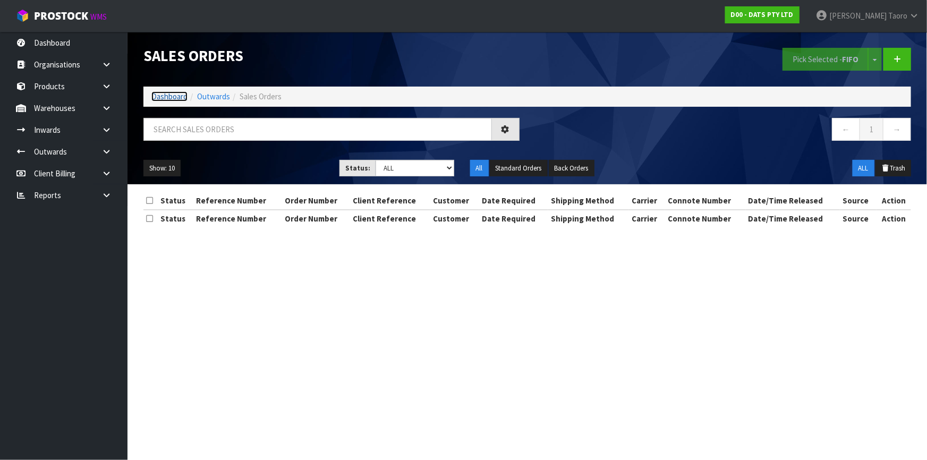
click at [172, 98] on link "Dashboard" at bounding box center [169, 96] width 36 height 10
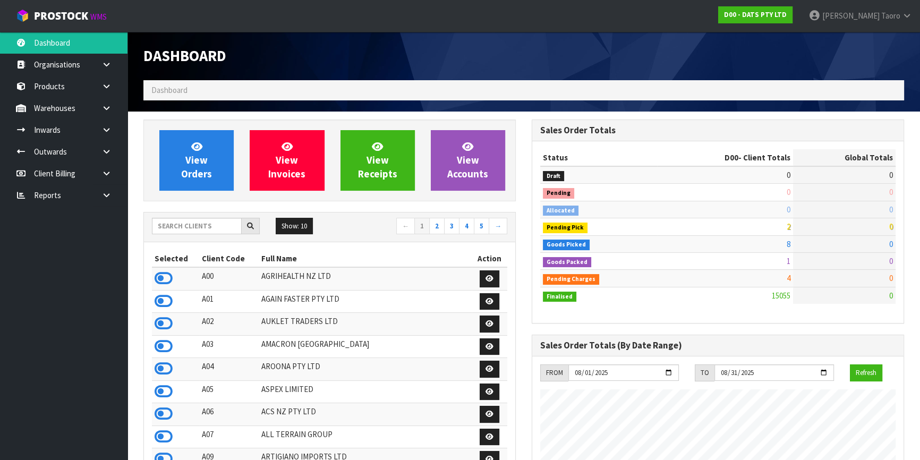
scroll to position [803, 388]
click at [213, 225] on input "text" at bounding box center [197, 226] width 90 height 16
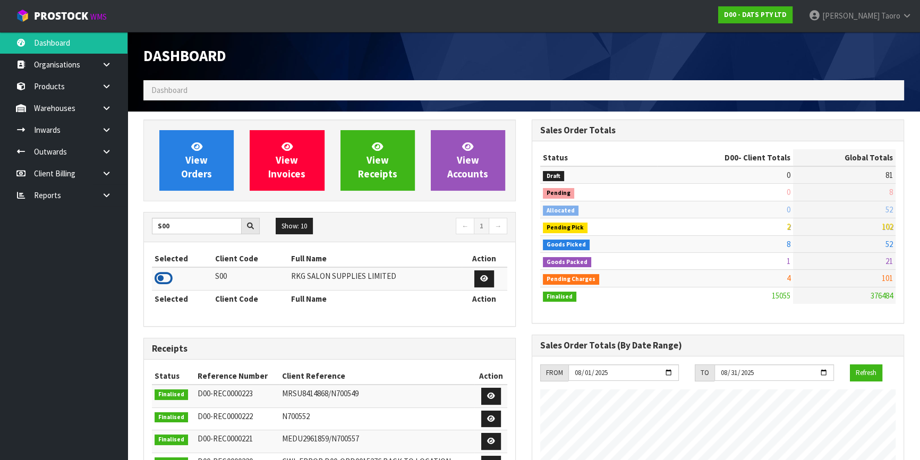
click at [162, 277] on icon at bounding box center [164, 278] width 18 height 16
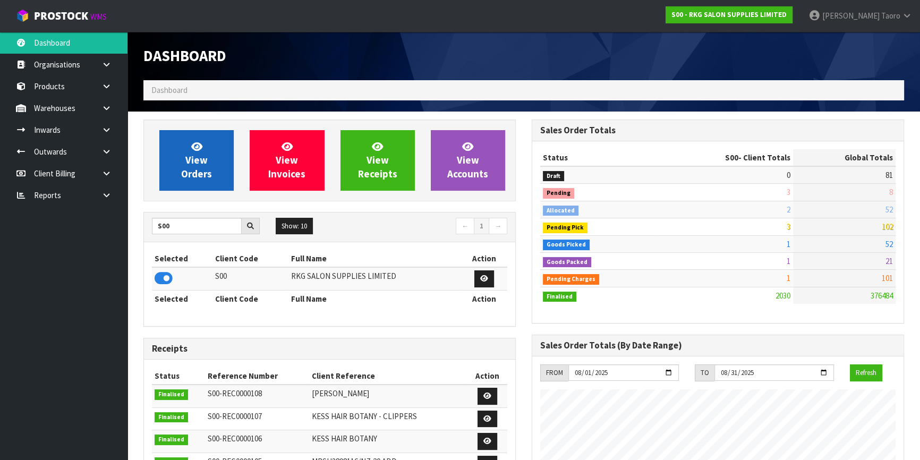
scroll to position [837, 388]
click at [203, 147] on link "View Orders" at bounding box center [196, 160] width 74 height 61
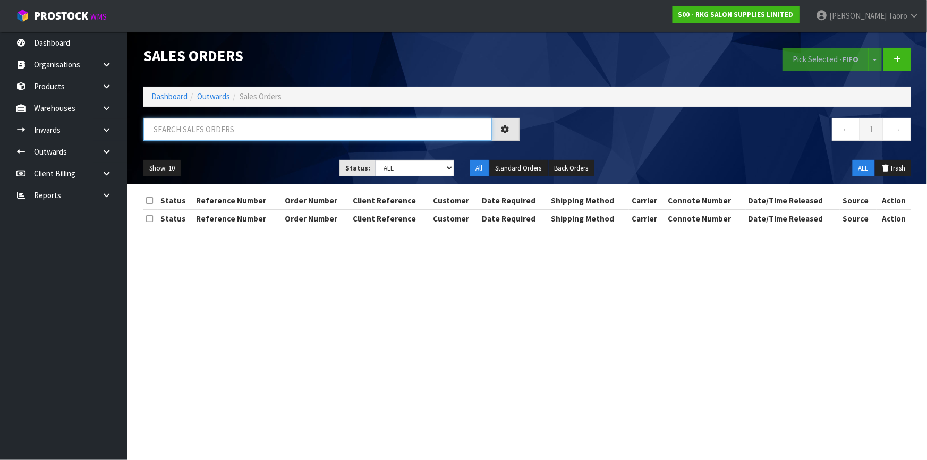
click at [213, 129] on input "text" at bounding box center [317, 129] width 348 height 23
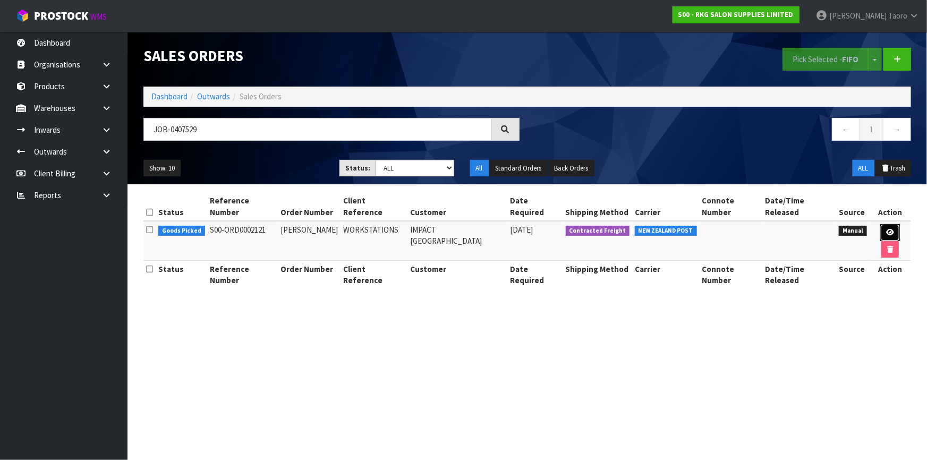
click at [886, 229] on icon at bounding box center [890, 232] width 8 height 7
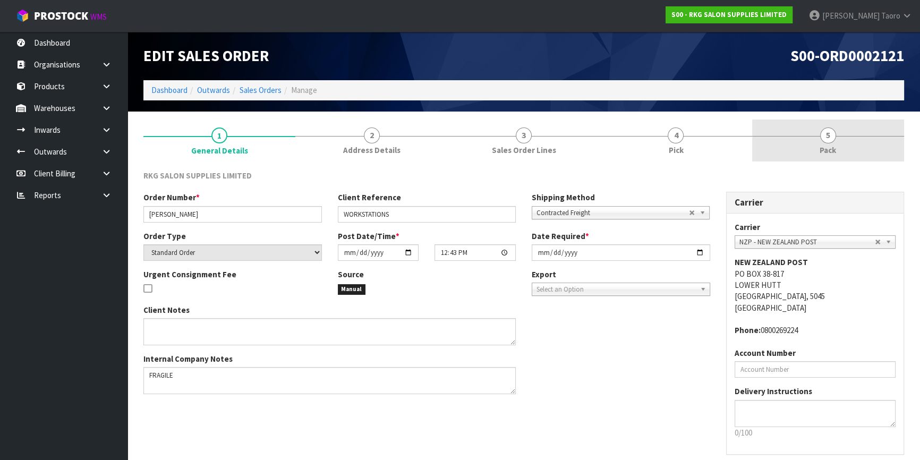
click at [843, 150] on link "5 Pack" at bounding box center [828, 140] width 152 height 42
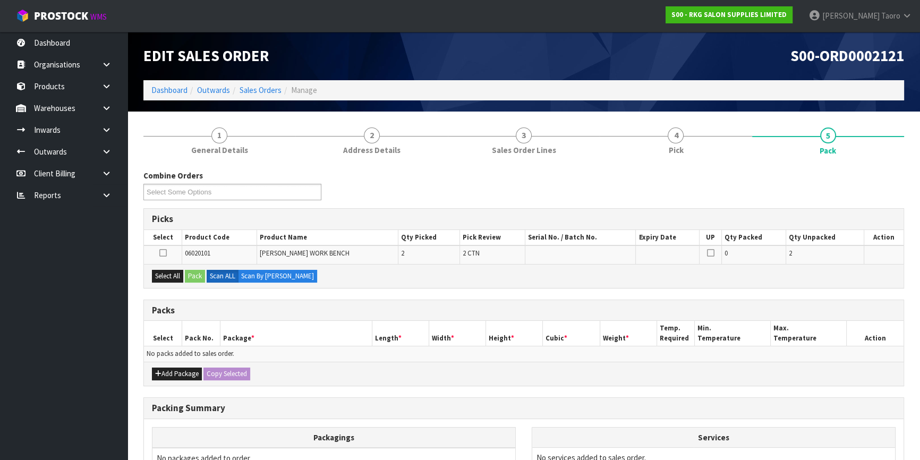
click at [151, 278] on div "Select All Pack Scan ALL Scan By Quantity" at bounding box center [523, 276] width 759 height 24
click at [167, 276] on button "Select All" at bounding box center [167, 276] width 31 height 13
click at [196, 273] on button "Pack" at bounding box center [195, 276] width 20 height 13
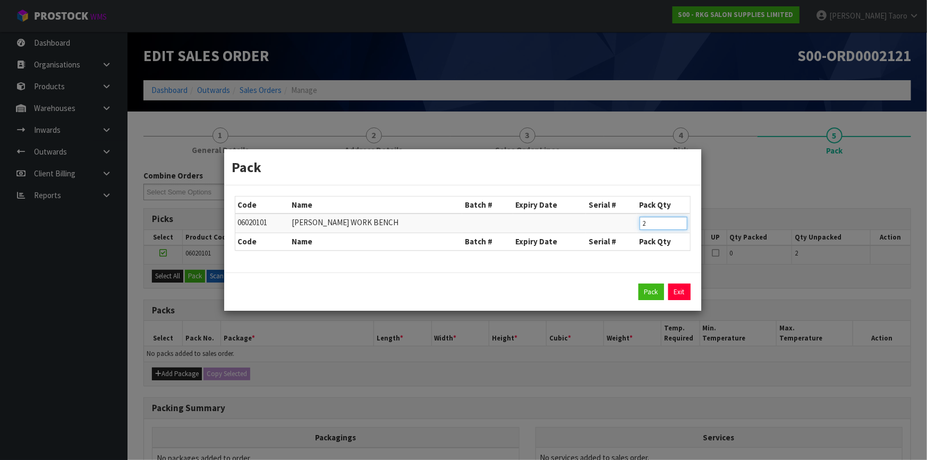
drag, startPoint x: 658, startPoint y: 218, endPoint x: 616, endPoint y: 215, distance: 42.1
click at [617, 216] on tr "06020101 DAMPIER WORK BENCH 2" at bounding box center [462, 223] width 455 height 20
click button "Pack" at bounding box center [650, 292] width 25 height 17
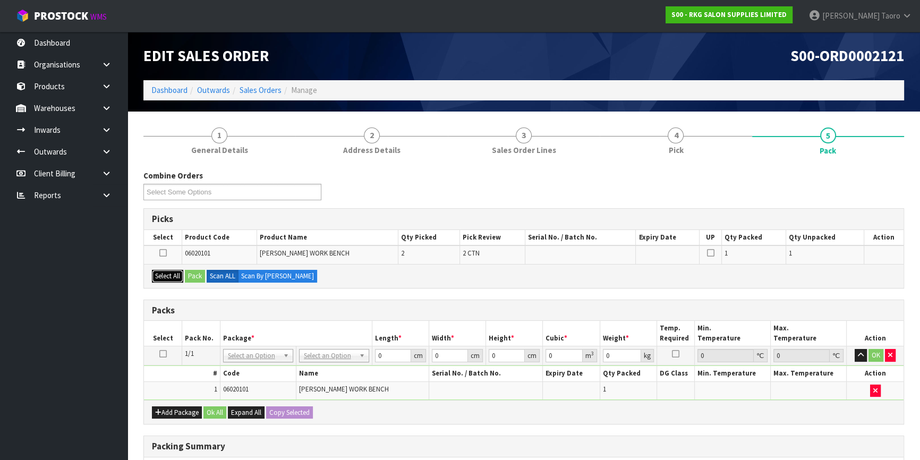
click at [175, 276] on button "Select All" at bounding box center [167, 276] width 31 height 13
click at [190, 275] on button "Pack" at bounding box center [195, 276] width 20 height 13
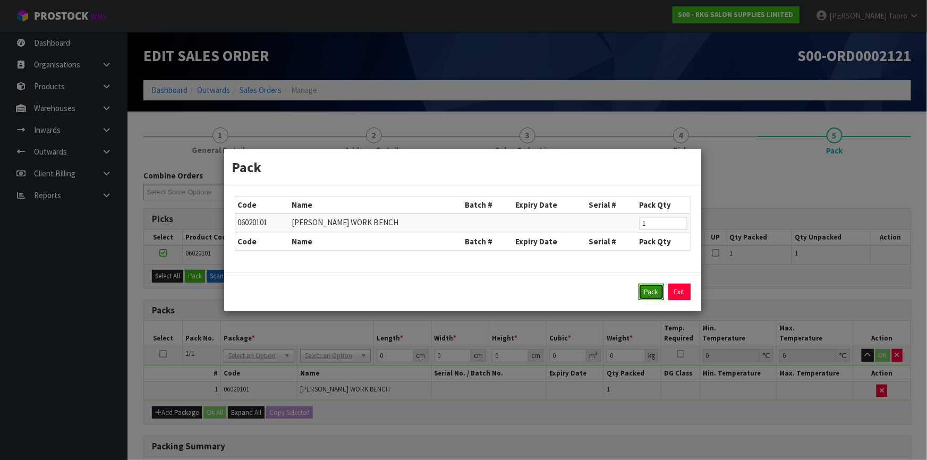
click at [649, 294] on button "Pack" at bounding box center [650, 292] width 25 height 17
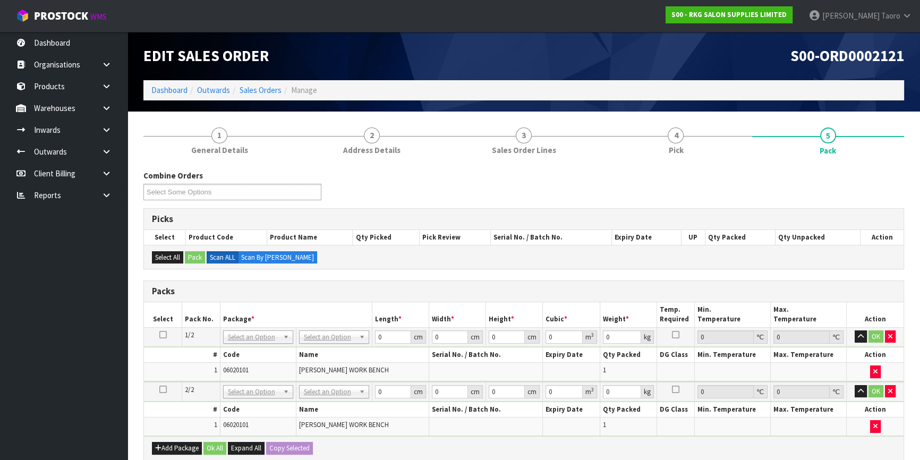
click at [160, 335] on icon at bounding box center [162, 335] width 7 height 1
drag, startPoint x: 312, startPoint y: 335, endPoint x: 316, endPoint y: 357, distance: 23.2
click at [391, 335] on input "0" at bounding box center [392, 336] width 36 height 13
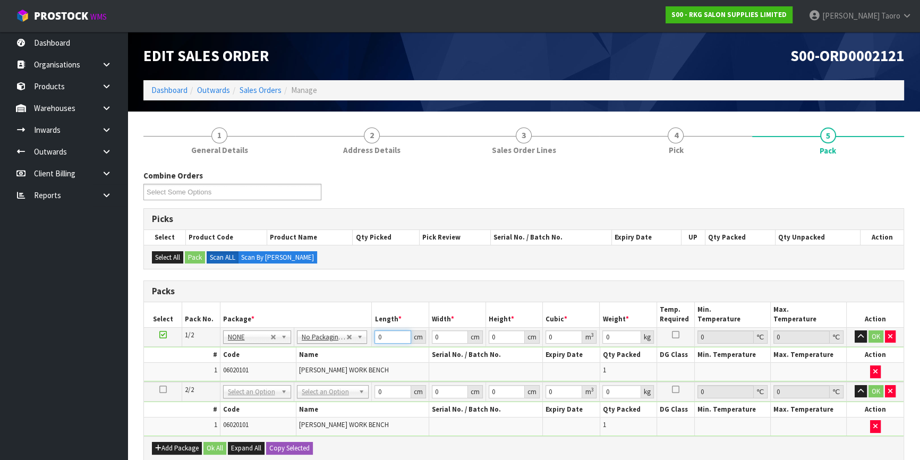
click at [391, 335] on input "0" at bounding box center [392, 336] width 36 height 13
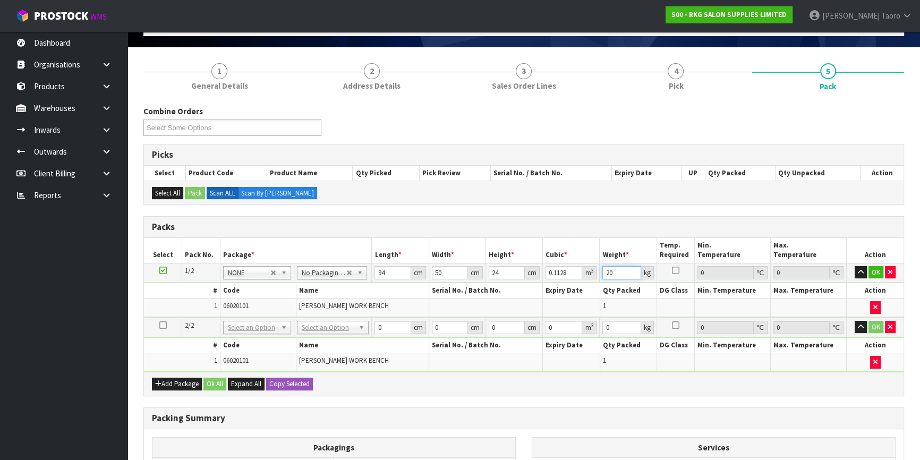
scroll to position [193, 0]
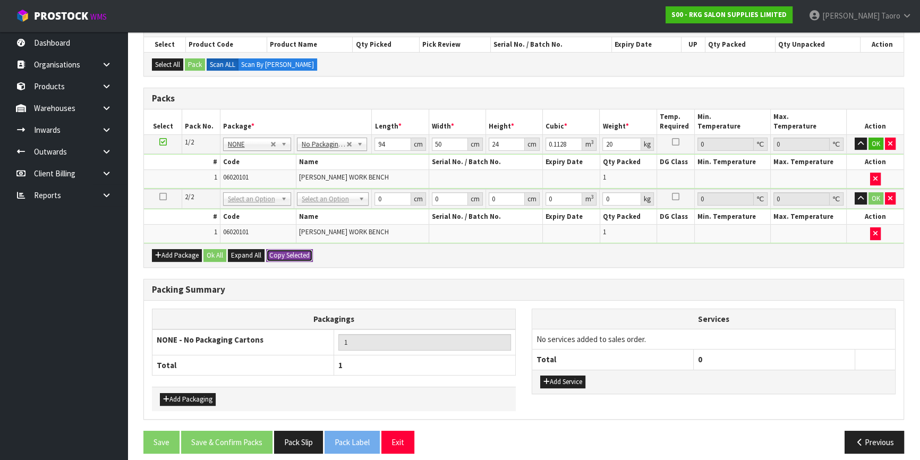
click at [280, 254] on button "Copy Selected" at bounding box center [289, 255] width 47 height 13
click at [205, 254] on button "Ok All" at bounding box center [214, 255] width 23 height 13
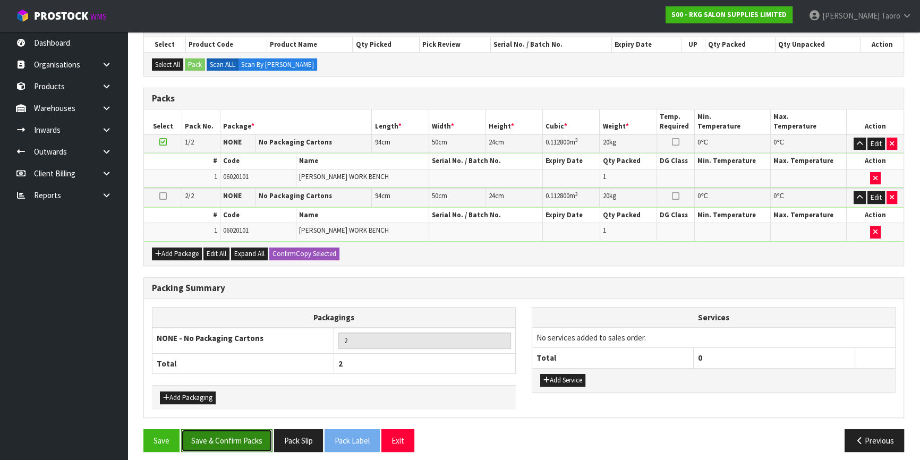
click at [221, 432] on button "Save & Confirm Packs" at bounding box center [226, 440] width 91 height 23
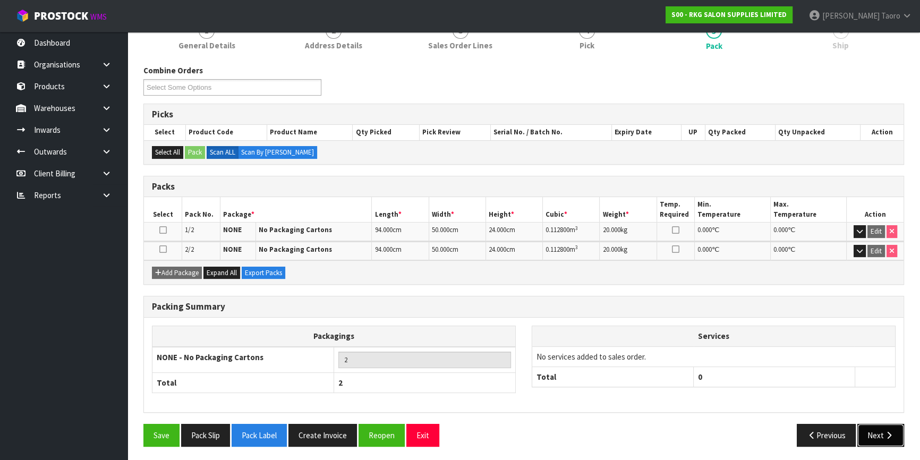
click at [887, 432] on icon "button" at bounding box center [889, 435] width 10 height 8
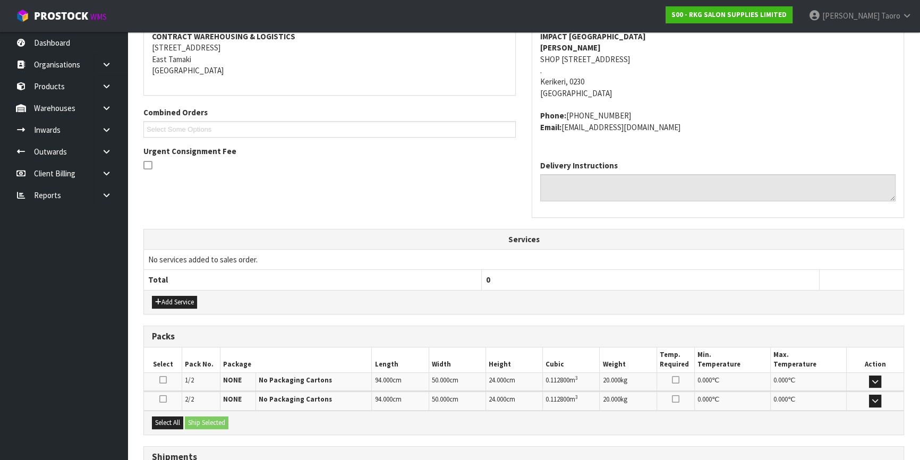
scroll to position [294, 0]
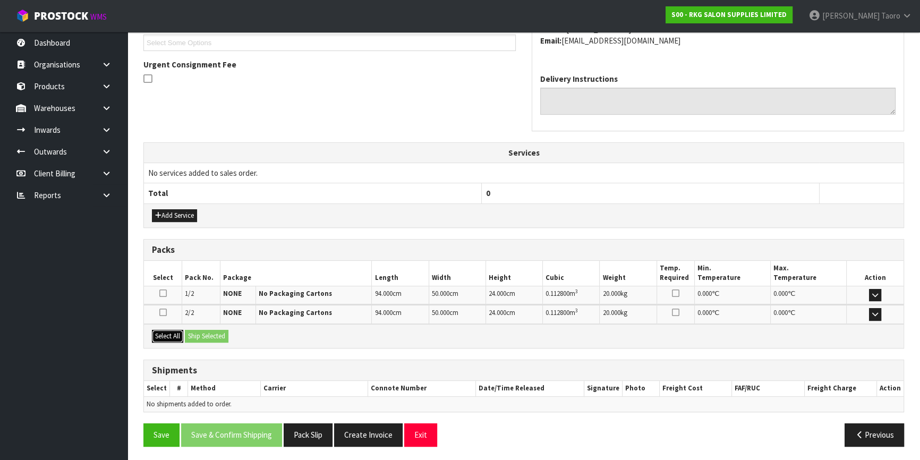
click at [175, 336] on button "Select All" at bounding box center [167, 336] width 31 height 13
drag, startPoint x: 195, startPoint y: 333, endPoint x: 284, endPoint y: 351, distance: 91.0
click at [196, 333] on button "Ship Selected" at bounding box center [207, 336] width 44 height 13
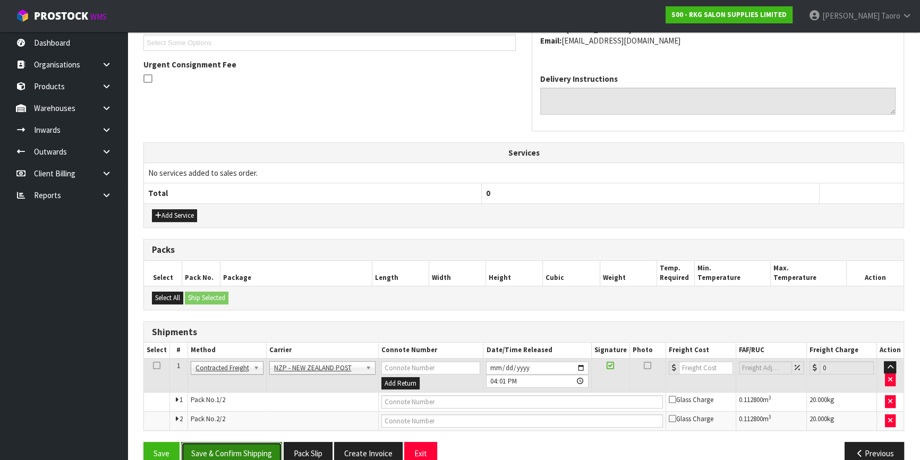
click at [268, 446] on button "Save & Confirm Shipping" at bounding box center [231, 453] width 101 height 23
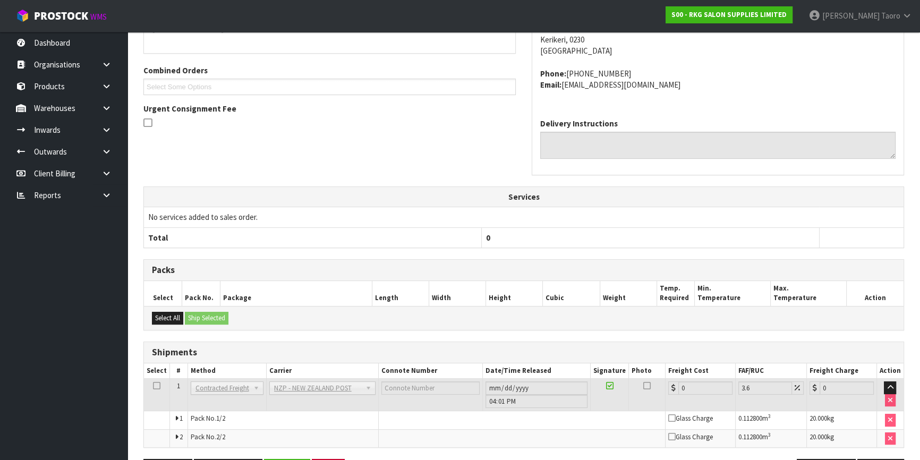
scroll to position [297, 0]
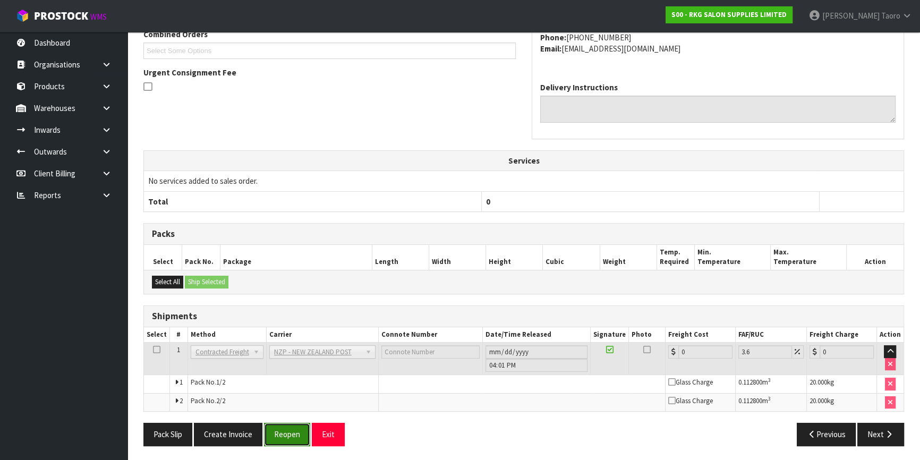
drag, startPoint x: 303, startPoint y: 431, endPoint x: 306, endPoint y: 426, distance: 6.1
click at [303, 431] on button "Reopen" at bounding box center [287, 434] width 46 height 23
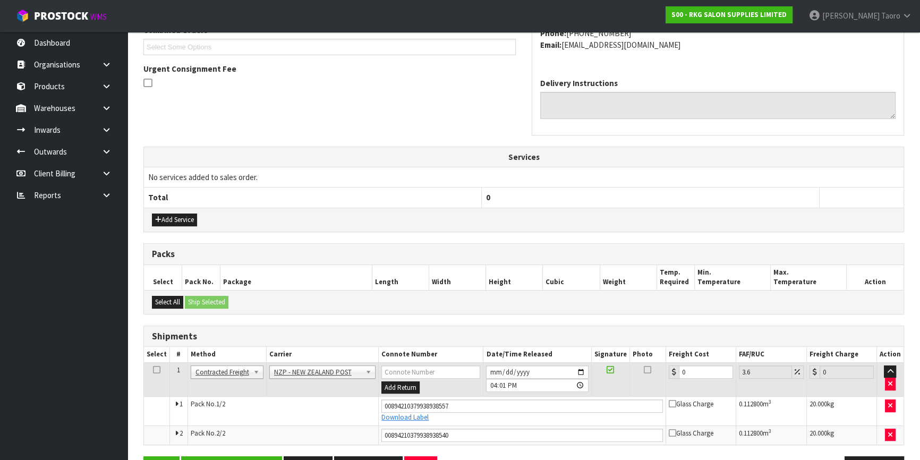
scroll to position [322, 0]
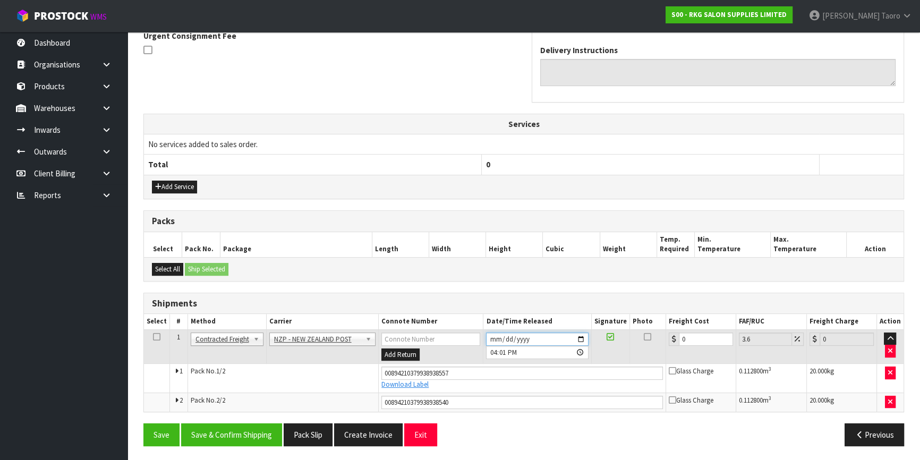
click at [490, 335] on input "2025-08-13" at bounding box center [537, 338] width 102 height 13
click at [492, 350] on input "16:01:00.000" at bounding box center [537, 352] width 102 height 13
click at [691, 335] on input "0" at bounding box center [706, 338] width 54 height 13
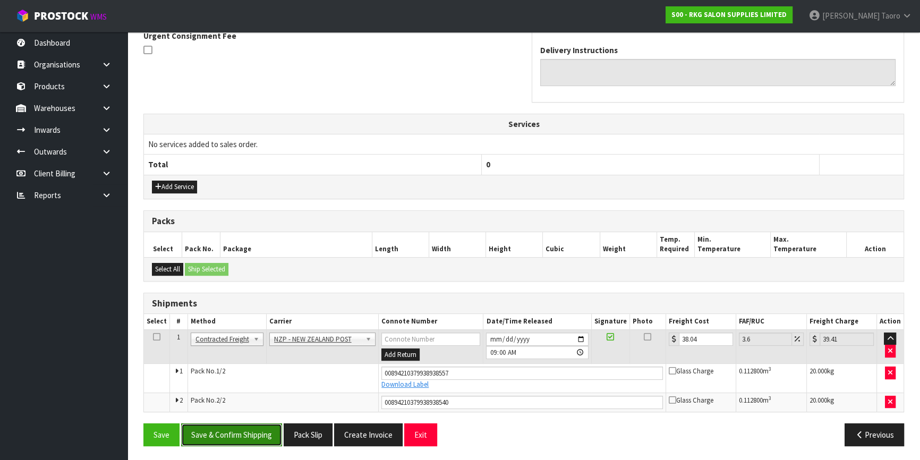
click at [271, 433] on button "Save & Confirm Shipping" at bounding box center [231, 434] width 101 height 23
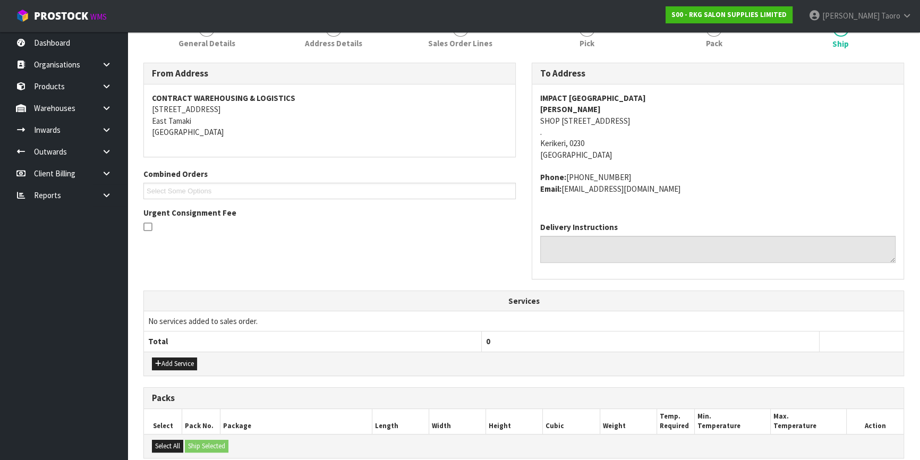
scroll to position [292, 0]
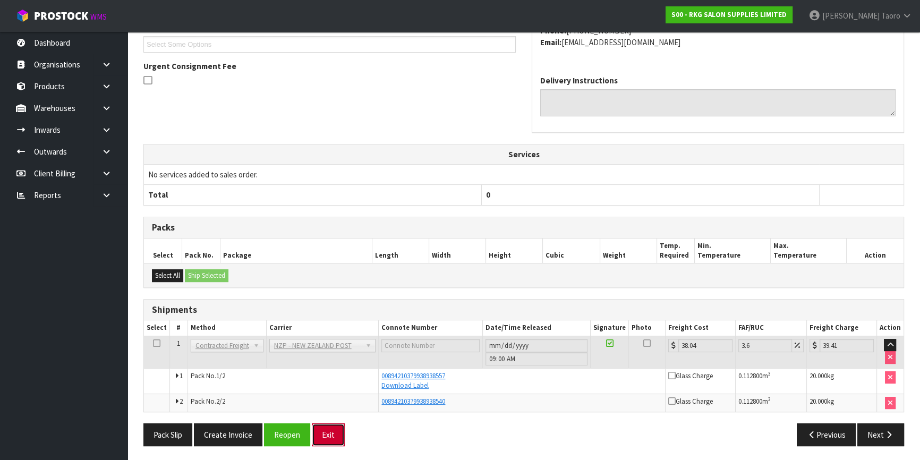
click at [331, 431] on button "Exit" at bounding box center [328, 434] width 33 height 23
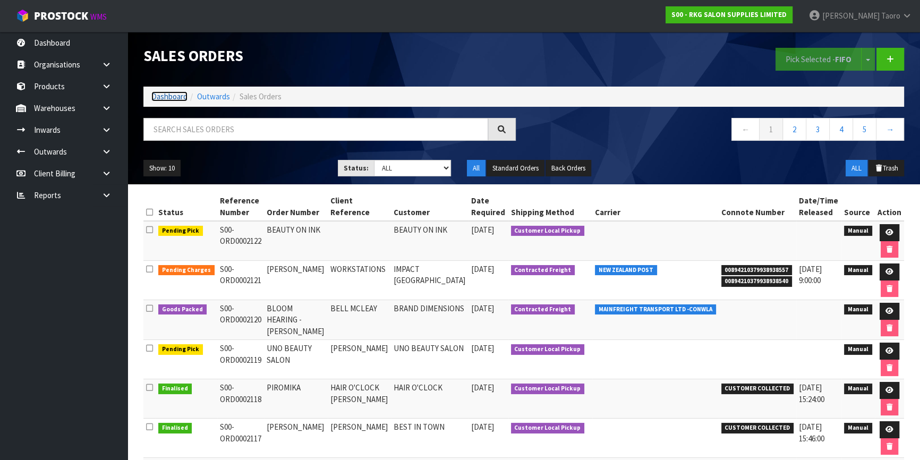
click at [168, 93] on link "Dashboard" at bounding box center [169, 96] width 36 height 10
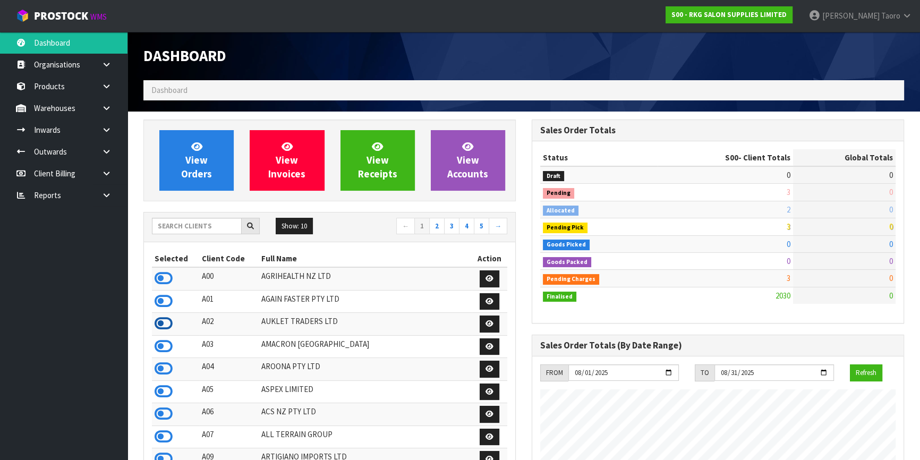
scroll to position [530138, 530575]
drag, startPoint x: 165, startPoint y: 302, endPoint x: 178, endPoint y: 266, distance: 38.2
click at [165, 301] on icon at bounding box center [164, 301] width 18 height 16
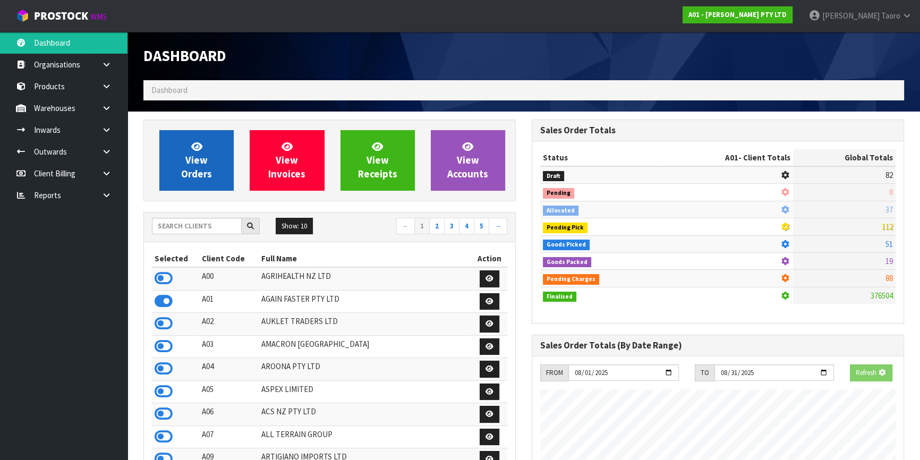
scroll to position [768, 388]
click at [200, 170] on span "View Orders" at bounding box center [196, 160] width 31 height 40
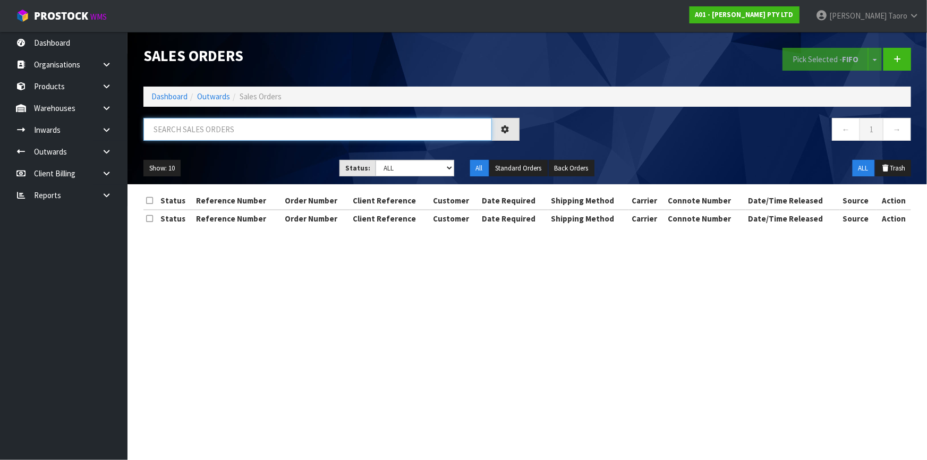
click at [202, 127] on input "text" at bounding box center [317, 129] width 348 height 23
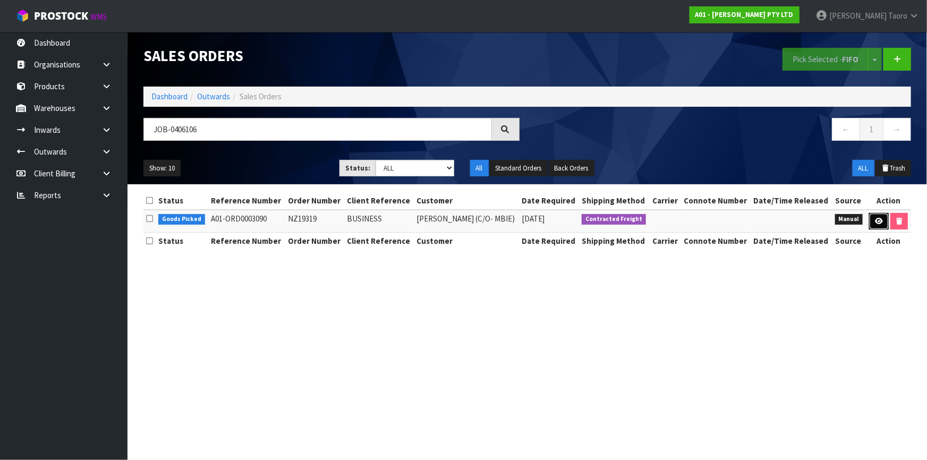
click at [878, 222] on icon at bounding box center [878, 221] width 8 height 7
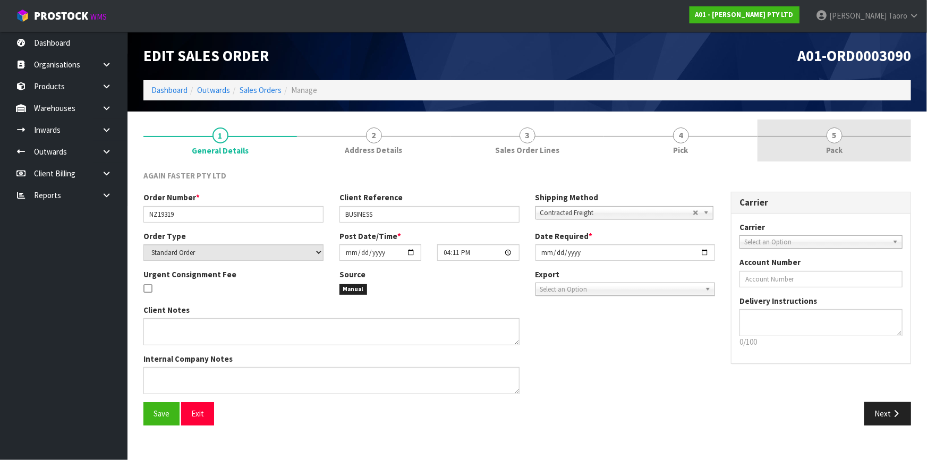
click at [852, 143] on link "5 Pack" at bounding box center [833, 140] width 153 height 42
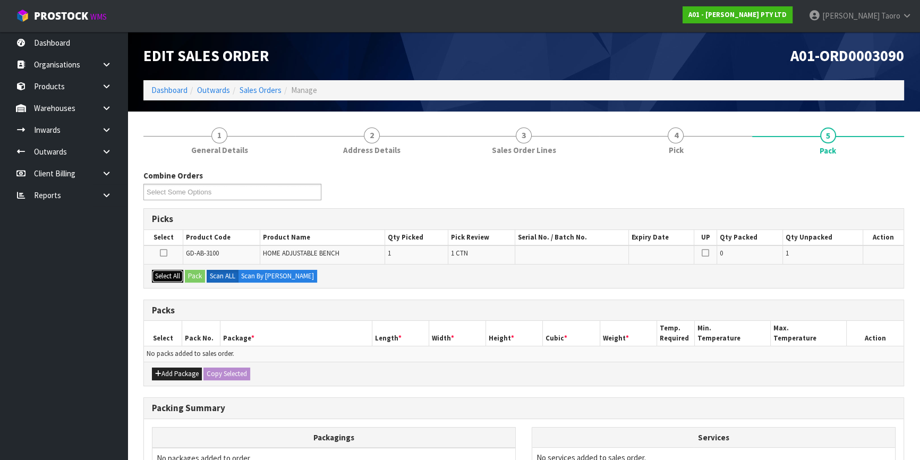
click at [176, 275] on button "Select All" at bounding box center [167, 276] width 31 height 13
click at [197, 276] on button "Pack" at bounding box center [195, 276] width 20 height 13
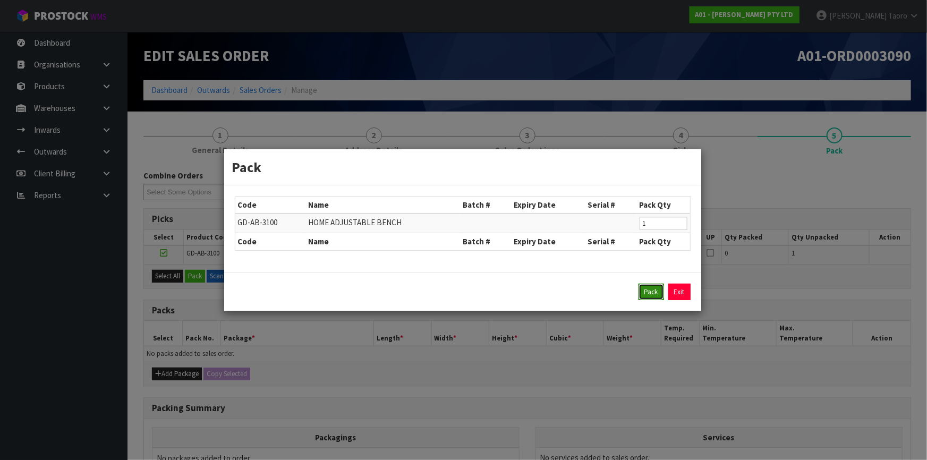
click at [646, 290] on button "Pack" at bounding box center [650, 292] width 25 height 17
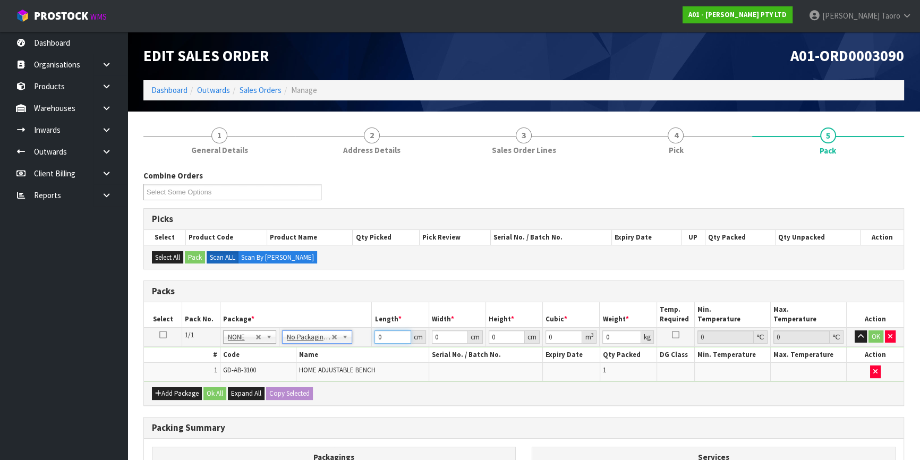
click at [384, 340] on input "0" at bounding box center [392, 336] width 36 height 13
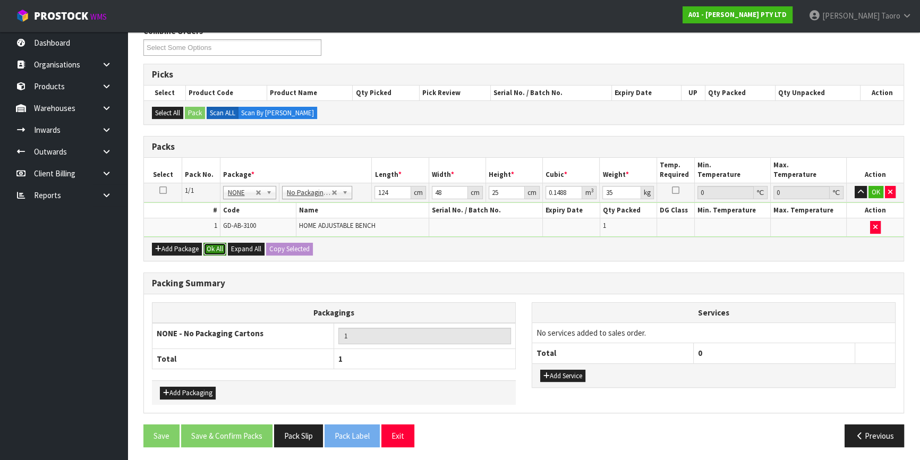
click at [209, 249] on button "Ok All" at bounding box center [214, 249] width 23 height 13
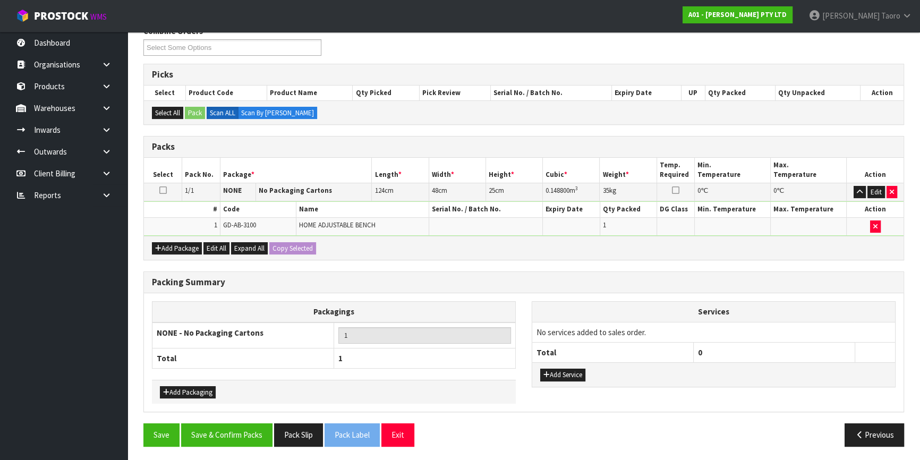
scroll to position [143, 0]
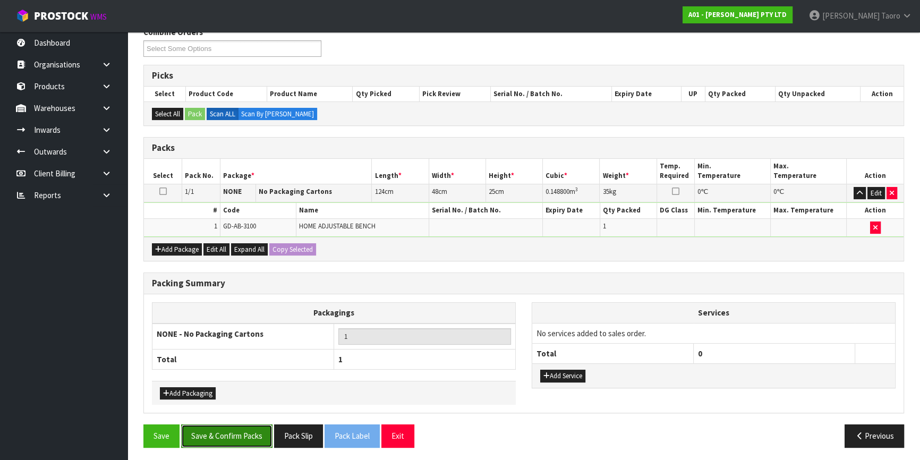
click at [232, 436] on button "Save & Confirm Packs" at bounding box center [226, 435] width 91 height 23
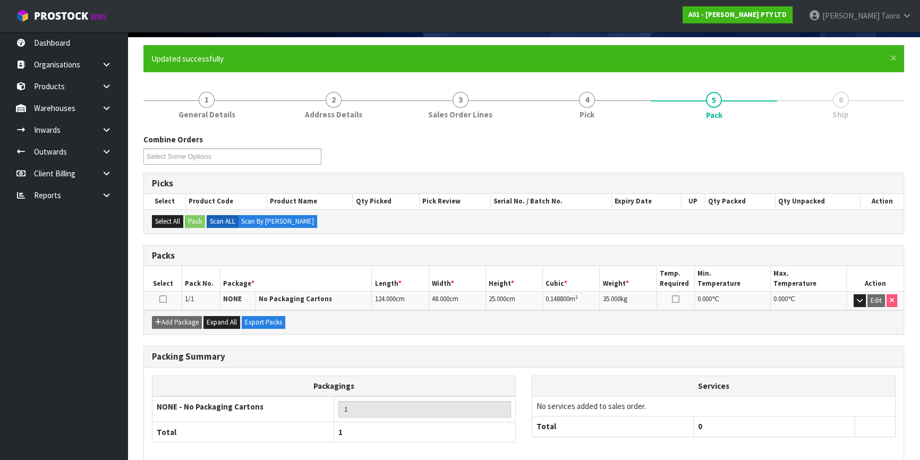
scroll to position [124, 0]
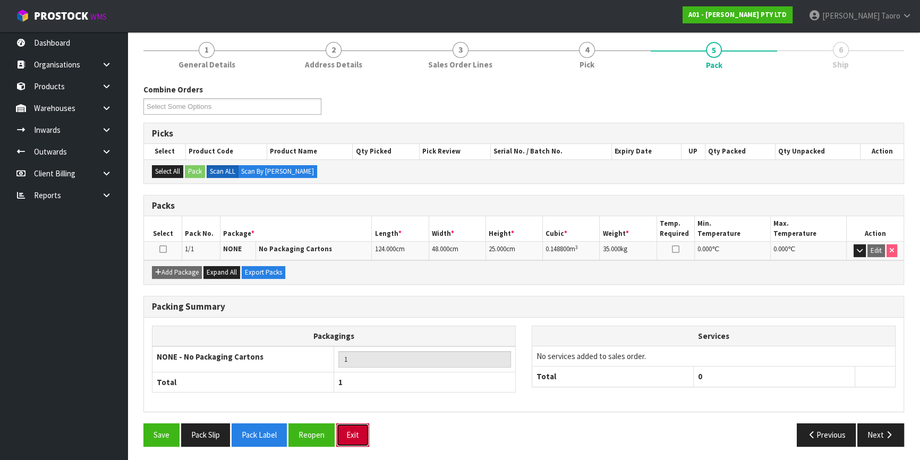
click at [350, 433] on button "Exit" at bounding box center [352, 434] width 33 height 23
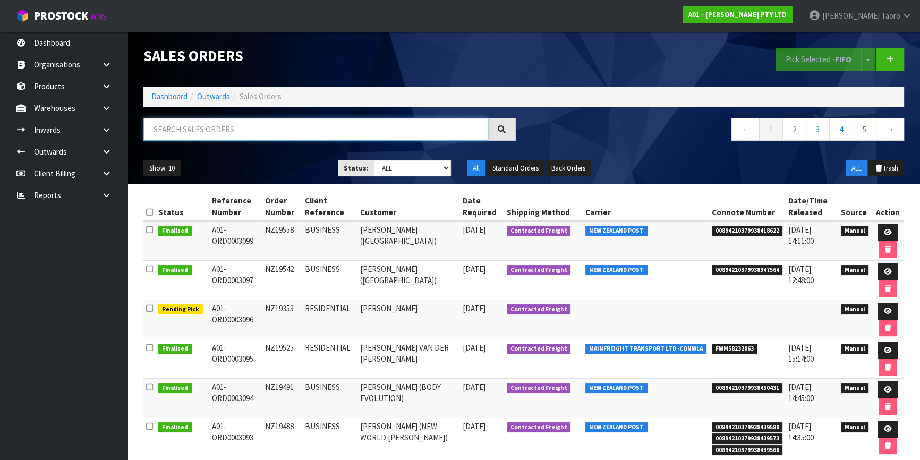
click at [255, 129] on input "text" at bounding box center [315, 129] width 345 height 23
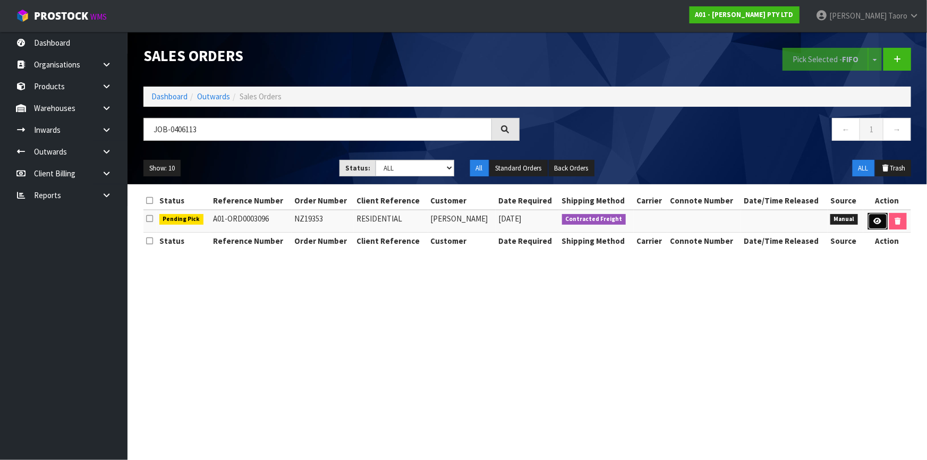
click at [873, 219] on icon at bounding box center [877, 221] width 8 height 7
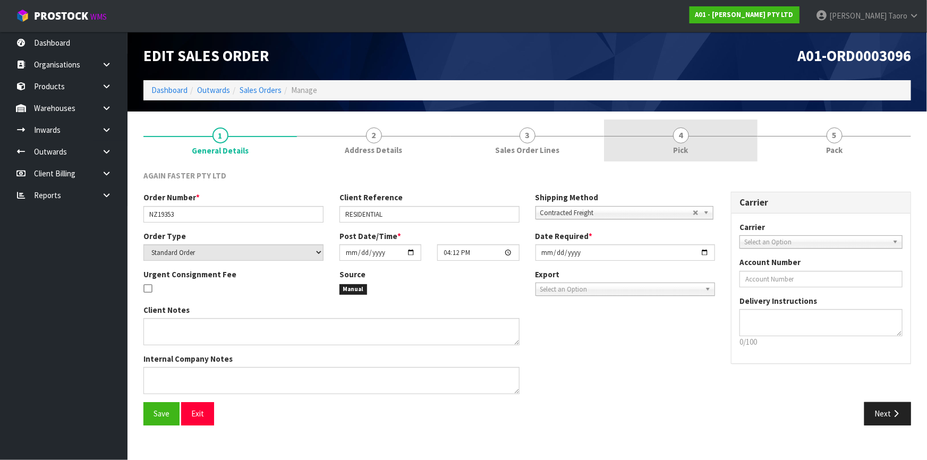
click at [656, 138] on link "4 Pick" at bounding box center [680, 140] width 153 height 42
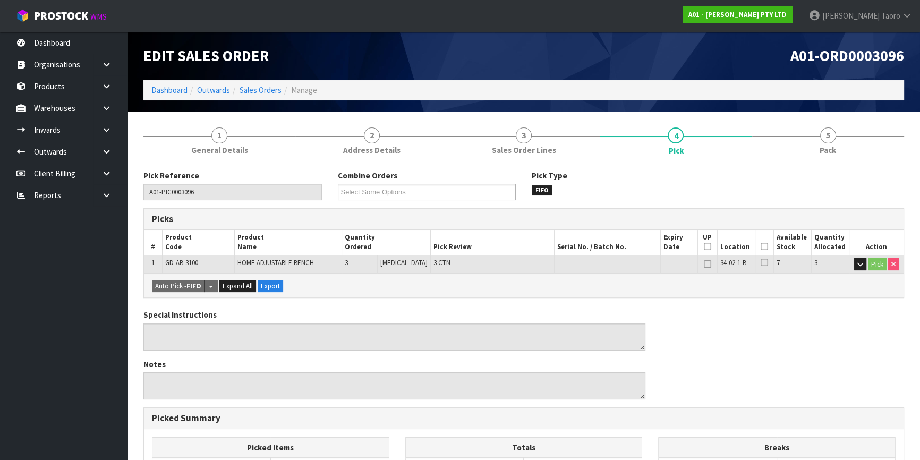
click at [760, 247] on icon at bounding box center [763, 246] width 7 height 1
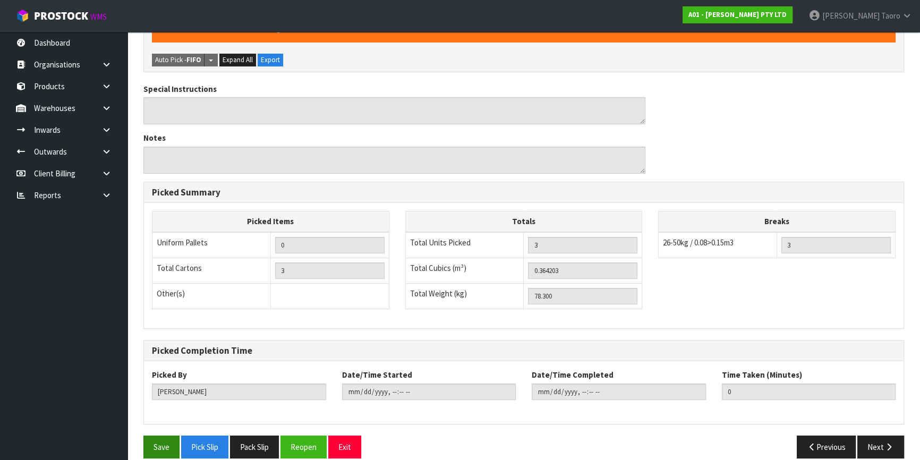
scroll to position [277, 0]
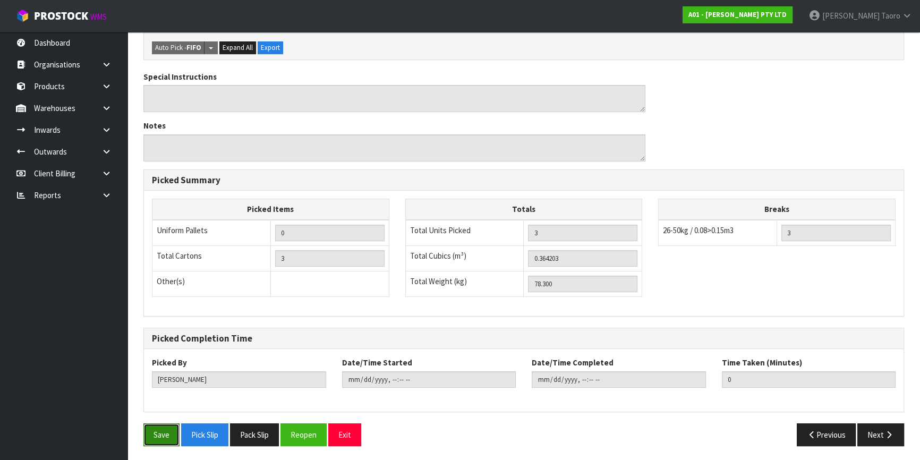
click at [153, 430] on button "Save" at bounding box center [161, 434] width 36 height 23
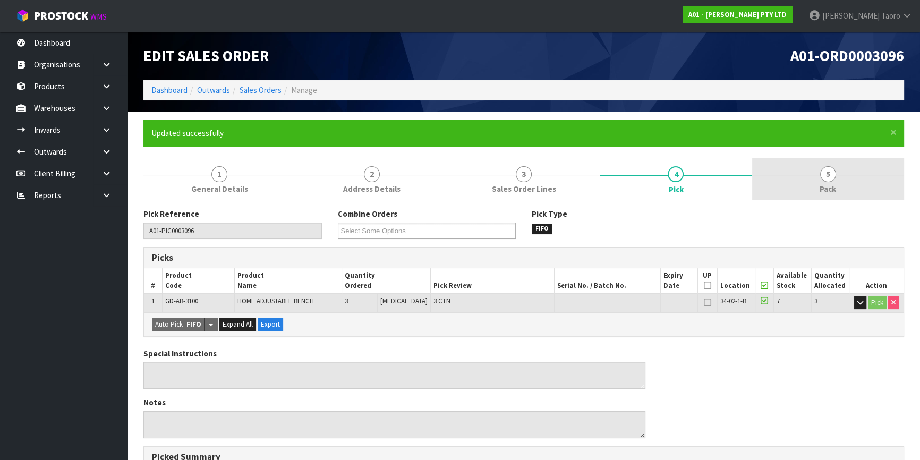
drag, startPoint x: 849, startPoint y: 181, endPoint x: 820, endPoint y: 179, distance: 29.2
click at [848, 180] on link "5 Pack" at bounding box center [828, 179] width 152 height 42
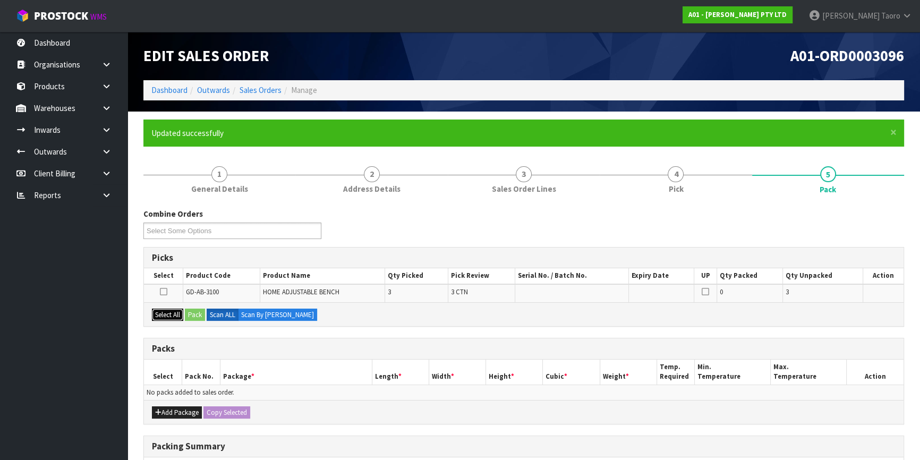
click at [174, 313] on button "Select All" at bounding box center [167, 314] width 31 height 13
click at [194, 314] on button "Pack" at bounding box center [195, 314] width 20 height 13
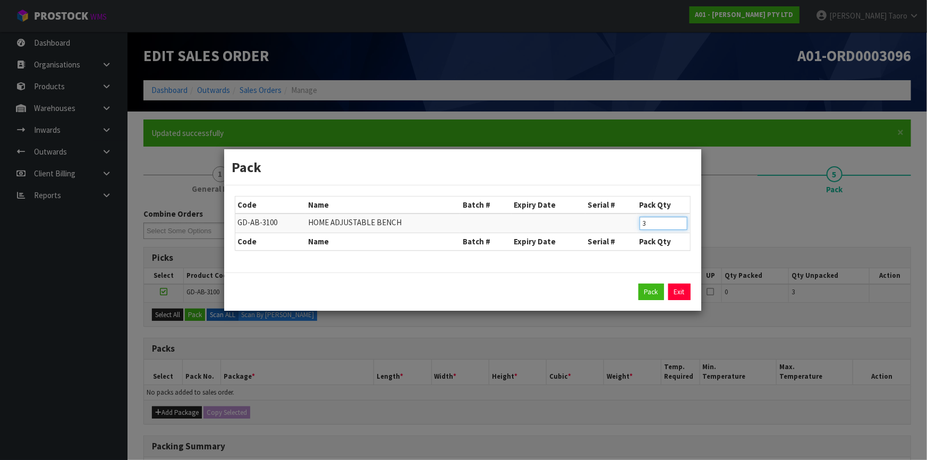
drag, startPoint x: 646, startPoint y: 225, endPoint x: 637, endPoint y: 219, distance: 10.6
click at [637, 223] on td "3" at bounding box center [663, 223] width 53 height 20
click button "Pack" at bounding box center [650, 292] width 25 height 17
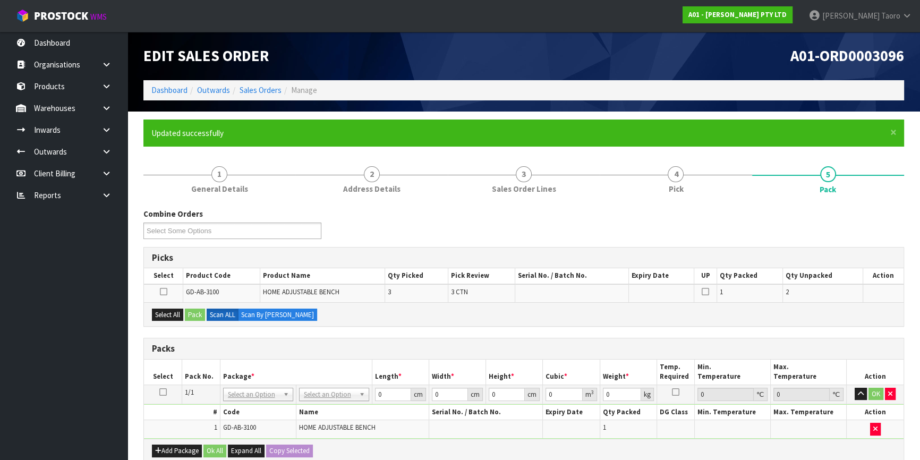
click at [179, 305] on div "Select All Pack Scan ALL Scan By Quantity" at bounding box center [523, 314] width 759 height 24
click at [180, 309] on button "Select All" at bounding box center [167, 314] width 31 height 13
click at [198, 313] on button "Pack" at bounding box center [195, 314] width 20 height 13
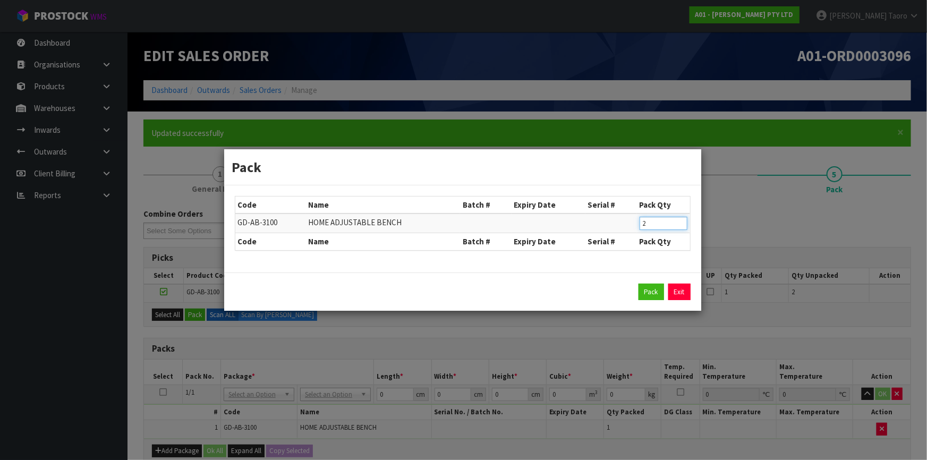
drag, startPoint x: 661, startPoint y: 220, endPoint x: 579, endPoint y: 220, distance: 81.8
click at [579, 220] on tr "GD-AB-3100 HOME ADJUSTABLE BENCH 2" at bounding box center [462, 223] width 455 height 20
click button "Pack" at bounding box center [650, 292] width 25 height 17
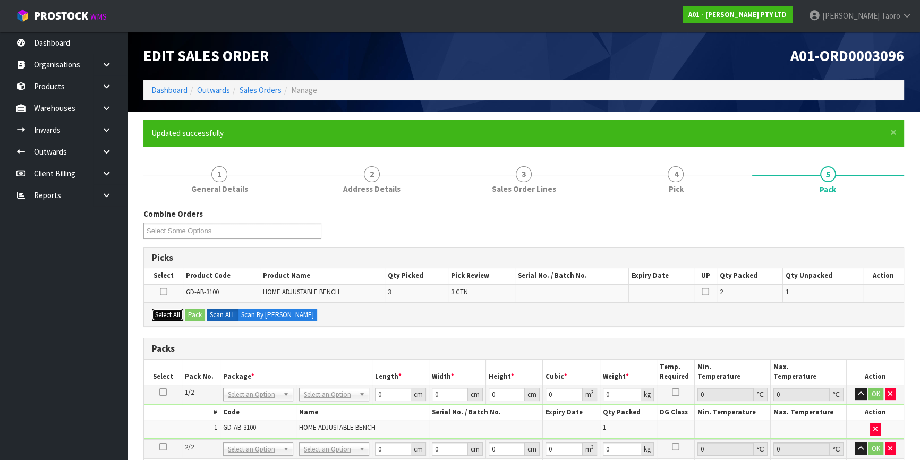
drag, startPoint x: 175, startPoint y: 316, endPoint x: 191, endPoint y: 315, distance: 15.9
click at [176, 316] on button "Select All" at bounding box center [167, 314] width 31 height 13
click at [195, 314] on button "Pack" at bounding box center [195, 314] width 20 height 13
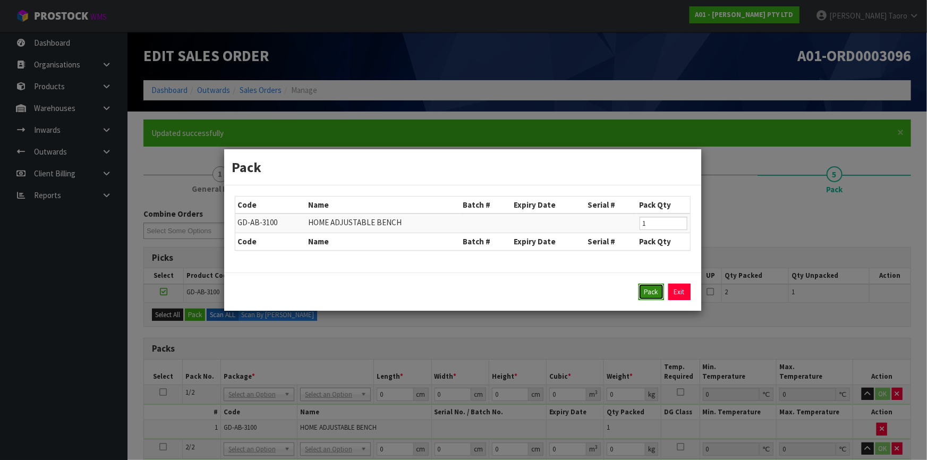
click at [646, 288] on button "Pack" at bounding box center [650, 292] width 25 height 17
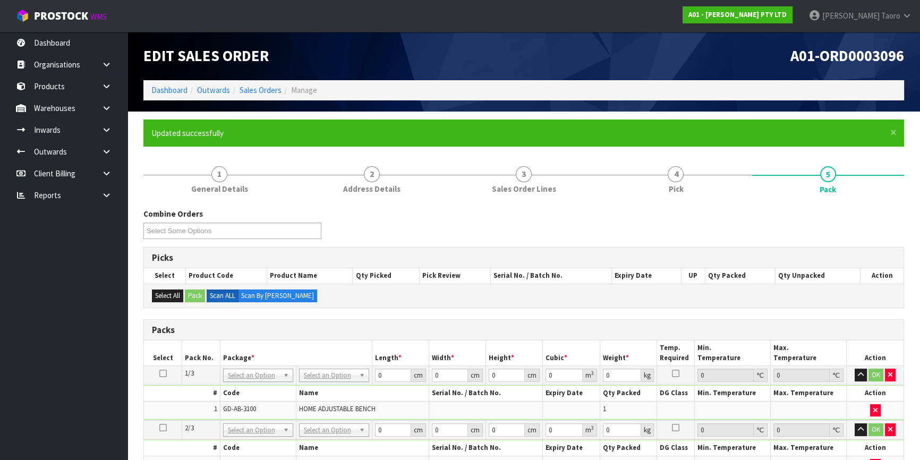
click at [164, 373] on icon at bounding box center [162, 373] width 7 height 1
click at [394, 373] on input "0" at bounding box center [392, 374] width 36 height 13
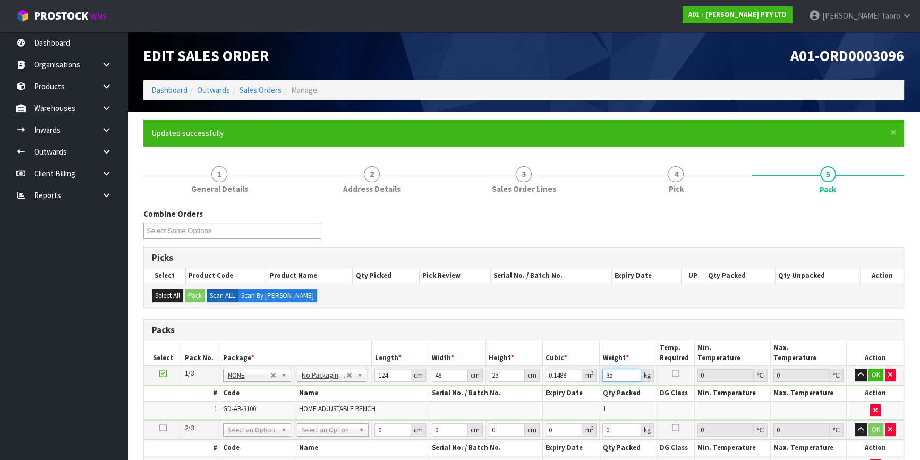
scroll to position [292, 0]
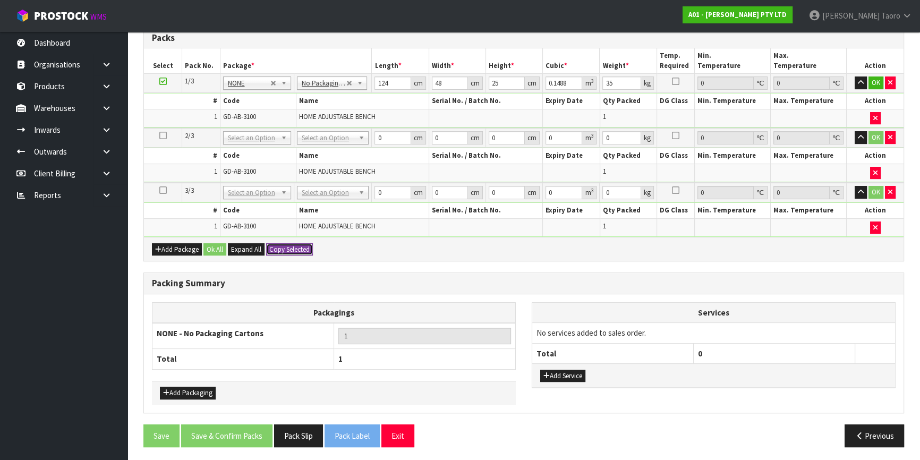
click at [288, 248] on button "Copy Selected" at bounding box center [289, 249] width 47 height 13
click at [224, 244] on button "Ok All" at bounding box center [214, 249] width 23 height 13
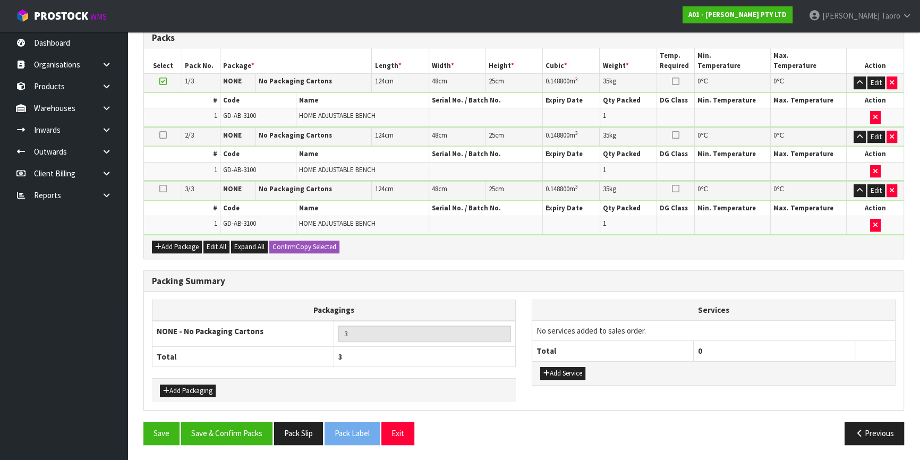
scroll to position [289, 0]
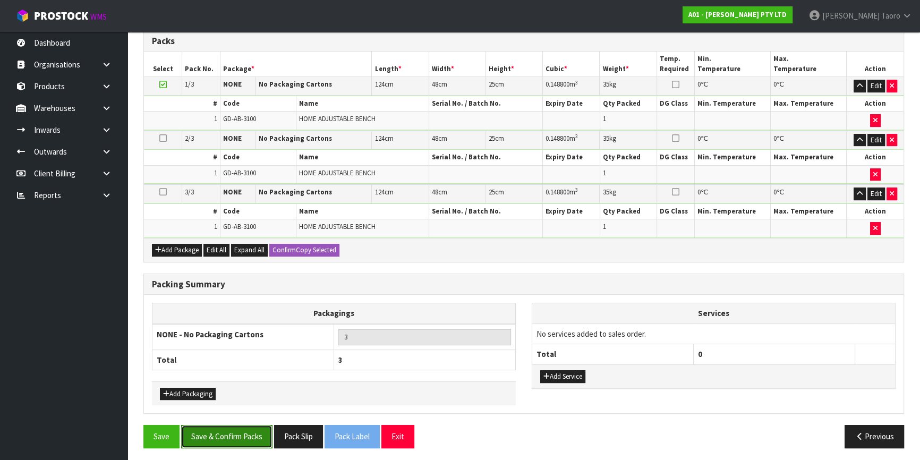
click at [259, 435] on button "Save & Confirm Packs" at bounding box center [226, 436] width 91 height 23
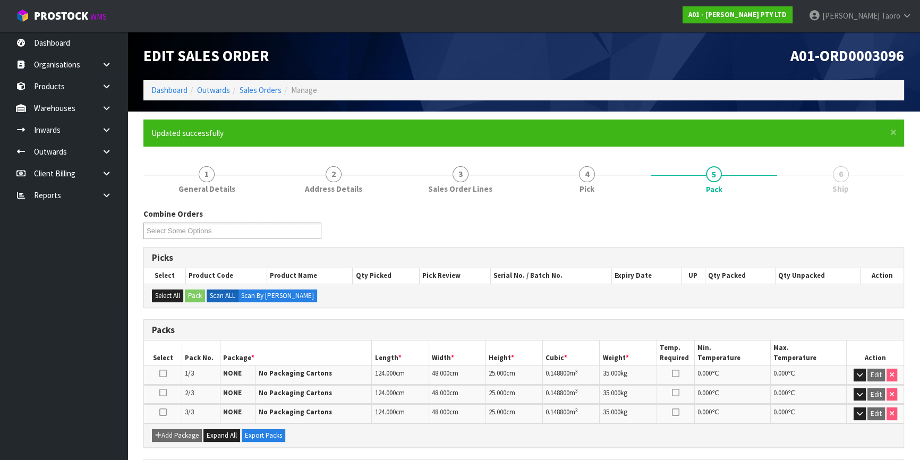
scroll to position [163, 0]
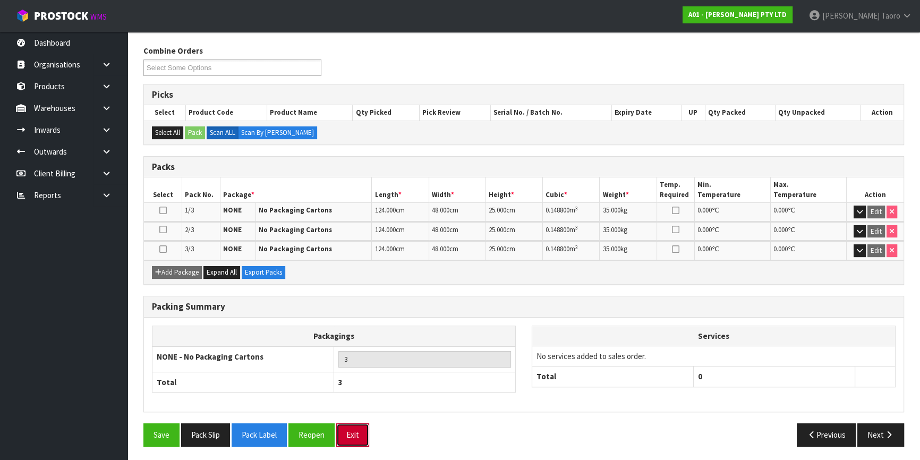
click at [364, 432] on button "Exit" at bounding box center [352, 434] width 33 height 23
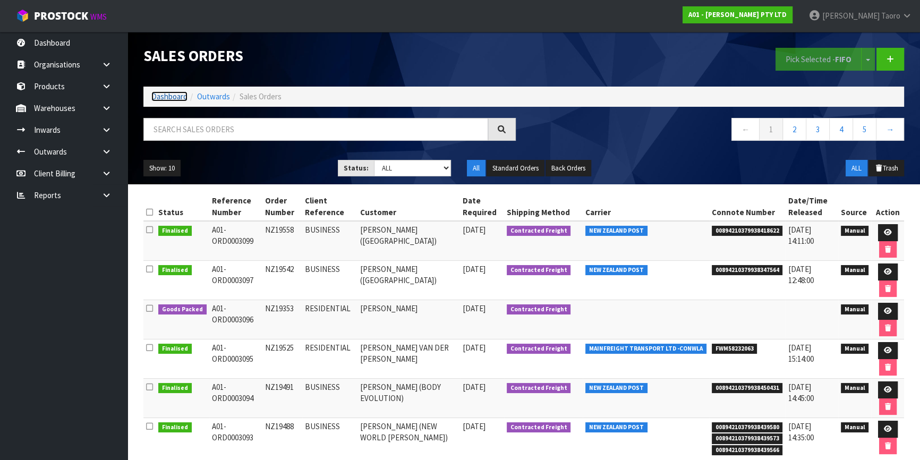
click at [175, 97] on link "Dashboard" at bounding box center [169, 96] width 36 height 10
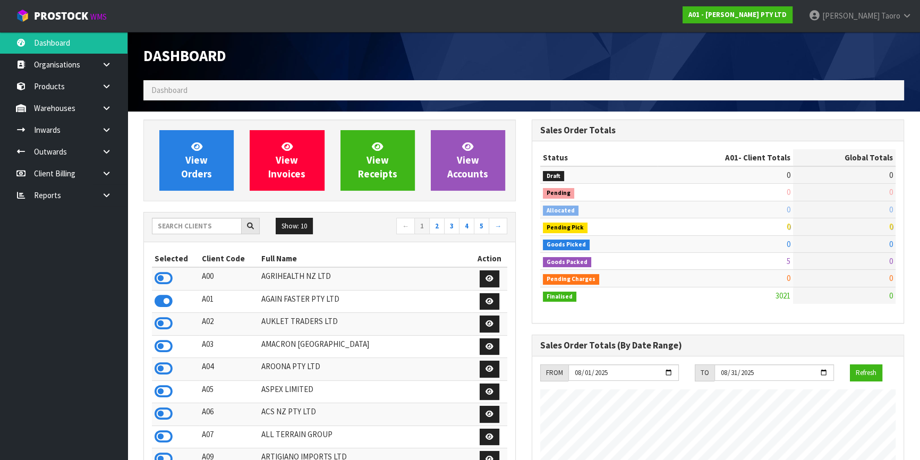
scroll to position [768, 388]
click at [881, 10] on link "Harriet Taoro" at bounding box center [859, 16] width 119 height 32
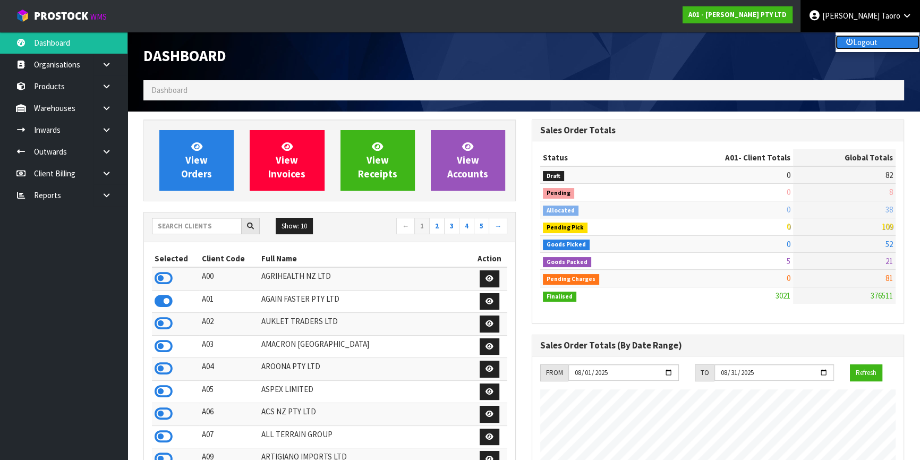
click at [881, 44] on link "Logout" at bounding box center [877, 42] width 84 height 14
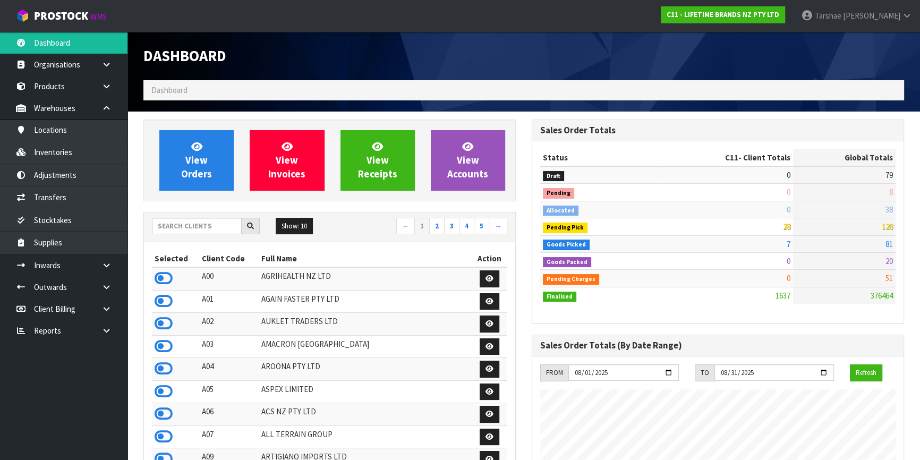
scroll to position [803, 388]
click at [213, 226] on input "text" at bounding box center [197, 226] width 90 height 16
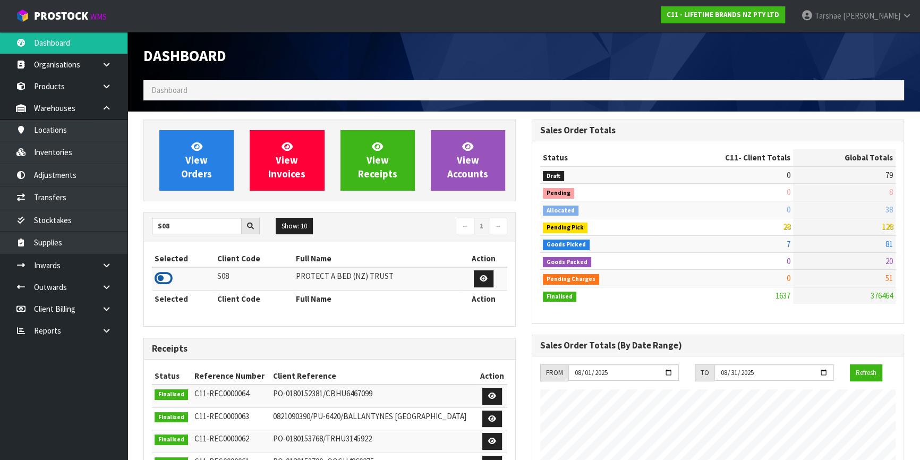
click at [161, 276] on icon at bounding box center [164, 278] width 18 height 16
click at [185, 240] on div "S08 Show: 10 5 10 25 50 ← 1 →" at bounding box center [329, 227] width 371 height 30
click at [187, 227] on input "S08" at bounding box center [197, 226] width 90 height 16
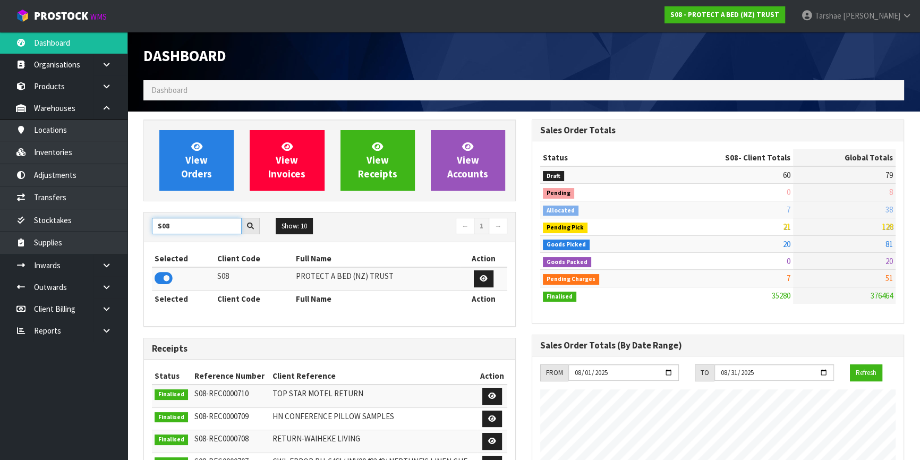
click at [187, 227] on input "S08" at bounding box center [197, 226] width 90 height 16
type input "K01"
click at [170, 279] on icon at bounding box center [164, 278] width 18 height 16
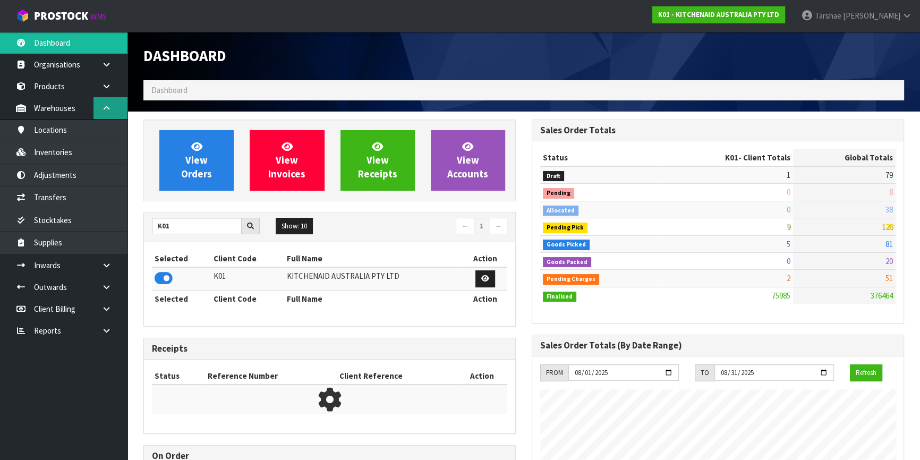
click at [117, 108] on link at bounding box center [110, 108] width 34 height 22
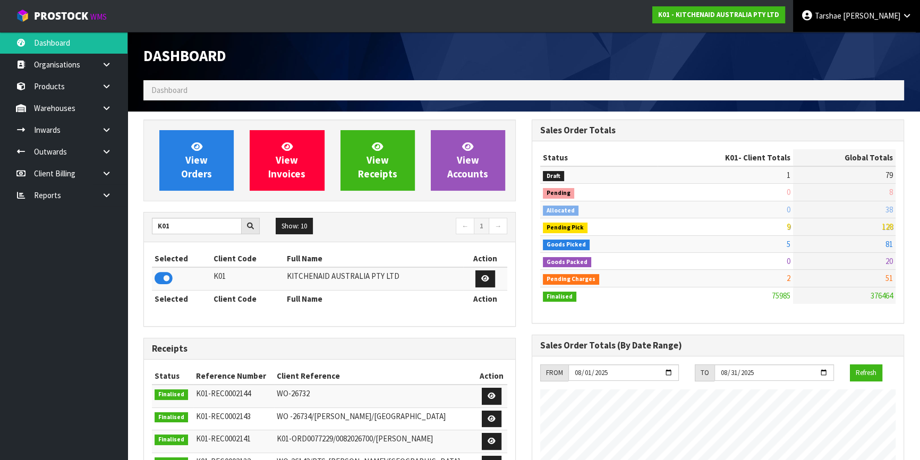
click at [841, 14] on span "Tarshae" at bounding box center [827, 16] width 27 height 10
click at [877, 47] on link "Logout" at bounding box center [877, 42] width 84 height 14
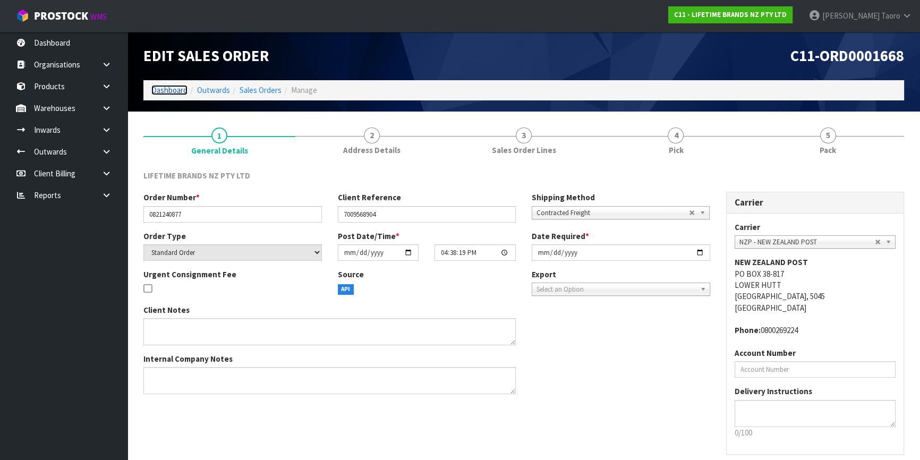
click at [175, 92] on link "Dashboard" at bounding box center [169, 90] width 36 height 10
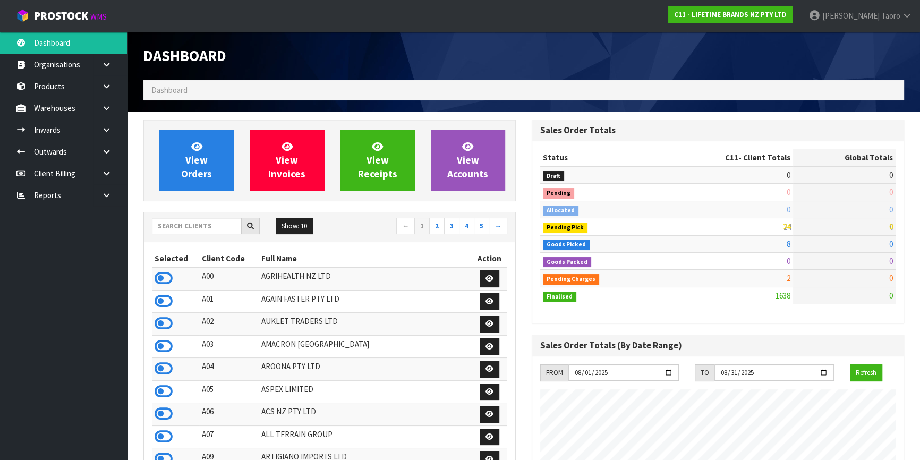
scroll to position [803, 388]
click at [195, 224] on input "text" at bounding box center [197, 226] width 90 height 16
type input "C11"
